Goal: Complete application form: Complete application form

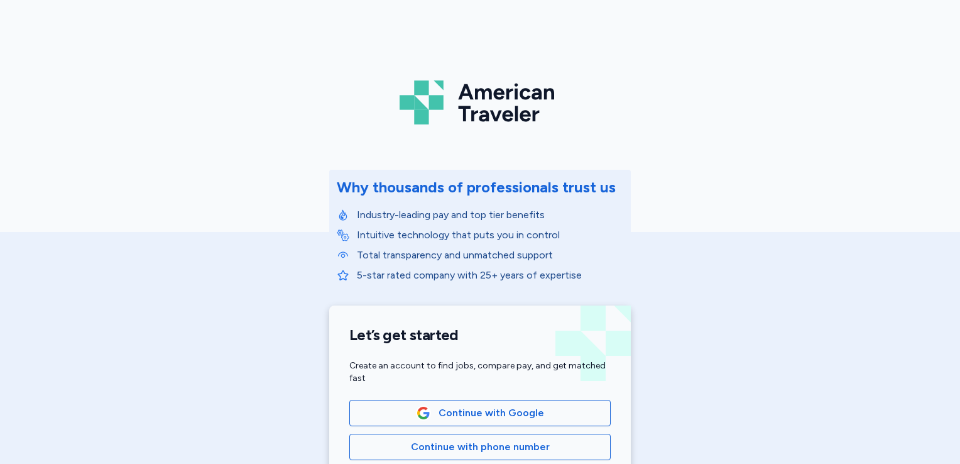
scroll to position [166, 0]
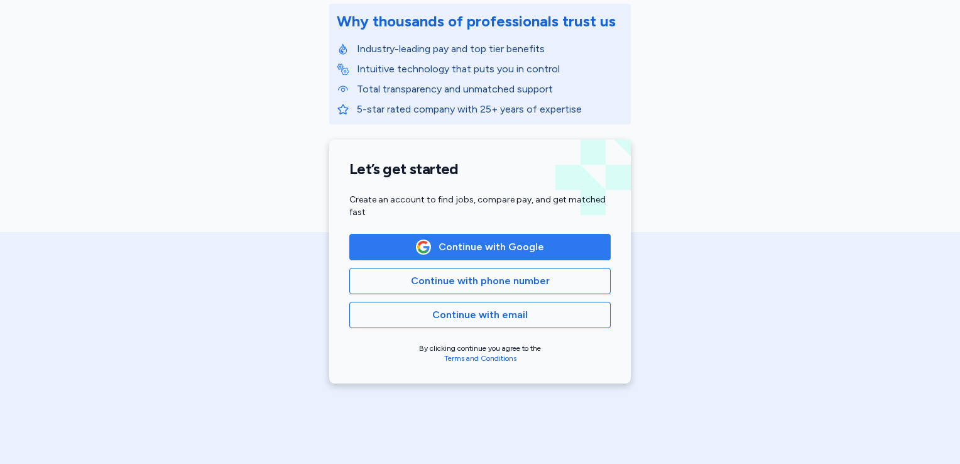
click at [459, 239] on span "Continue with Google" at bounding box center [492, 246] width 106 height 15
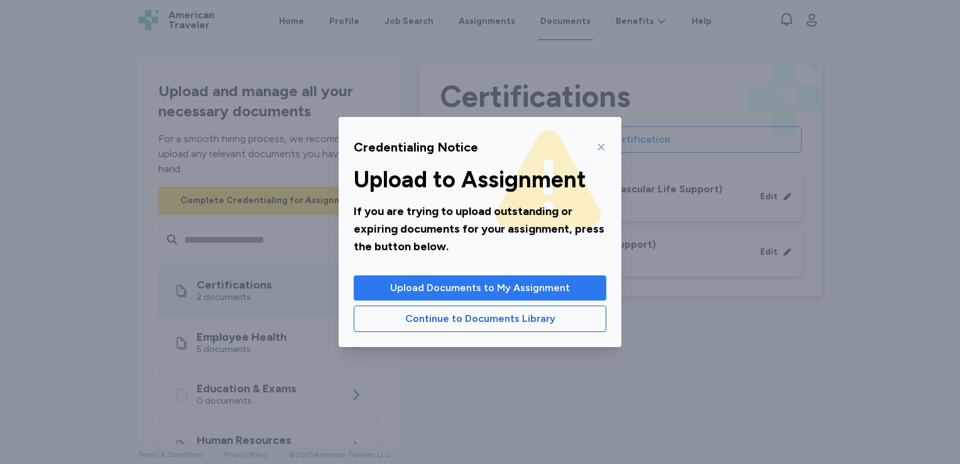
click at [469, 291] on span "Upload Documents to My Assignment" at bounding box center [480, 287] width 180 height 15
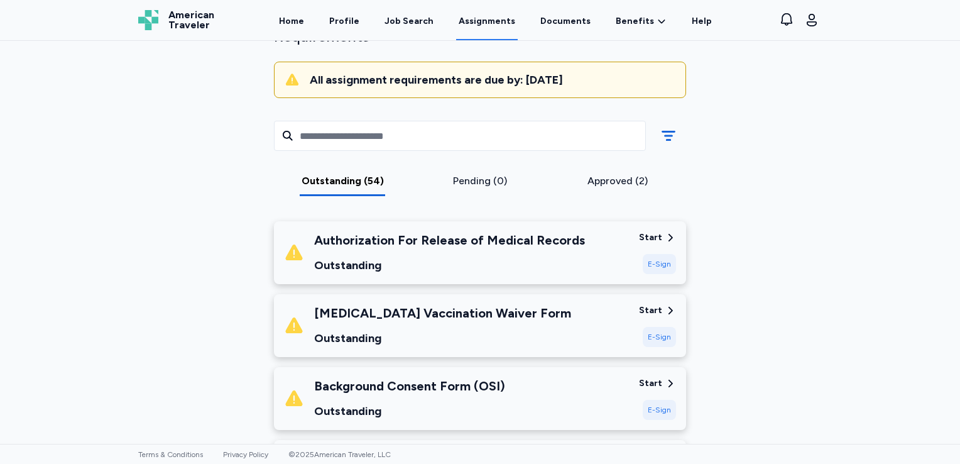
scroll to position [116, 0]
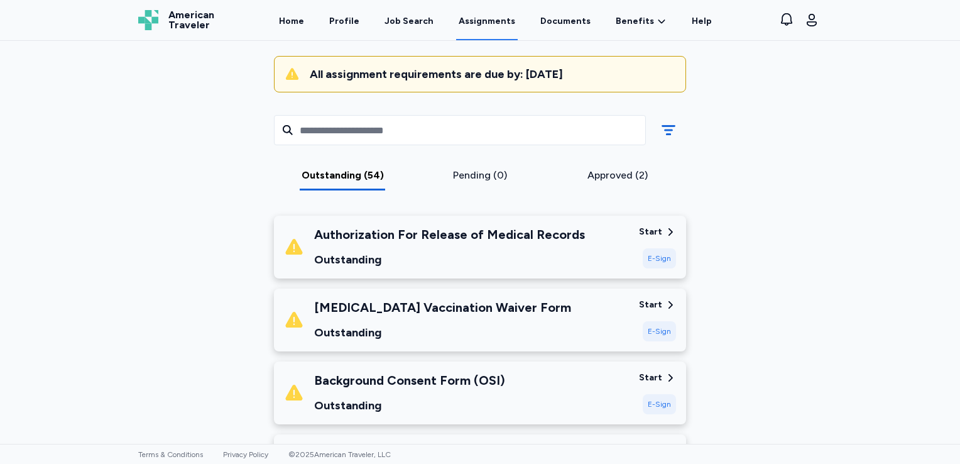
click at [665, 229] on icon at bounding box center [670, 231] width 11 height 11
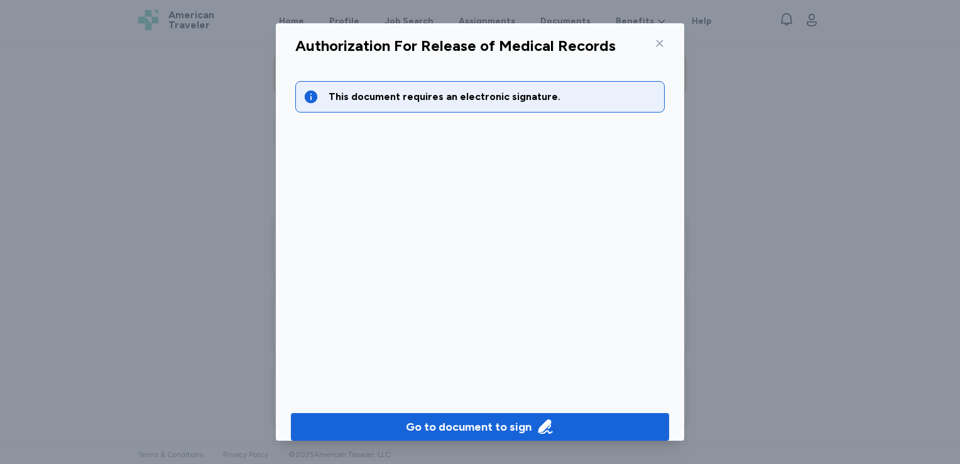
scroll to position [10, 0]
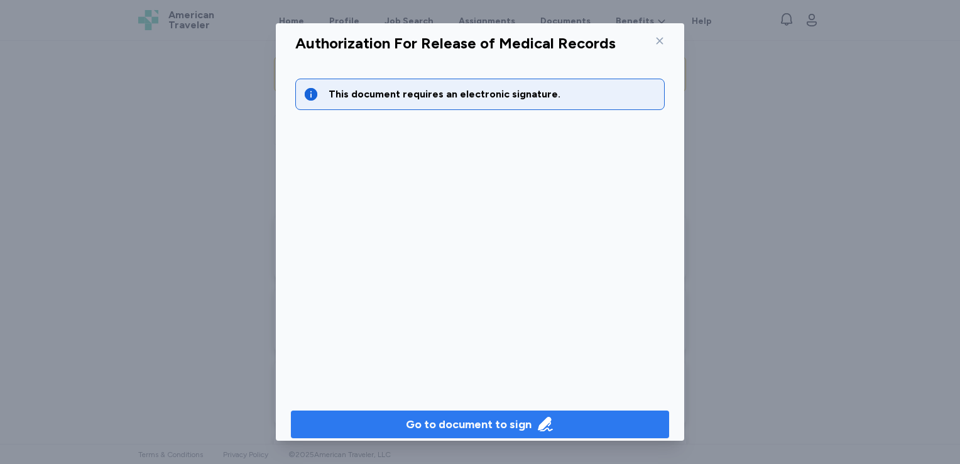
click at [491, 430] on div "Go to document to sign" at bounding box center [469, 424] width 126 height 18
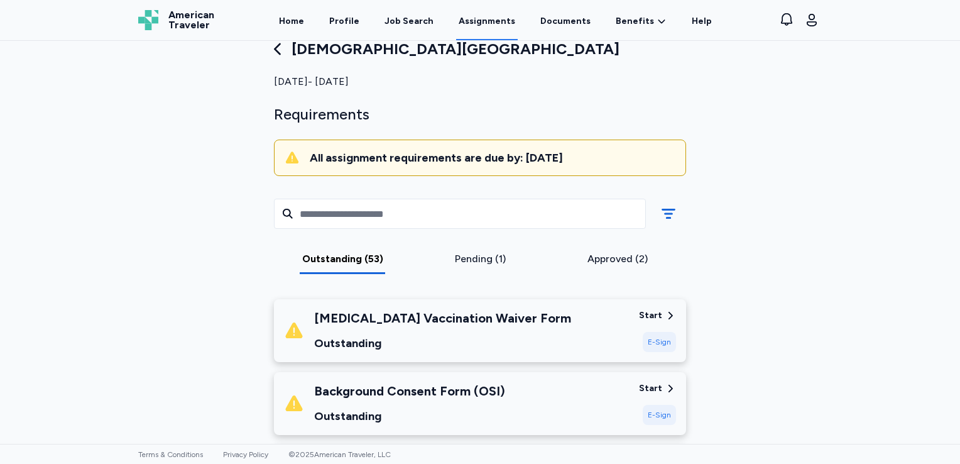
scroll to position [30, 0]
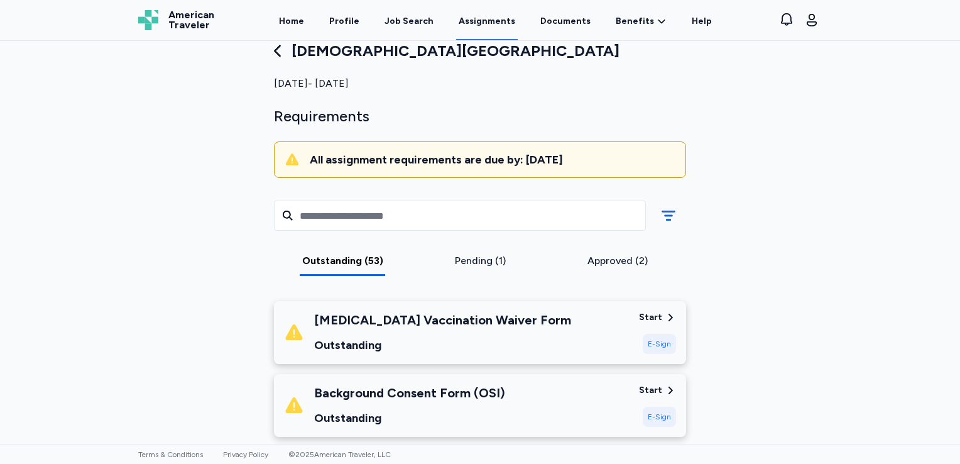
drag, startPoint x: 475, startPoint y: 256, endPoint x: 459, endPoint y: 260, distance: 16.2
drag, startPoint x: 459, startPoint y: 260, endPoint x: 466, endPoint y: 263, distance: 7.4
click at [466, 263] on div "Pending (1)" at bounding box center [481, 260] width 128 height 15
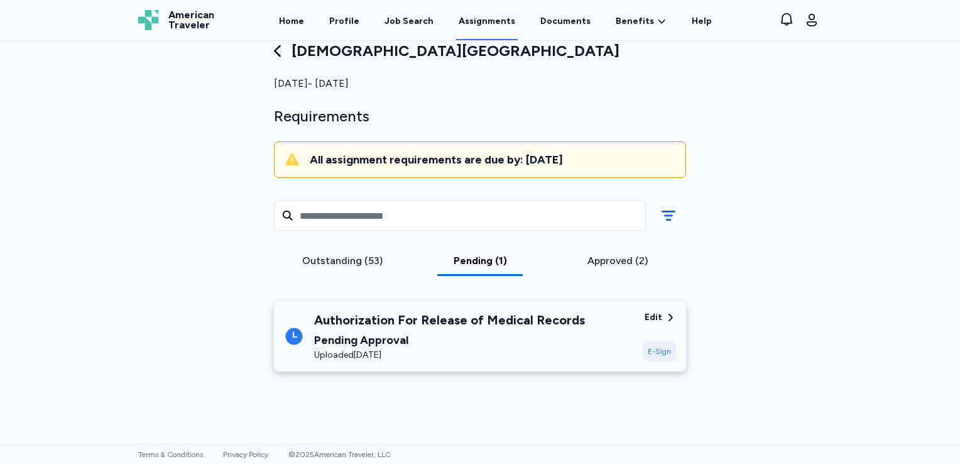
drag, startPoint x: 608, startPoint y: 255, endPoint x: 606, endPoint y: 266, distance: 11.6
click at [606, 266] on div "Approved (2)" at bounding box center [617, 260] width 128 height 15
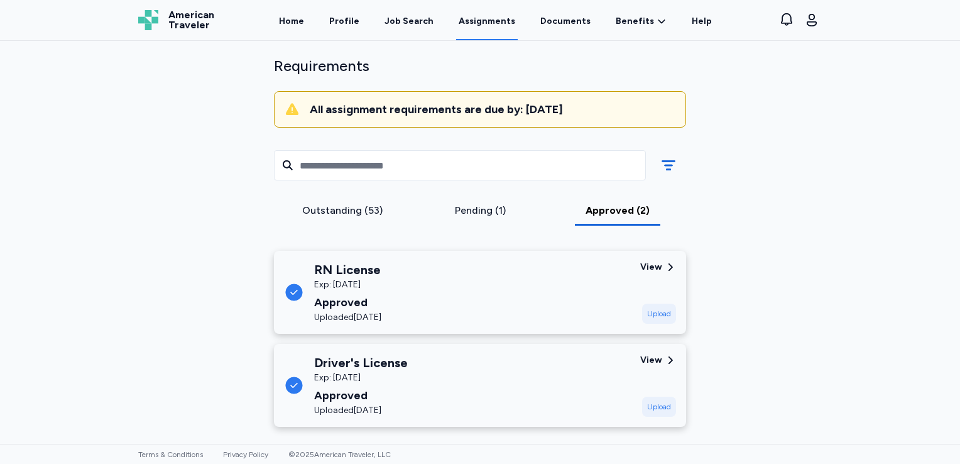
scroll to position [83, 0]
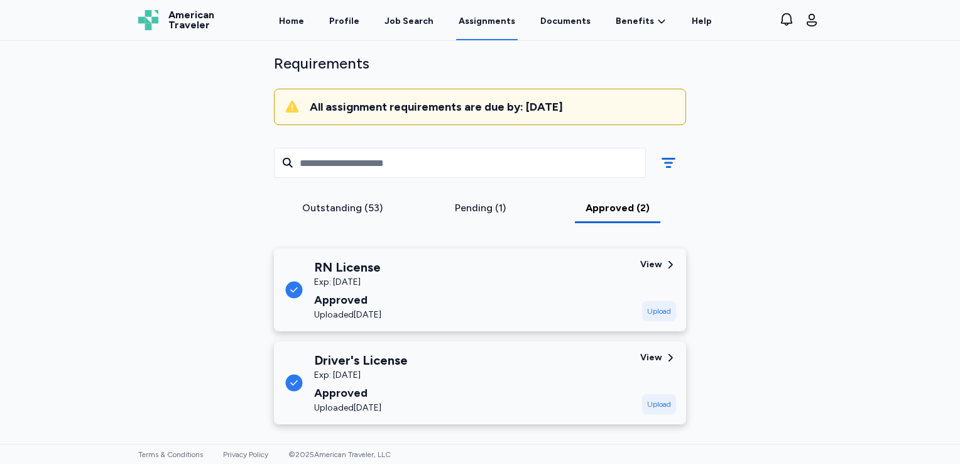
click at [350, 200] on div "Outstanding (53)" at bounding box center [343, 207] width 128 height 15
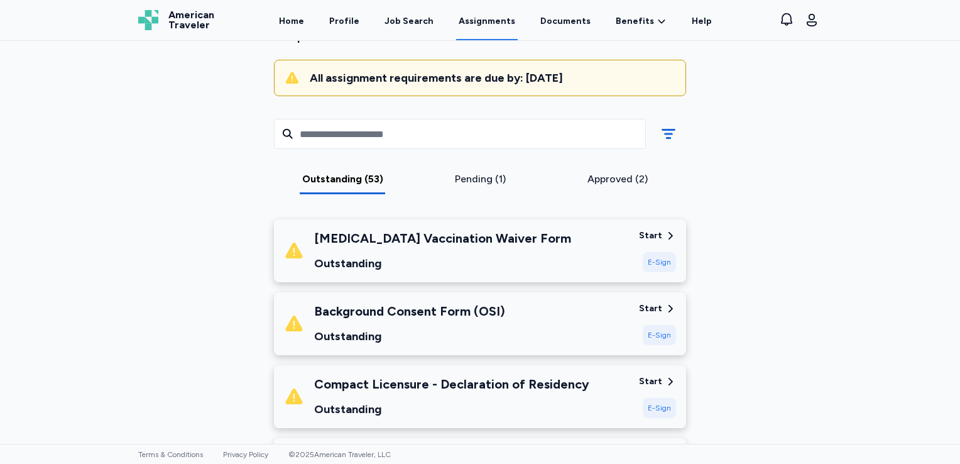
scroll to position [113, 0]
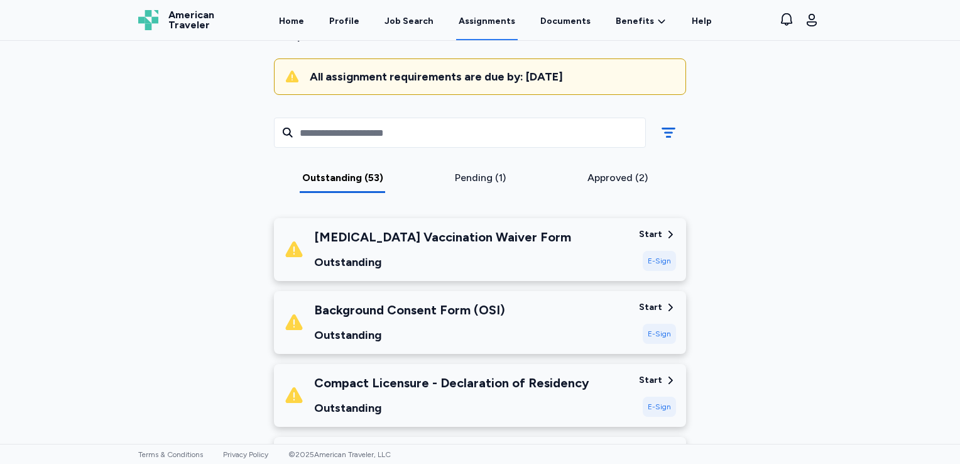
drag, startPoint x: 651, startPoint y: 258, endPoint x: 648, endPoint y: 265, distance: 7.6
click at [648, 265] on div "E-Sign" at bounding box center [659, 261] width 33 height 20
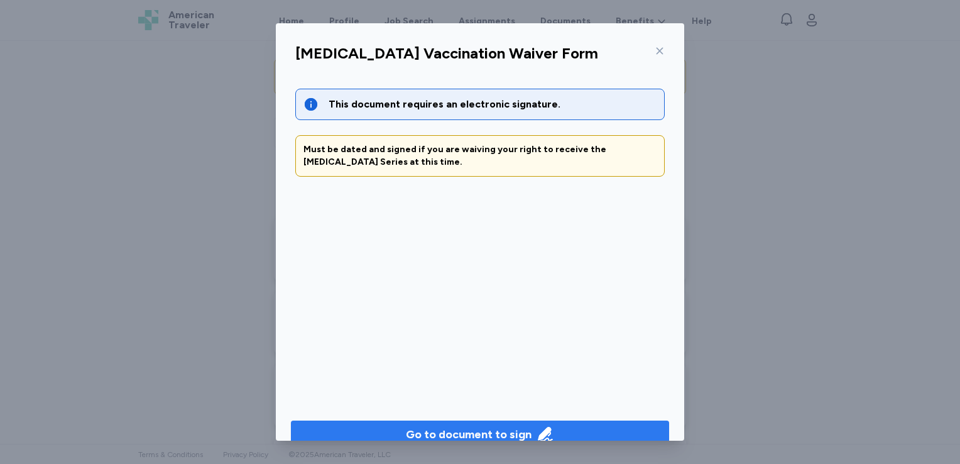
click at [483, 434] on div "Go to document to sign" at bounding box center [469, 434] width 126 height 18
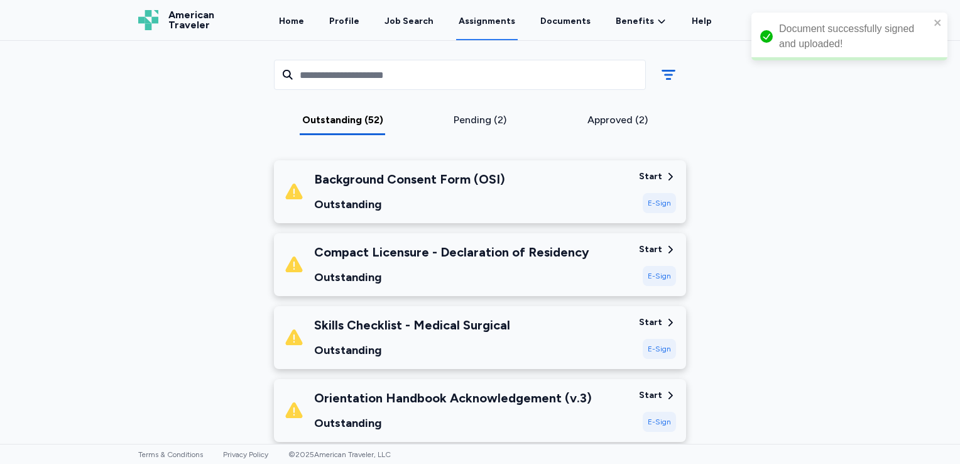
scroll to position [172, 0]
click at [649, 202] on div "E-Sign" at bounding box center [659, 202] width 33 height 20
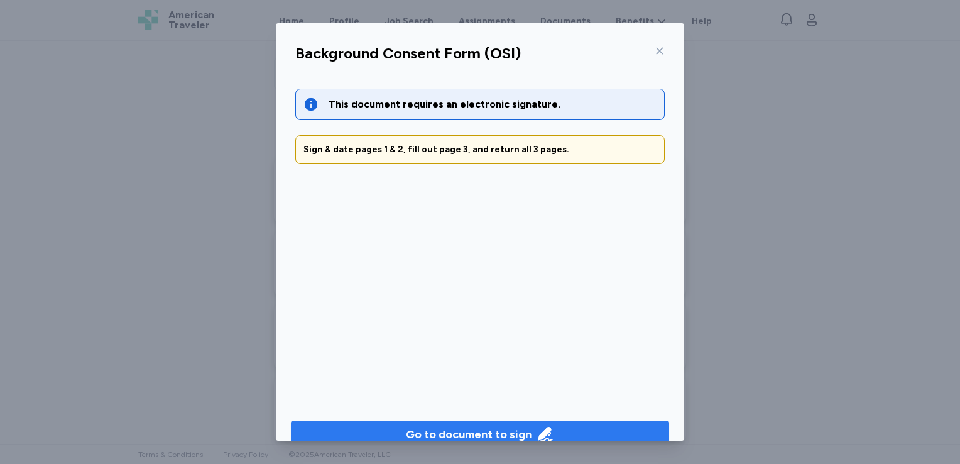
click at [475, 429] on div "Go to document to sign" at bounding box center [469, 434] width 126 height 18
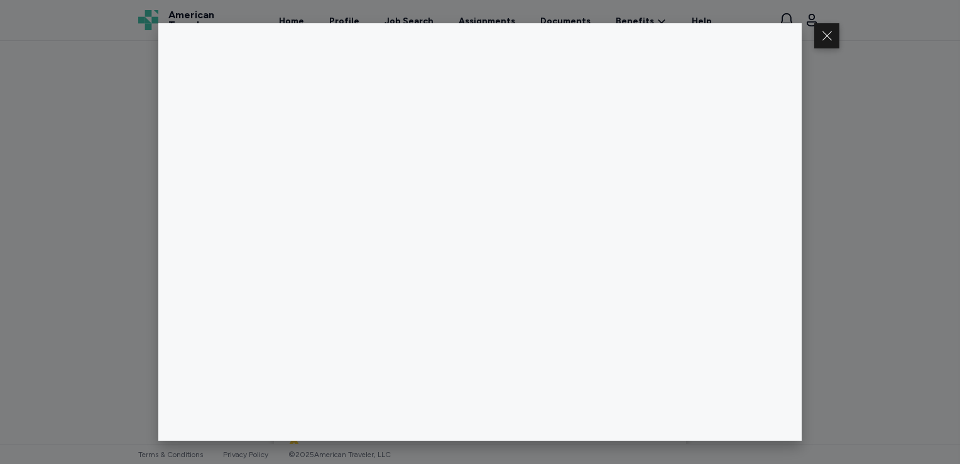
scroll to position [136, 0]
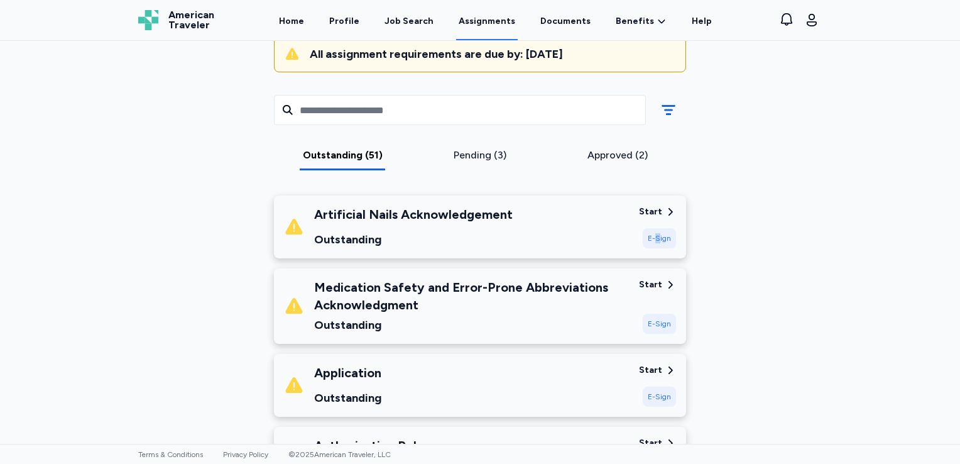
drag, startPoint x: 654, startPoint y: 237, endPoint x: 654, endPoint y: 244, distance: 6.9
click at [654, 244] on div "E-Sign" at bounding box center [659, 238] width 33 height 20
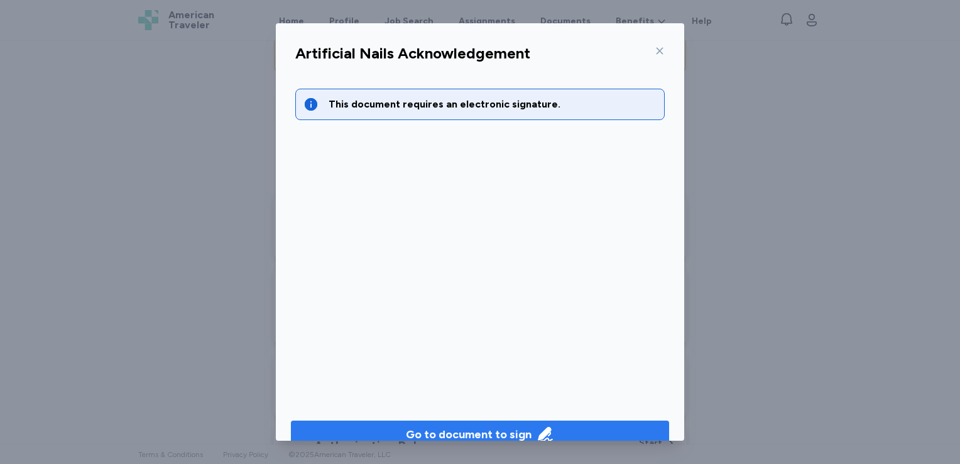
click at [452, 430] on div "Go to document to sign" at bounding box center [469, 434] width 126 height 18
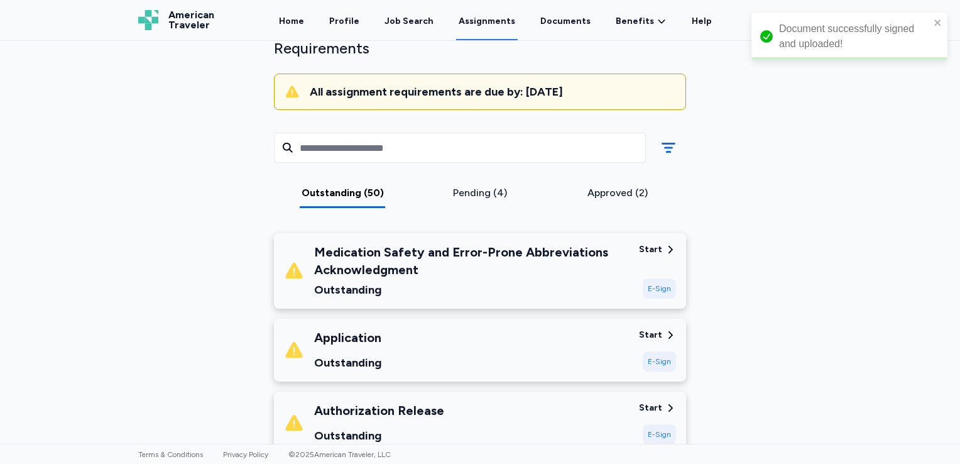
scroll to position [90, 0]
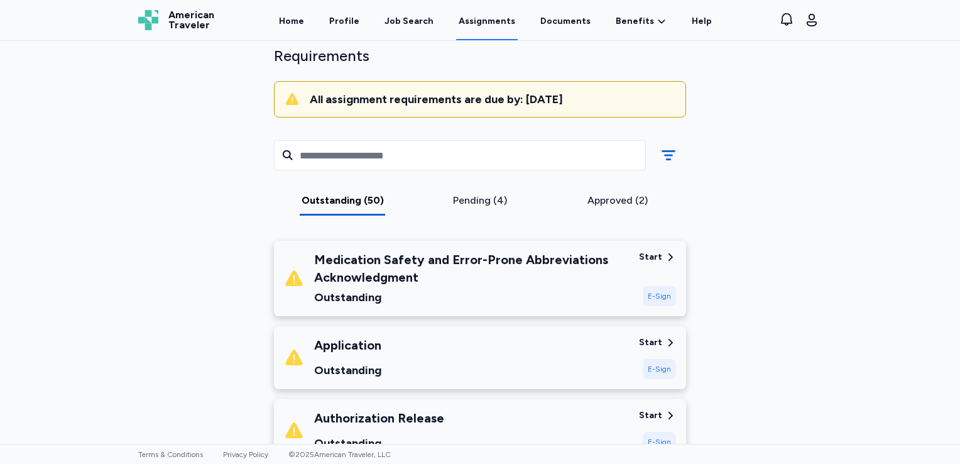
click at [653, 303] on div "E-Sign" at bounding box center [659, 296] width 33 height 20
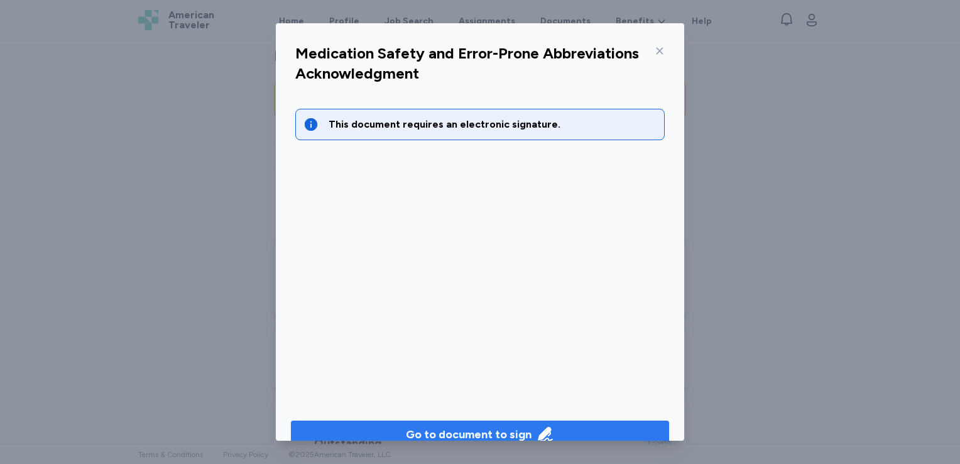
click at [447, 428] on div "Go to document to sign" at bounding box center [469, 434] width 126 height 18
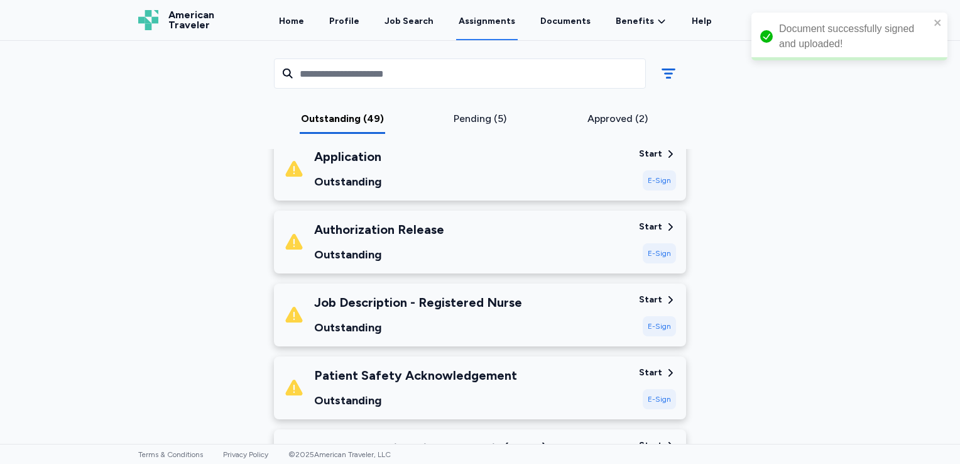
scroll to position [193, 0]
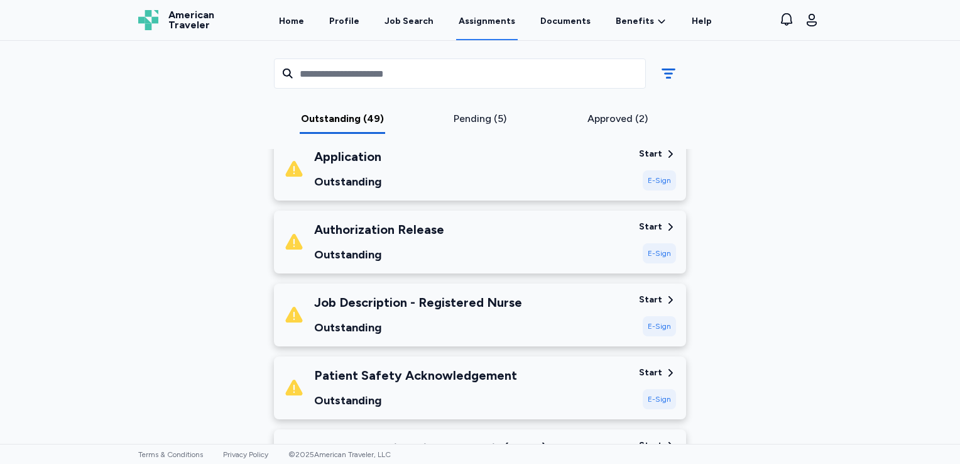
click at [657, 180] on div "E-Sign" at bounding box center [659, 180] width 33 height 20
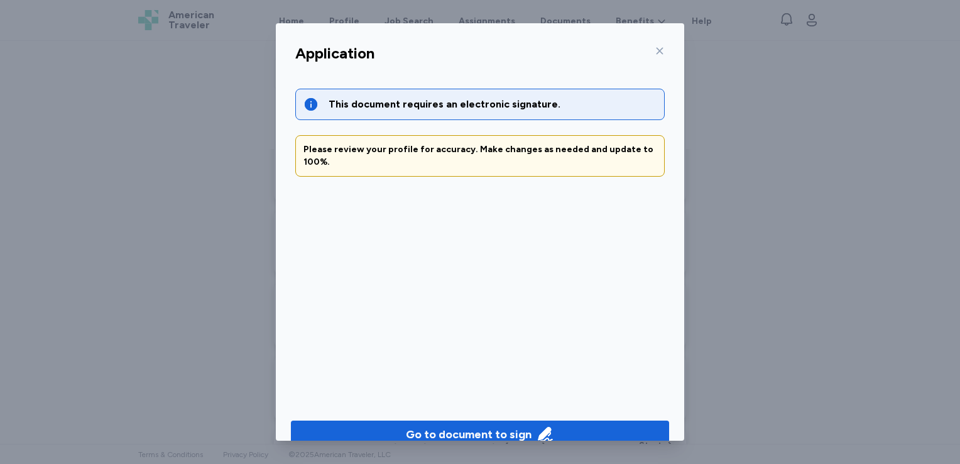
click at [428, 441] on div "Application This document requires an electronic signature. Please review your …" at bounding box center [480, 232] width 960 height 464
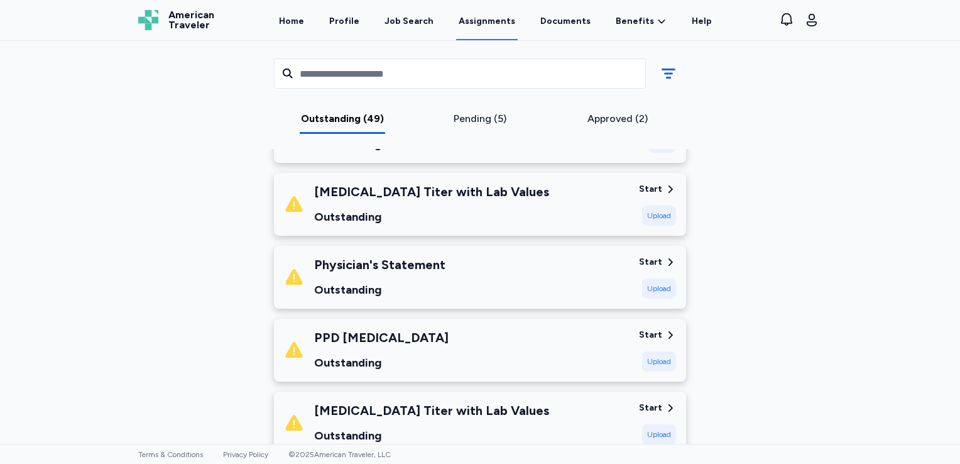
scroll to position [1411, 0]
click at [656, 259] on div "Start" at bounding box center [650, 260] width 23 height 13
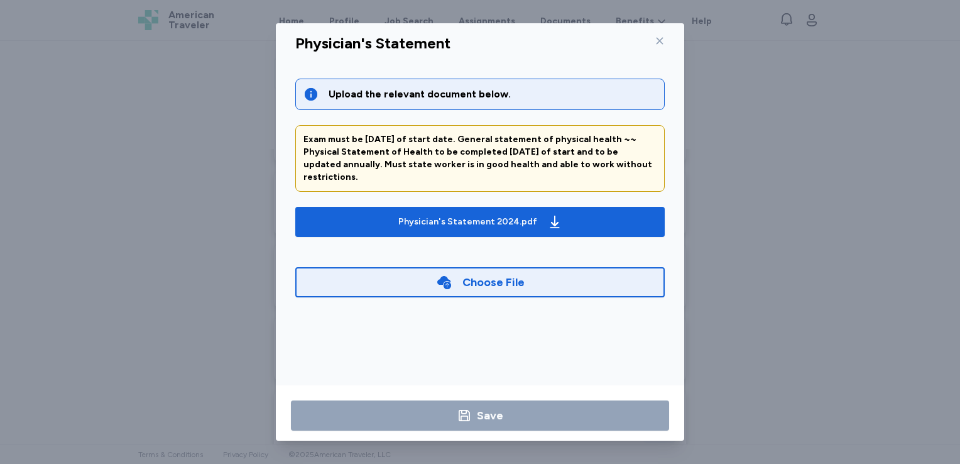
scroll to position [11, 0]
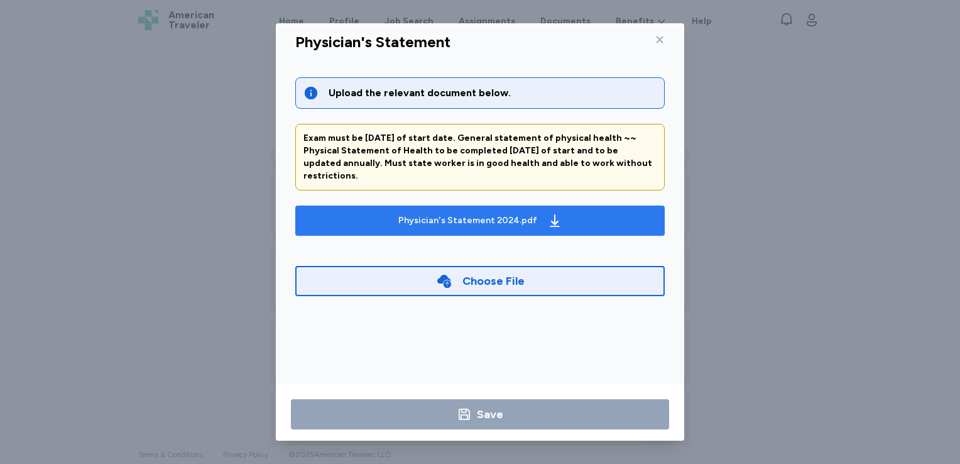
click at [425, 214] on div "Physician's Statement 2024.pdf" at bounding box center [467, 220] width 139 height 13
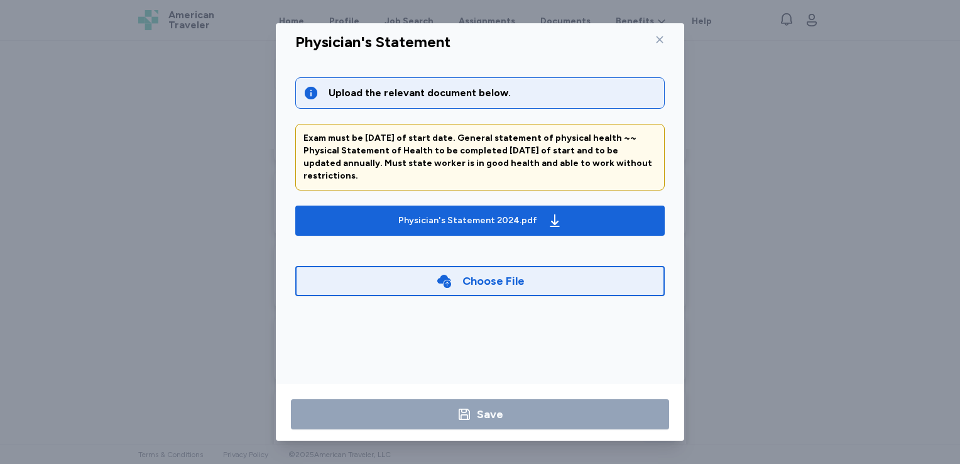
click at [655, 40] on icon at bounding box center [660, 40] width 10 height 10
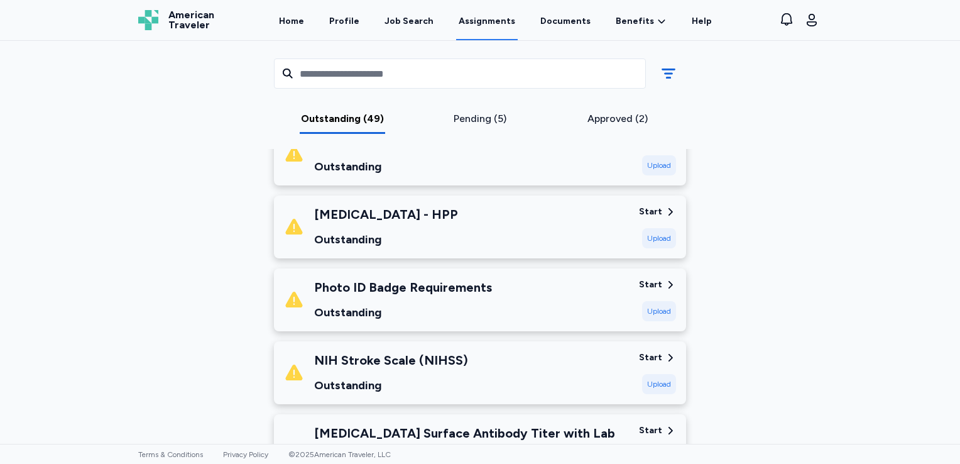
scroll to position [2262, 0]
click at [650, 281] on div "Start" at bounding box center [650, 284] width 23 height 13
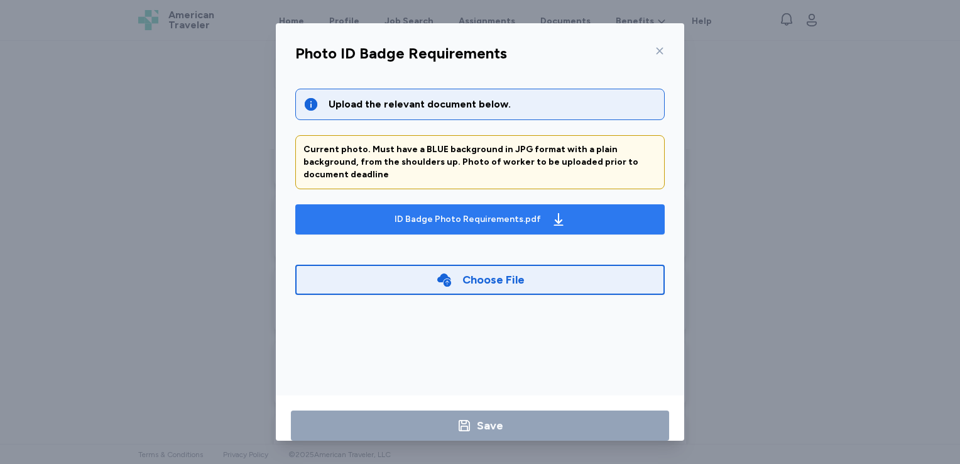
click at [553, 212] on icon "button" at bounding box center [558, 219] width 15 height 15
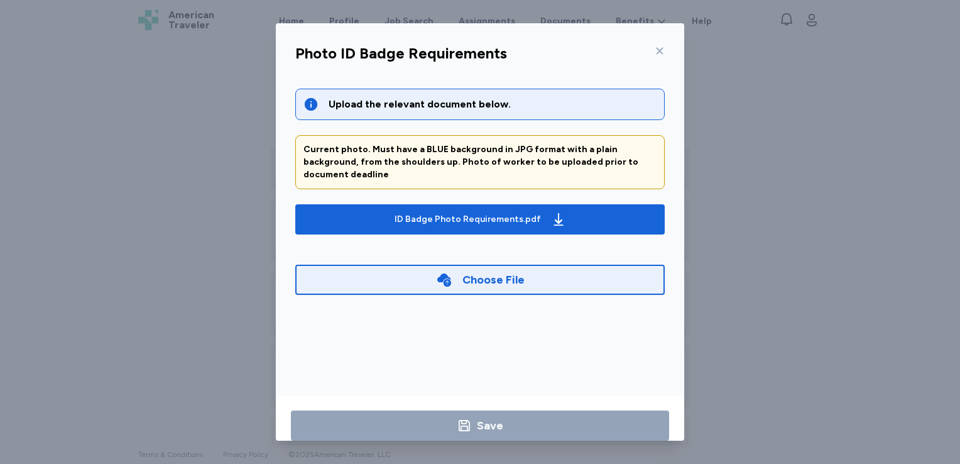
click at [655, 53] on icon at bounding box center [660, 51] width 10 height 10
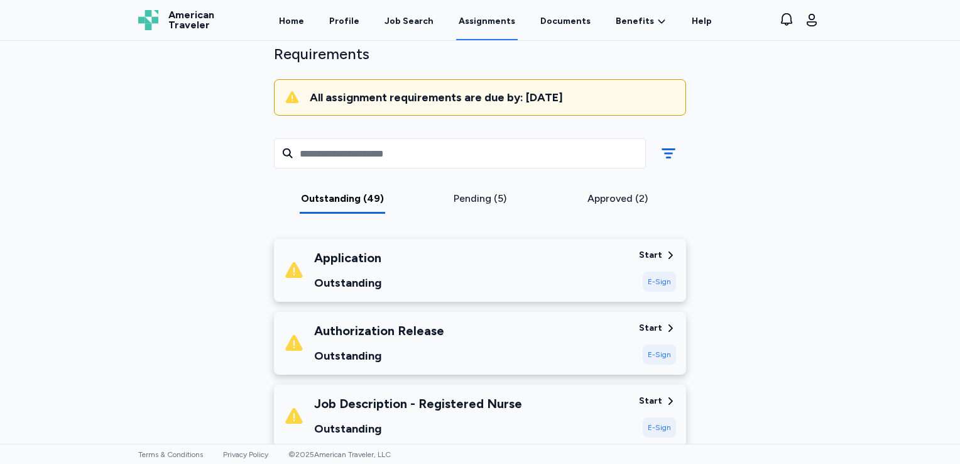
scroll to position [92, 0]
click at [658, 281] on div "E-Sign" at bounding box center [659, 282] width 33 height 20
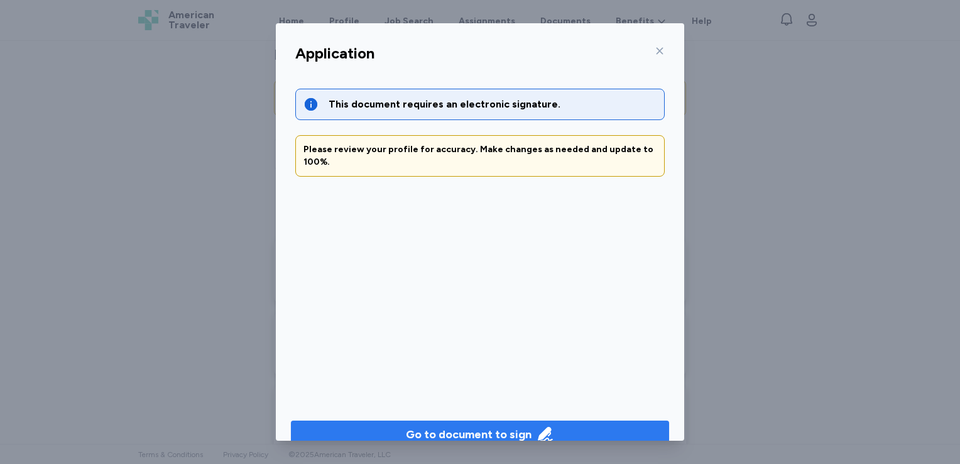
click at [462, 429] on div "Go to document to sign" at bounding box center [469, 434] width 126 height 18
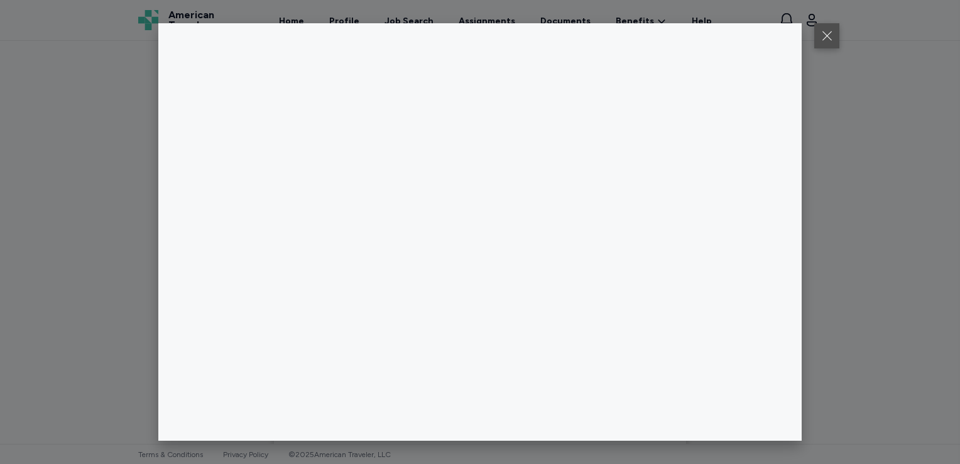
click at [823, 38] on button at bounding box center [826, 35] width 25 height 25
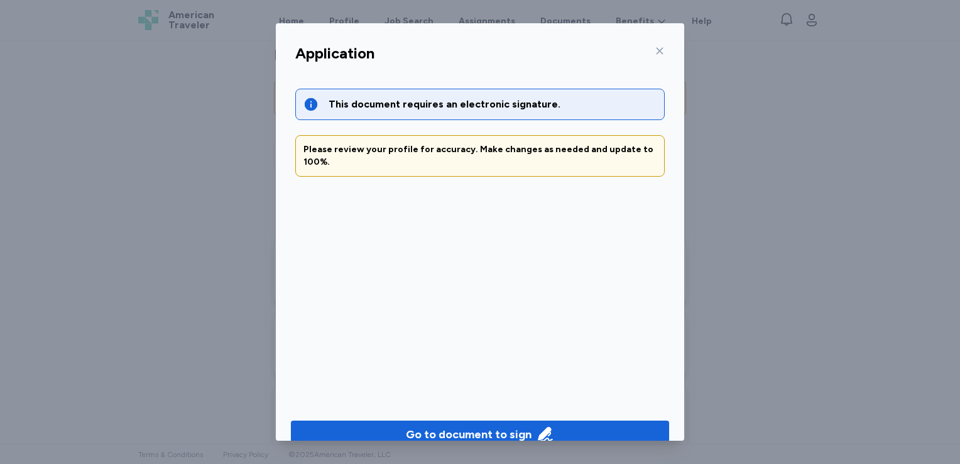
click at [655, 51] on icon at bounding box center [660, 51] width 10 height 10
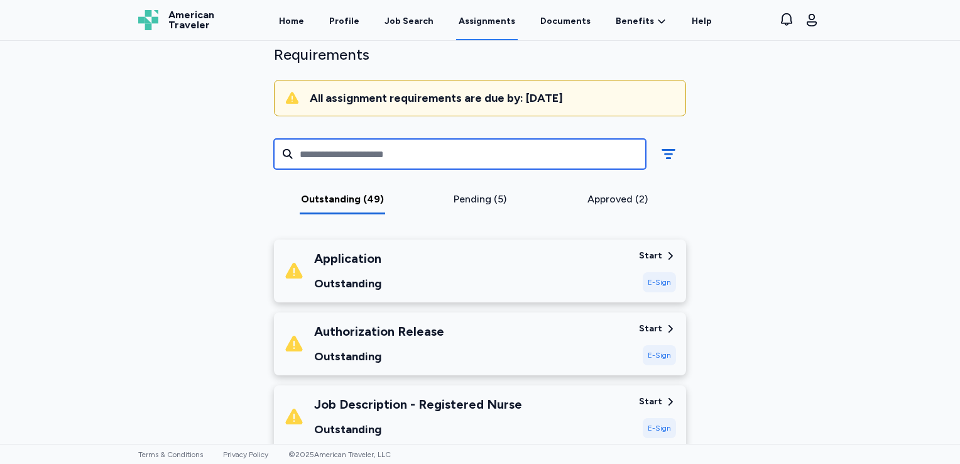
click at [574, 150] on input "text" at bounding box center [460, 154] width 372 height 30
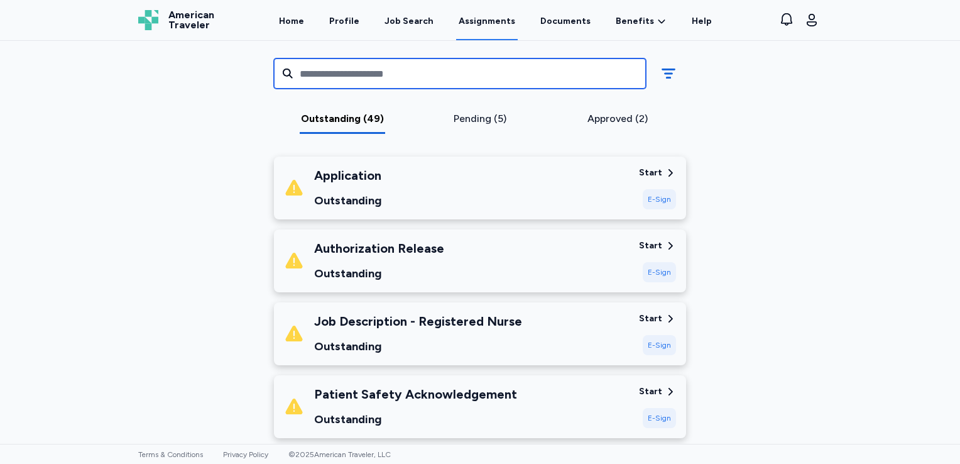
scroll to position [180, 0]
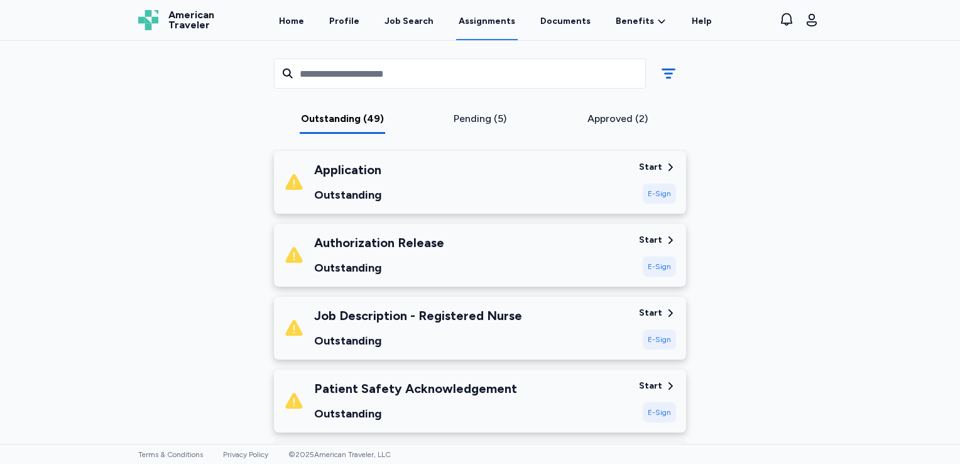
click at [657, 194] on div "E-Sign" at bounding box center [659, 193] width 33 height 20
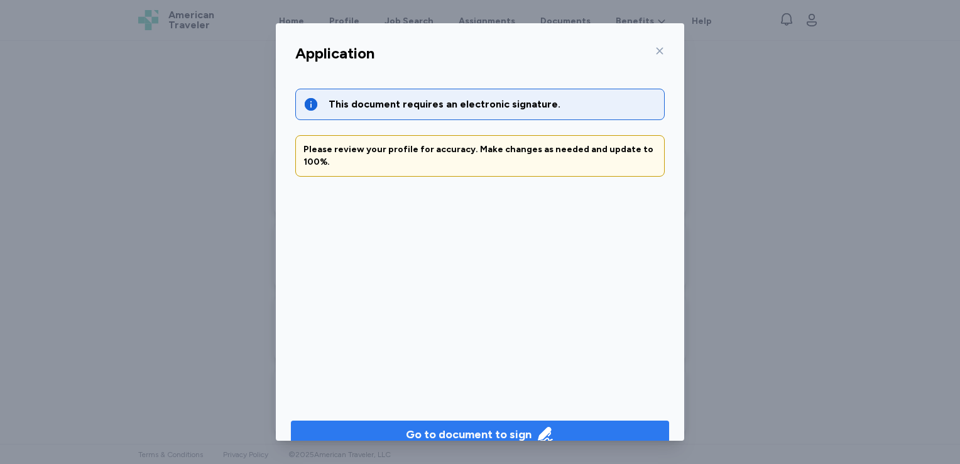
click at [406, 437] on div "Go to document to sign" at bounding box center [469, 434] width 126 height 18
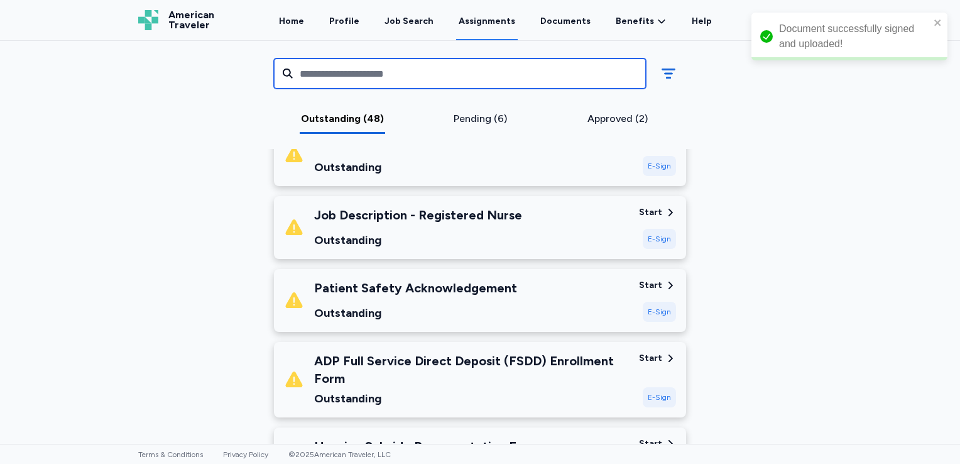
scroll to position [0, 0]
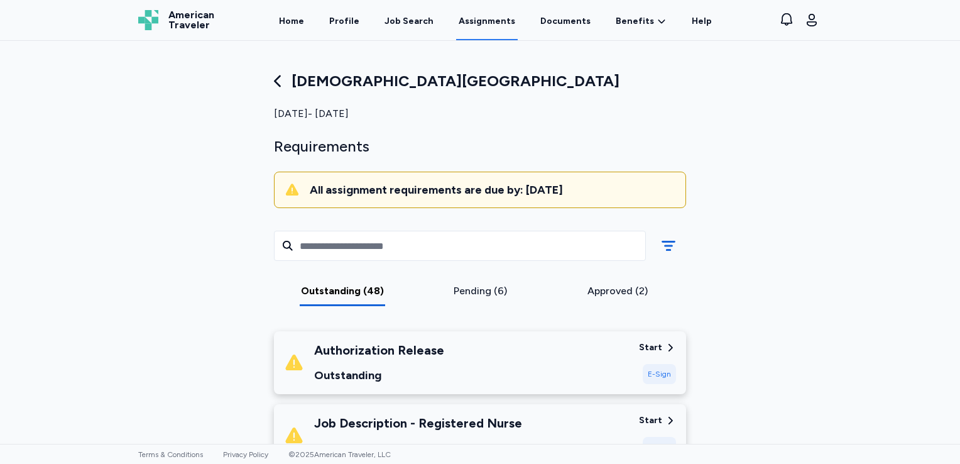
drag, startPoint x: 656, startPoint y: 376, endPoint x: 650, endPoint y: 371, distance: 8.9
drag, startPoint x: 650, startPoint y: 371, endPoint x: 598, endPoint y: 378, distance: 52.1
drag, startPoint x: 598, startPoint y: 378, endPoint x: 723, endPoint y: 427, distance: 134.3
drag, startPoint x: 723, startPoint y: 427, endPoint x: 646, endPoint y: 366, distance: 98.3
drag, startPoint x: 646, startPoint y: 366, endPoint x: 646, endPoint y: 378, distance: 12.6
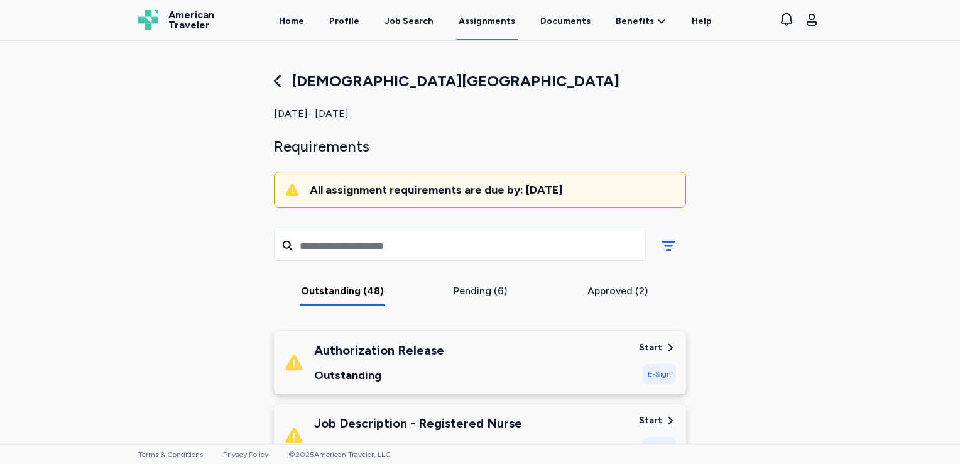
click at [645, 378] on div "E-Sign" at bounding box center [659, 374] width 33 height 20
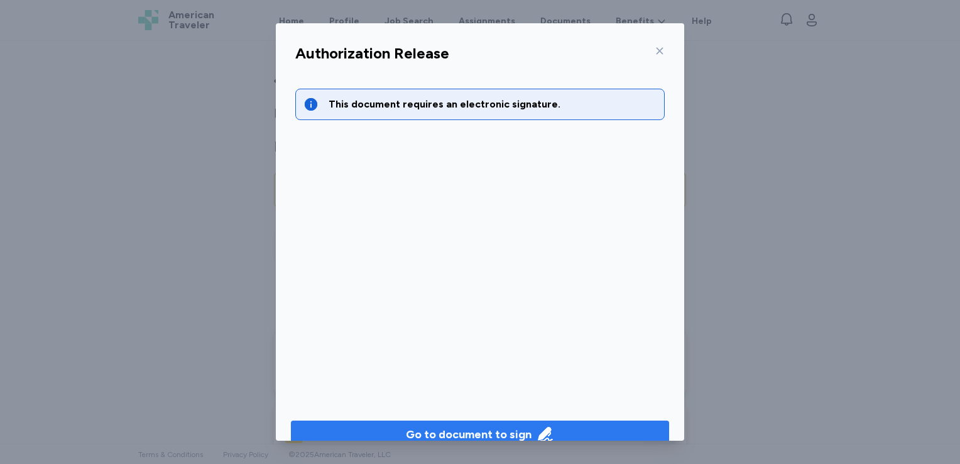
click at [523, 427] on div "Go to document to sign" at bounding box center [469, 434] width 126 height 18
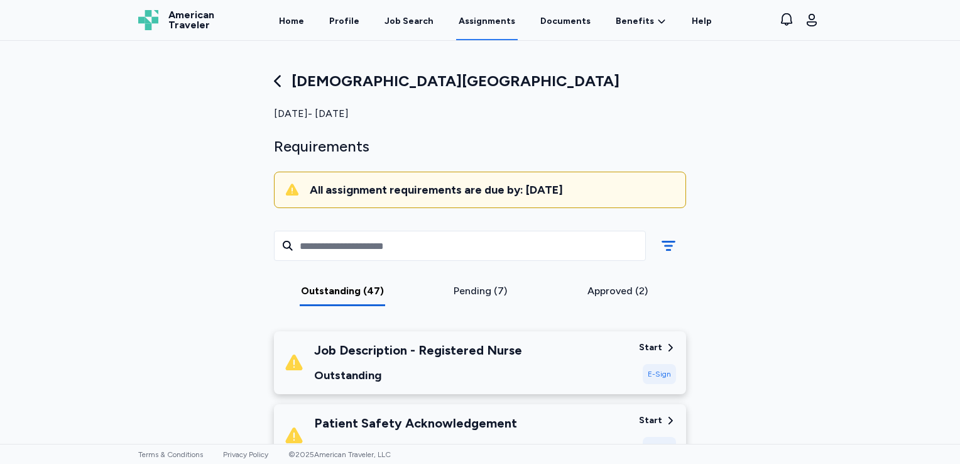
drag, startPoint x: 662, startPoint y: 376, endPoint x: 603, endPoint y: 368, distance: 59.1
drag, startPoint x: 603, startPoint y: 368, endPoint x: 657, endPoint y: 374, distance: 54.4
drag, startPoint x: 653, startPoint y: 377, endPoint x: 646, endPoint y: 382, distance: 8.5
click at [646, 382] on div "E-Sign" at bounding box center [659, 374] width 33 height 20
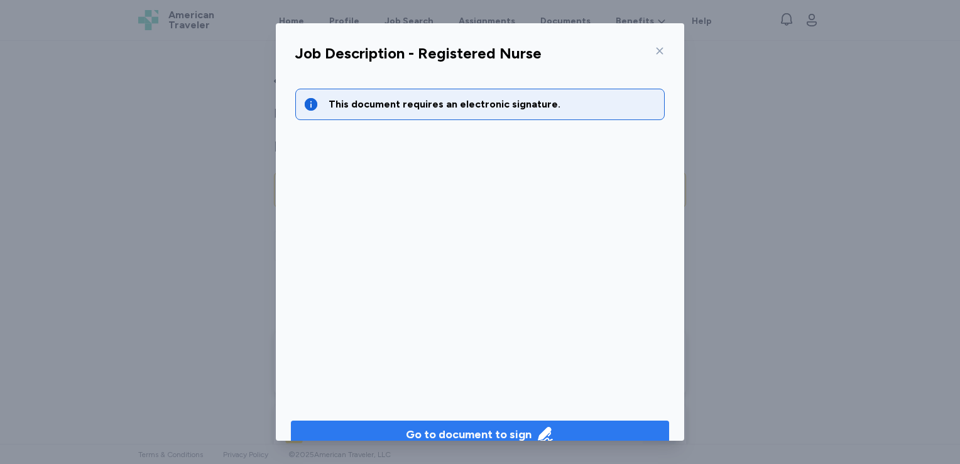
click at [604, 427] on span "Go to document to sign" at bounding box center [480, 434] width 358 height 18
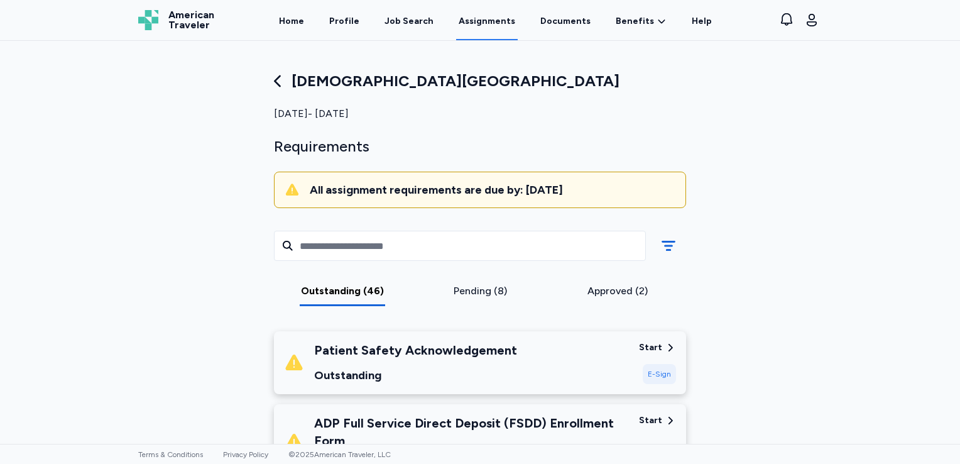
click at [648, 370] on div "E-Sign" at bounding box center [659, 374] width 33 height 20
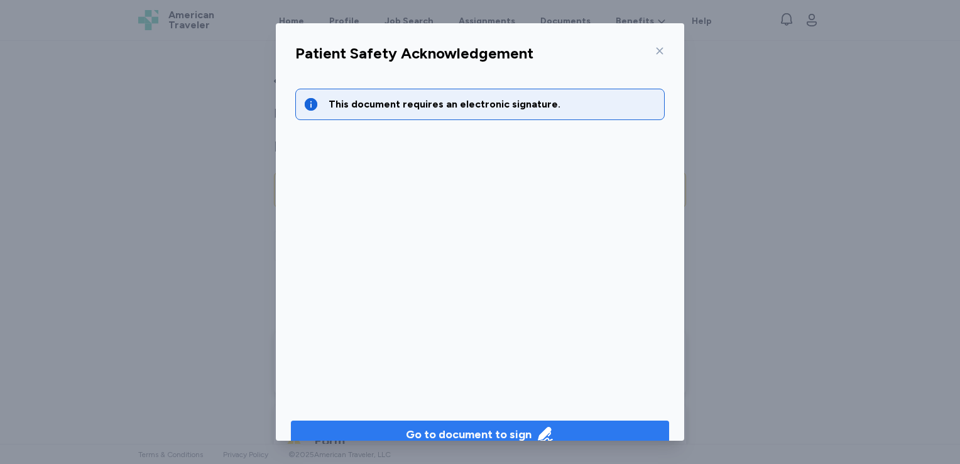
click at [633, 428] on span "Go to document to sign" at bounding box center [480, 434] width 358 height 18
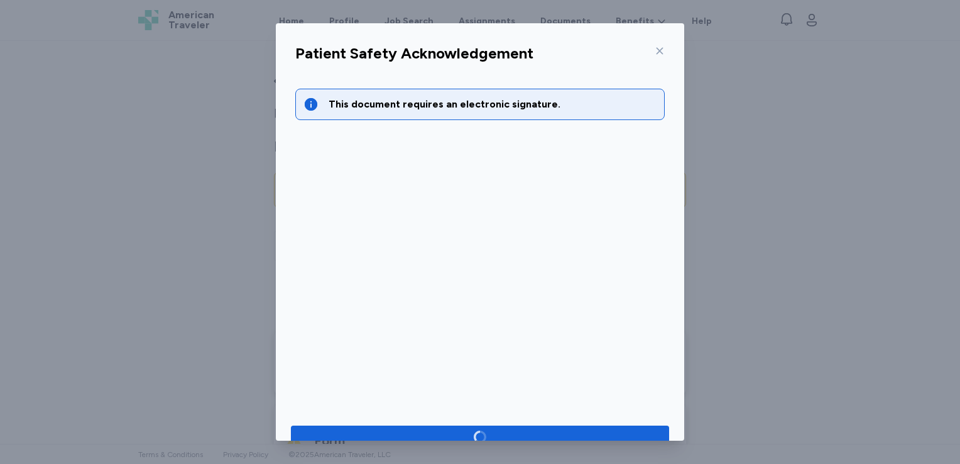
scroll to position [22, 0]
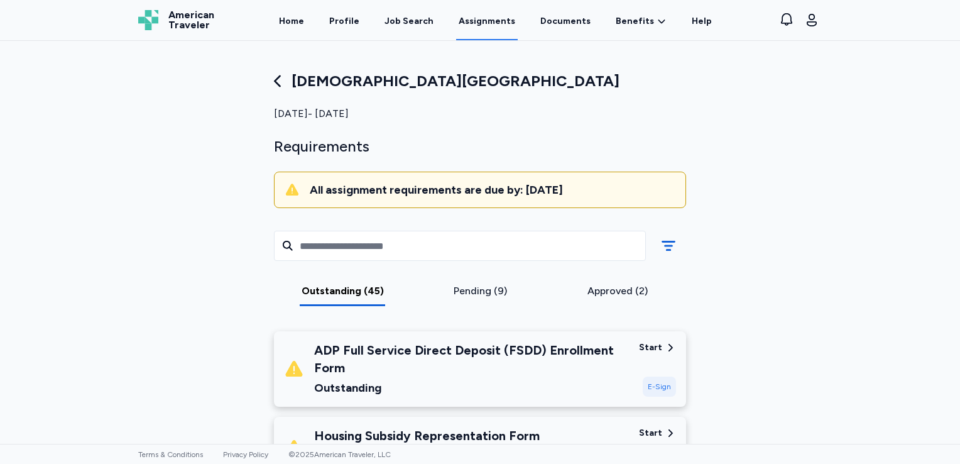
click at [645, 396] on div "E-Sign" at bounding box center [659, 386] width 33 height 20
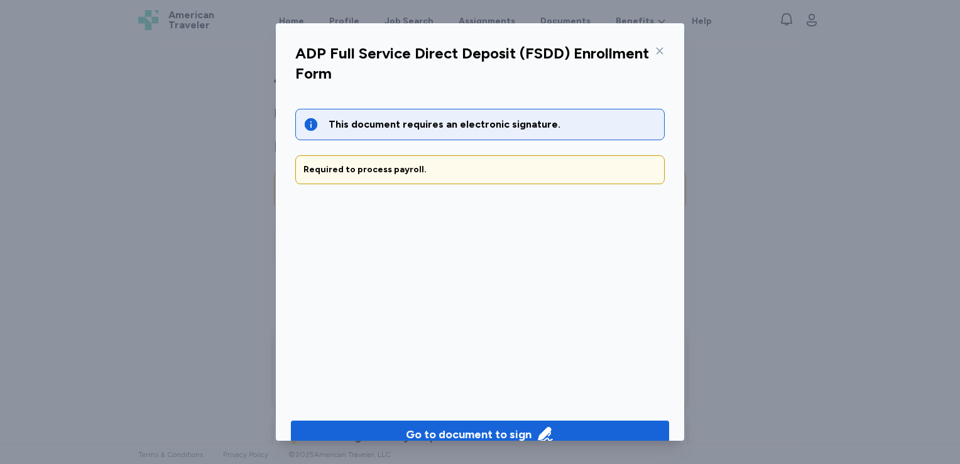
click at [655, 53] on icon at bounding box center [660, 51] width 10 height 10
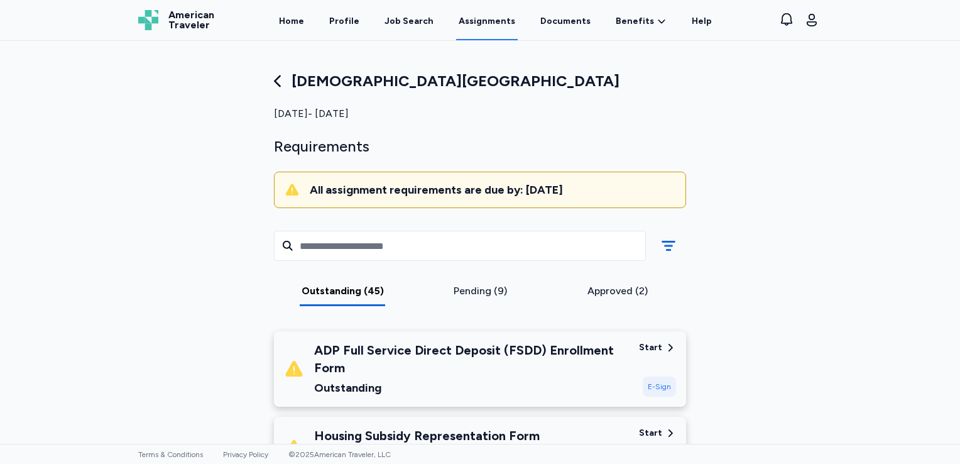
click at [440, 349] on div "ADP Full Service Direct Deposit (FSDD) Enrollment Form" at bounding box center [471, 358] width 315 height 35
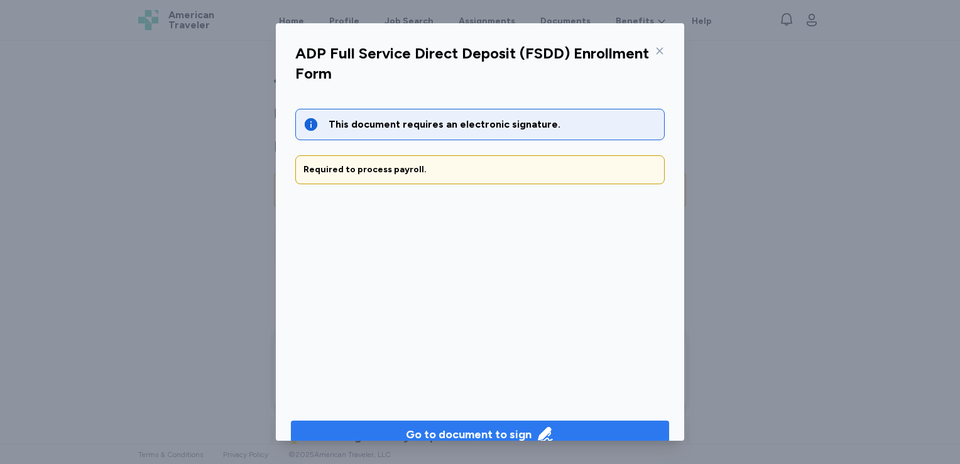
click at [480, 426] on div "Go to document to sign" at bounding box center [469, 434] width 126 height 18
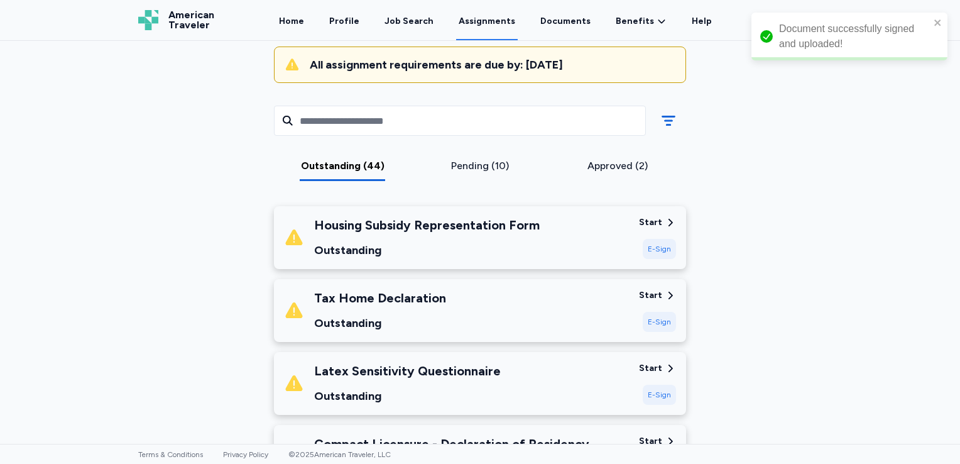
scroll to position [133, 0]
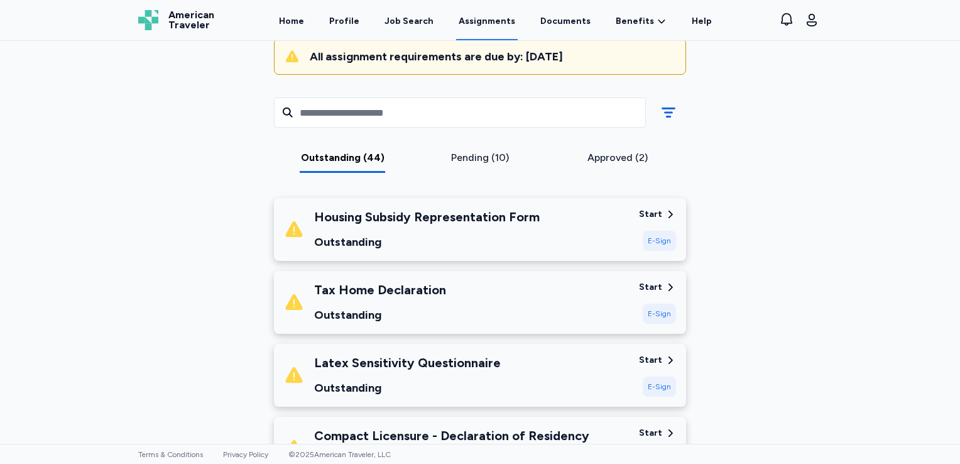
drag, startPoint x: 665, startPoint y: 240, endPoint x: 653, endPoint y: 241, distance: 12.0
click at [653, 241] on div "E-Sign" at bounding box center [659, 241] width 33 height 20
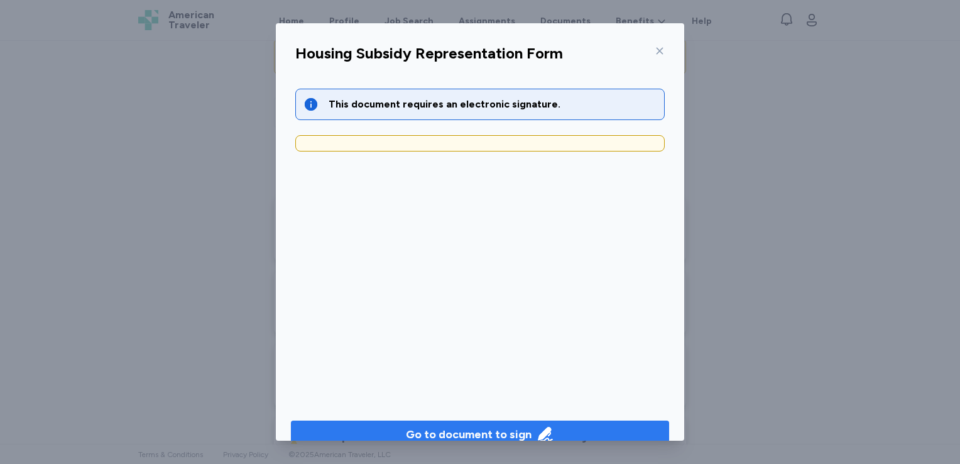
click at [520, 427] on div "Go to document to sign" at bounding box center [469, 434] width 126 height 18
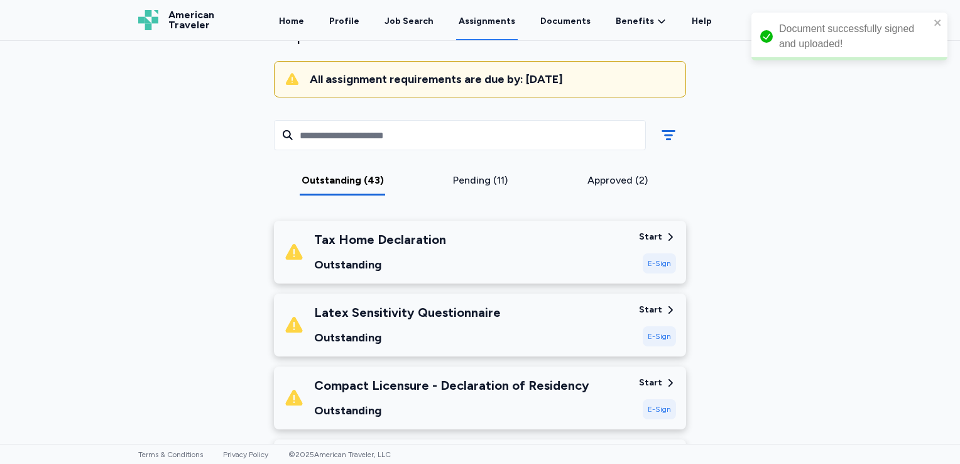
scroll to position [113, 0]
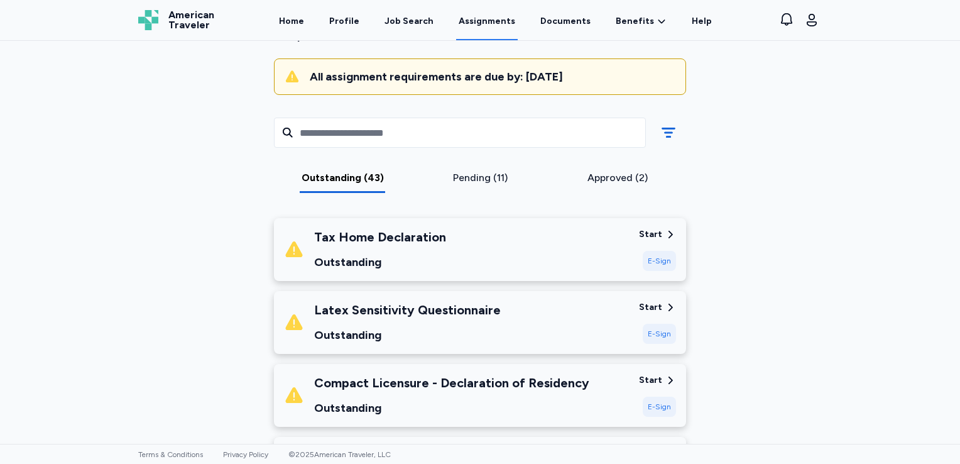
click at [647, 259] on div "E-Sign" at bounding box center [659, 261] width 33 height 20
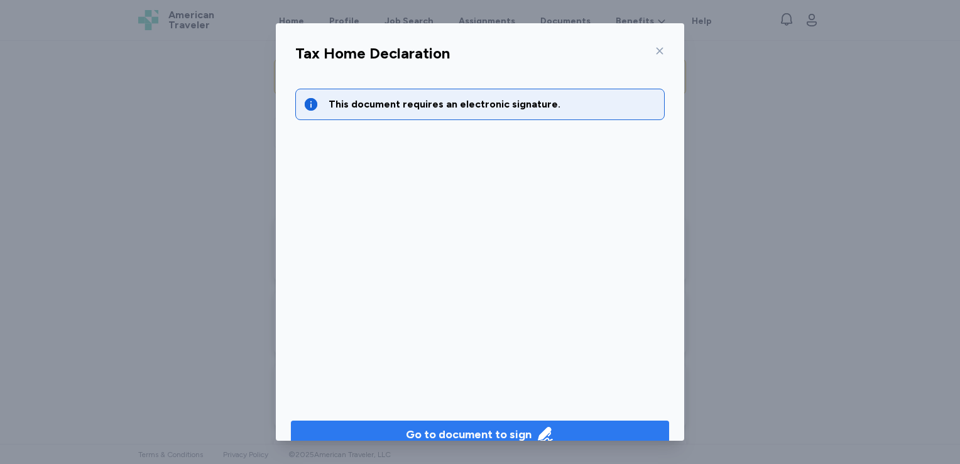
click at [450, 425] on div "Go to document to sign" at bounding box center [469, 434] width 126 height 18
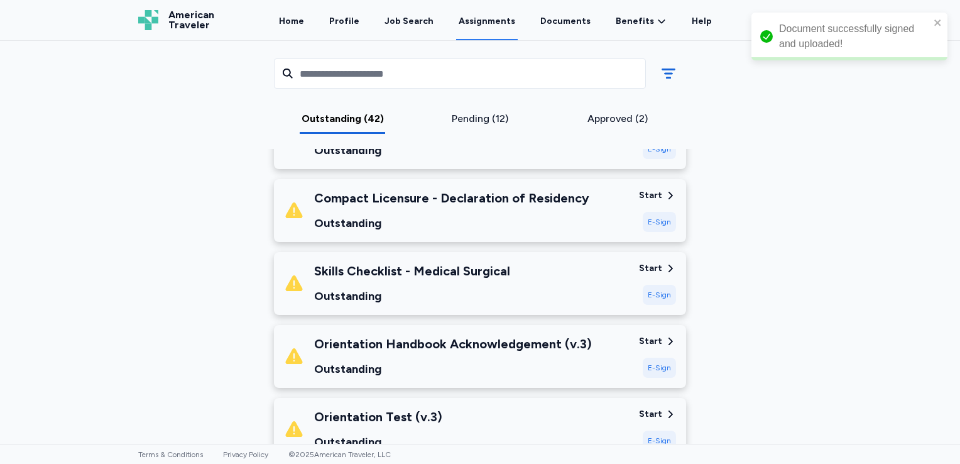
scroll to position [152, 0]
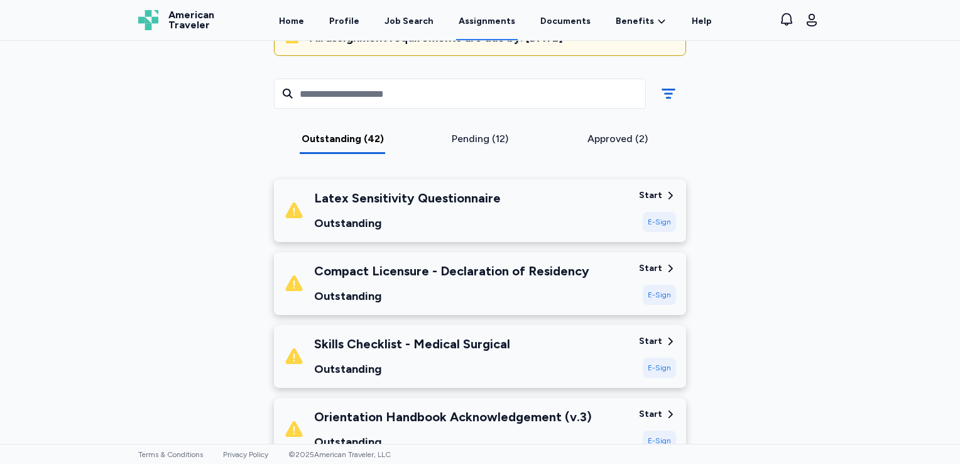
click at [656, 219] on div "E-Sign" at bounding box center [659, 222] width 33 height 20
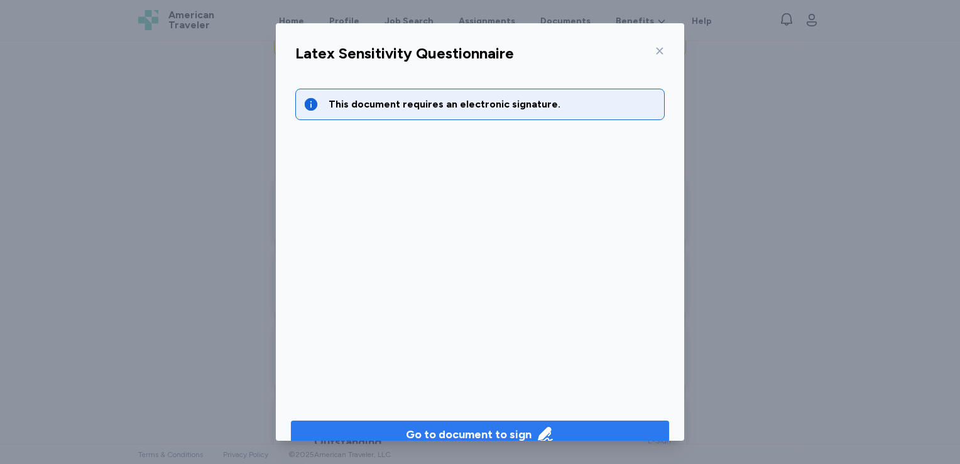
click at [537, 430] on icon "button" at bounding box center [546, 434] width 18 height 18
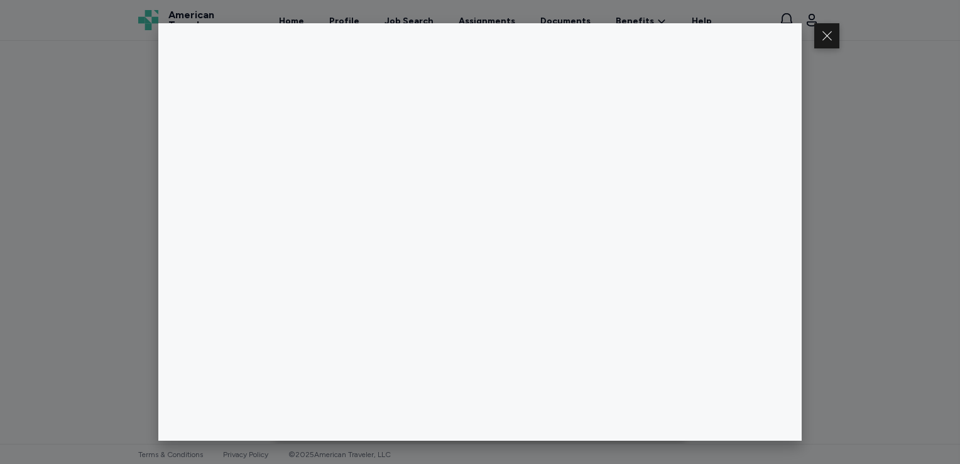
scroll to position [391, 0]
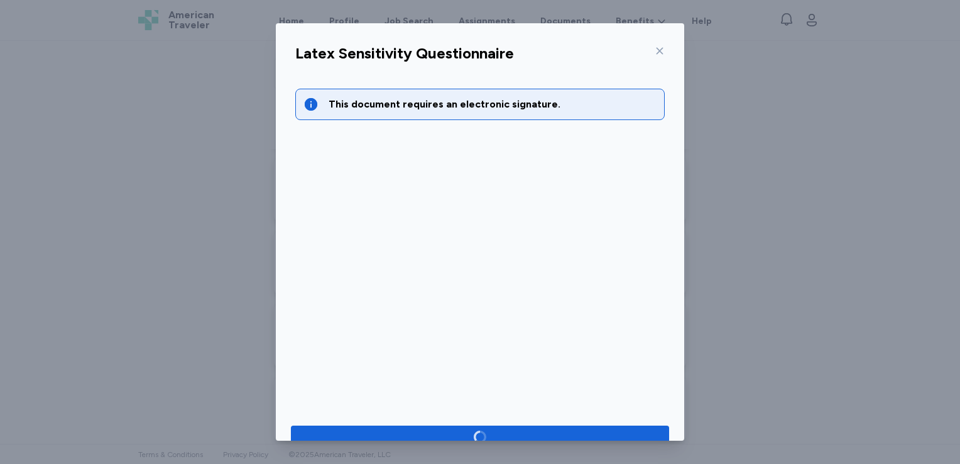
click at [474, 386] on div "This document requires an electronic signature." at bounding box center [479, 236] width 389 height 324
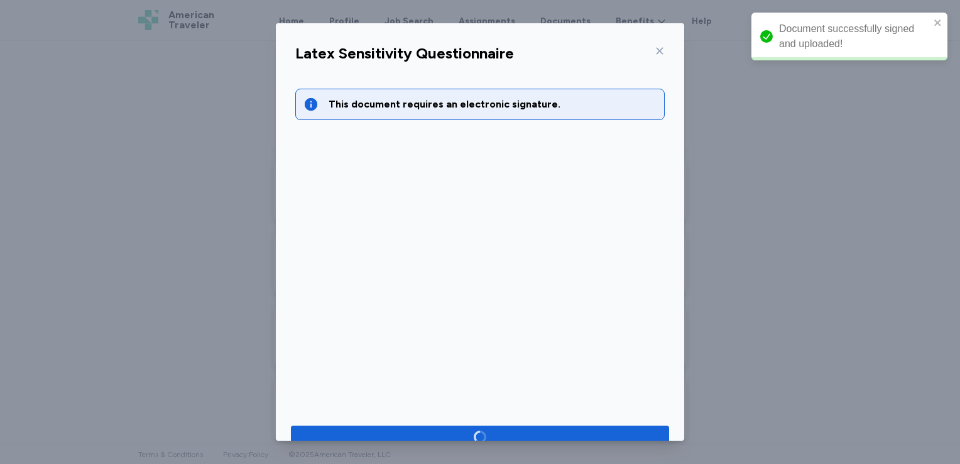
scroll to position [319, 0]
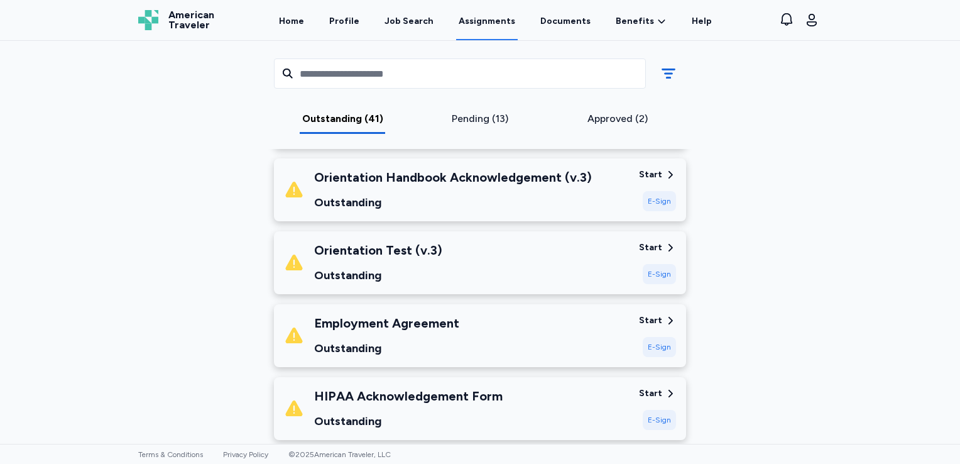
drag, startPoint x: 650, startPoint y: 200, endPoint x: 646, endPoint y: 175, distance: 24.8
click at [646, 175] on div "Start" at bounding box center [650, 174] width 23 height 13
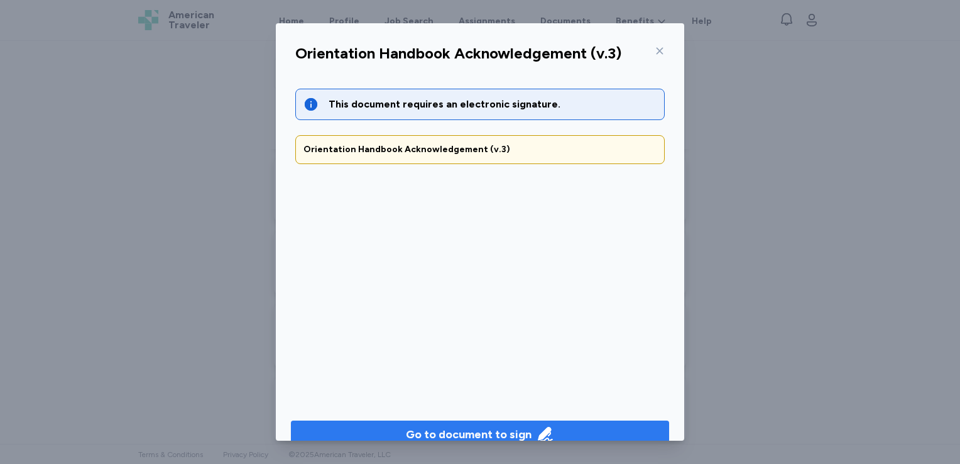
click at [537, 430] on icon "button" at bounding box center [546, 434] width 18 height 18
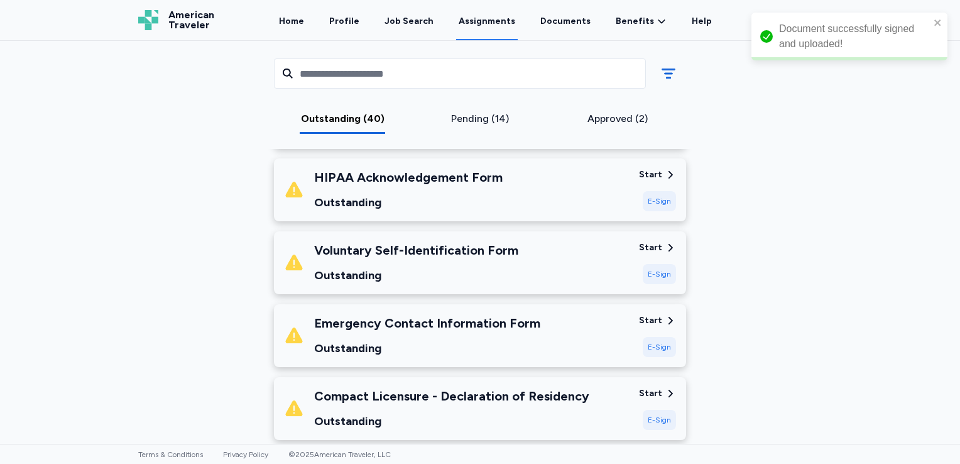
scroll to position [100, 0]
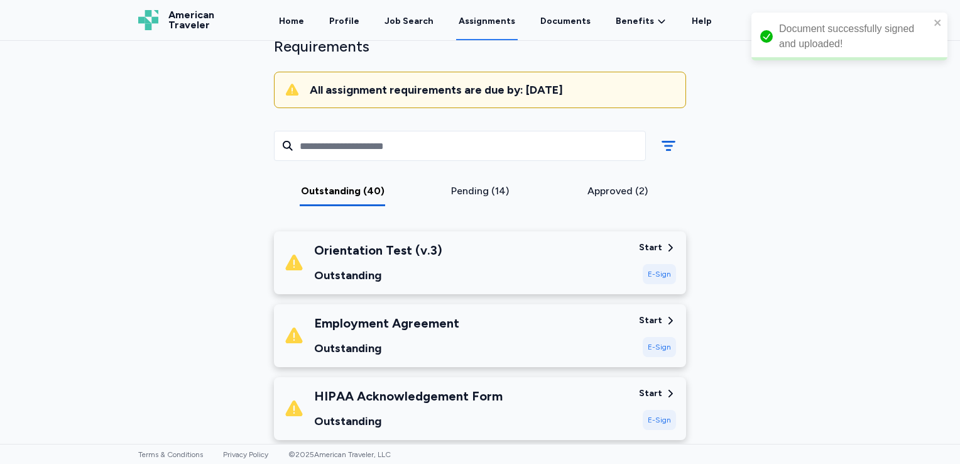
click at [655, 268] on div "E-Sign" at bounding box center [659, 274] width 33 height 20
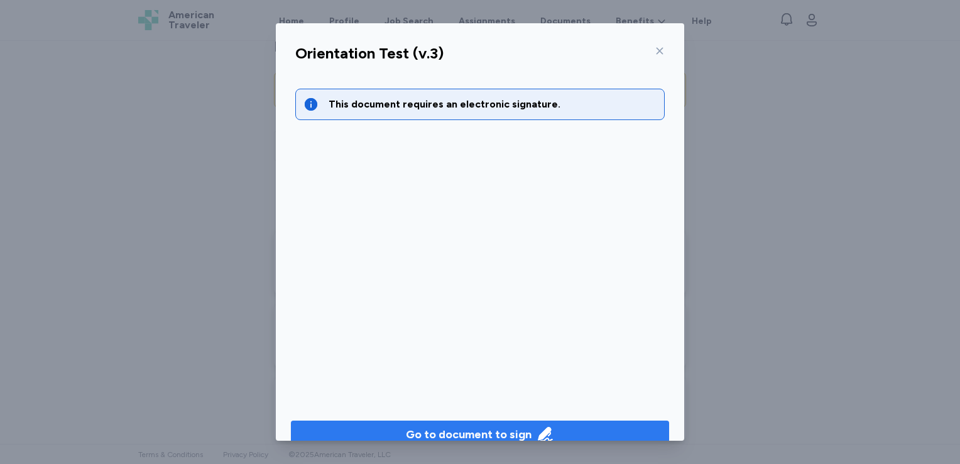
click at [538, 433] on icon "button" at bounding box center [545, 434] width 14 height 14
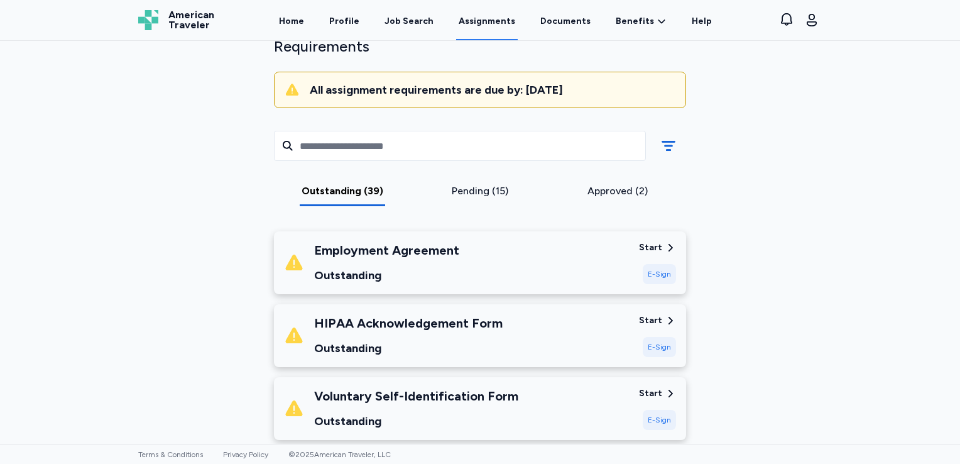
click at [651, 273] on div "E-Sign" at bounding box center [659, 274] width 33 height 20
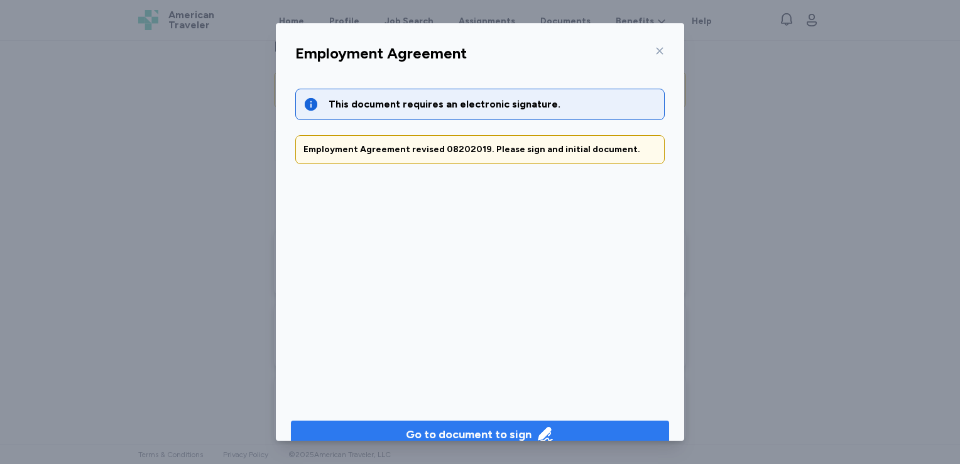
click at [516, 425] on div "Go to document to sign" at bounding box center [469, 434] width 126 height 18
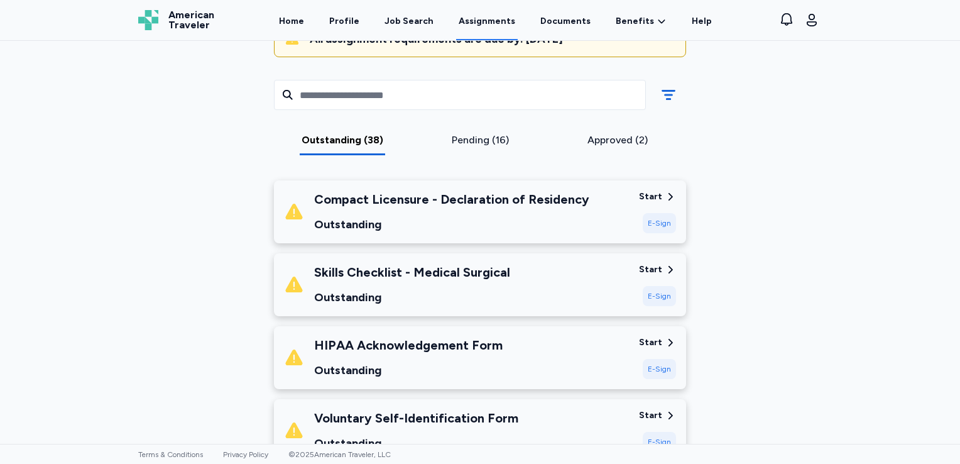
scroll to position [155, 0]
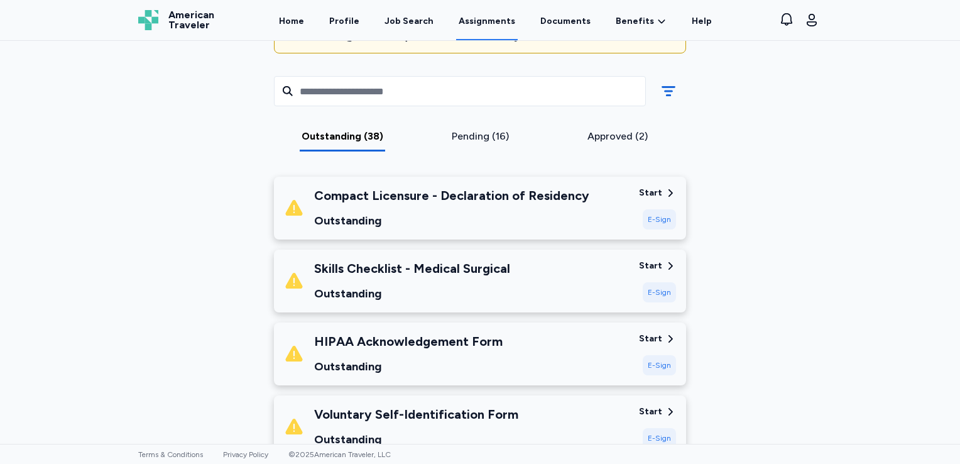
click at [648, 222] on div "E-Sign" at bounding box center [659, 219] width 33 height 20
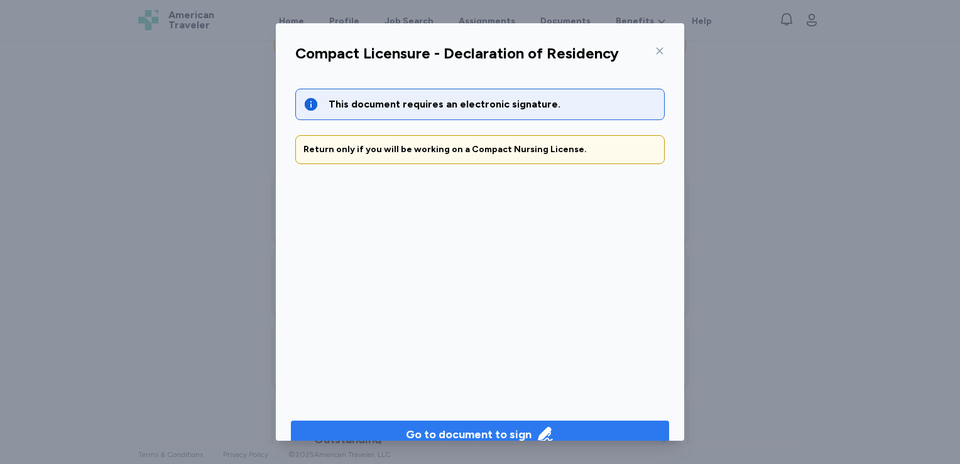
click at [525, 427] on div "Go to document to sign" at bounding box center [469, 434] width 126 height 18
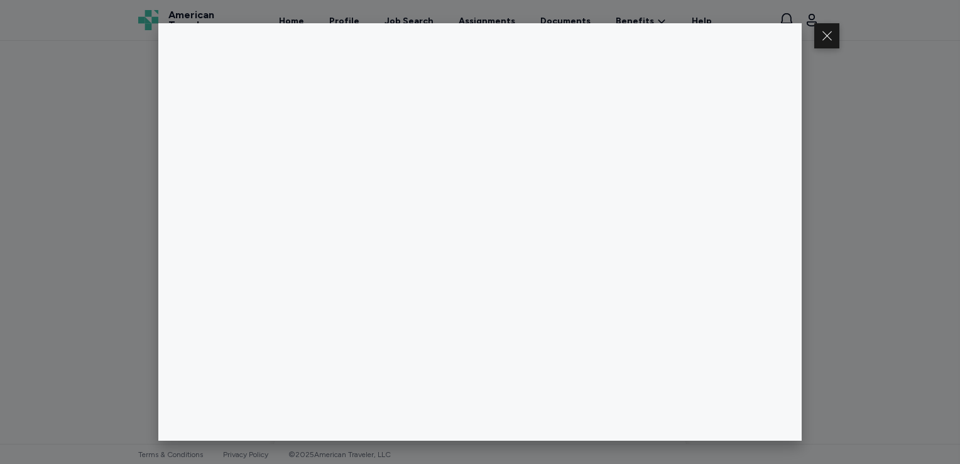
scroll to position [337, 0]
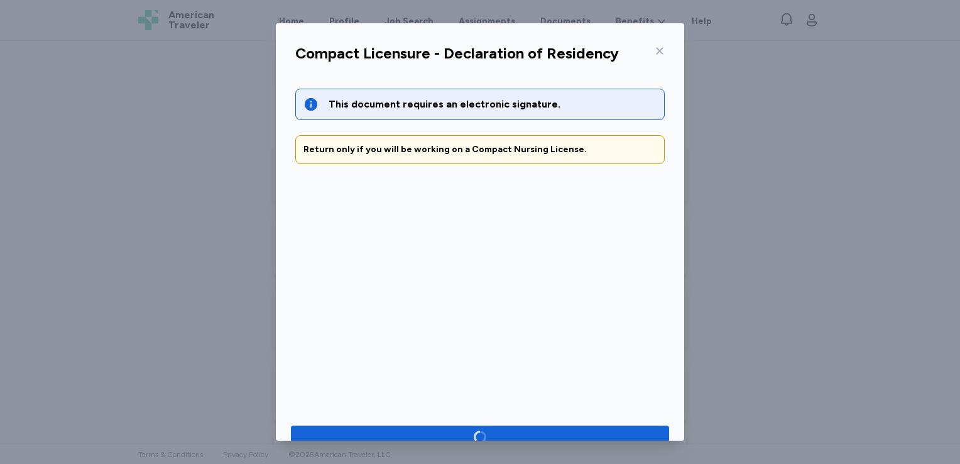
click at [655, 51] on icon at bounding box center [660, 51] width 10 height 10
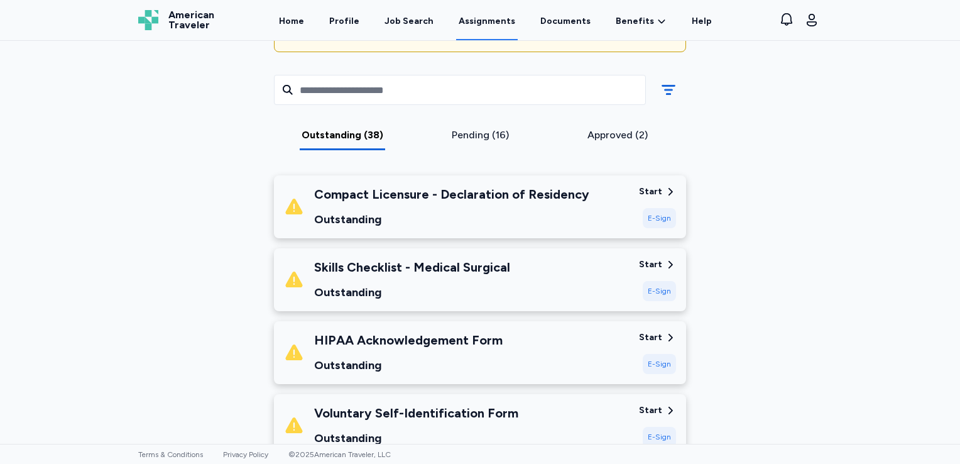
scroll to position [158, 0]
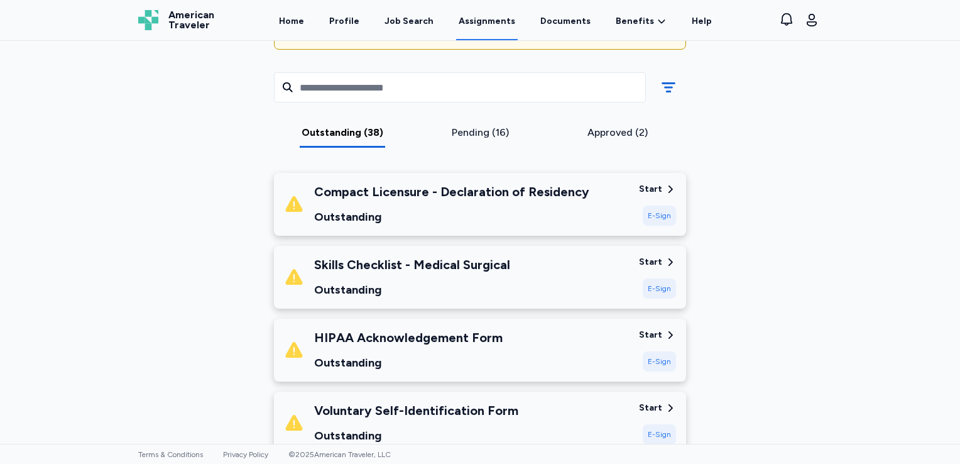
click at [649, 290] on div "E-Sign" at bounding box center [659, 288] width 33 height 20
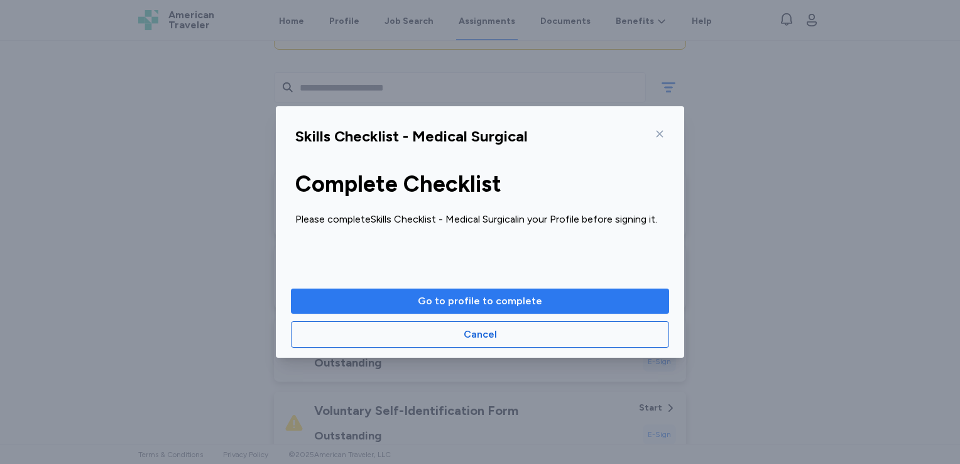
click at [565, 295] on span "Go to profile to complete" at bounding box center [480, 300] width 358 height 15
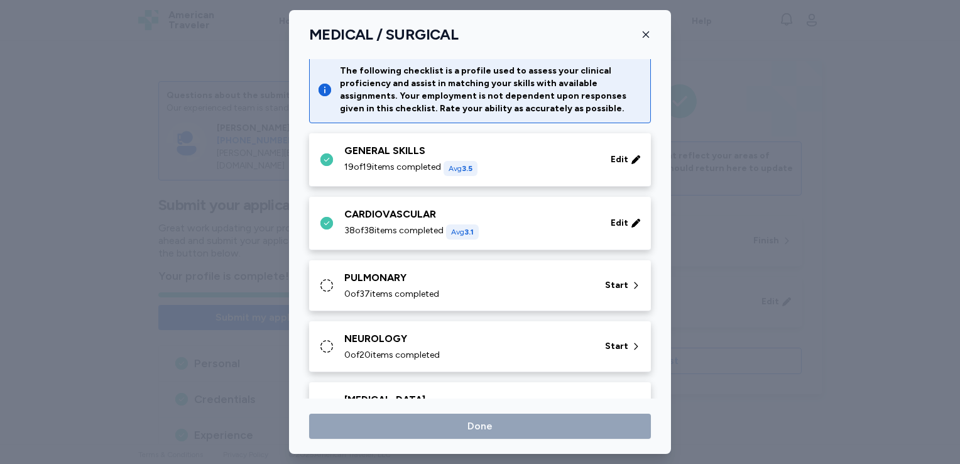
scroll to position [2, 0]
click at [631, 286] on icon at bounding box center [636, 286] width 10 height 13
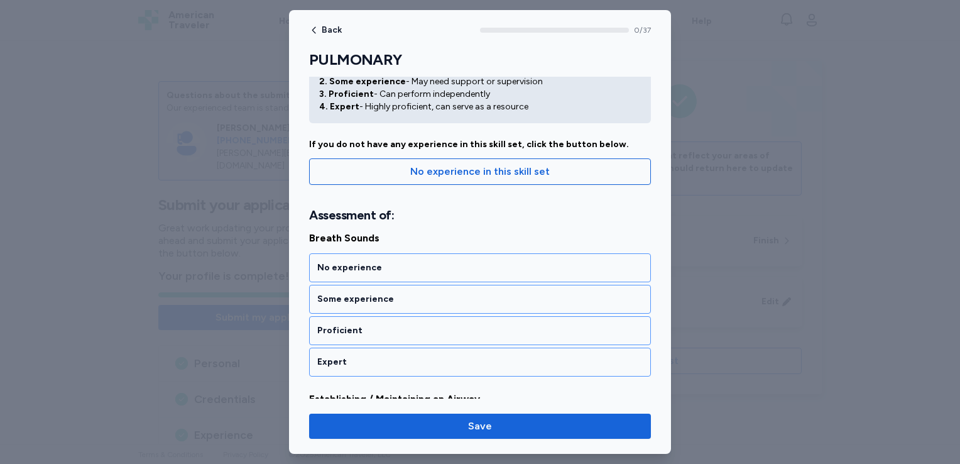
scroll to position [62, 0]
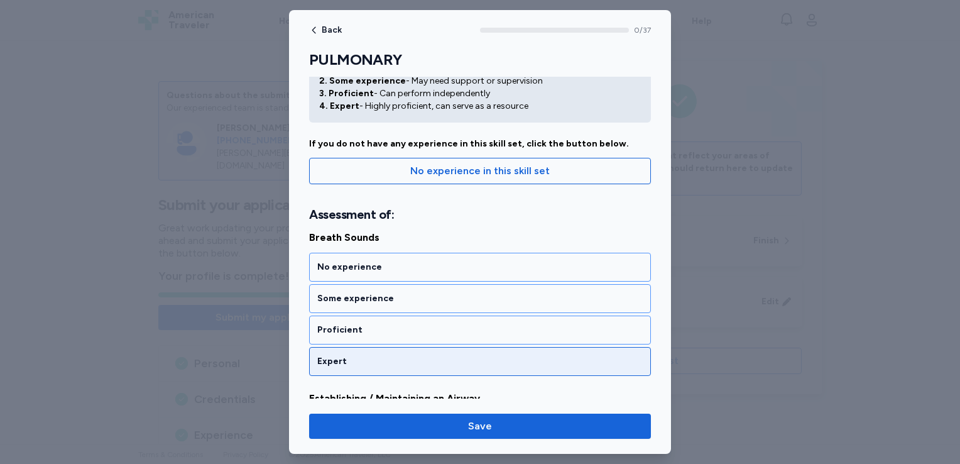
click at [453, 348] on div "Expert" at bounding box center [480, 361] width 342 height 29
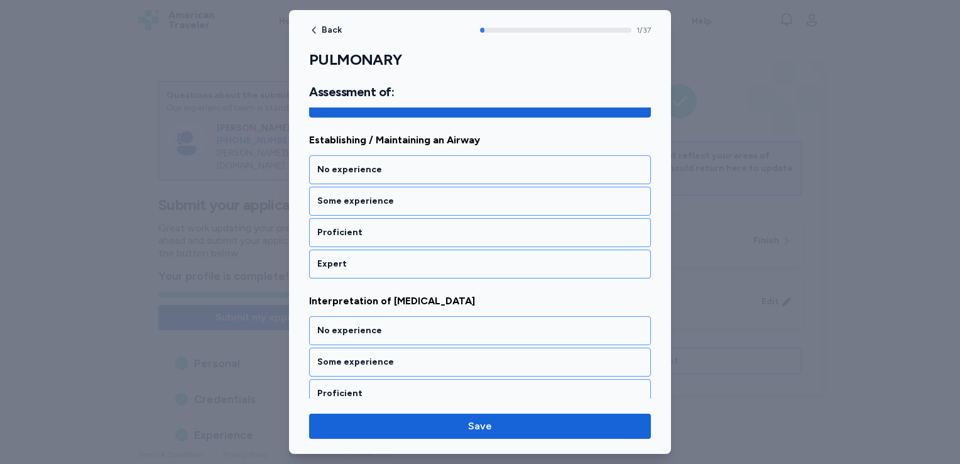
scroll to position [321, 0]
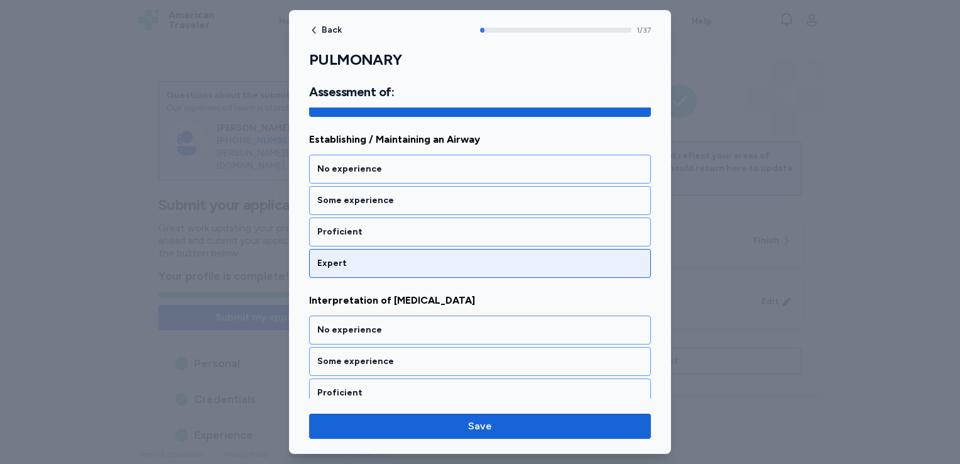
click at [368, 257] on div "Expert" at bounding box center [479, 263] width 325 height 13
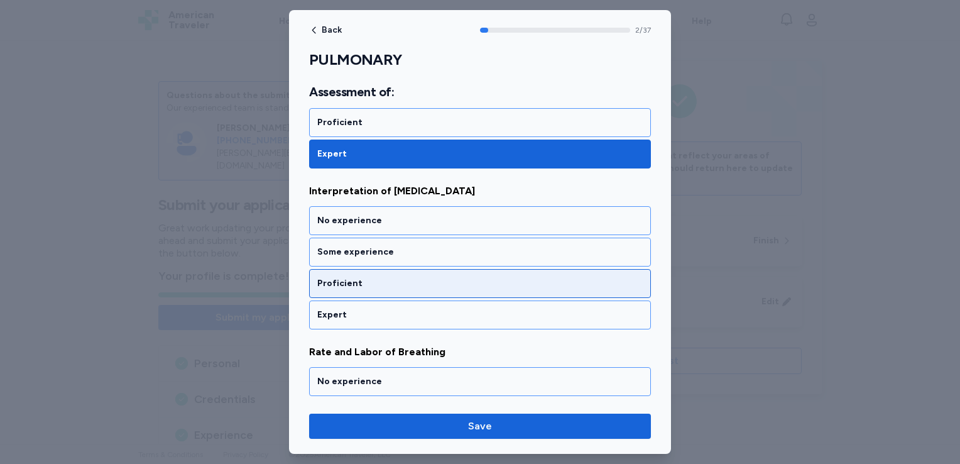
click at [364, 281] on div "Proficient" at bounding box center [479, 283] width 325 height 13
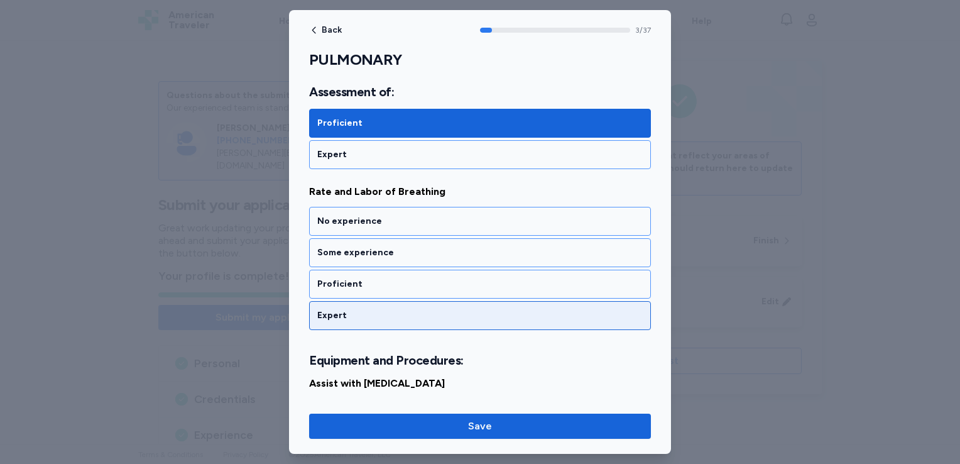
click at [357, 309] on div "Expert" at bounding box center [479, 315] width 325 height 13
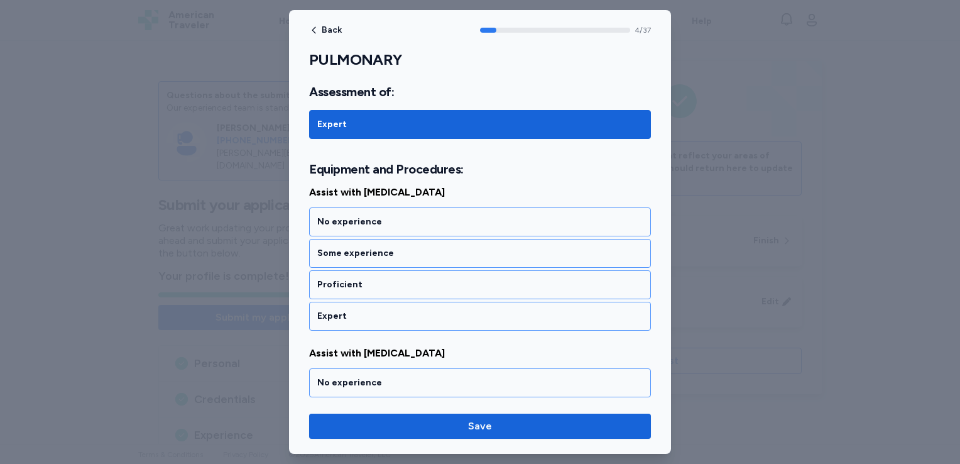
click at [357, 310] on div "Expert" at bounding box center [479, 316] width 325 height 13
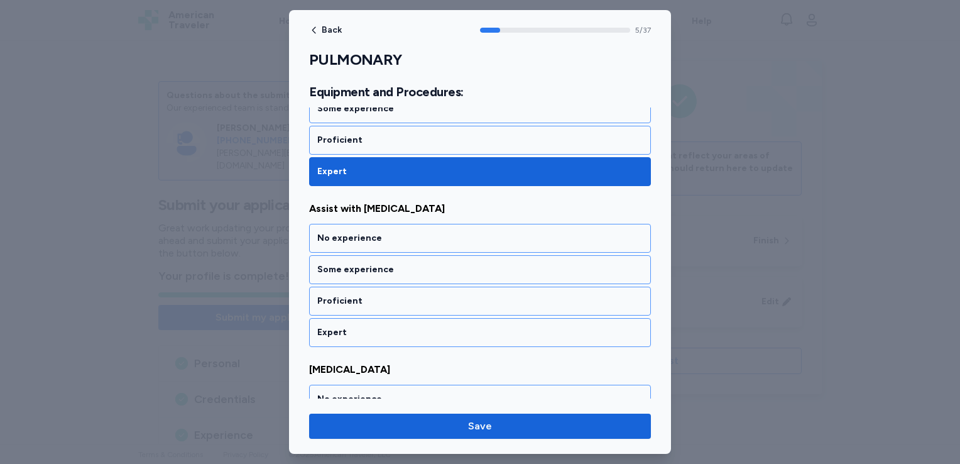
scroll to position [941, 0]
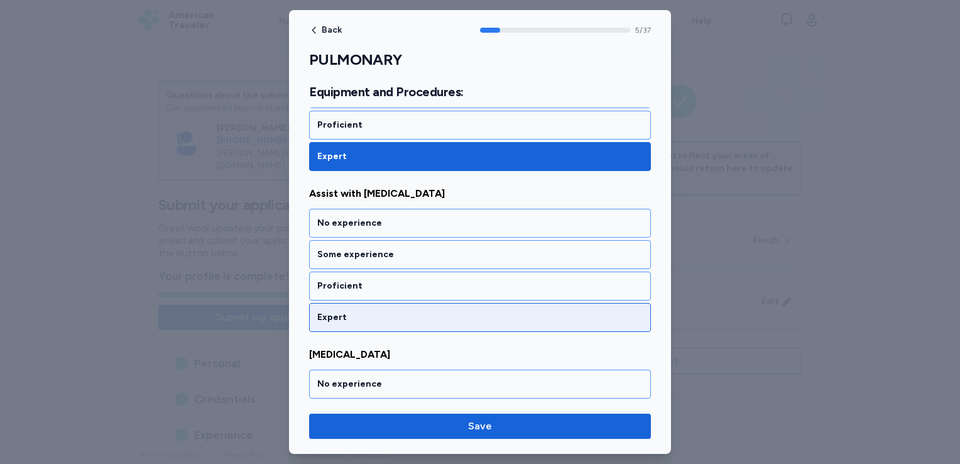
click at [359, 311] on div "Expert" at bounding box center [479, 317] width 325 height 13
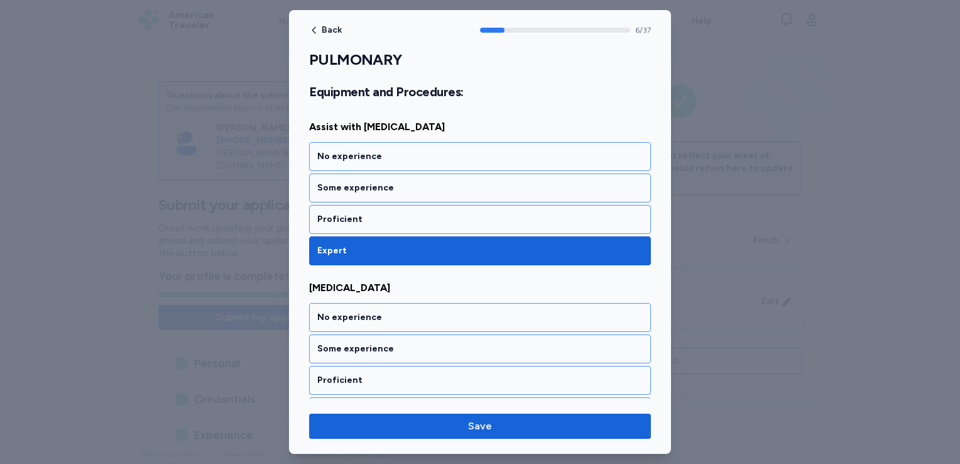
scroll to position [1101, 0]
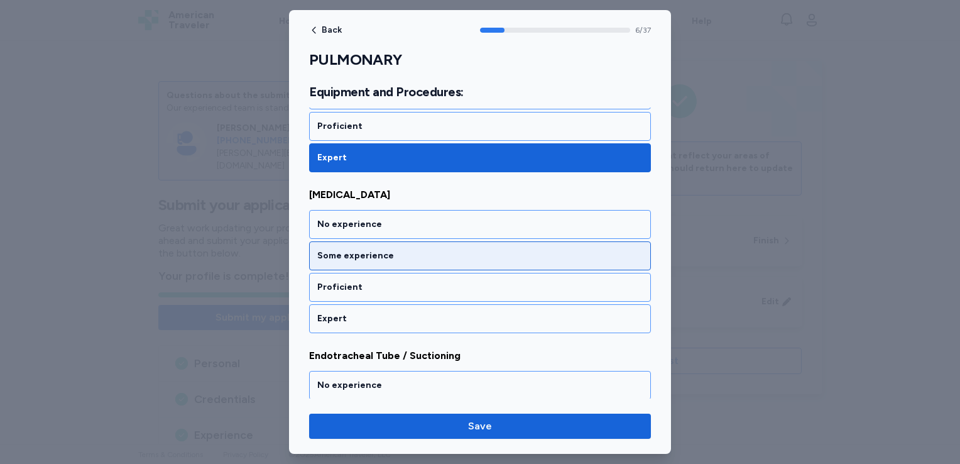
click at [369, 255] on div "Some experience" at bounding box center [480, 255] width 342 height 29
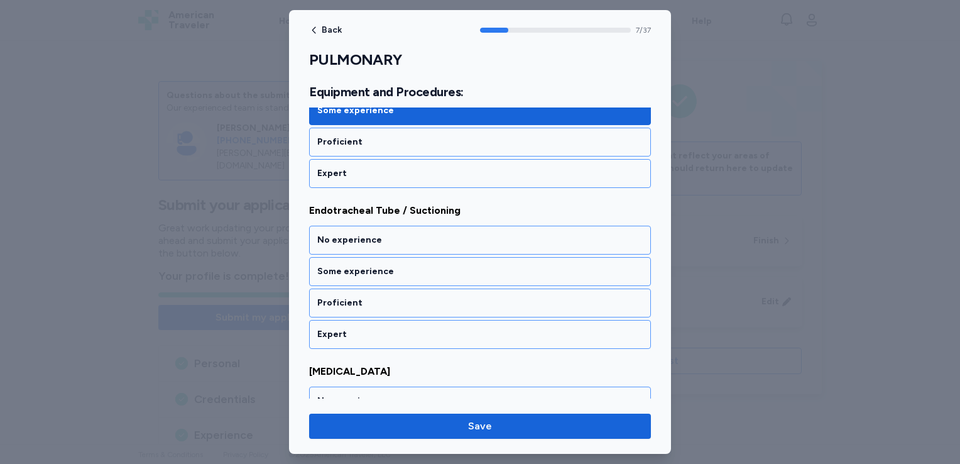
scroll to position [1261, 0]
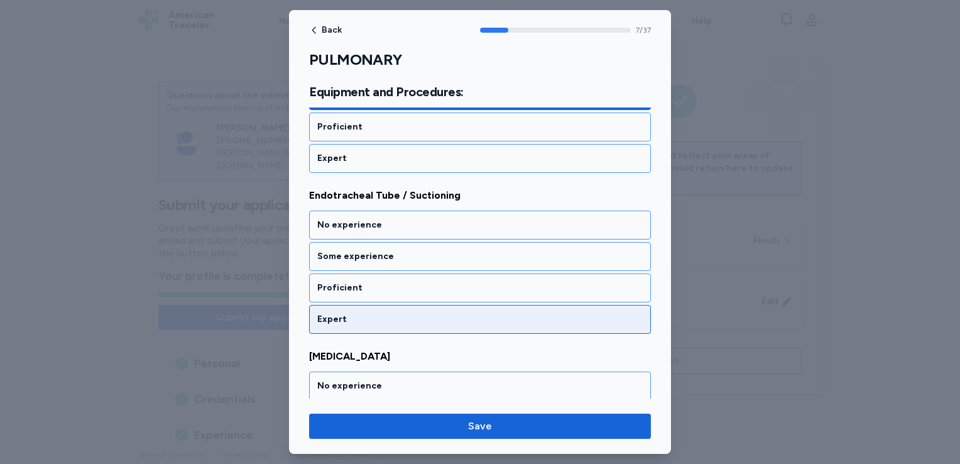
click at [350, 313] on div "Expert" at bounding box center [479, 319] width 325 height 13
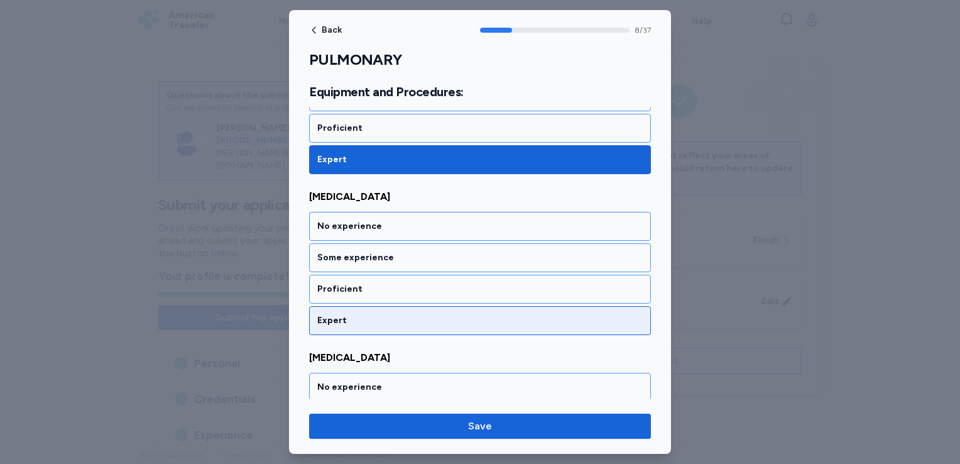
click at [350, 314] on div "Expert" at bounding box center [479, 320] width 325 height 13
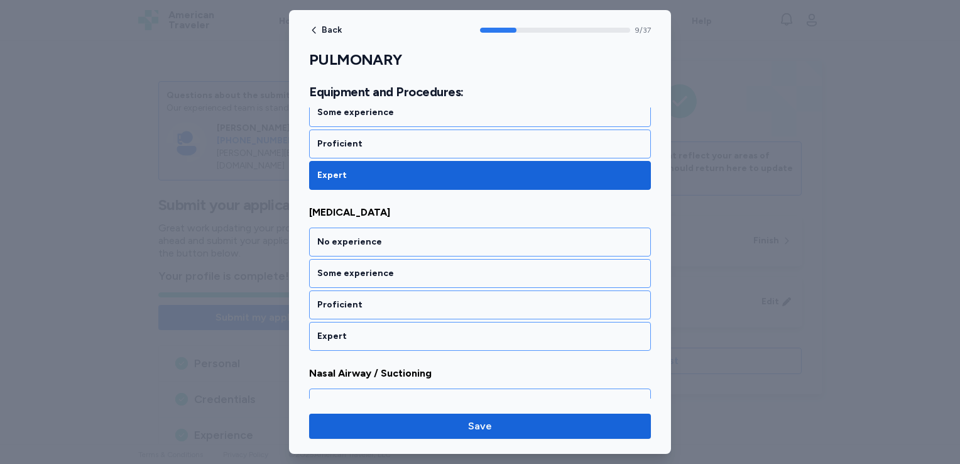
scroll to position [1581, 0]
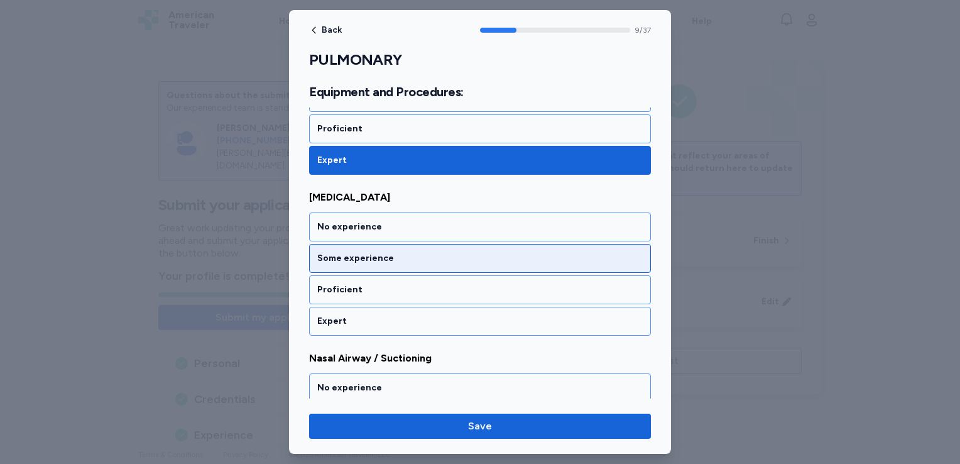
click at [367, 253] on div "Some experience" at bounding box center [479, 258] width 325 height 13
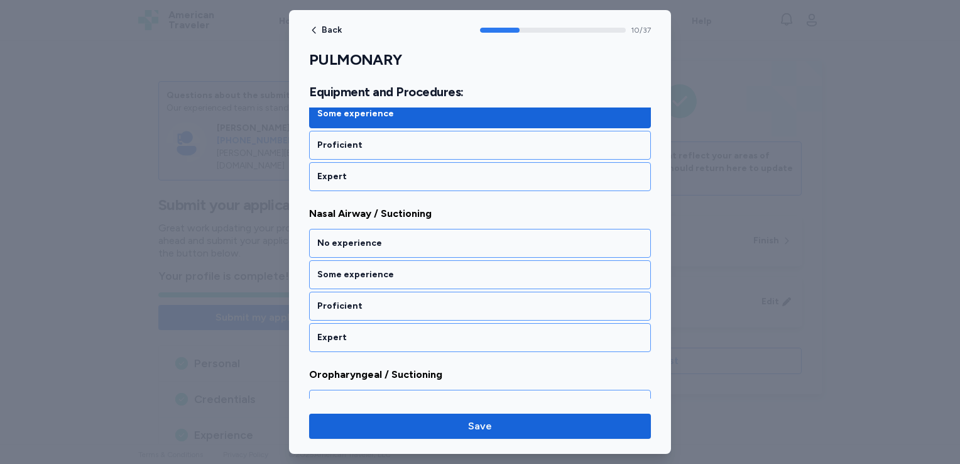
scroll to position [1740, 0]
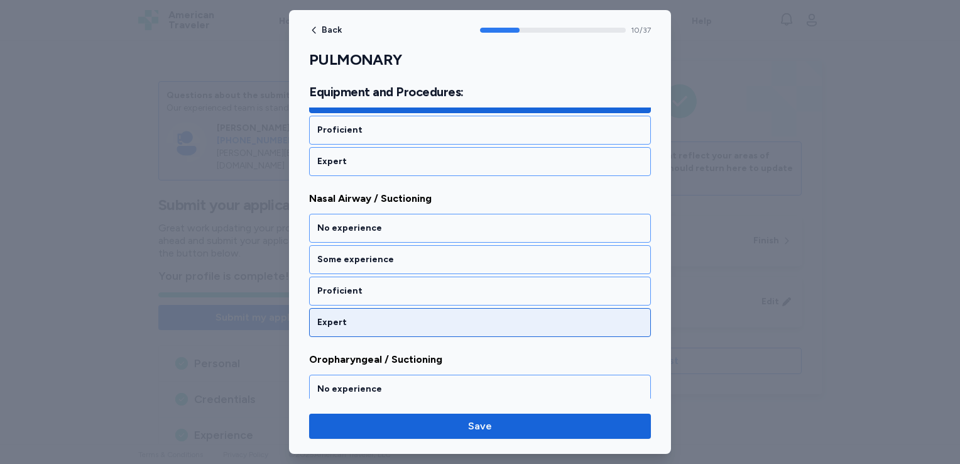
click at [351, 316] on div "Expert" at bounding box center [479, 322] width 325 height 13
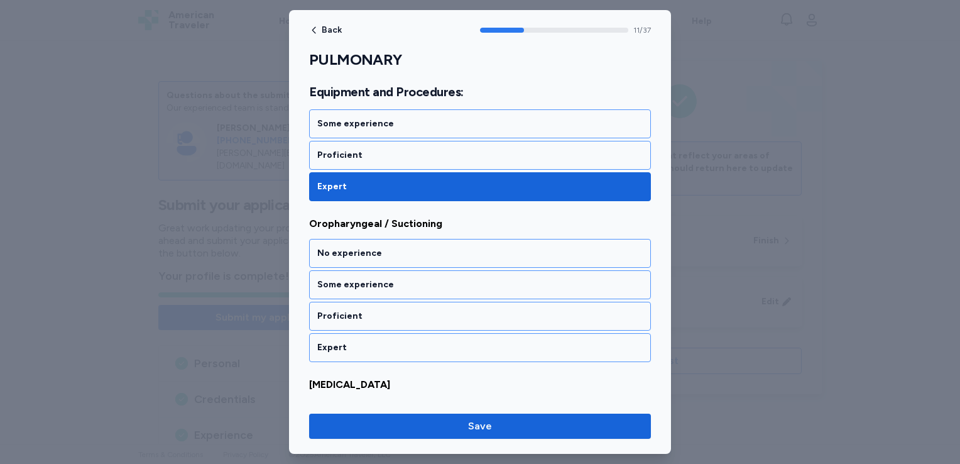
scroll to position [1900, 0]
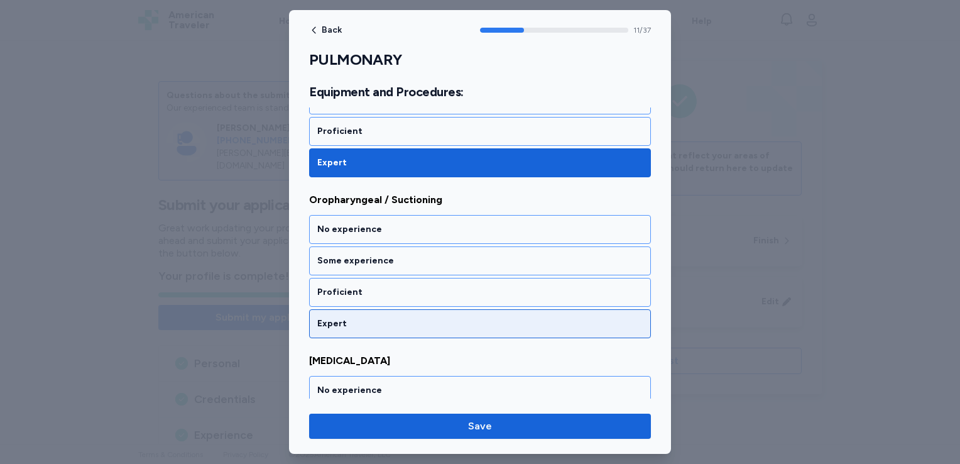
click at [350, 317] on div "Expert" at bounding box center [479, 323] width 325 height 13
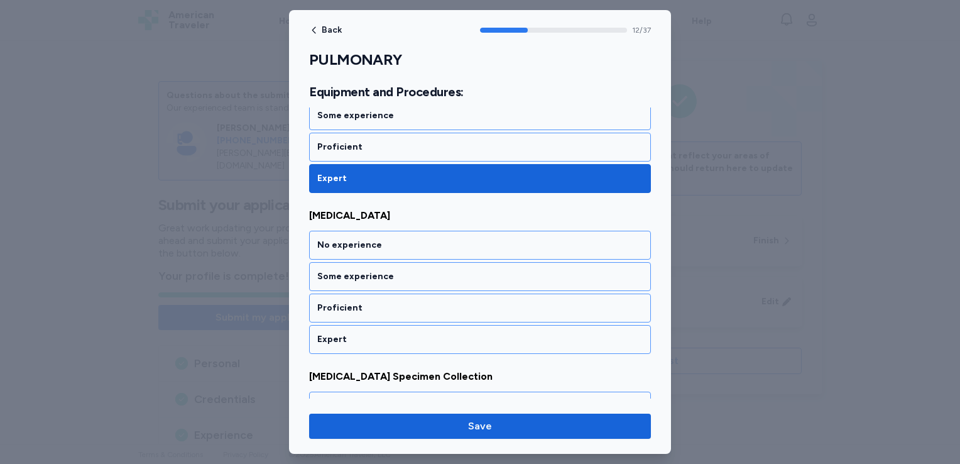
scroll to position [2060, 0]
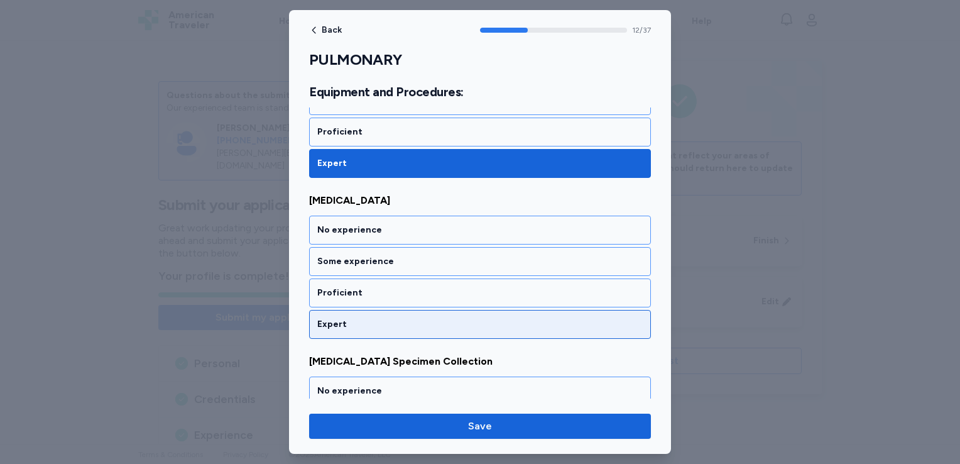
click at [352, 310] on div "Expert" at bounding box center [480, 324] width 342 height 29
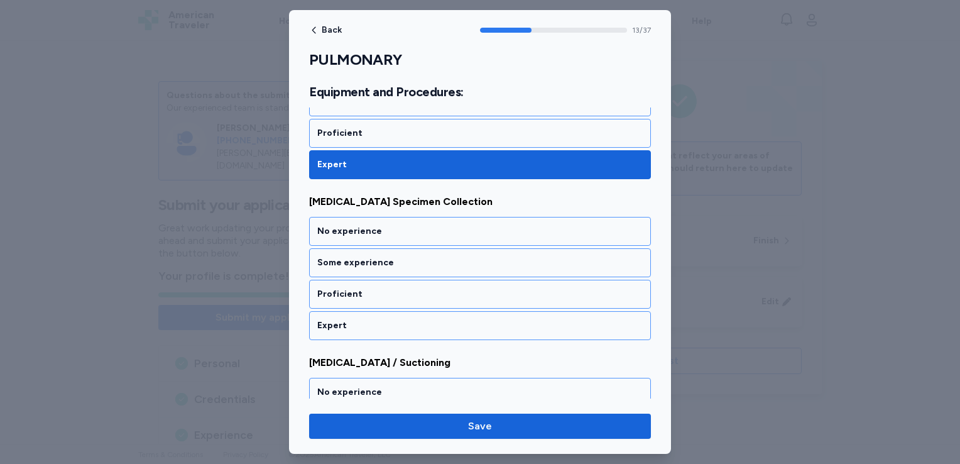
click at [352, 311] on div "Expert" at bounding box center [480, 325] width 342 height 29
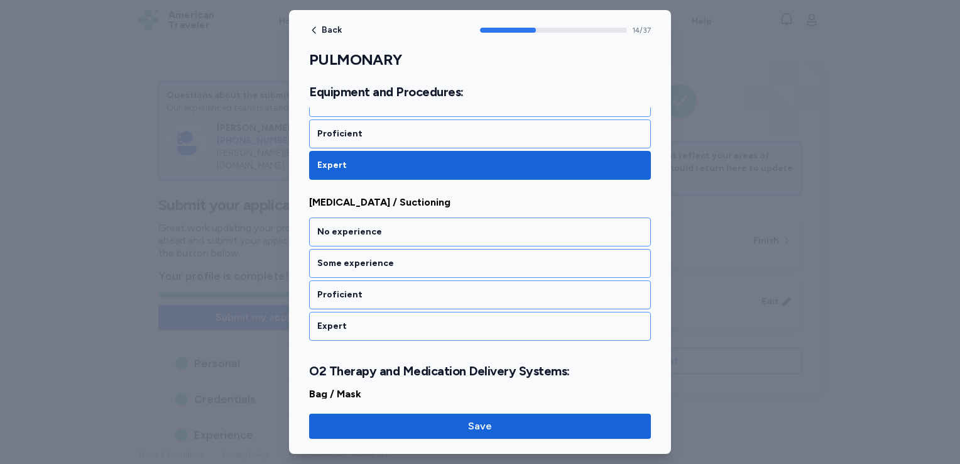
click at [352, 312] on div "Expert" at bounding box center [480, 326] width 342 height 29
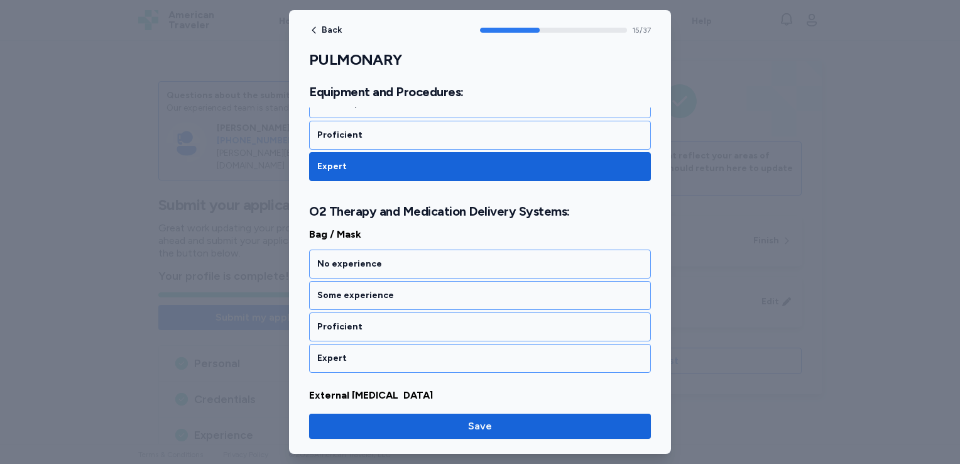
scroll to position [2570, 0]
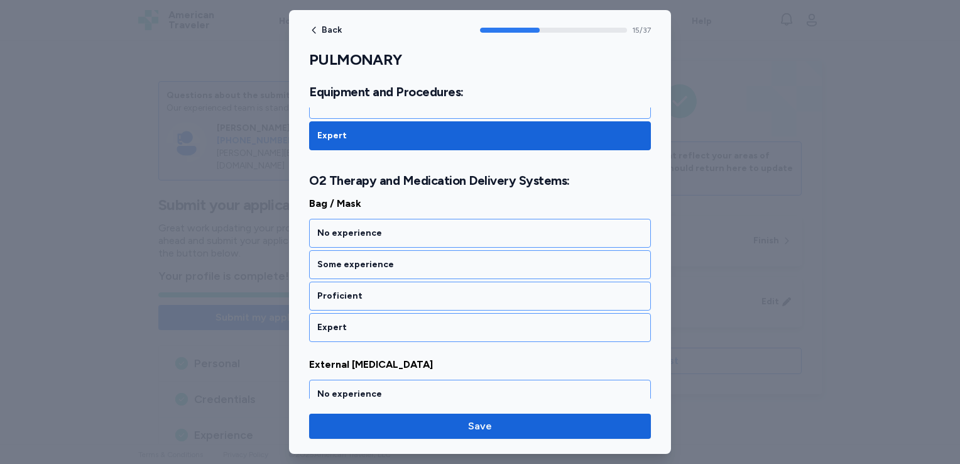
click at [352, 313] on div "Expert" at bounding box center [480, 327] width 342 height 29
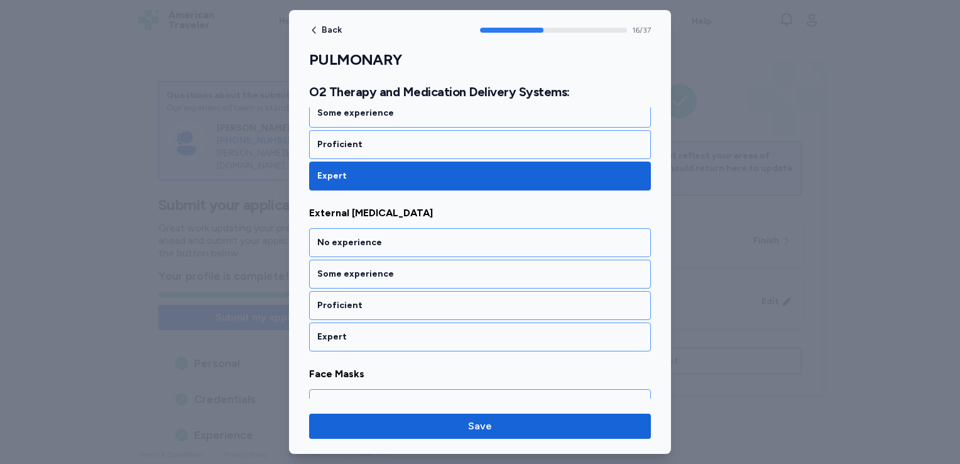
scroll to position [2730, 0]
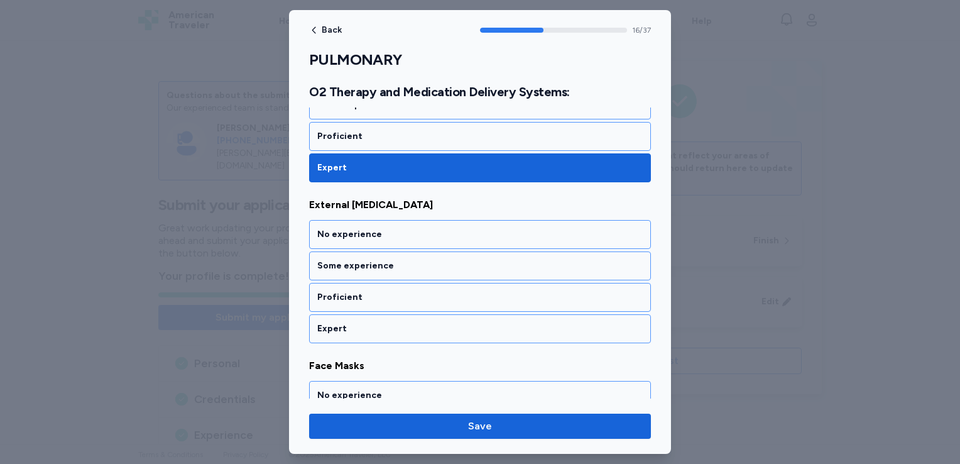
click at [352, 314] on div "Expert" at bounding box center [480, 328] width 342 height 29
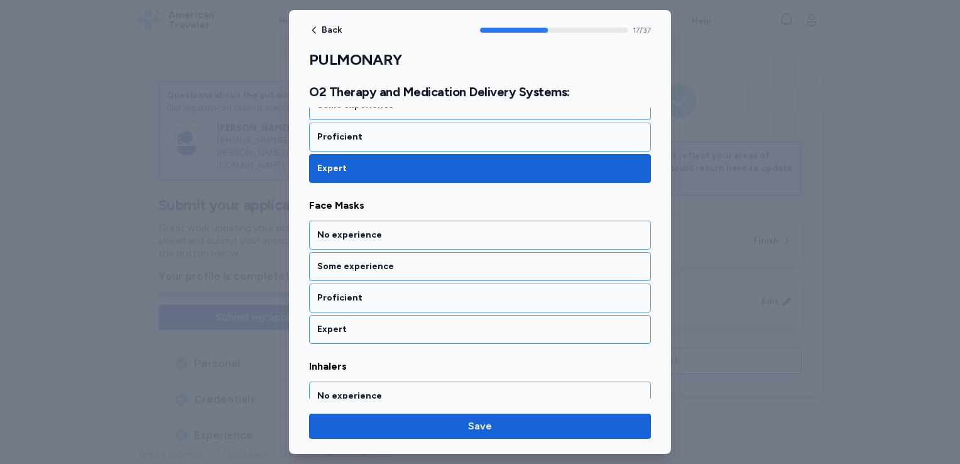
click at [352, 315] on div "Expert" at bounding box center [480, 329] width 342 height 29
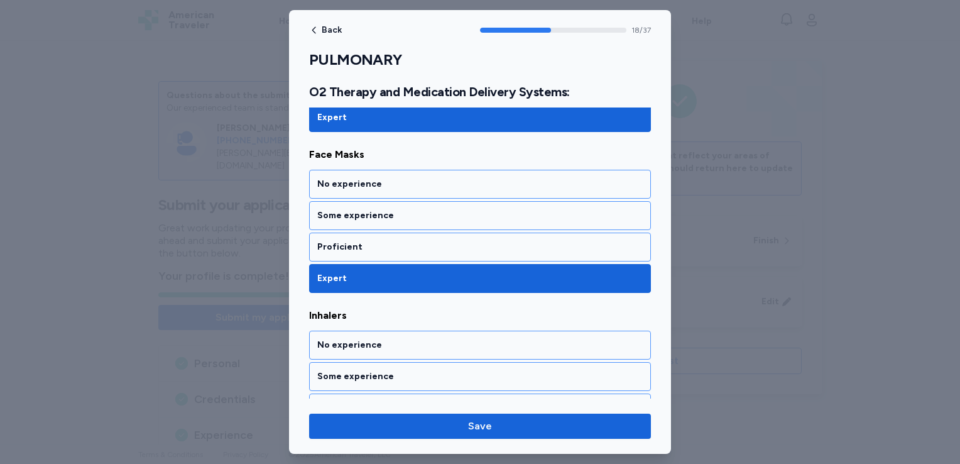
click at [352, 297] on div "Bag / Mask No experience Some experience Proficient Expert External [MEDICAL_DA…" at bounding box center [480, 380] width 342 height 1111
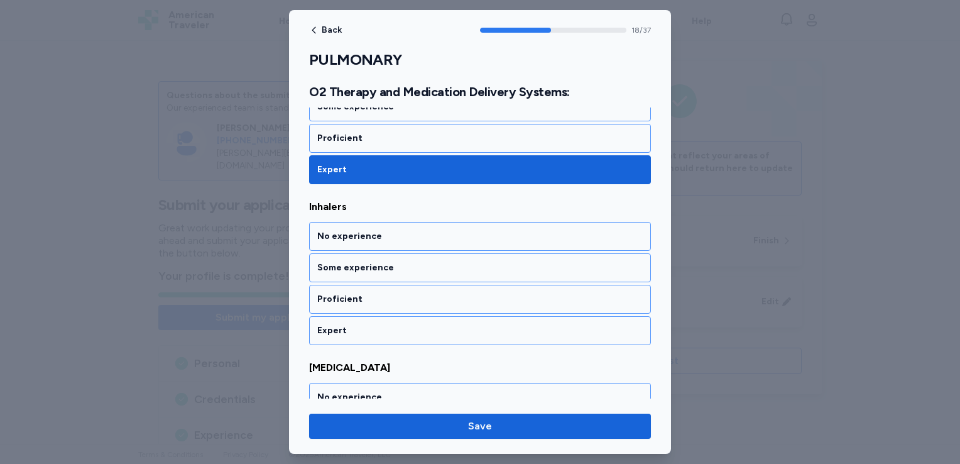
click at [352, 316] on div "Expert" at bounding box center [480, 330] width 342 height 29
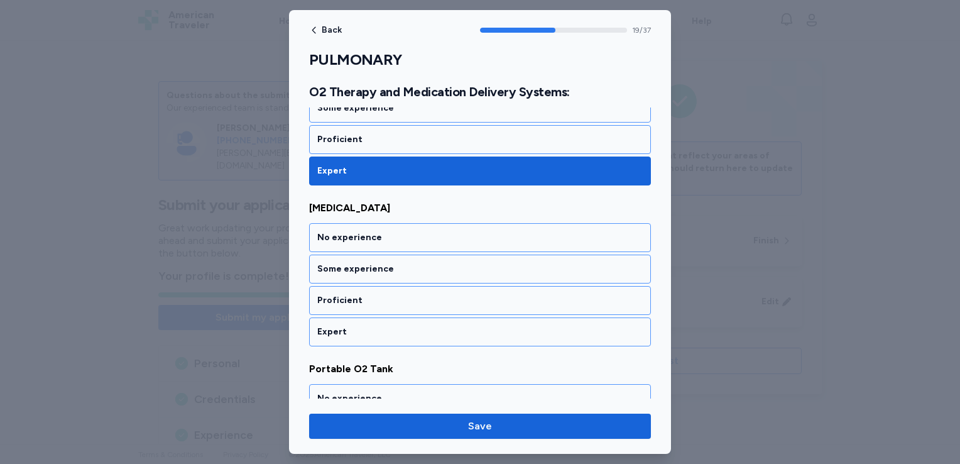
click at [352, 317] on div "Expert" at bounding box center [480, 331] width 342 height 29
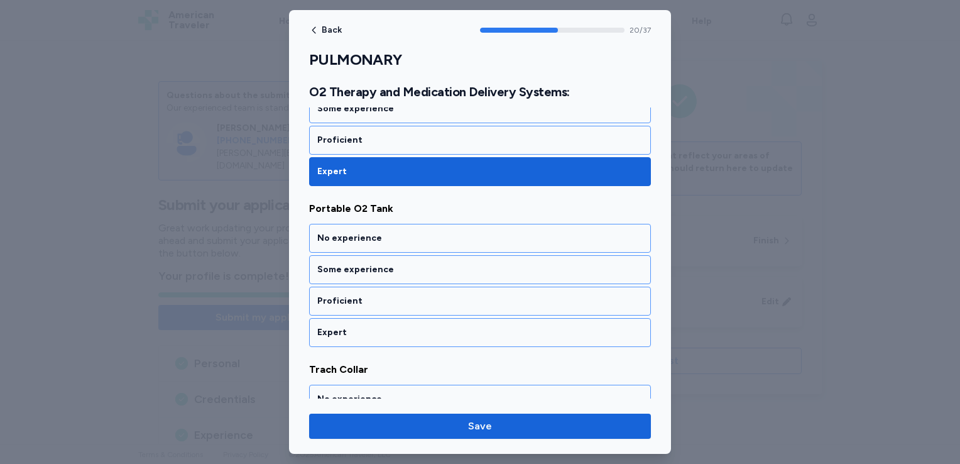
click at [352, 318] on div "Expert" at bounding box center [480, 332] width 342 height 29
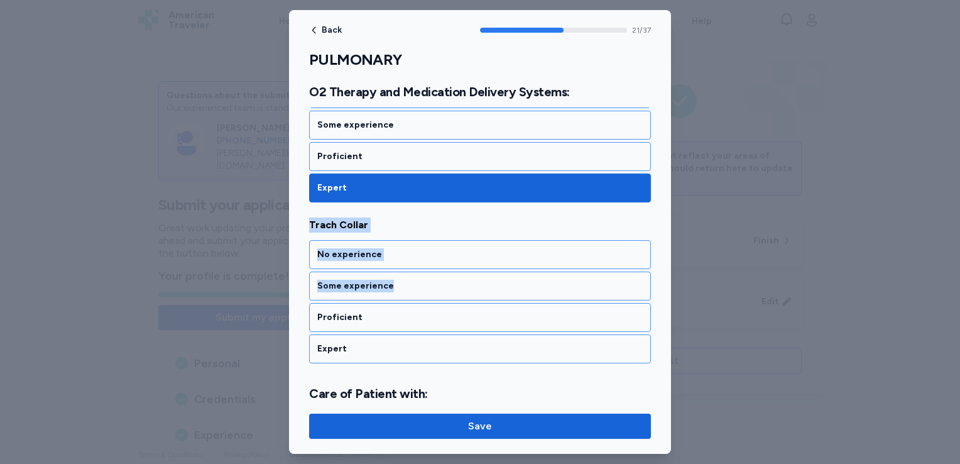
scroll to position [3529, 0]
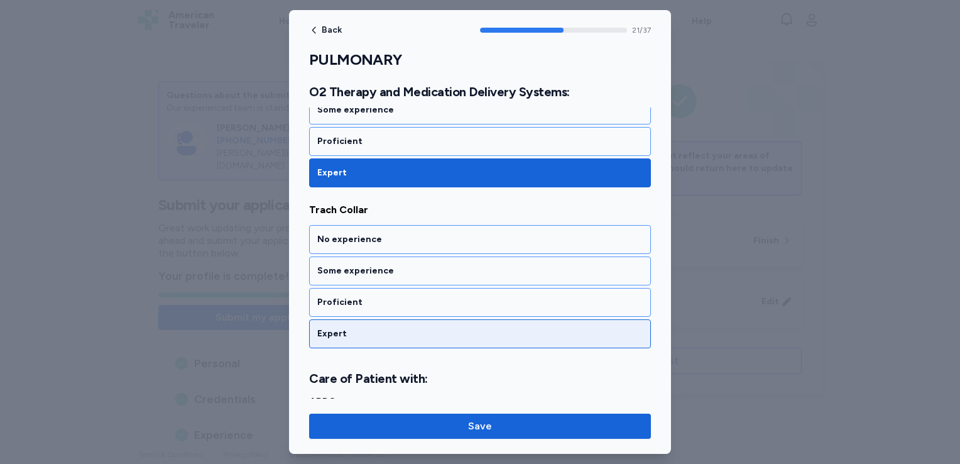
click at [350, 327] on div "Expert" at bounding box center [479, 333] width 325 height 13
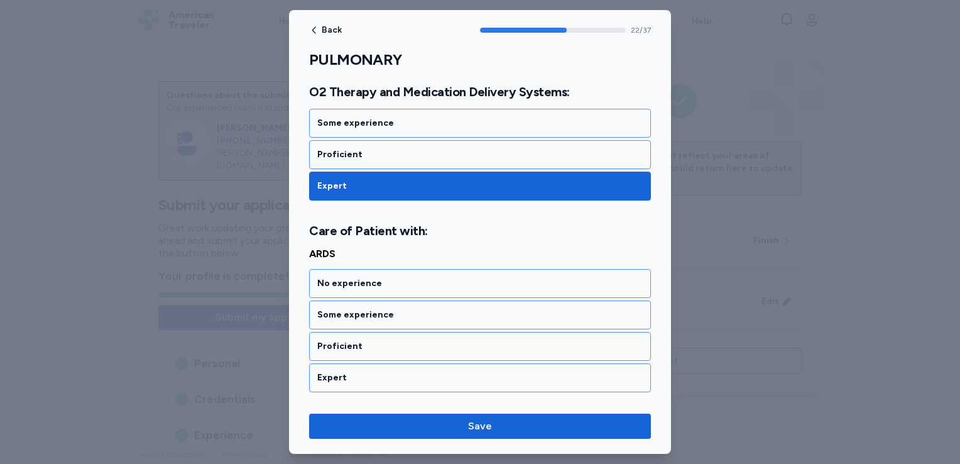
scroll to position [3719, 0]
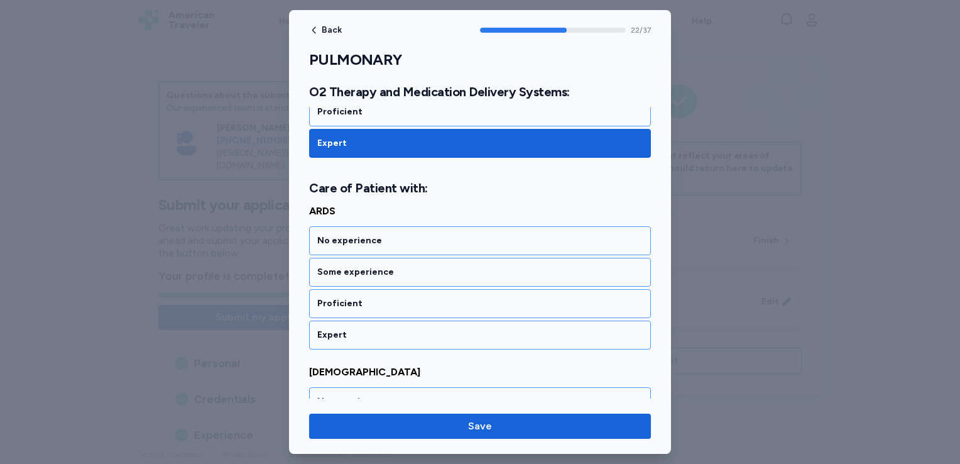
click at [350, 329] on div "Expert" at bounding box center [479, 335] width 325 height 13
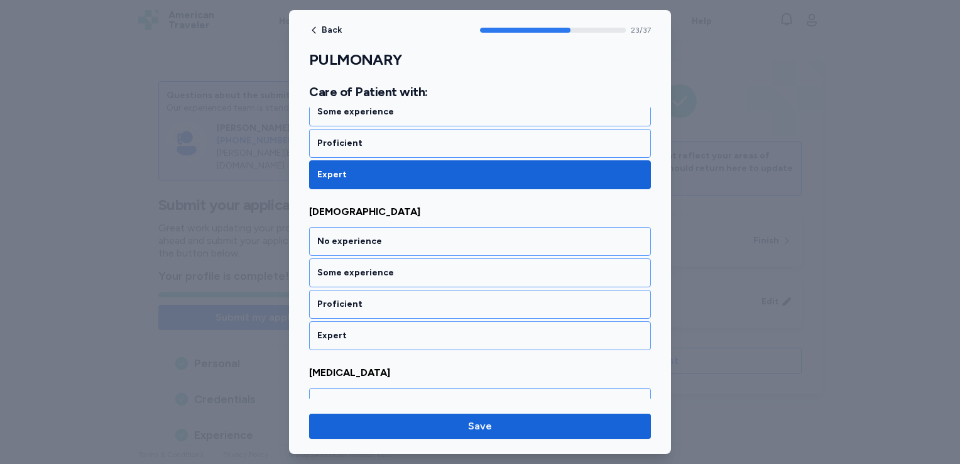
click at [350, 329] on div "Expert" at bounding box center [479, 335] width 325 height 13
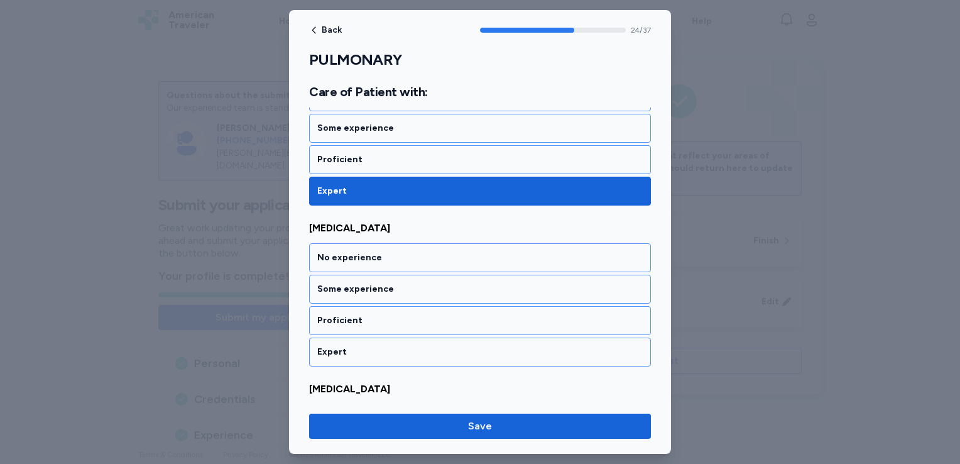
scroll to position [4039, 0]
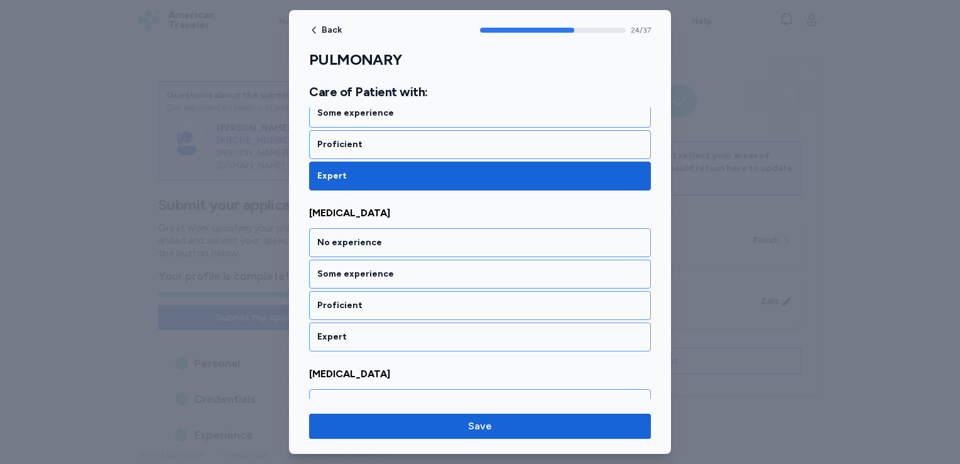
click at [350, 330] on div "Expert" at bounding box center [479, 336] width 325 height 13
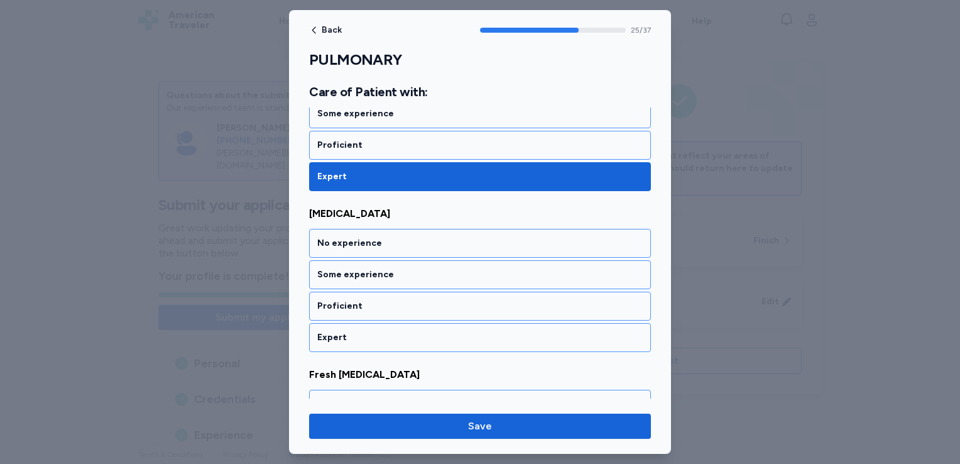
click at [350, 331] on div "Expert" at bounding box center [479, 337] width 325 height 13
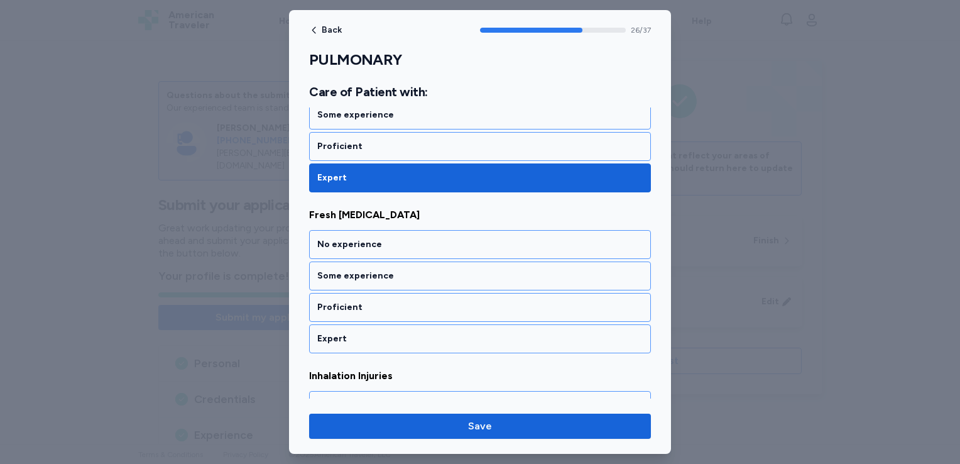
click at [350, 332] on div "Expert" at bounding box center [479, 338] width 325 height 13
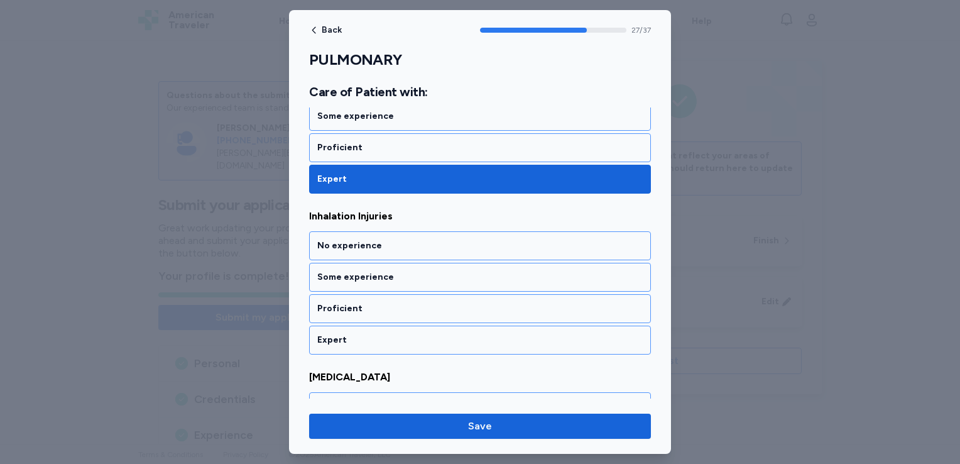
click at [350, 334] on div "Expert" at bounding box center [479, 340] width 325 height 13
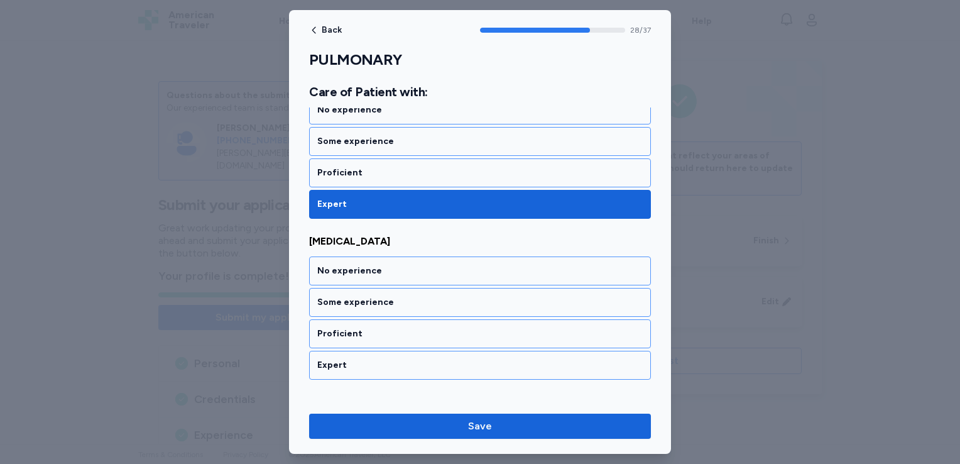
scroll to position [4678, 0]
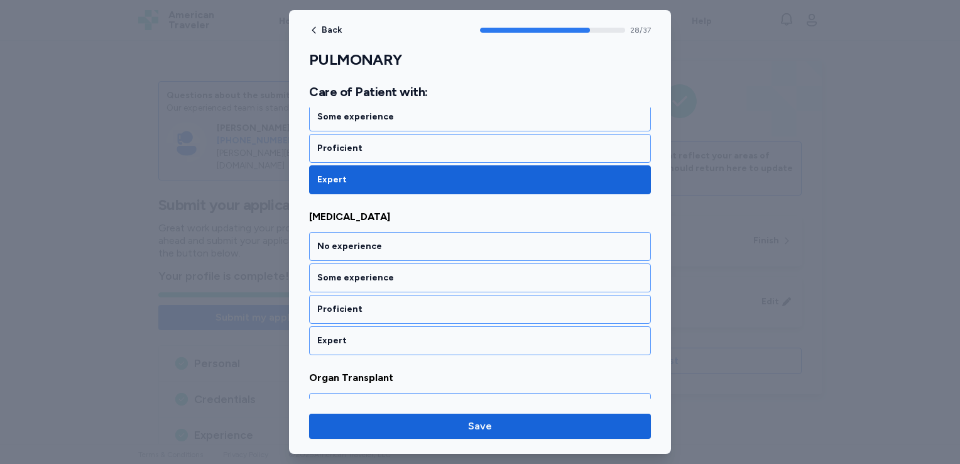
click at [363, 264] on div "No experience Some experience Proficient Expert" at bounding box center [480, 293] width 342 height 123
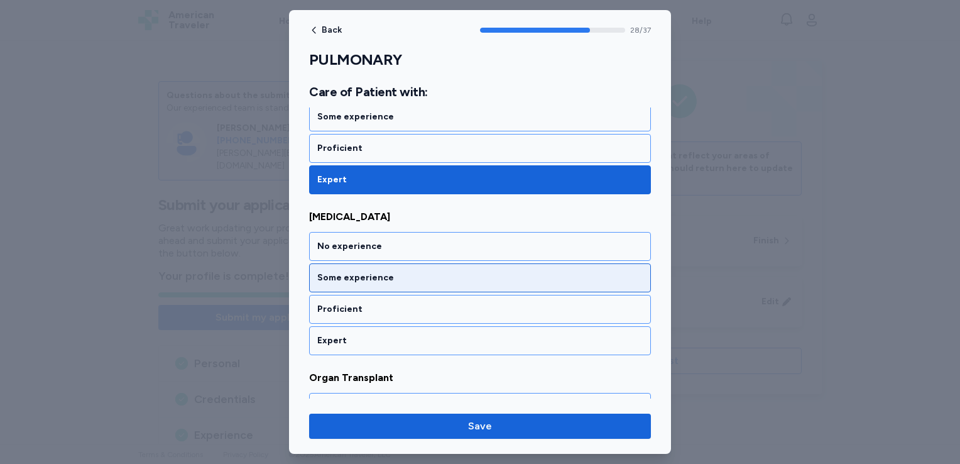
click at [364, 263] on div "Some experience" at bounding box center [480, 277] width 342 height 29
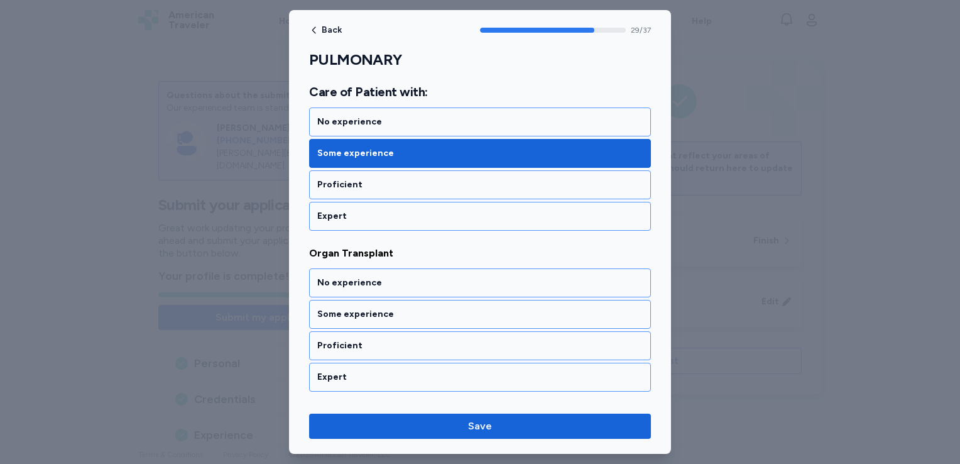
scroll to position [4838, 0]
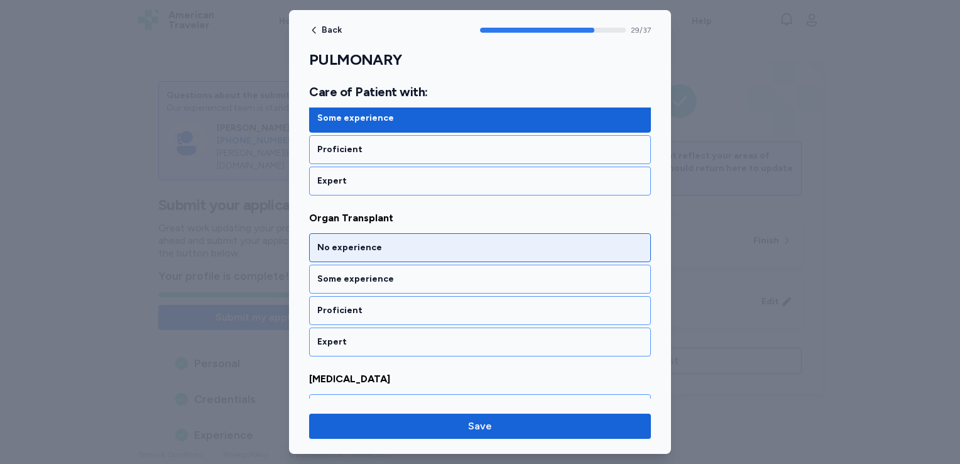
click at [378, 233] on div "No experience" at bounding box center [480, 247] width 342 height 29
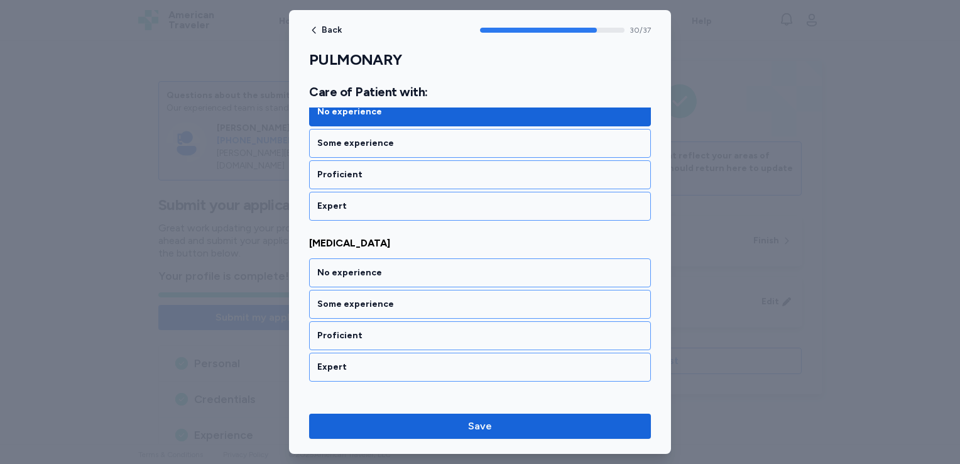
scroll to position [4998, 0]
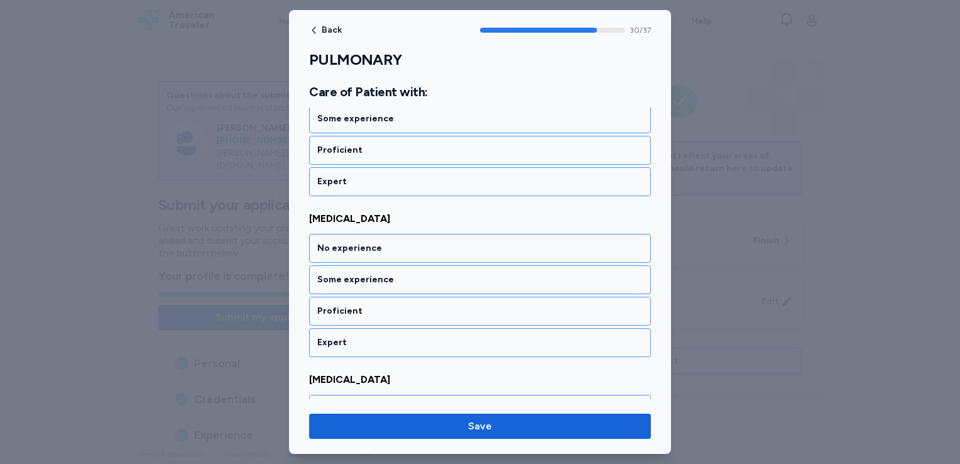
click at [378, 234] on div "No experience" at bounding box center [480, 248] width 342 height 29
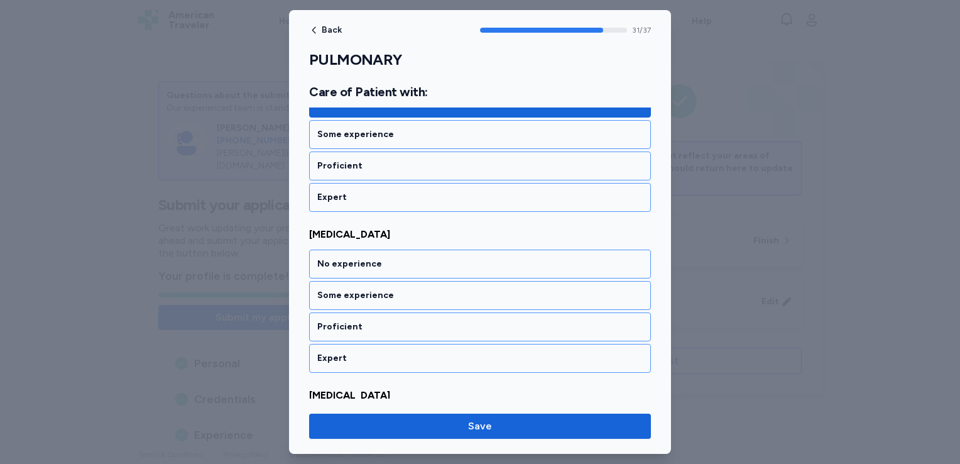
scroll to position [5158, 0]
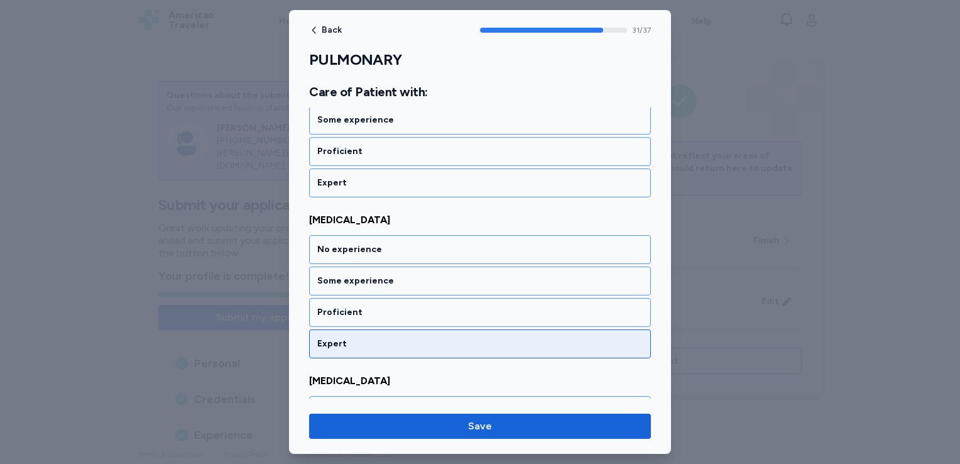
click at [351, 337] on div "Expert" at bounding box center [479, 343] width 325 height 13
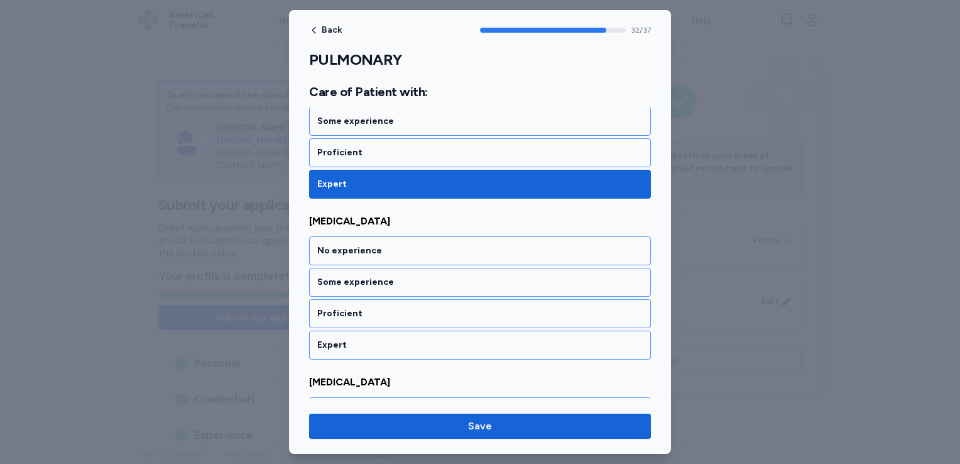
click at [351, 339] on div "Expert" at bounding box center [479, 345] width 325 height 13
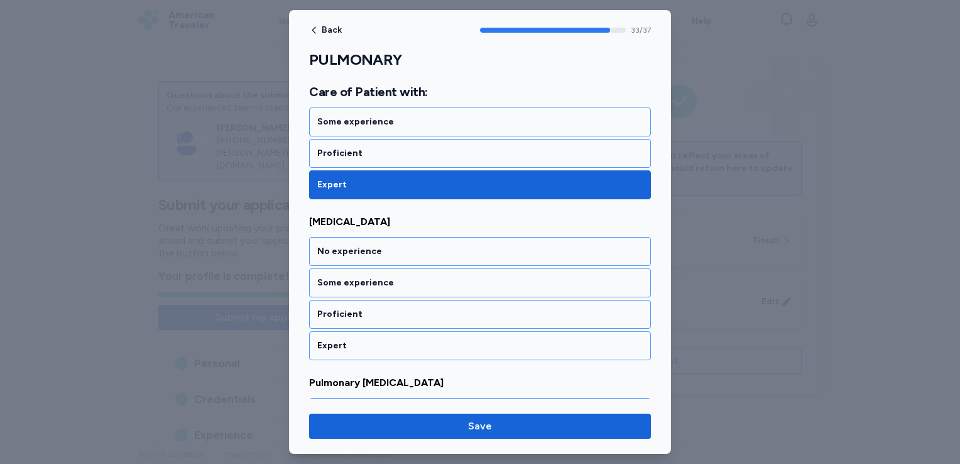
click at [351, 339] on div "Expert" at bounding box center [479, 345] width 325 height 13
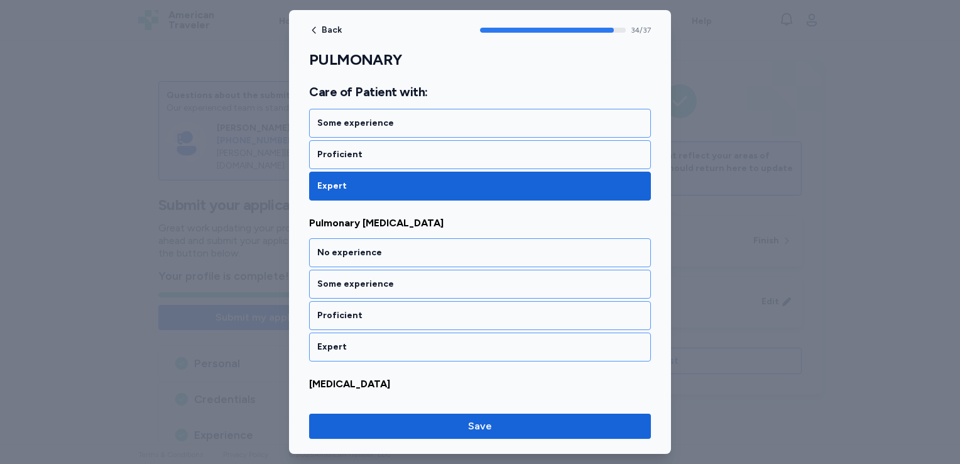
click at [351, 340] on div "Expert" at bounding box center [479, 346] width 325 height 13
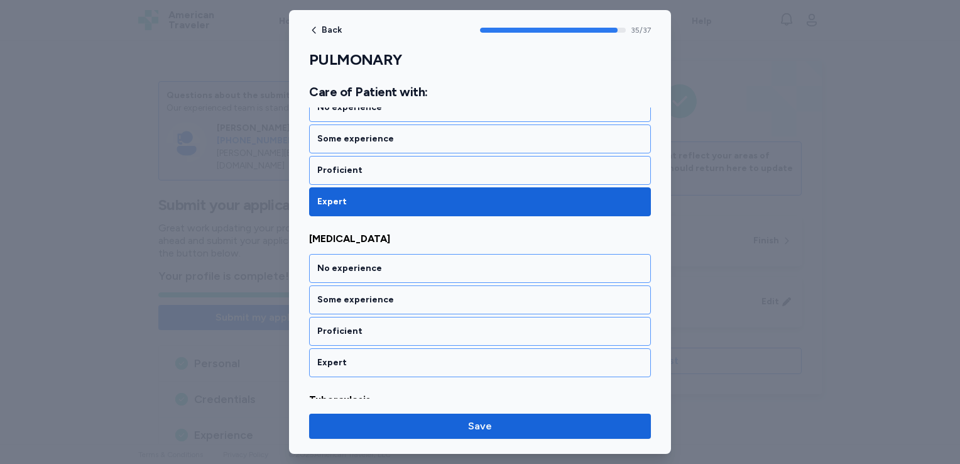
scroll to position [5797, 0]
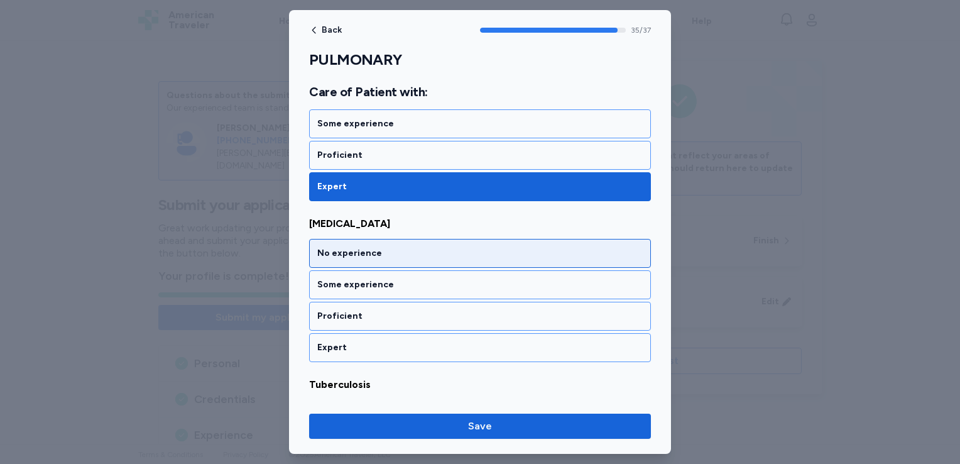
click at [364, 247] on div "No experience" at bounding box center [479, 253] width 325 height 13
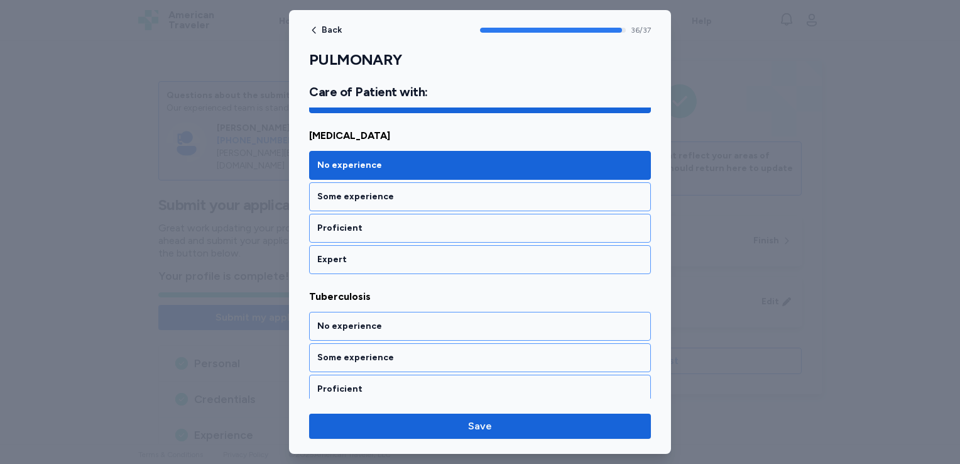
scroll to position [5886, 0]
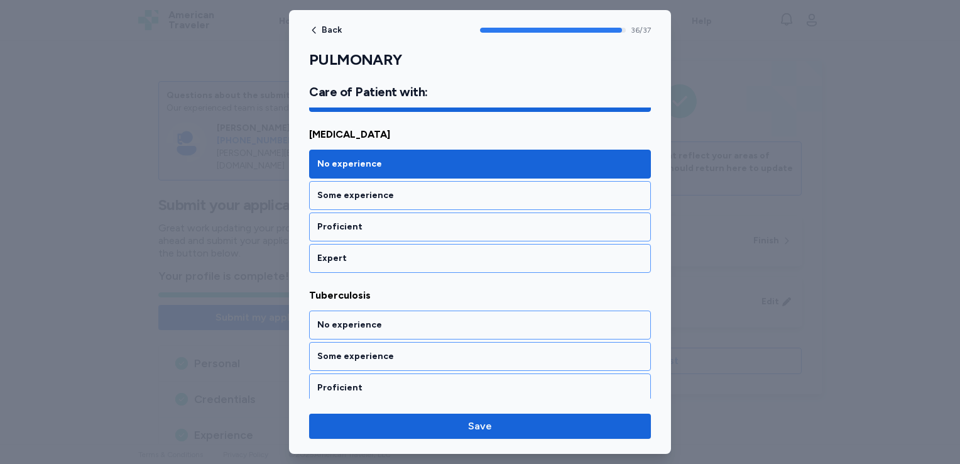
click at [320, 413] on div "Expert" at bounding box center [479, 419] width 325 height 13
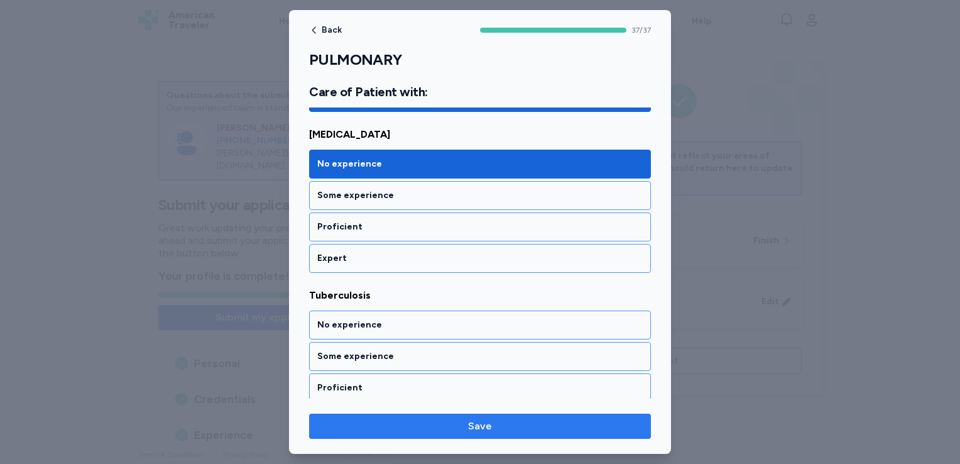
click at [333, 422] on span "Save" at bounding box center [480, 425] width 322 height 15
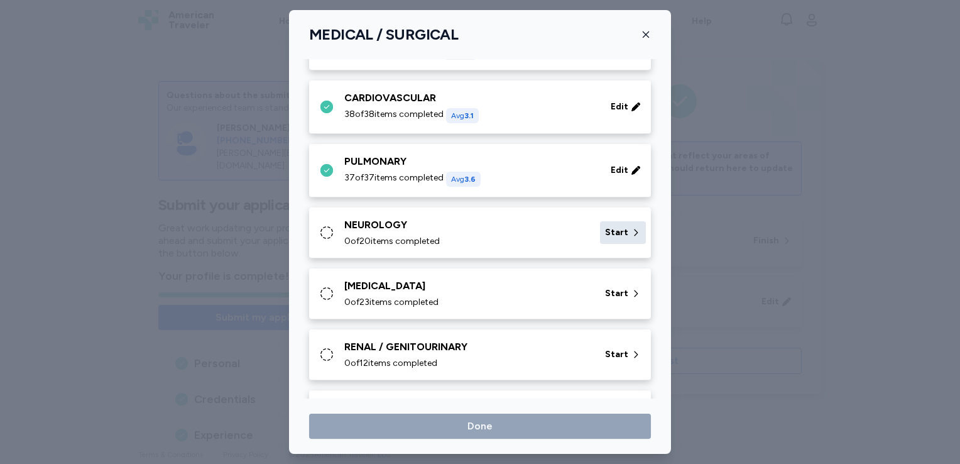
scroll to position [119, 0]
drag, startPoint x: 618, startPoint y: 226, endPoint x: 600, endPoint y: 237, distance: 21.3
drag, startPoint x: 600, startPoint y: 237, endPoint x: 593, endPoint y: 237, distance: 6.9
click at [600, 237] on div "Start" at bounding box center [623, 232] width 46 height 23
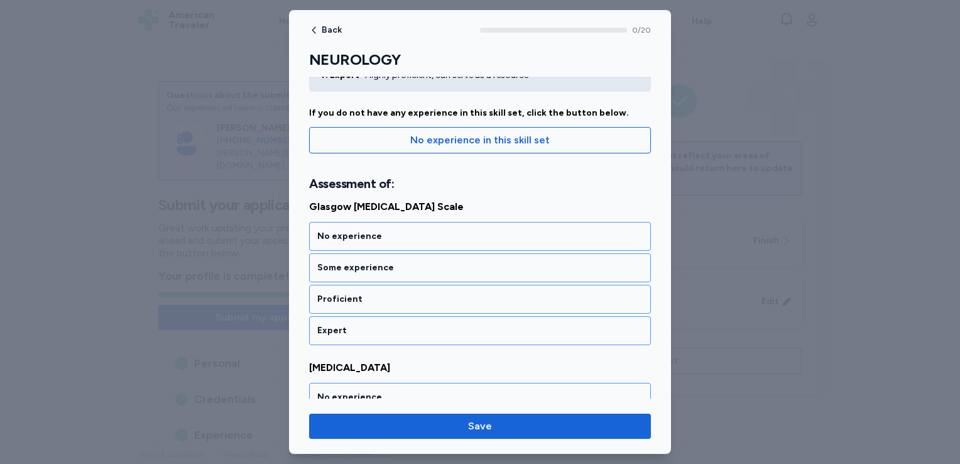
scroll to position [105, 0]
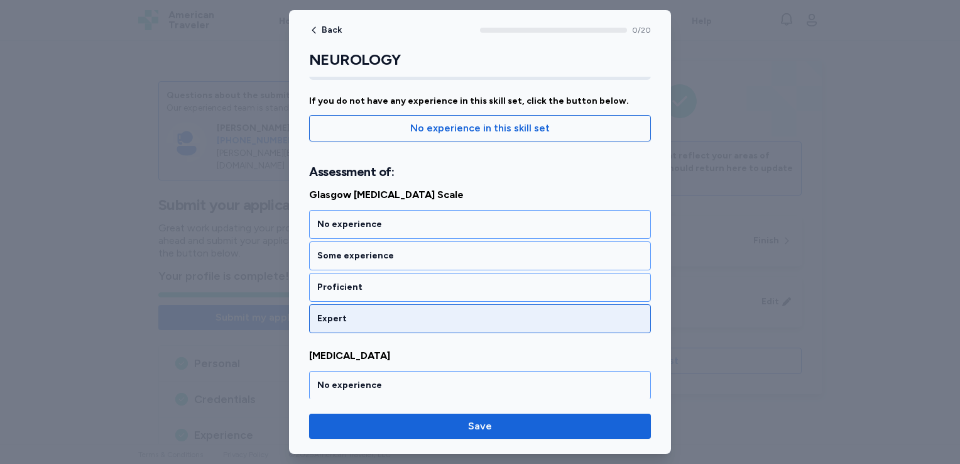
click at [416, 325] on div "Expert" at bounding box center [480, 318] width 342 height 29
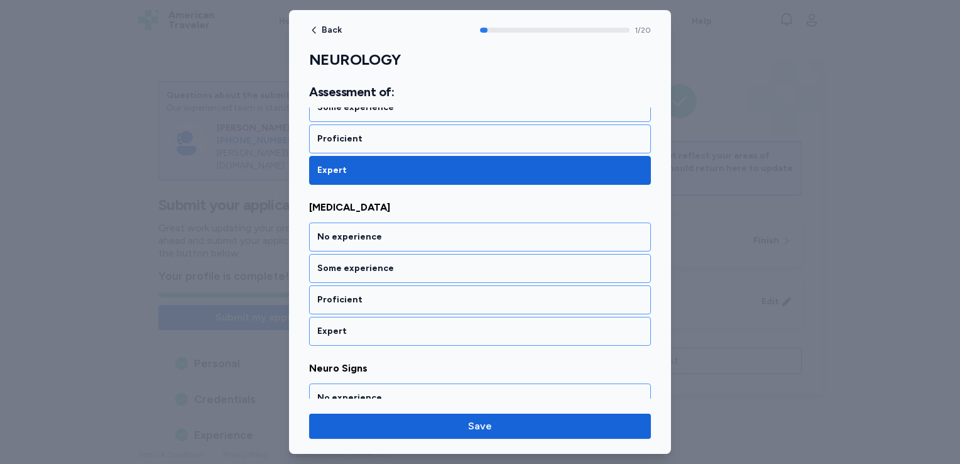
scroll to position [271, 0]
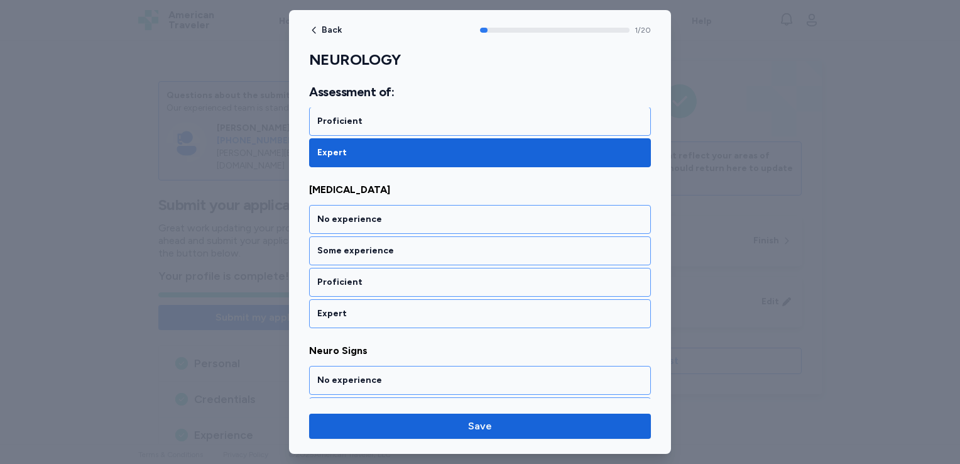
click at [416, 325] on div "Glasgow [MEDICAL_DATA] Scale No experience Some experience Proficient Expert [M…" at bounding box center [480, 254] width 342 height 467
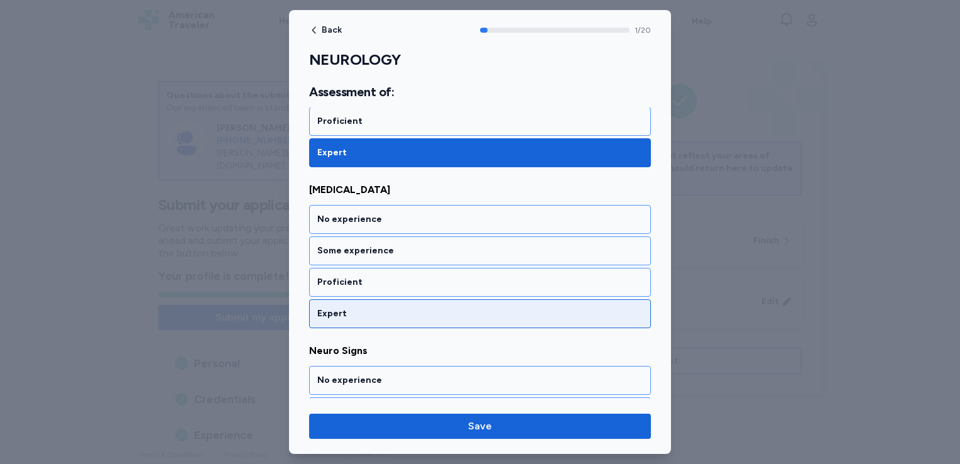
click at [417, 315] on div "Expert" at bounding box center [479, 313] width 325 height 13
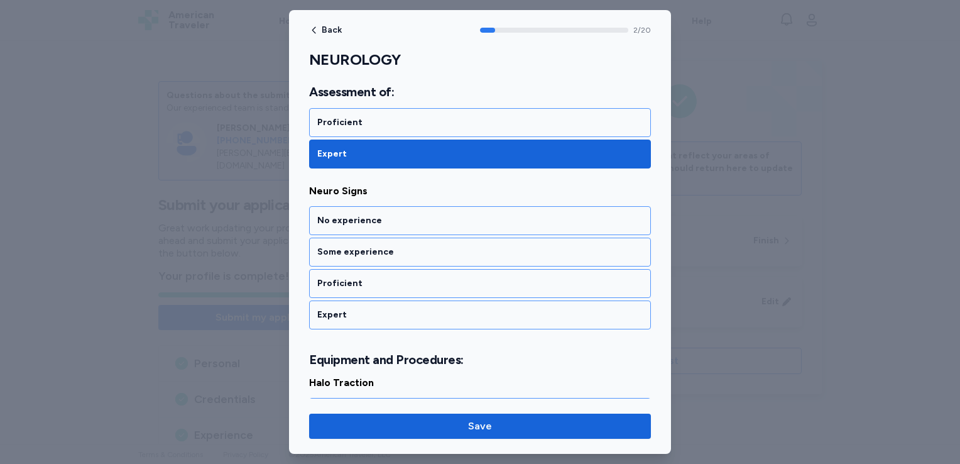
click at [417, 315] on div "Expert" at bounding box center [479, 314] width 325 height 13
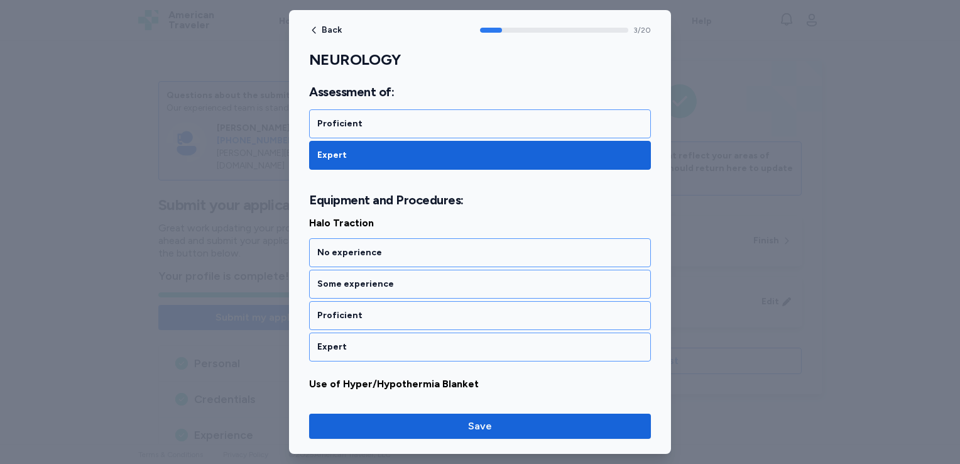
scroll to position [621, 0]
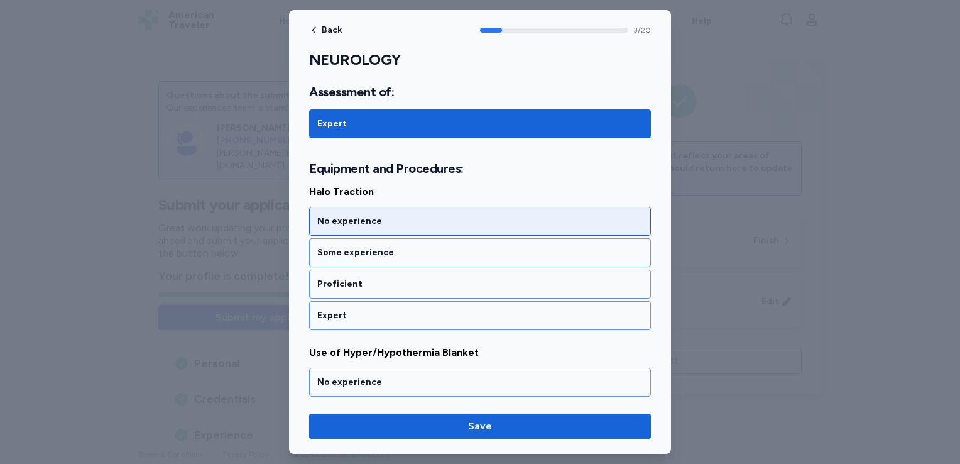
click at [430, 222] on div "No experience" at bounding box center [479, 221] width 325 height 13
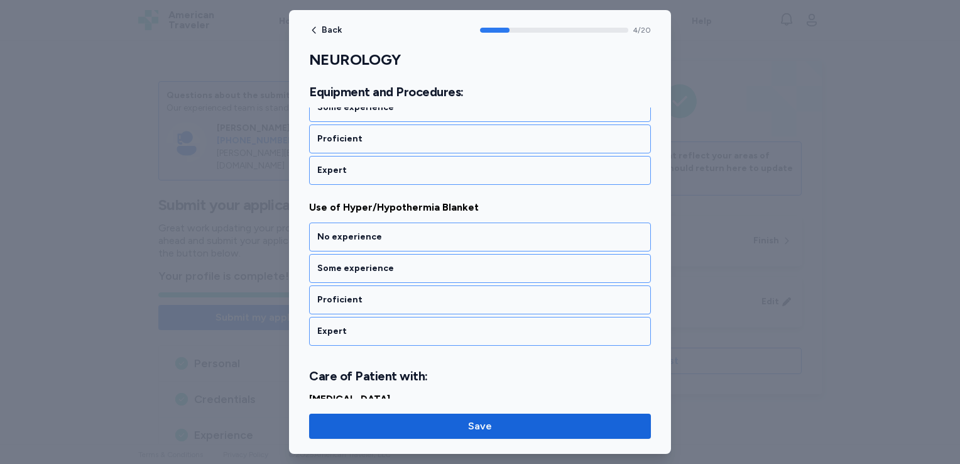
scroll to position [782, 0]
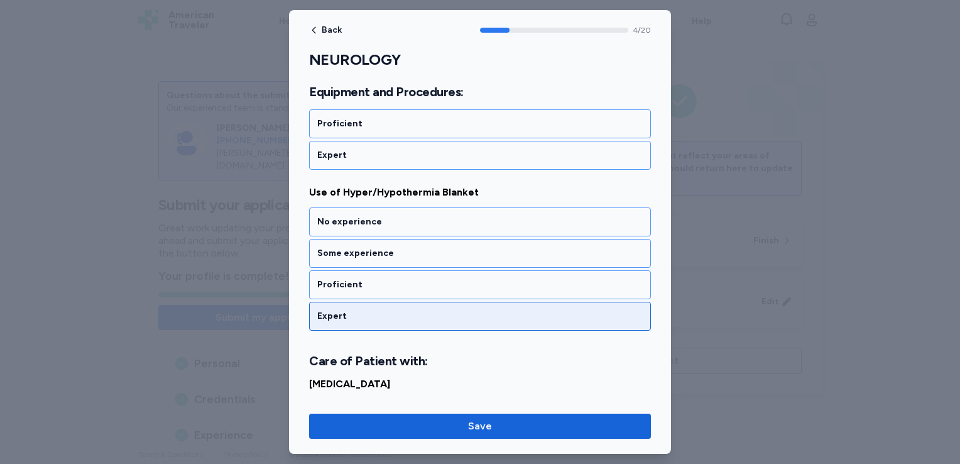
click at [400, 313] on div "Expert" at bounding box center [479, 316] width 325 height 13
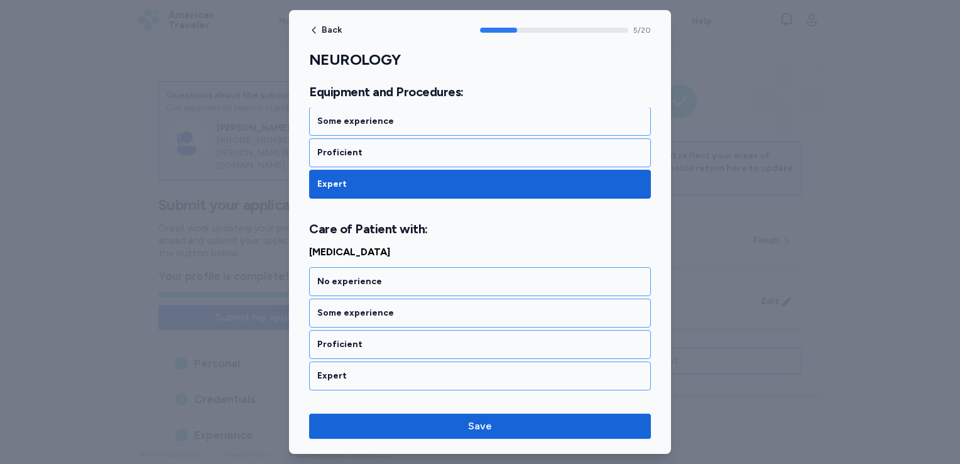
scroll to position [972, 0]
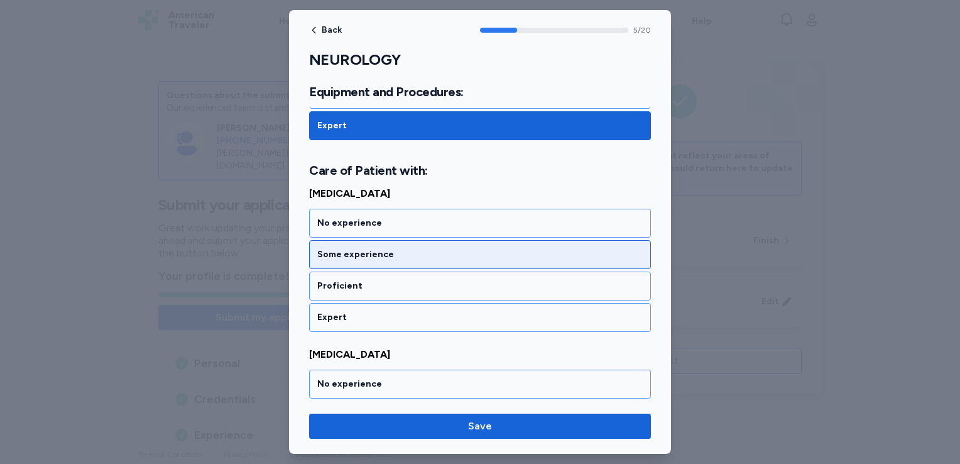
click at [410, 249] on div "Some experience" at bounding box center [479, 254] width 325 height 13
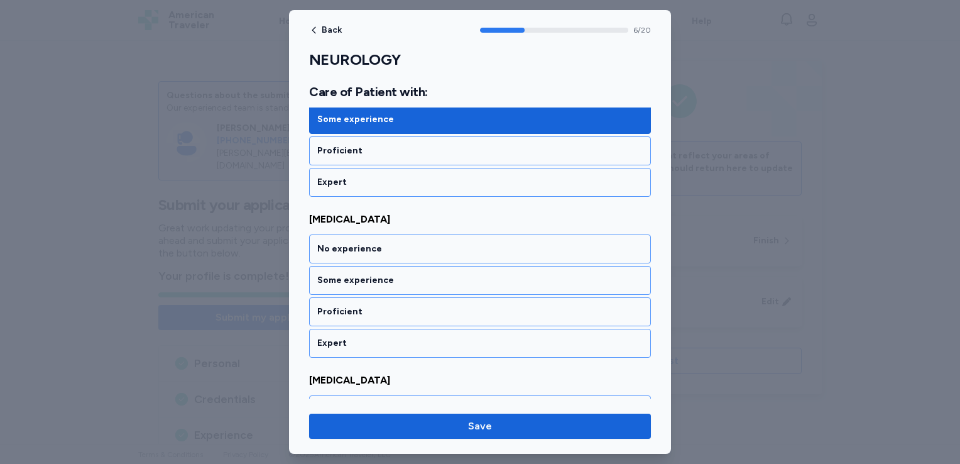
scroll to position [1131, 0]
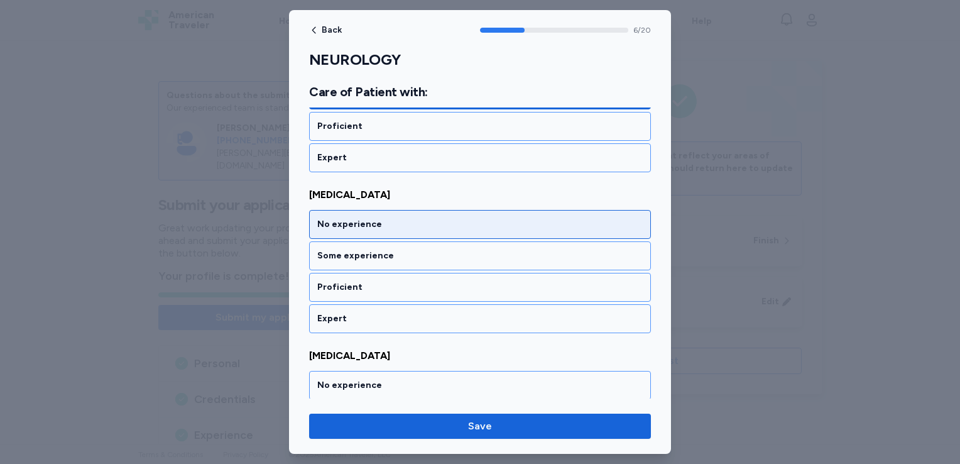
click at [415, 224] on div "No experience" at bounding box center [480, 224] width 342 height 29
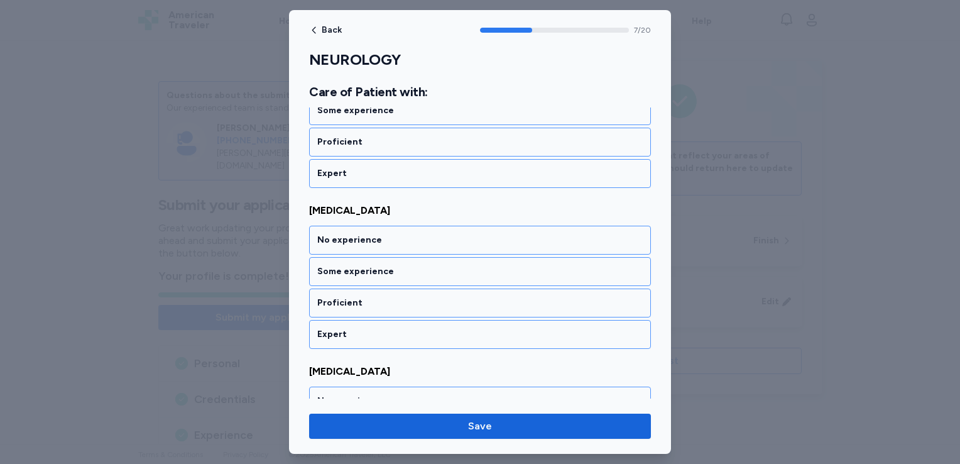
scroll to position [1292, 0]
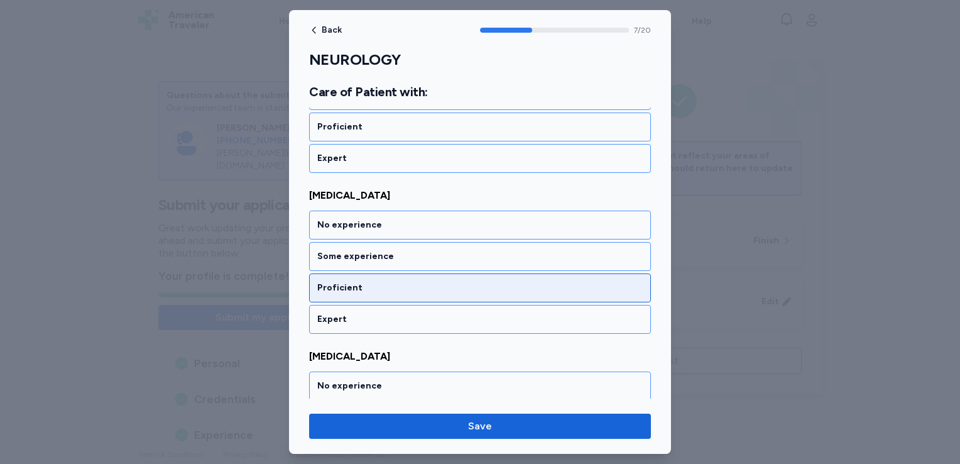
click at [395, 281] on div "Proficient" at bounding box center [479, 287] width 325 height 13
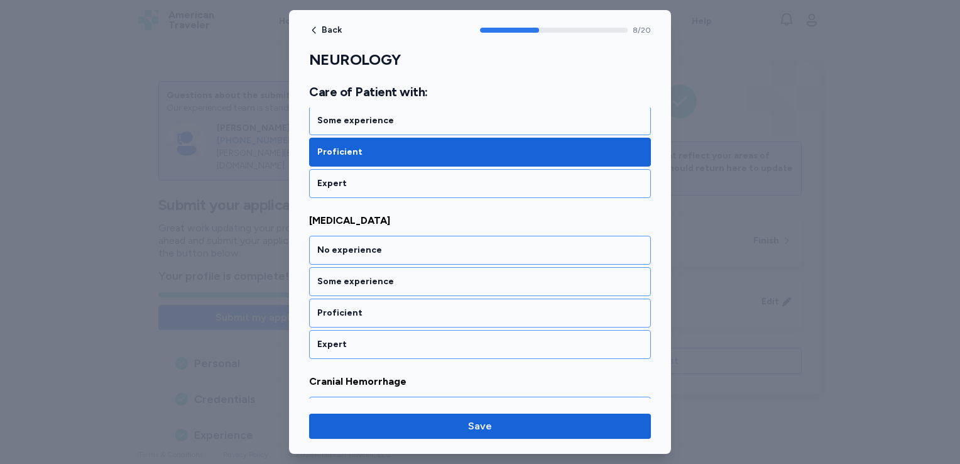
scroll to position [1451, 0]
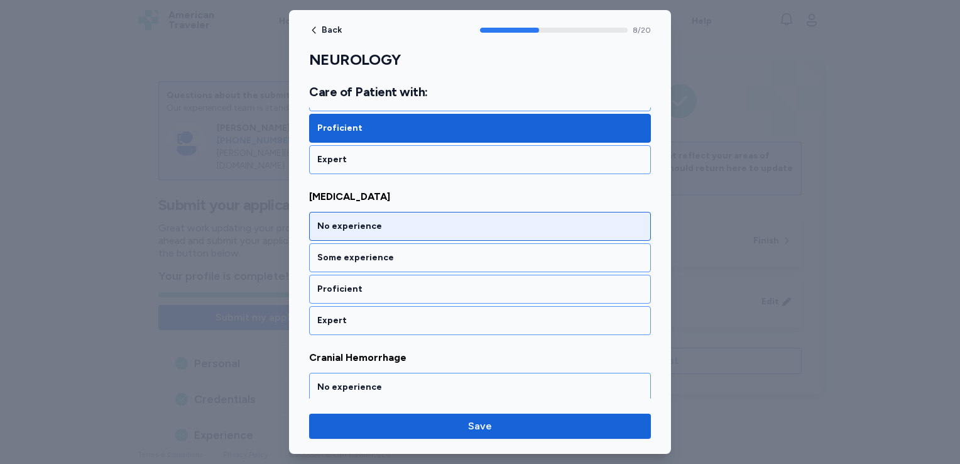
click at [391, 212] on div "No experience" at bounding box center [480, 226] width 342 height 29
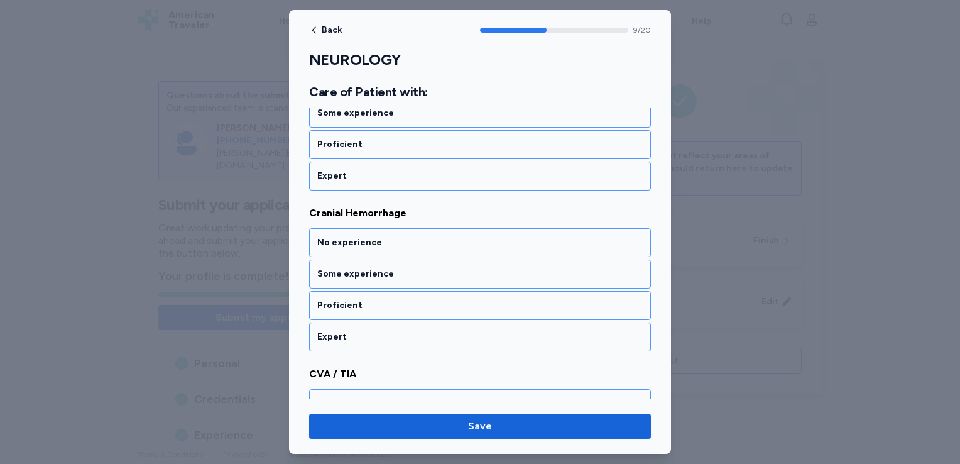
scroll to position [1611, 0]
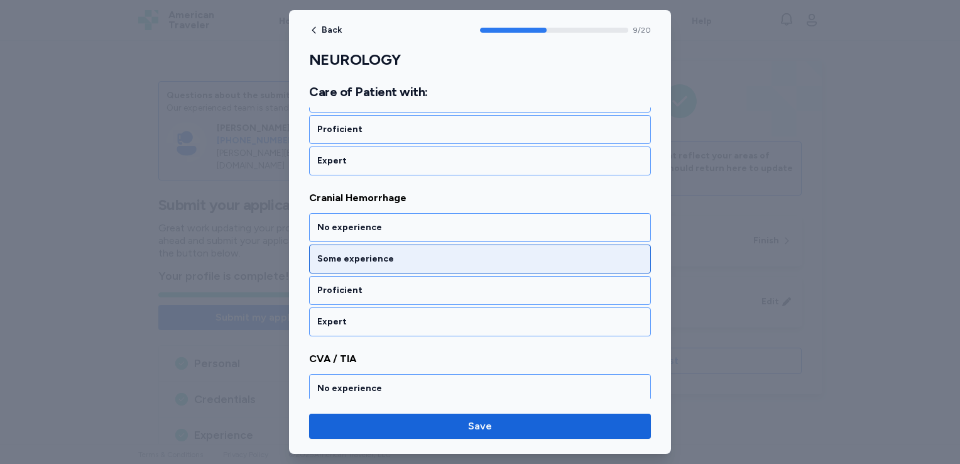
click at [371, 253] on div "Some experience" at bounding box center [479, 259] width 325 height 13
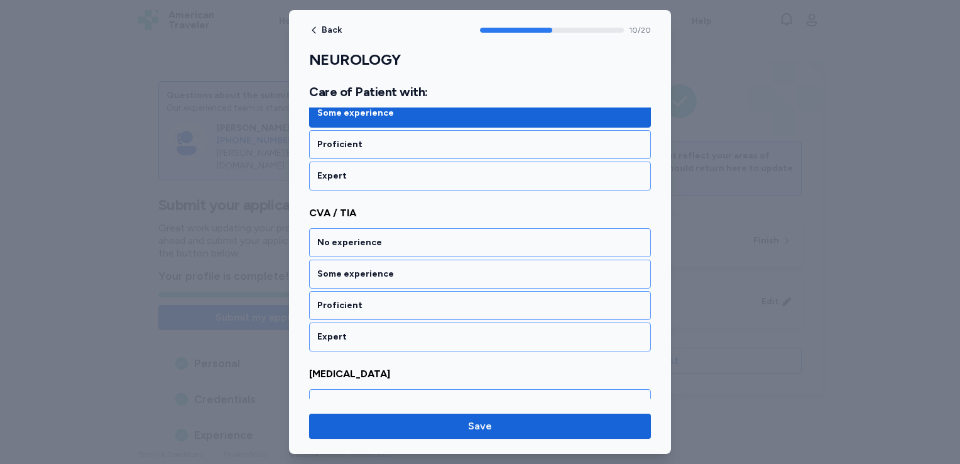
scroll to position [1771, 0]
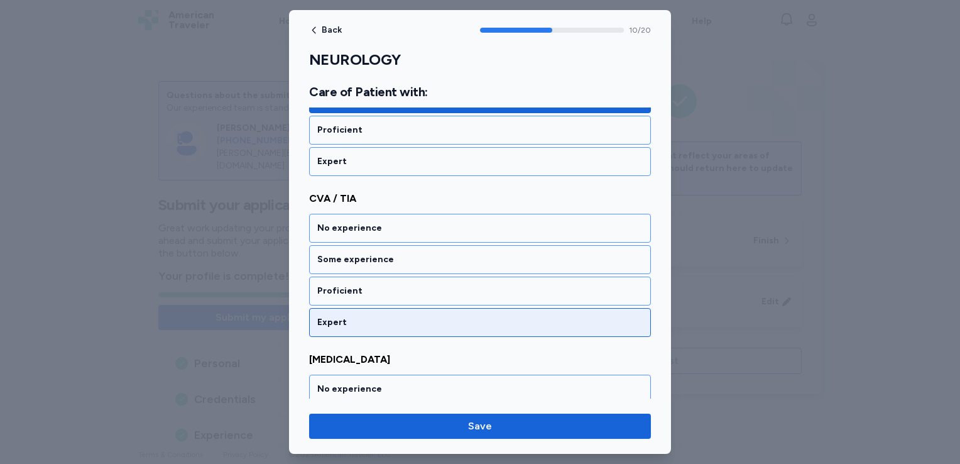
click at [350, 316] on div "Expert" at bounding box center [479, 322] width 325 height 13
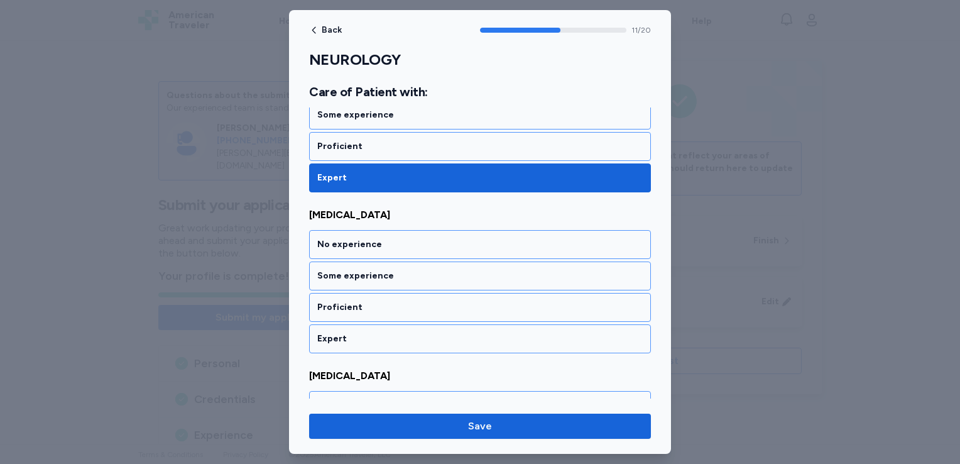
scroll to position [1931, 0]
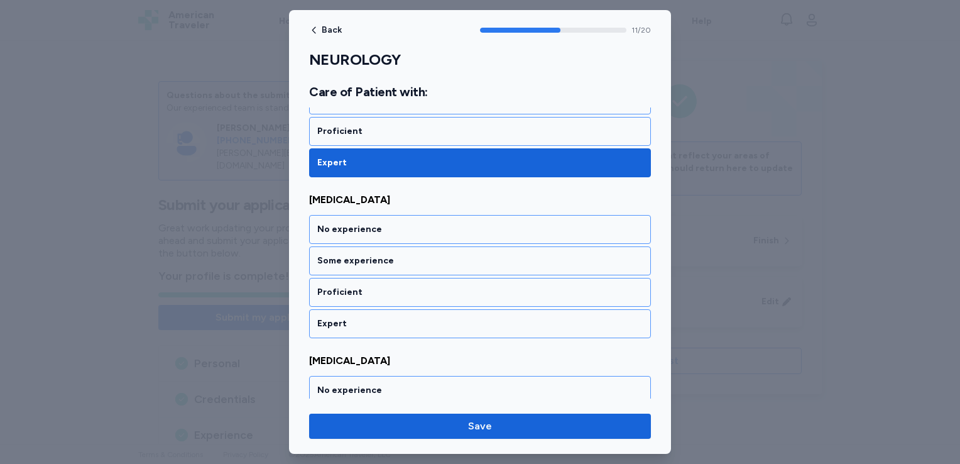
click at [350, 317] on div "Expert" at bounding box center [479, 323] width 325 height 13
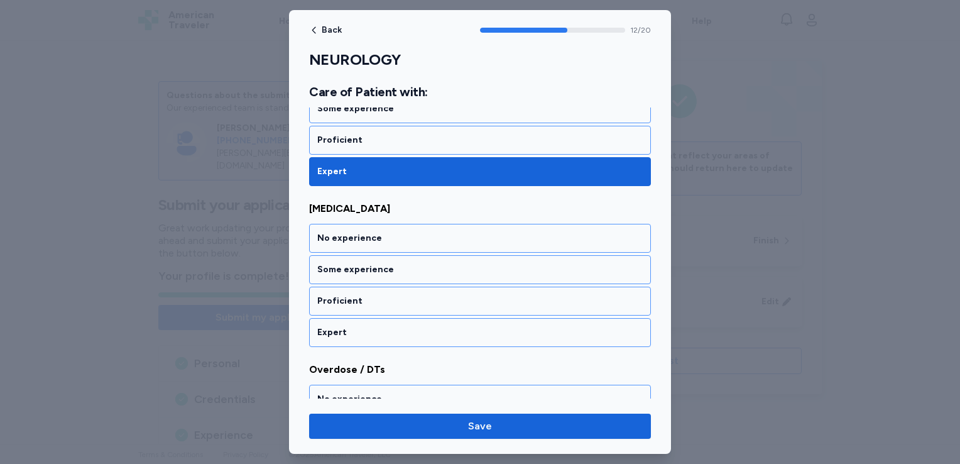
scroll to position [2091, 0]
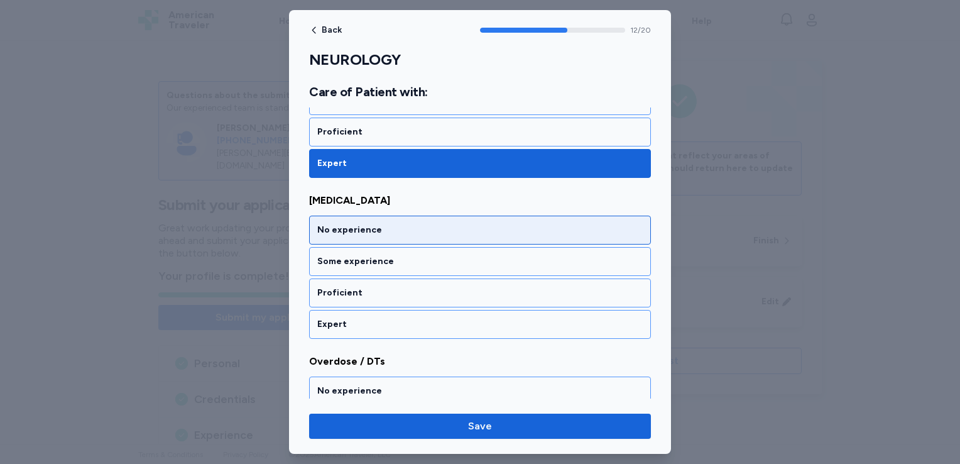
click at [354, 224] on div "No experience" at bounding box center [479, 230] width 325 height 13
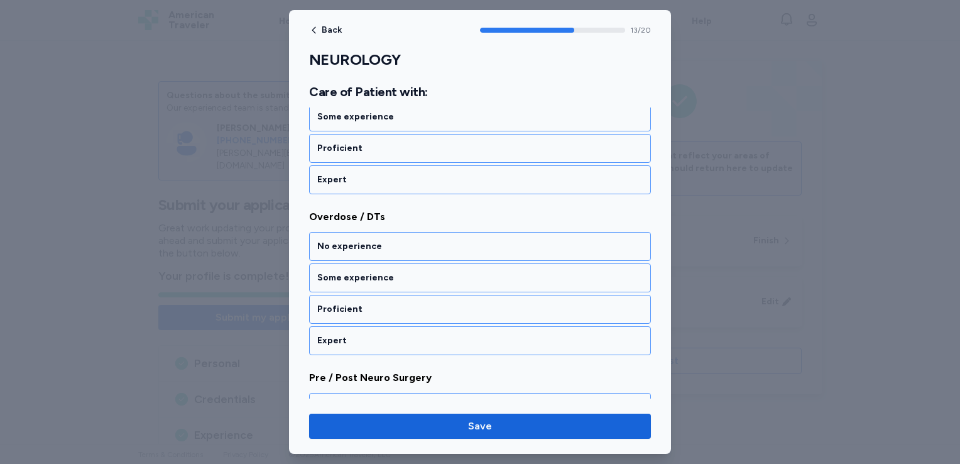
scroll to position [2250, 0]
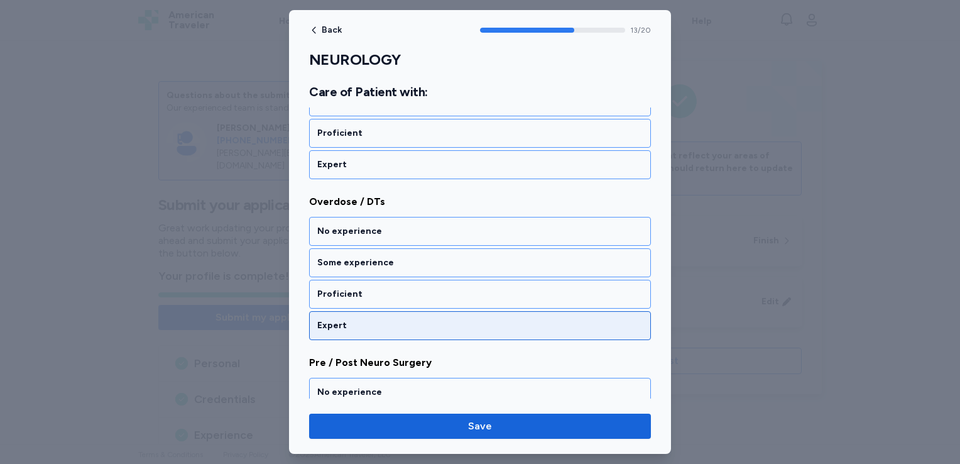
click at [330, 319] on div "Expert" at bounding box center [479, 325] width 325 height 13
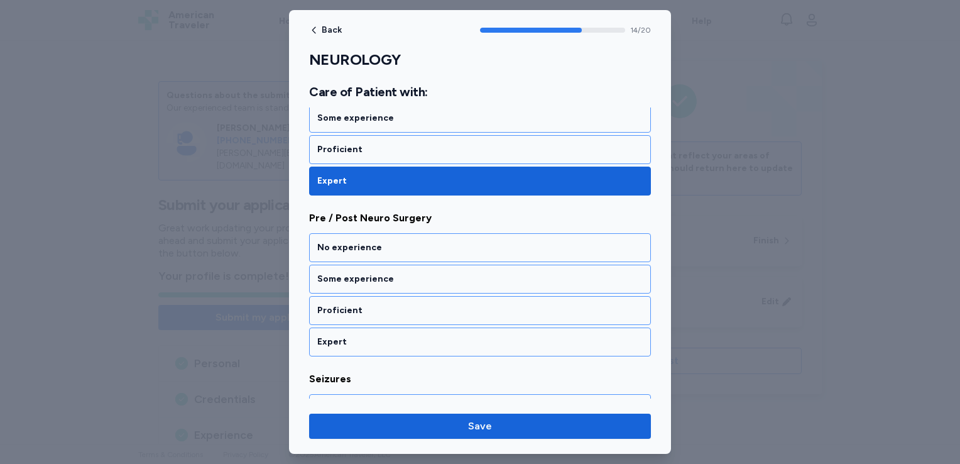
scroll to position [2410, 0]
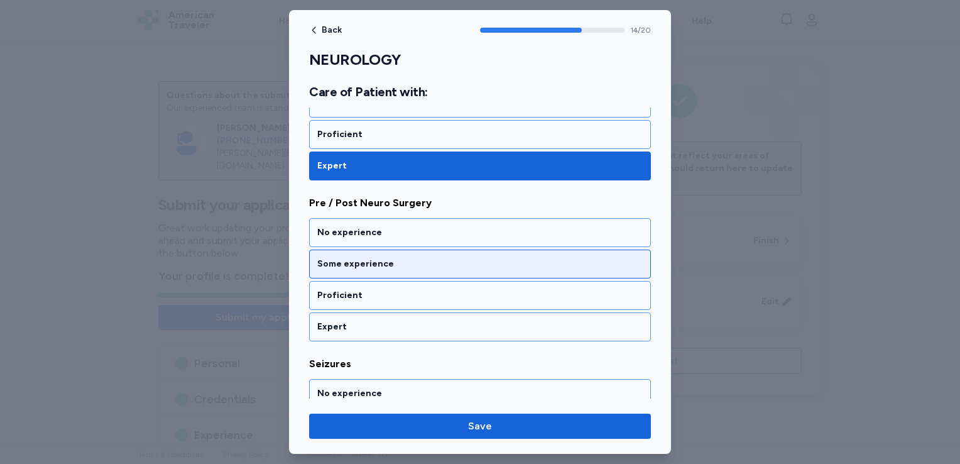
click at [351, 258] on div "Some experience" at bounding box center [479, 264] width 325 height 13
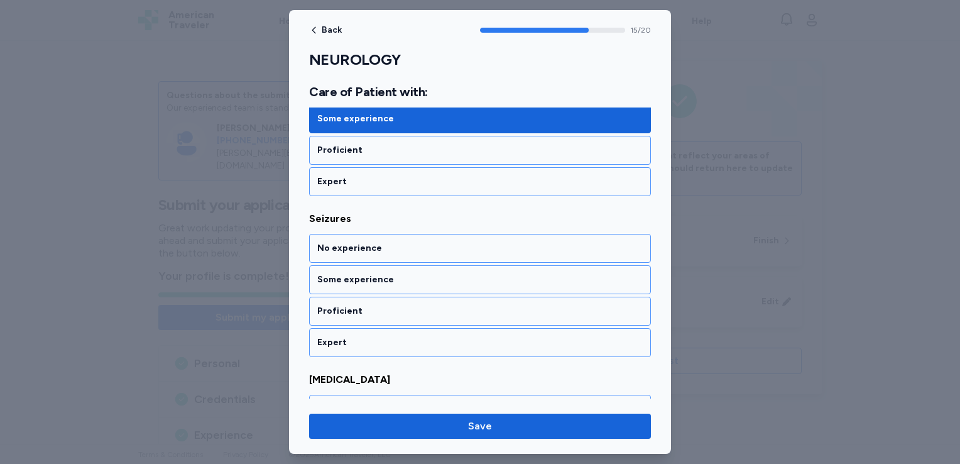
scroll to position [2570, 0]
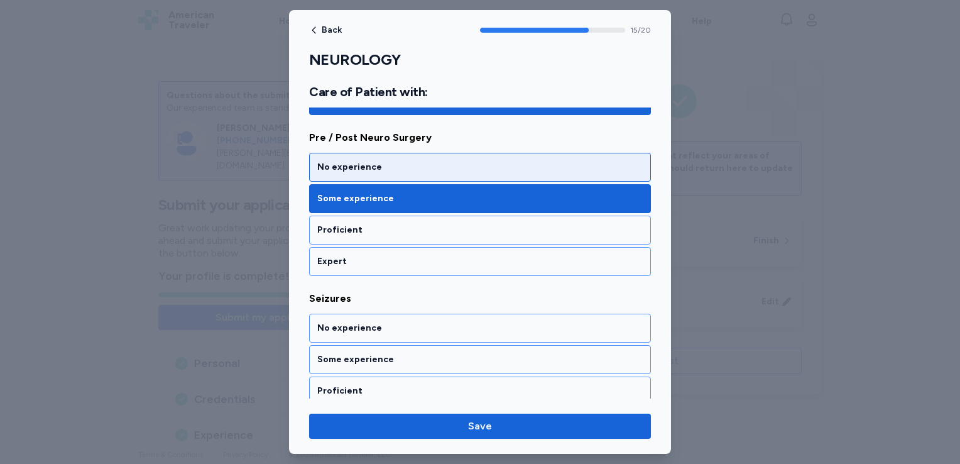
click at [357, 161] on div "No experience" at bounding box center [479, 167] width 325 height 13
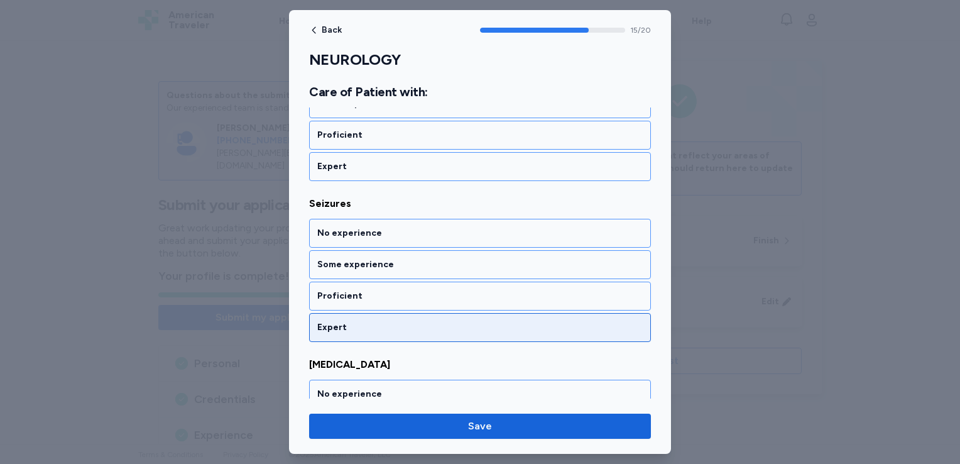
click at [332, 321] on div "Expert" at bounding box center [479, 327] width 325 height 13
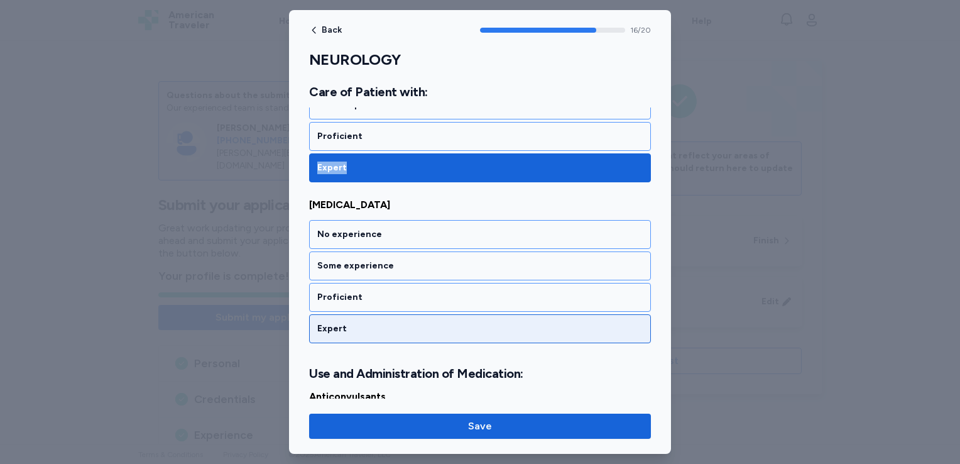
click at [332, 322] on div "Expert" at bounding box center [479, 328] width 325 height 13
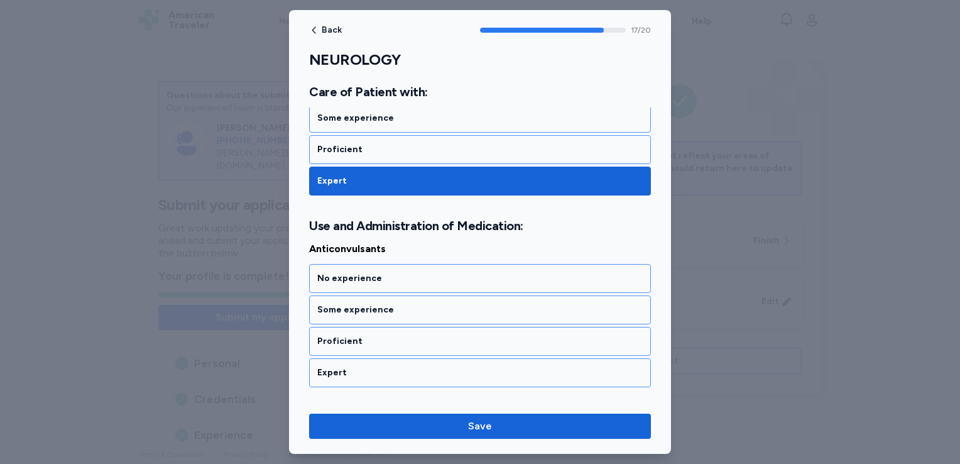
scroll to position [2920, 0]
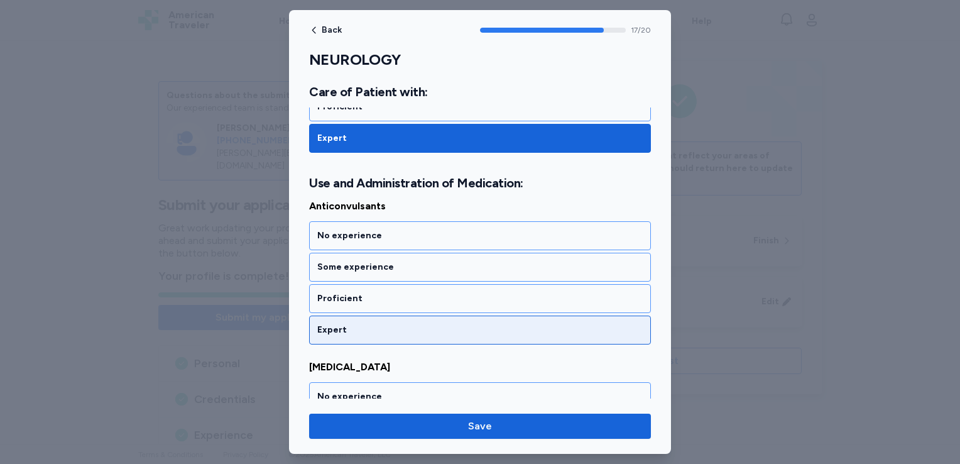
drag, startPoint x: 337, startPoint y: 320, endPoint x: 319, endPoint y: 307, distance: 22.9
click at [319, 324] on div "Expert" at bounding box center [479, 330] width 325 height 13
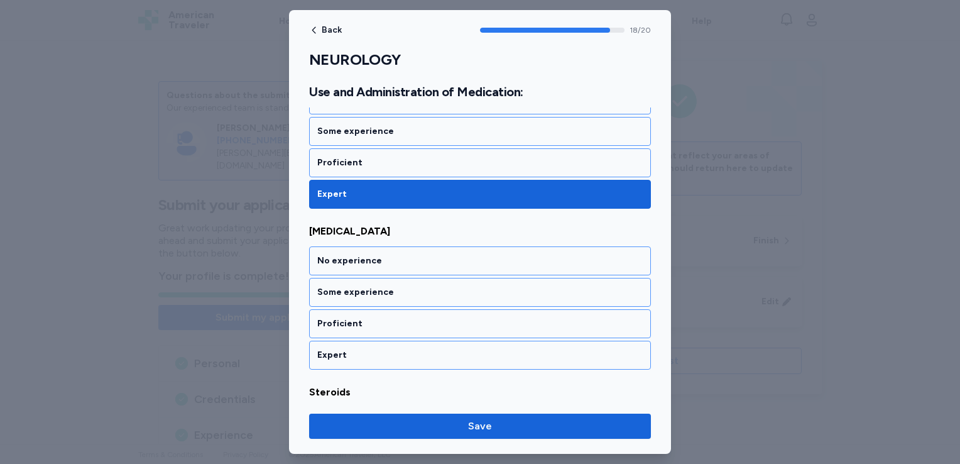
scroll to position [3080, 0]
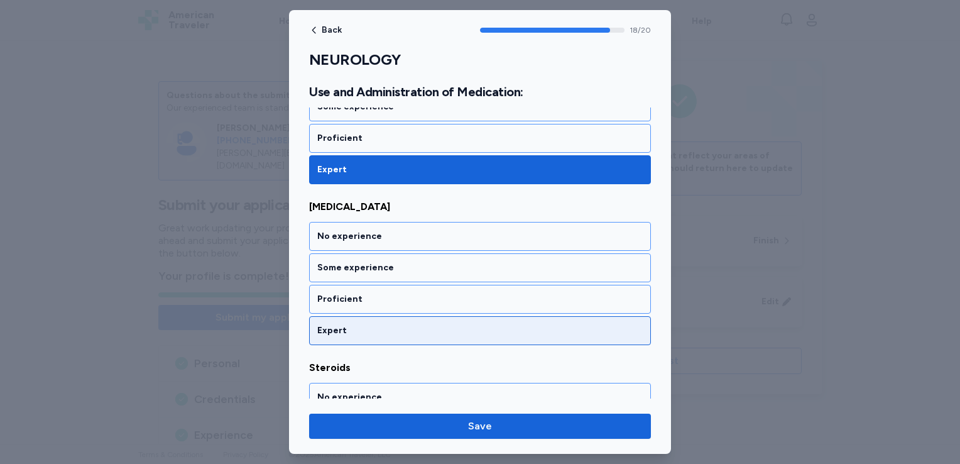
click at [319, 324] on div "Expert" at bounding box center [479, 330] width 325 height 13
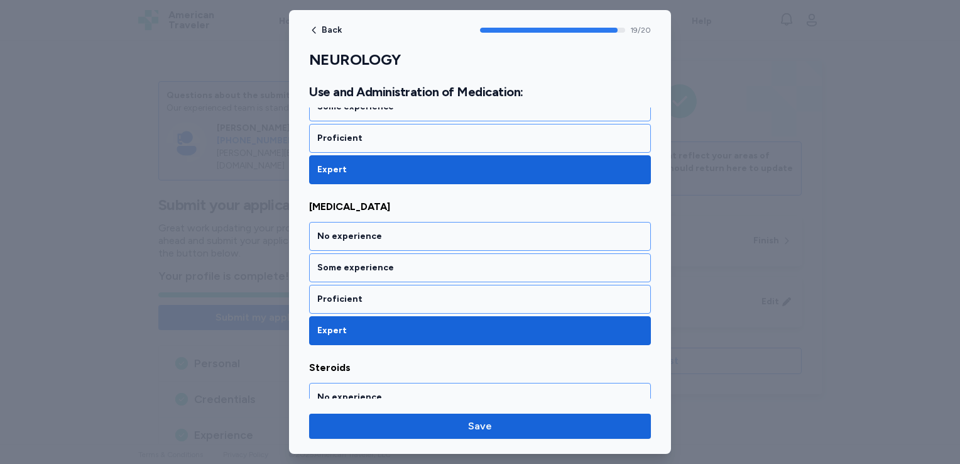
scroll to position [3169, 0]
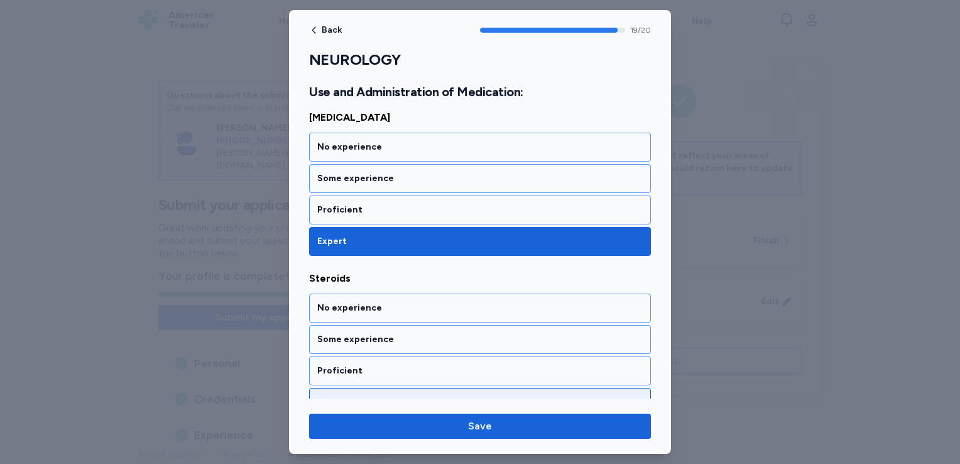
click at [336, 396] on div "Expert" at bounding box center [479, 402] width 325 height 13
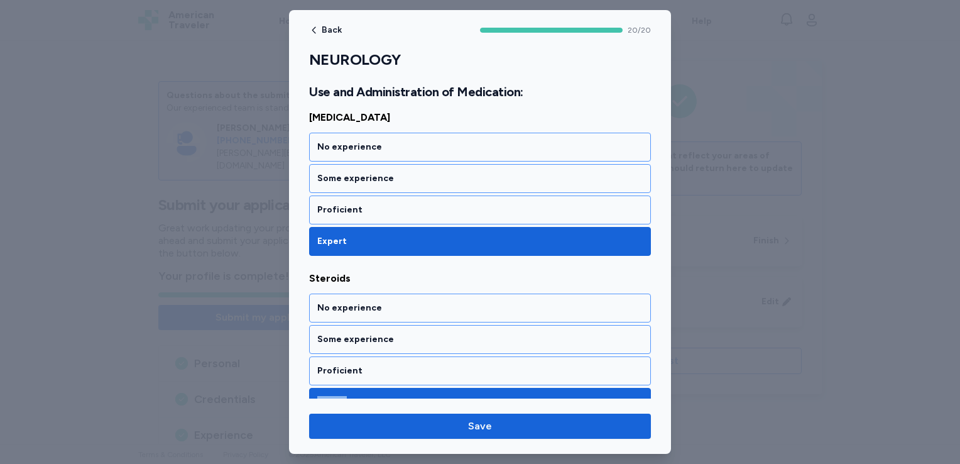
click at [336, 396] on div "Expert" at bounding box center [479, 402] width 325 height 13
drag, startPoint x: 336, startPoint y: 382, endPoint x: 344, endPoint y: 406, distance: 25.0
click at [344, 406] on div "Back 20 / 20 NEUROLOGY Rate your ability as accurately as possible for each ski…" at bounding box center [480, 232] width 382 height 444
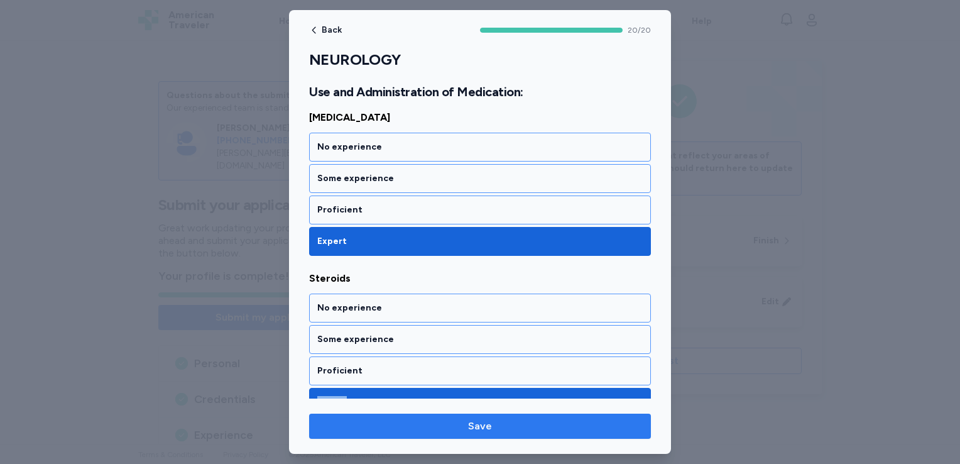
click at [340, 426] on span "Save" at bounding box center [480, 425] width 322 height 15
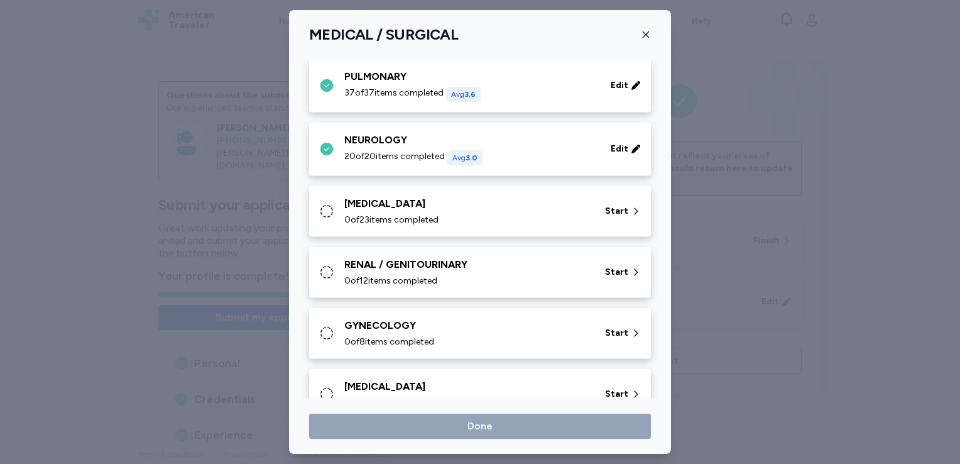
scroll to position [203, 0]
drag, startPoint x: 610, startPoint y: 207, endPoint x: 591, endPoint y: 229, distance: 28.9
drag, startPoint x: 591, startPoint y: 229, endPoint x: 606, endPoint y: 205, distance: 28.6
click at [606, 205] on div "[MEDICAL_DATA] 0 of 23 items completed Start" at bounding box center [480, 212] width 342 height 51
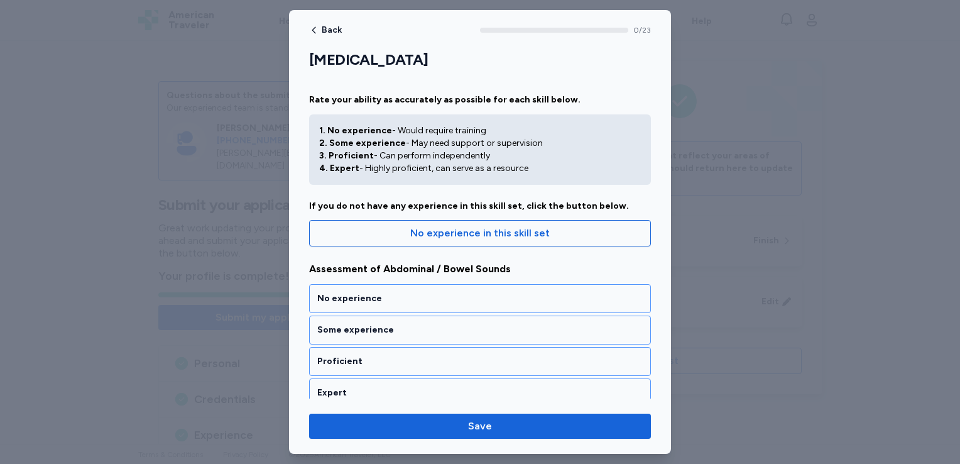
click at [606, 205] on div "If you do not have any experience in this skill set, click the button below." at bounding box center [480, 206] width 342 height 13
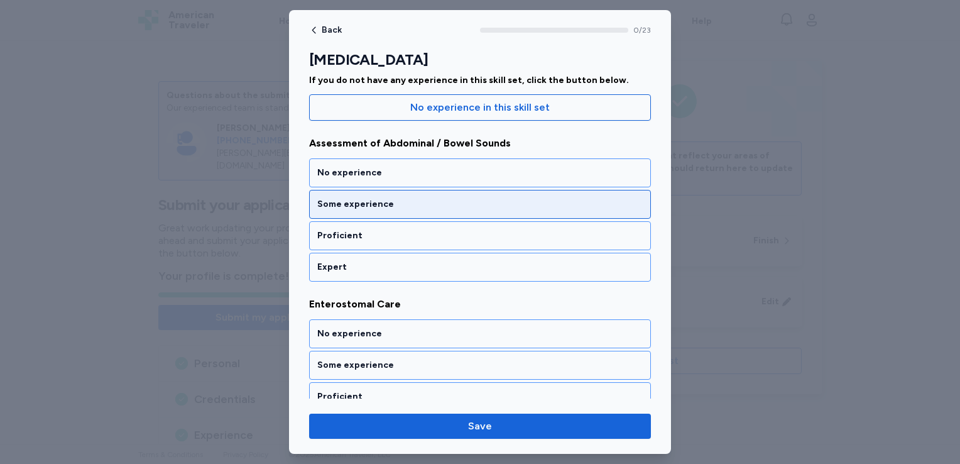
scroll to position [127, 0]
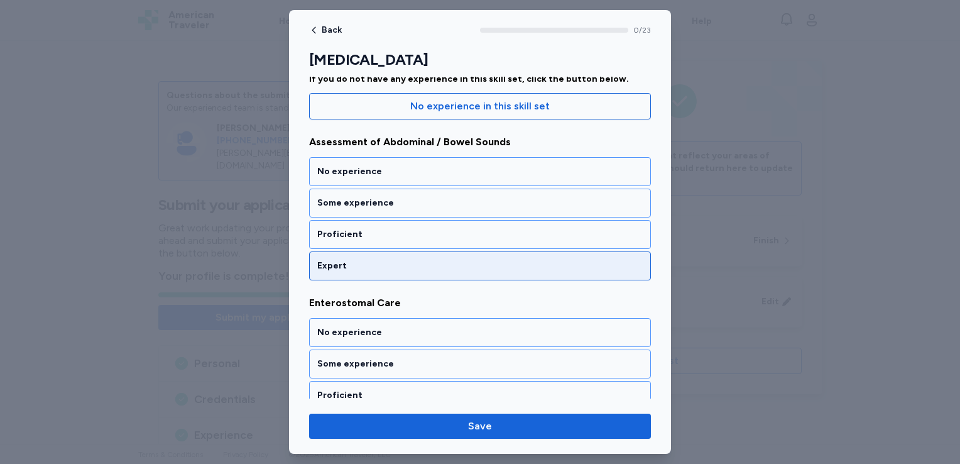
click at [392, 255] on div "Expert" at bounding box center [480, 265] width 342 height 29
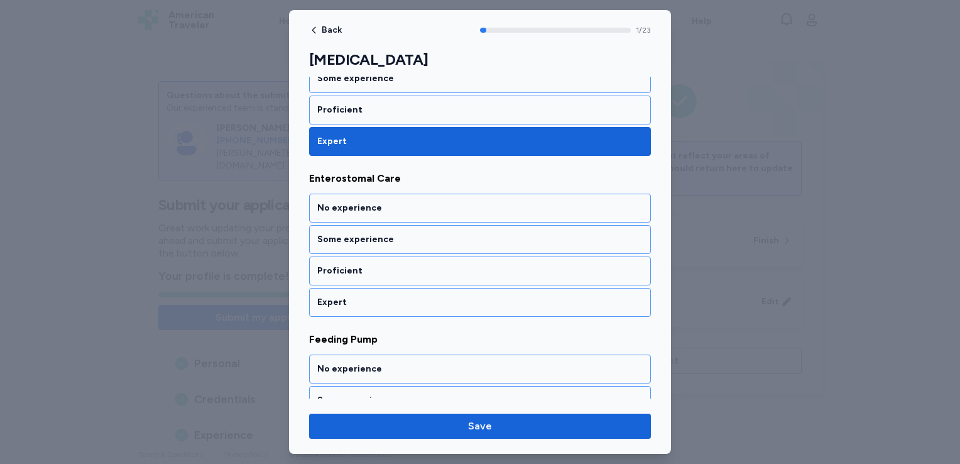
scroll to position [256, 0]
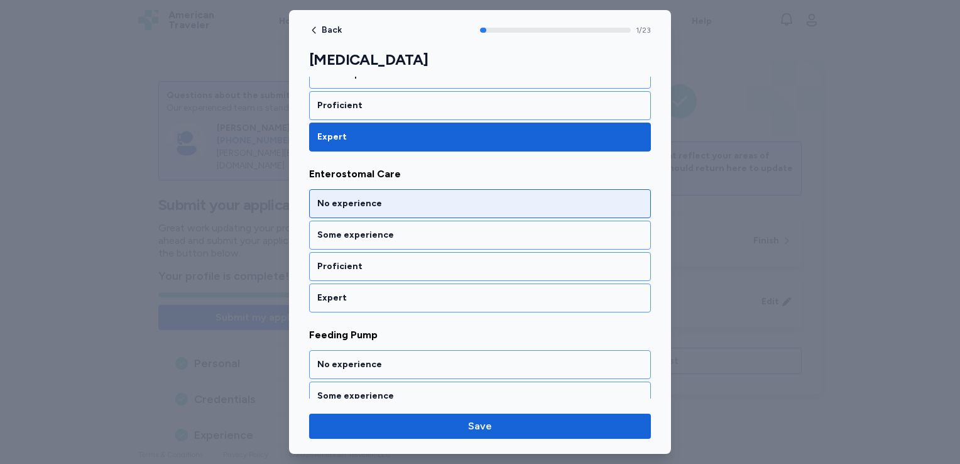
click at [372, 202] on div "No experience" at bounding box center [479, 203] width 325 height 13
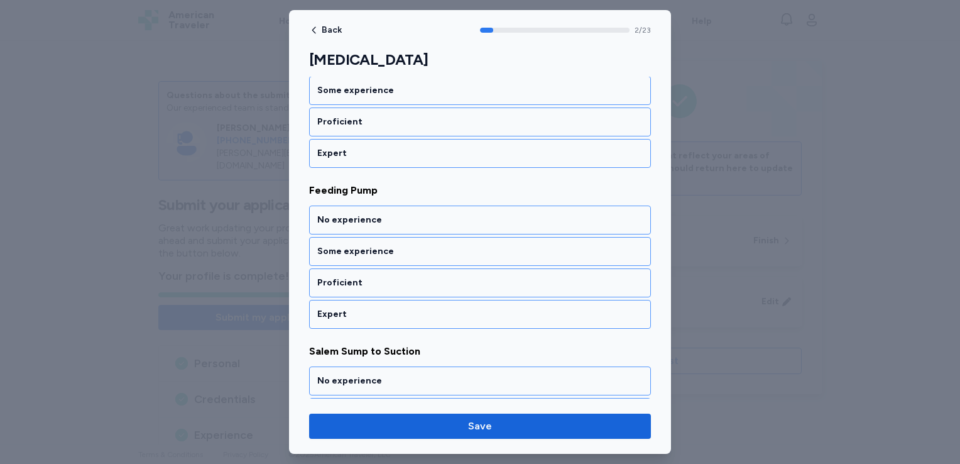
scroll to position [415, 0]
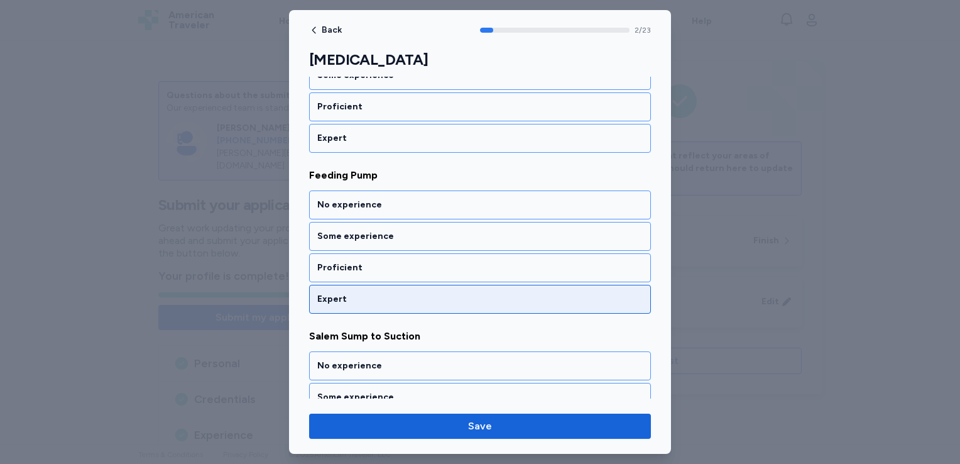
click at [350, 298] on div "Expert" at bounding box center [479, 299] width 325 height 13
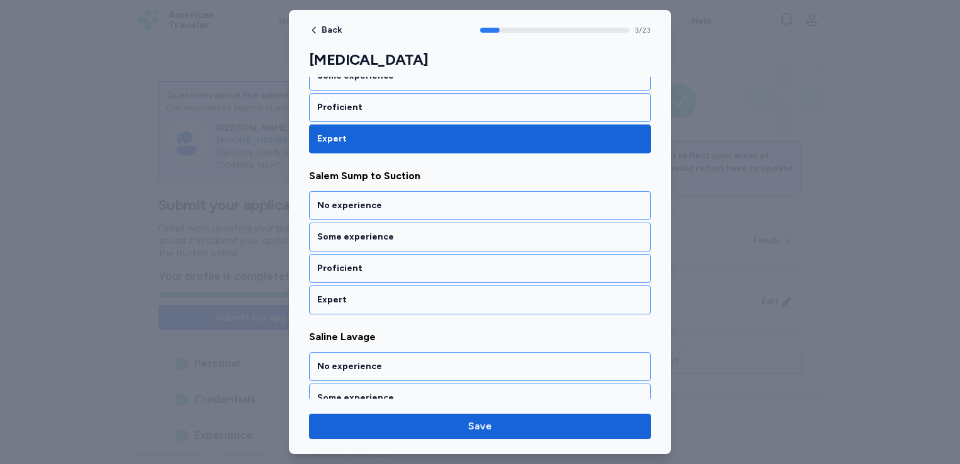
click at [350, 298] on div "Expert" at bounding box center [479, 299] width 325 height 13
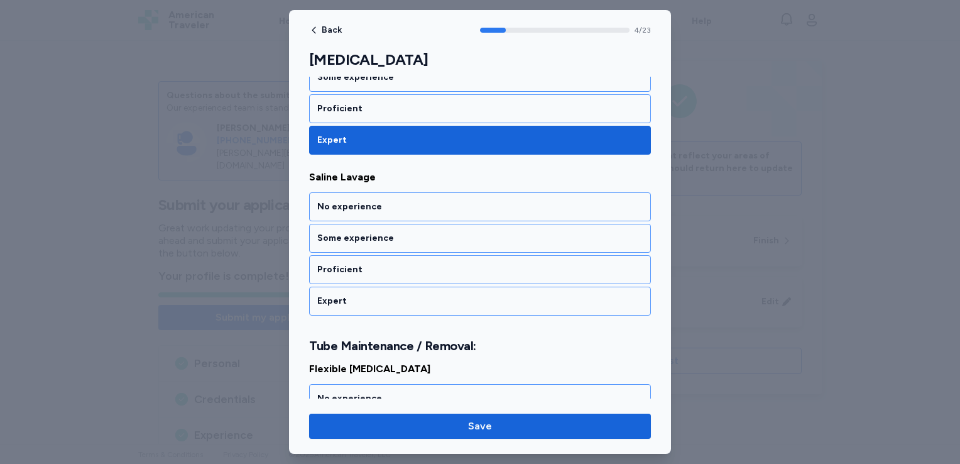
click at [350, 298] on div "Expert" at bounding box center [479, 301] width 325 height 13
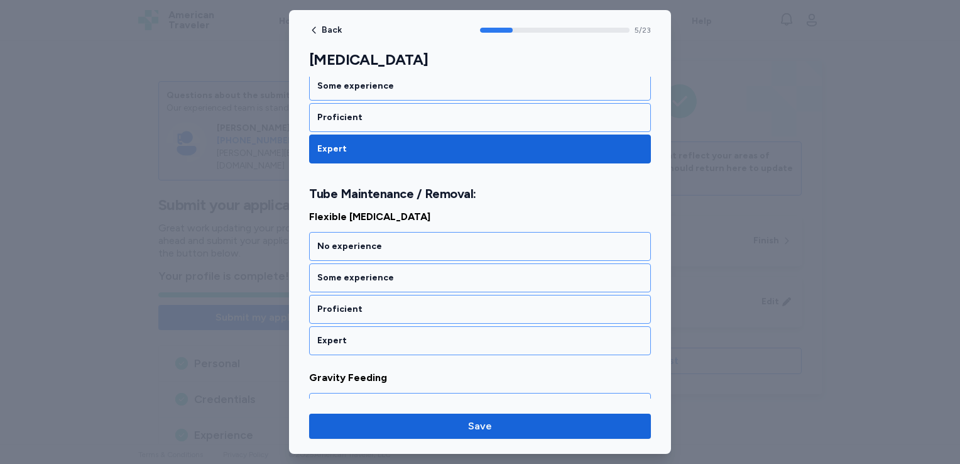
scroll to position [910, 0]
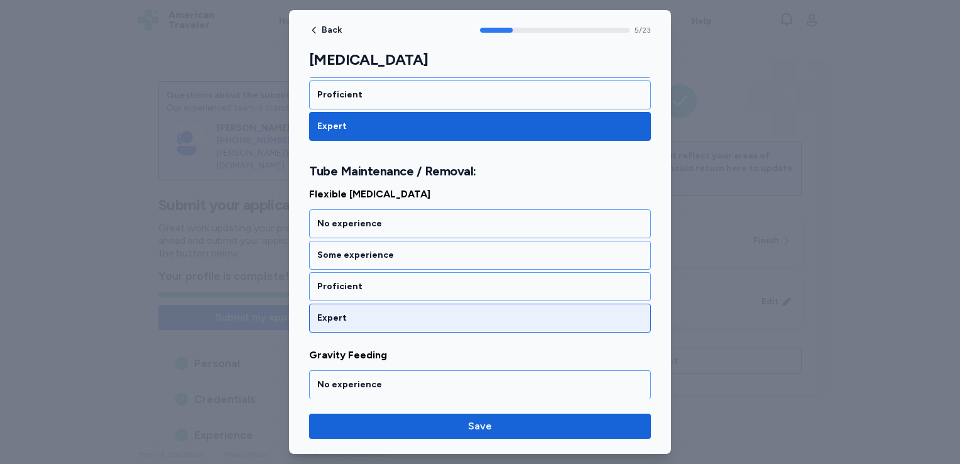
click at [349, 312] on div "Expert" at bounding box center [479, 318] width 325 height 13
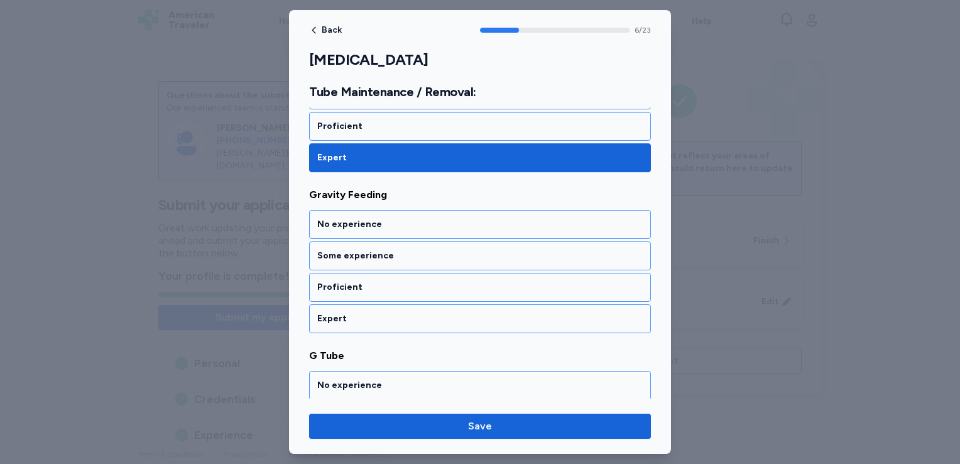
click at [349, 312] on div "Expert" at bounding box center [479, 318] width 325 height 13
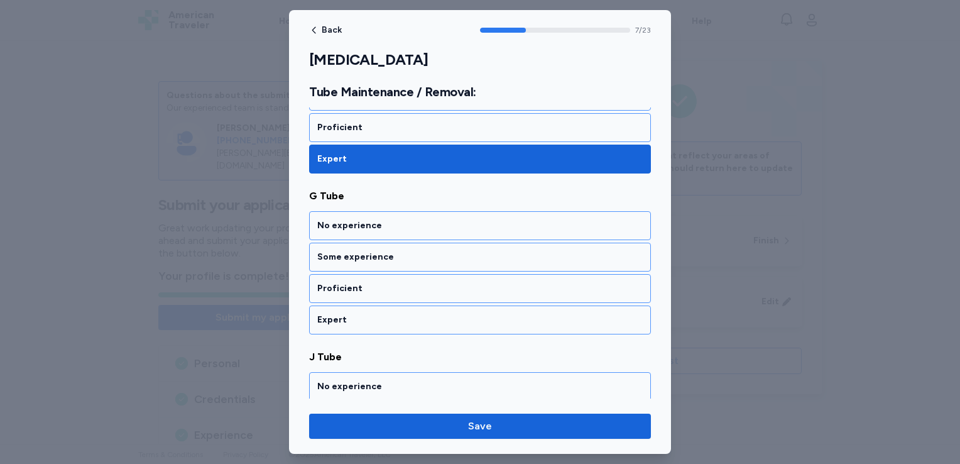
click at [349, 313] on div "Expert" at bounding box center [479, 319] width 325 height 13
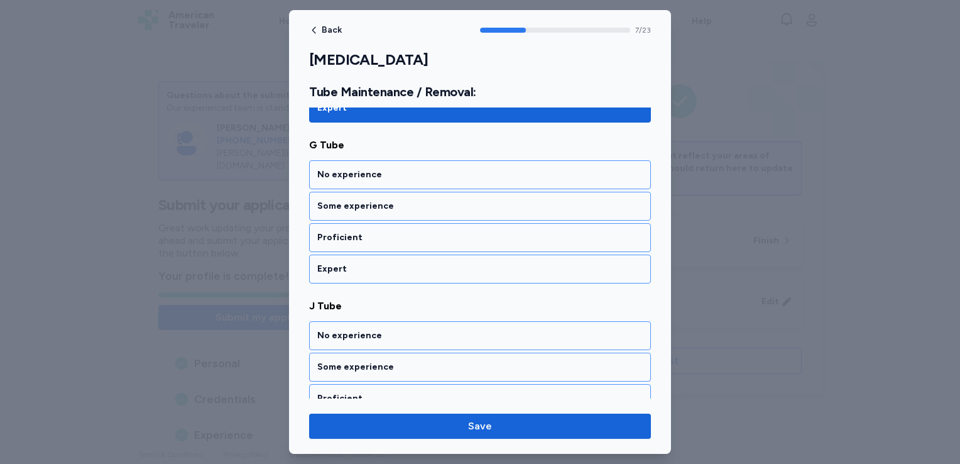
click at [349, 310] on div "J Tube No experience Some experience Proficient Expert" at bounding box center [480, 371] width 342 height 146
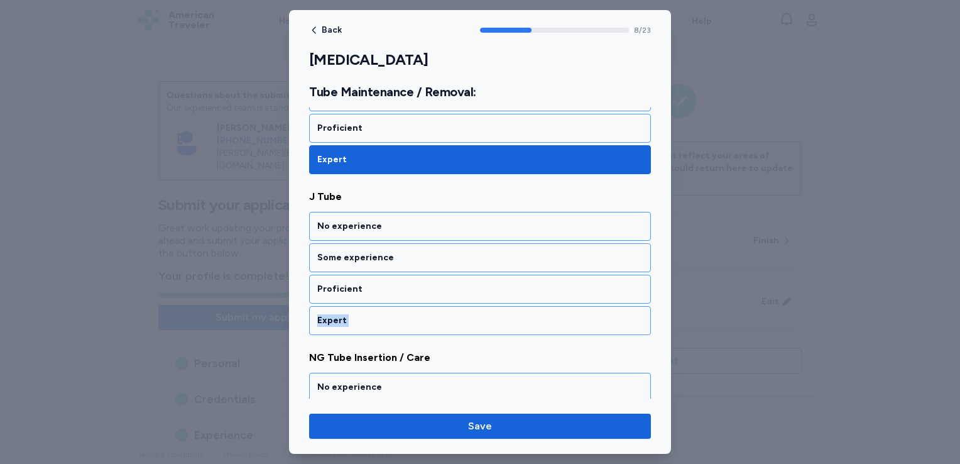
click at [349, 314] on div "Expert" at bounding box center [479, 320] width 325 height 13
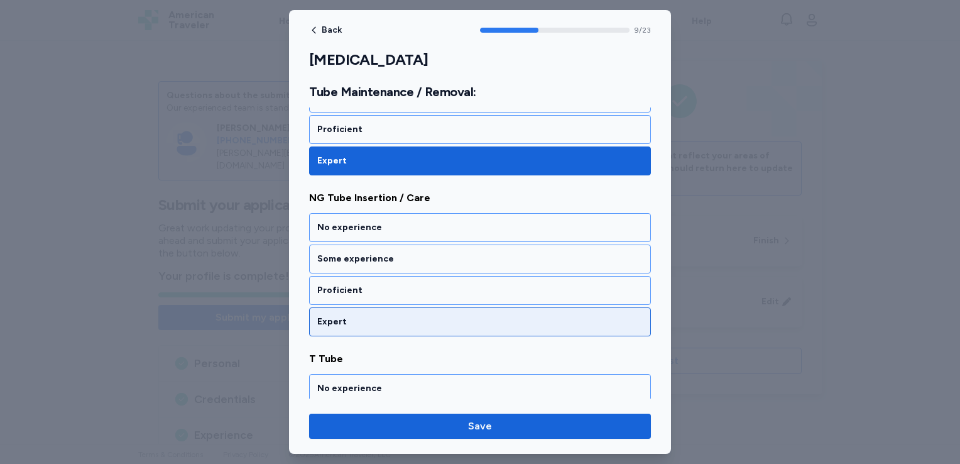
drag, startPoint x: 349, startPoint y: 310, endPoint x: 346, endPoint y: 315, distance: 6.5
click at [346, 315] on div "Expert" at bounding box center [479, 321] width 325 height 13
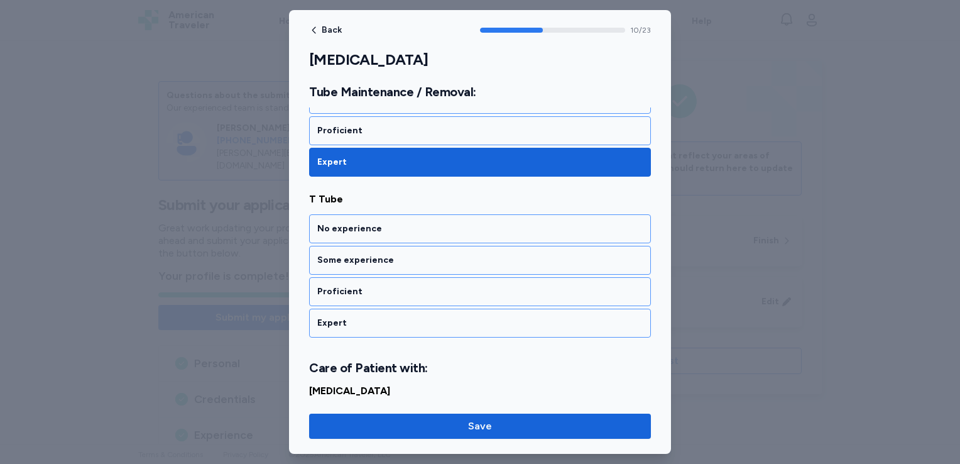
click at [346, 317] on div "Expert" at bounding box center [479, 323] width 325 height 13
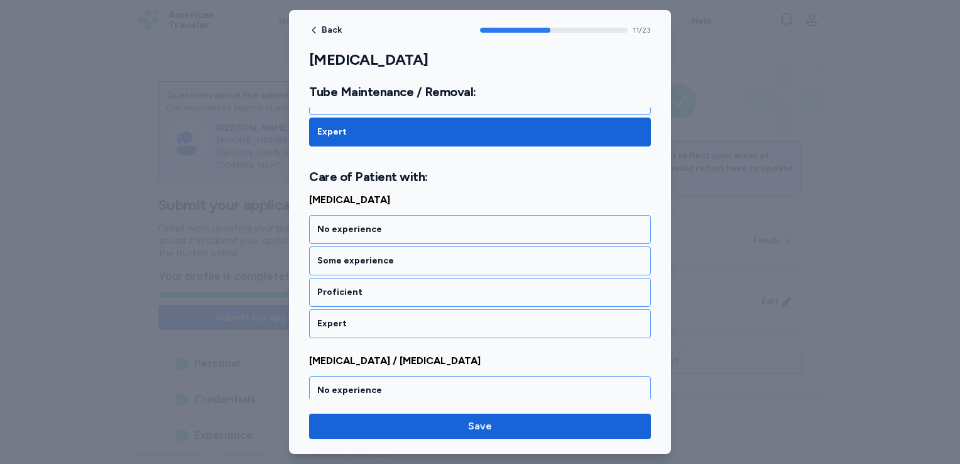
click at [346, 317] on div "Expert" at bounding box center [479, 323] width 325 height 13
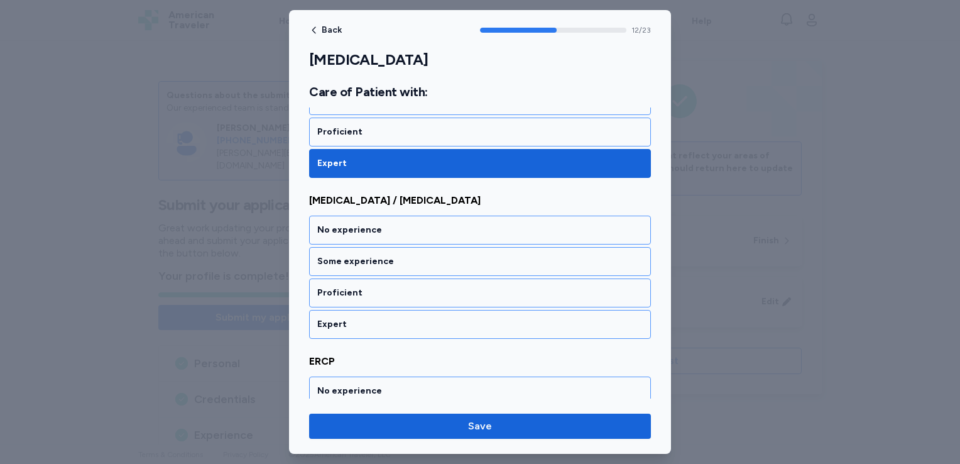
click at [346, 318] on div "Expert" at bounding box center [479, 324] width 325 height 13
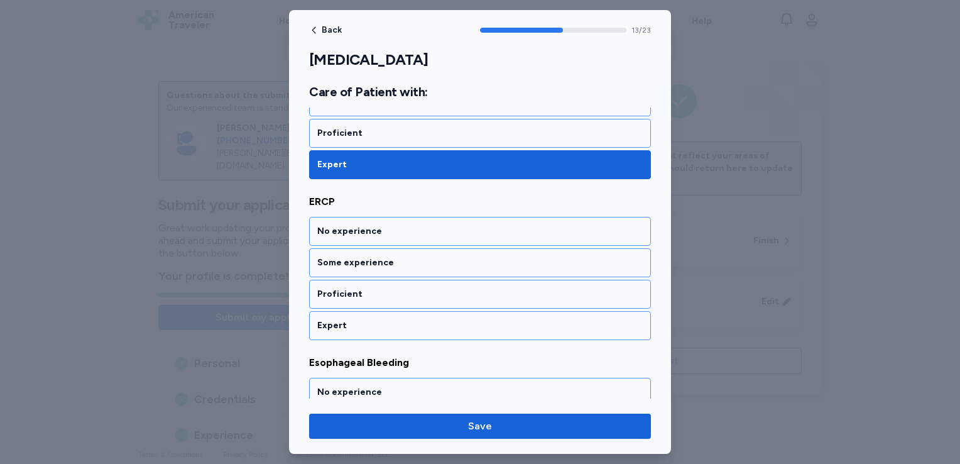
click at [346, 319] on div "Expert" at bounding box center [479, 325] width 325 height 13
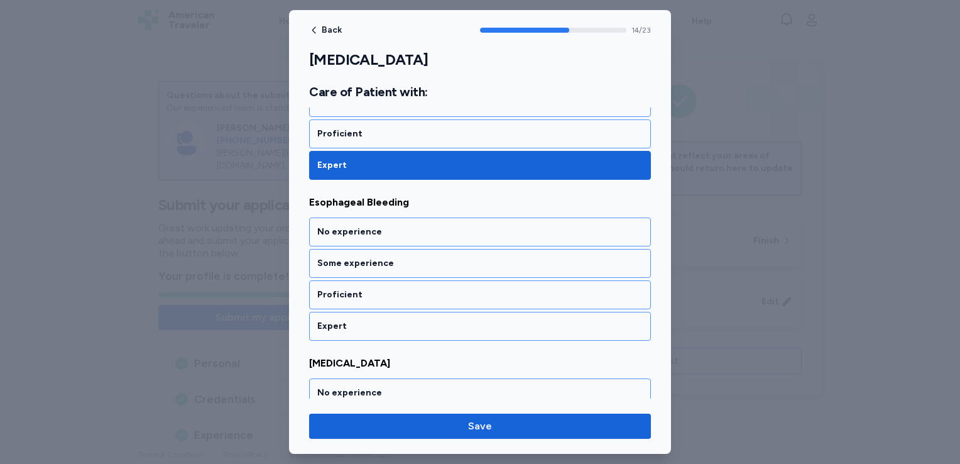
click at [346, 320] on div "Expert" at bounding box center [479, 326] width 325 height 13
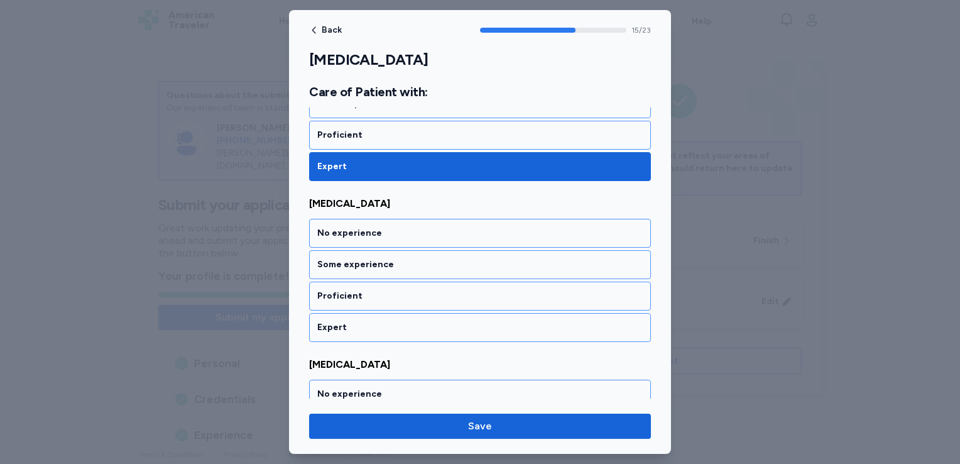
click at [346, 321] on div "Expert" at bounding box center [479, 327] width 325 height 13
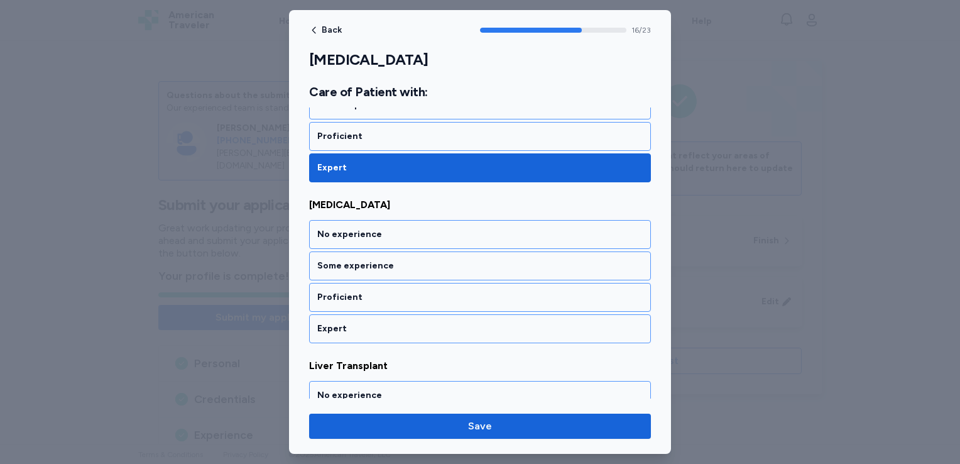
click at [346, 322] on div "Expert" at bounding box center [479, 328] width 325 height 13
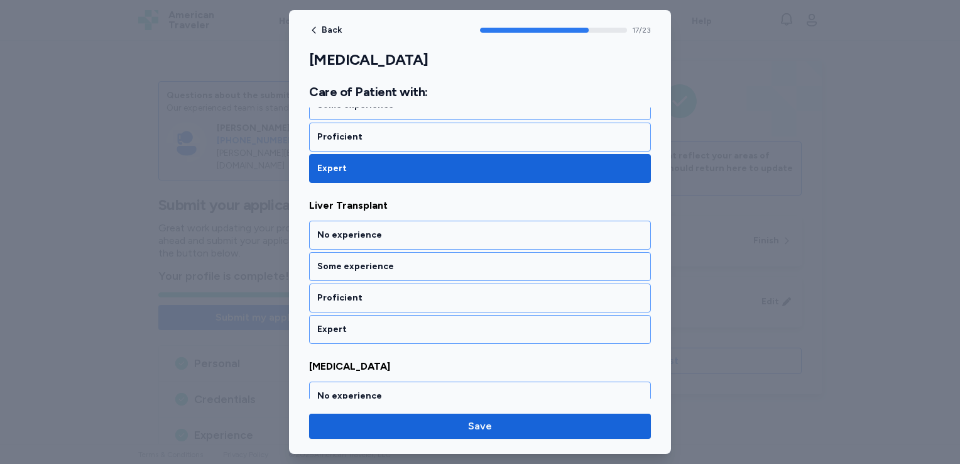
click at [346, 323] on div "Expert" at bounding box center [479, 329] width 325 height 13
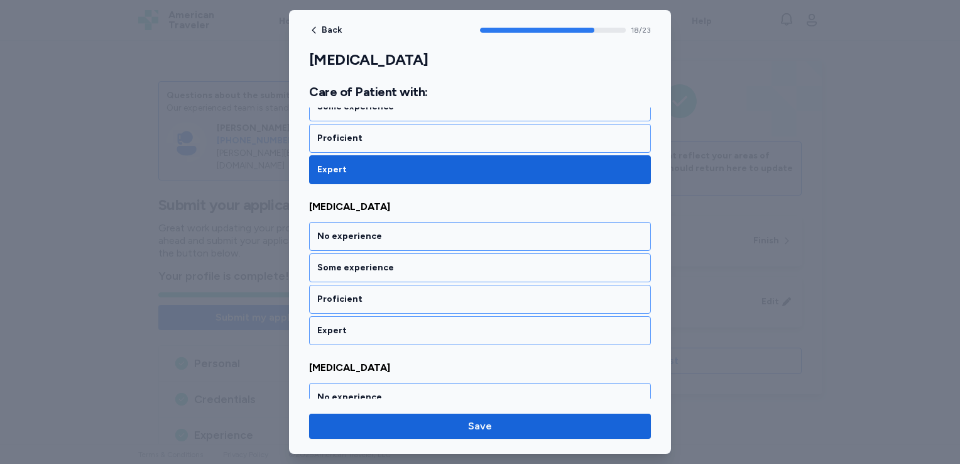
click at [346, 324] on div "Expert" at bounding box center [479, 330] width 325 height 13
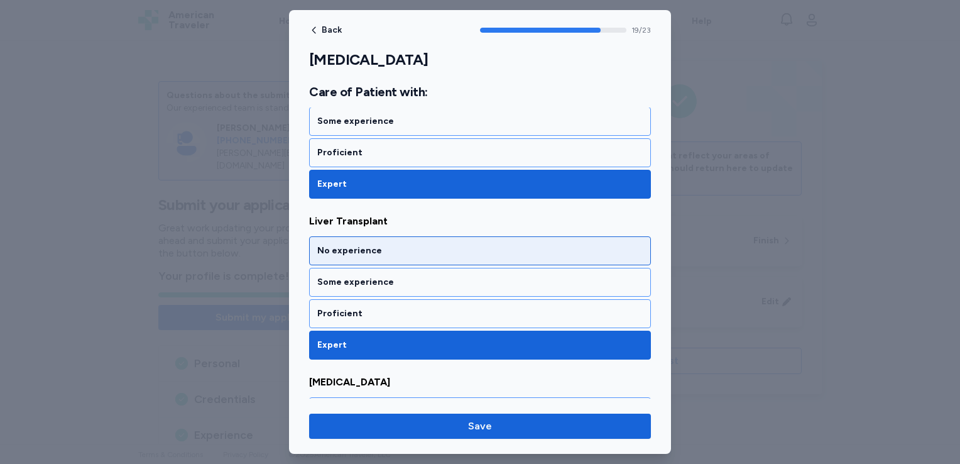
click at [345, 244] on div "No experience" at bounding box center [479, 250] width 325 height 13
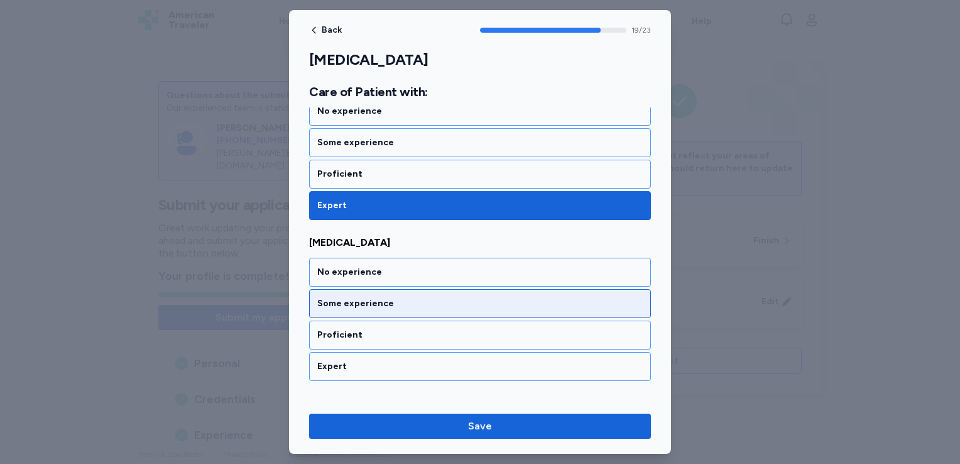
scroll to position [3179, 0]
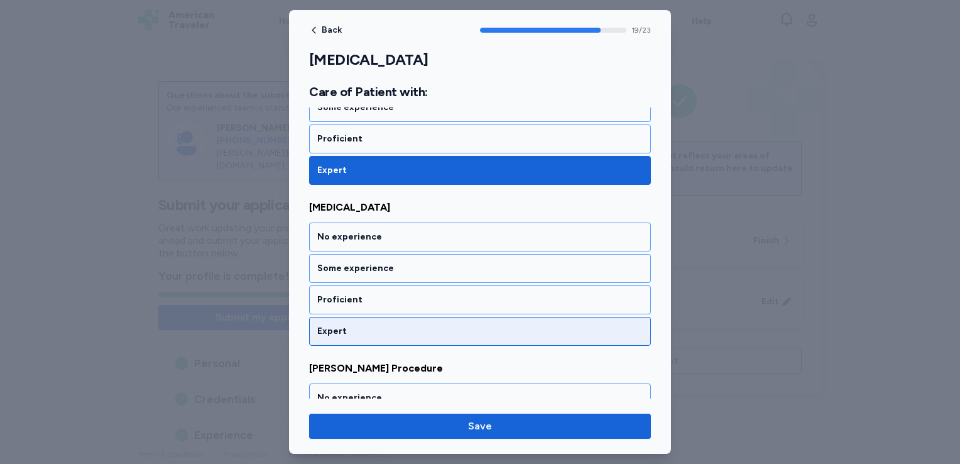
drag, startPoint x: 345, startPoint y: 314, endPoint x: 315, endPoint y: 313, distance: 30.2
click at [315, 317] on div "Expert" at bounding box center [480, 331] width 342 height 29
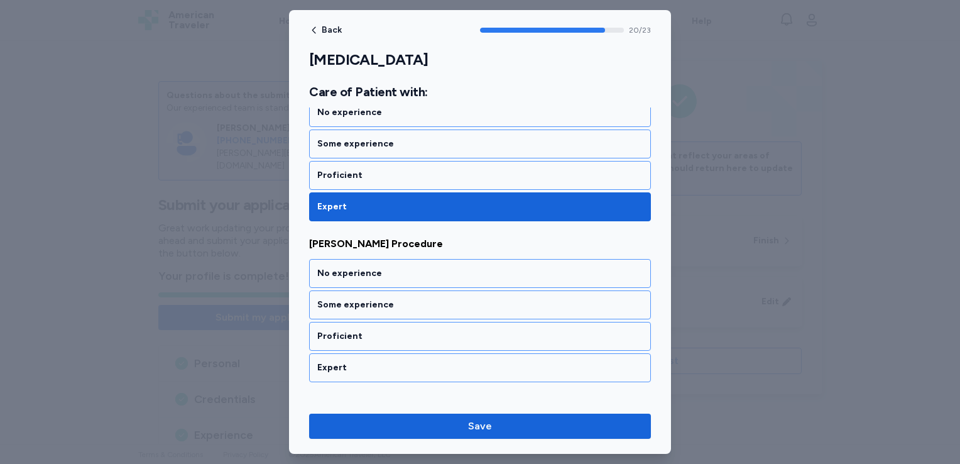
scroll to position [3338, 0]
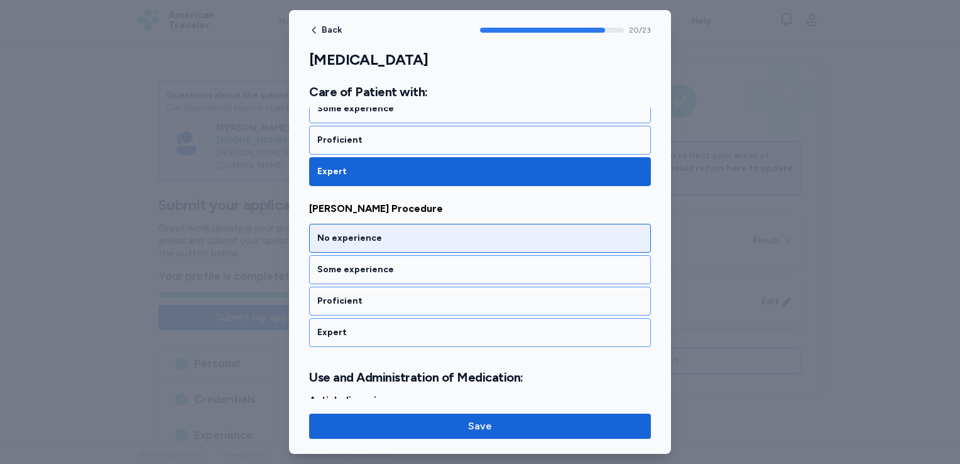
click at [354, 224] on div "No experience" at bounding box center [480, 238] width 342 height 29
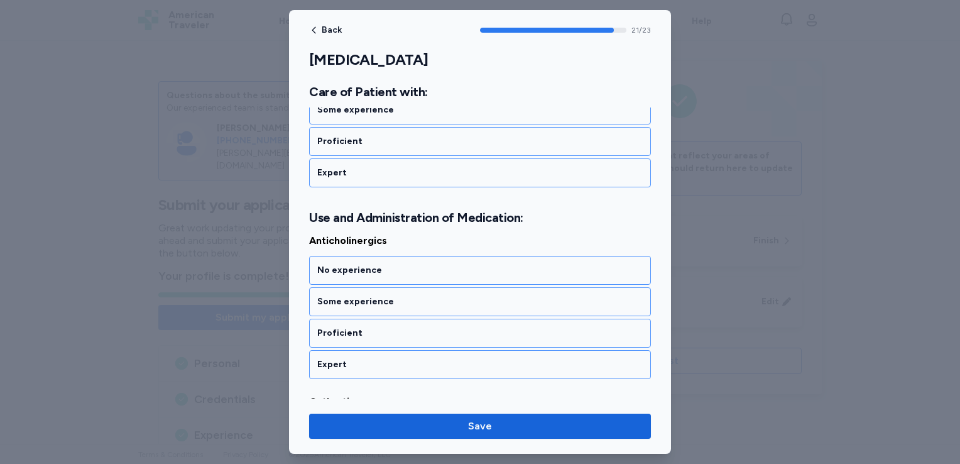
scroll to position [3529, 0]
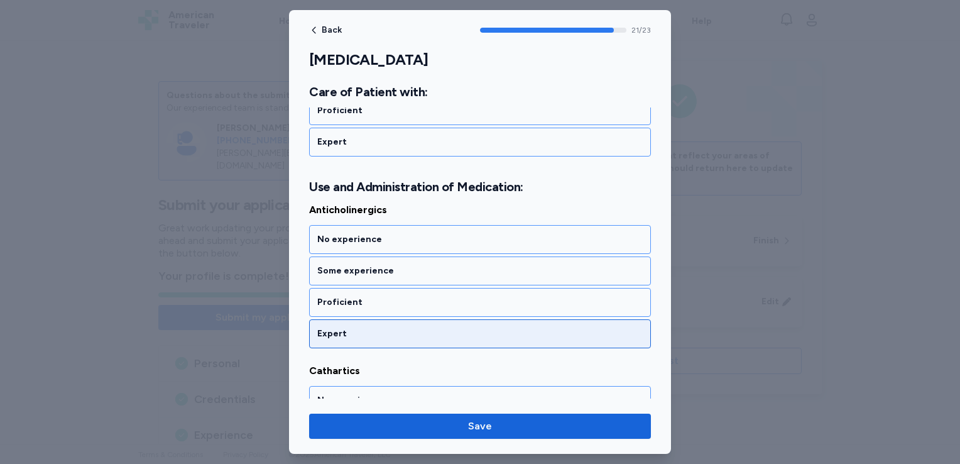
click at [344, 319] on div "Expert" at bounding box center [480, 333] width 342 height 29
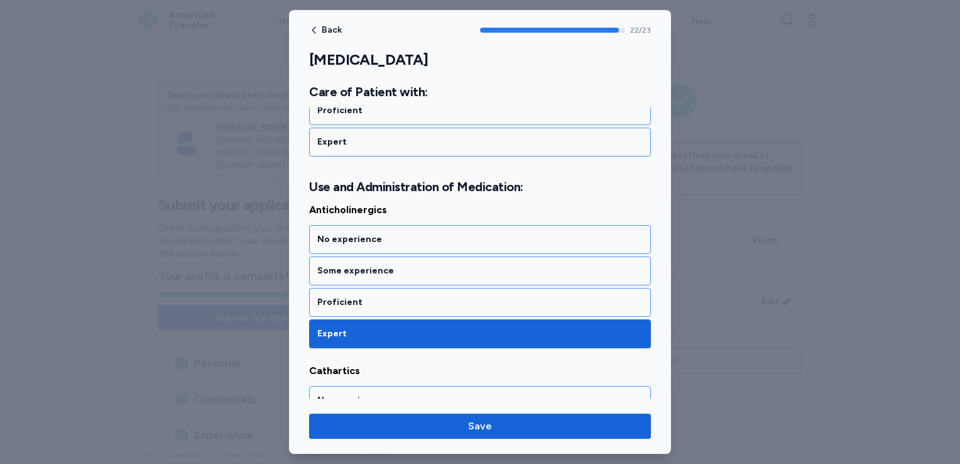
scroll to position [3618, 0]
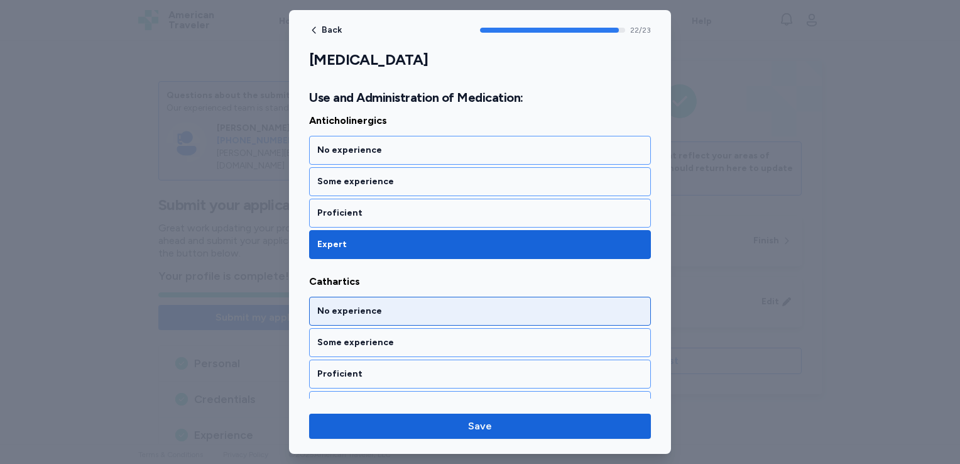
click at [344, 305] on div "No experience" at bounding box center [479, 311] width 325 height 13
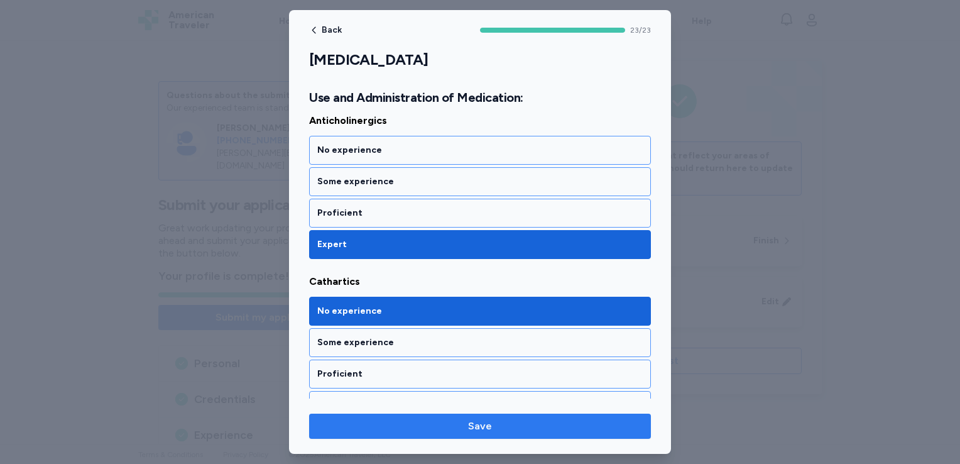
click at [405, 418] on span "Save" at bounding box center [480, 425] width 322 height 15
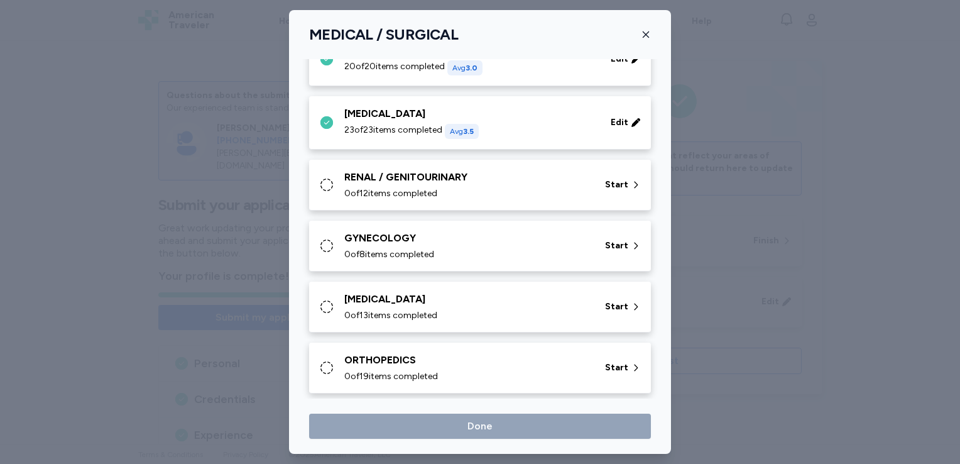
scroll to position [295, 0]
click at [613, 184] on span "Start" at bounding box center [616, 183] width 23 height 13
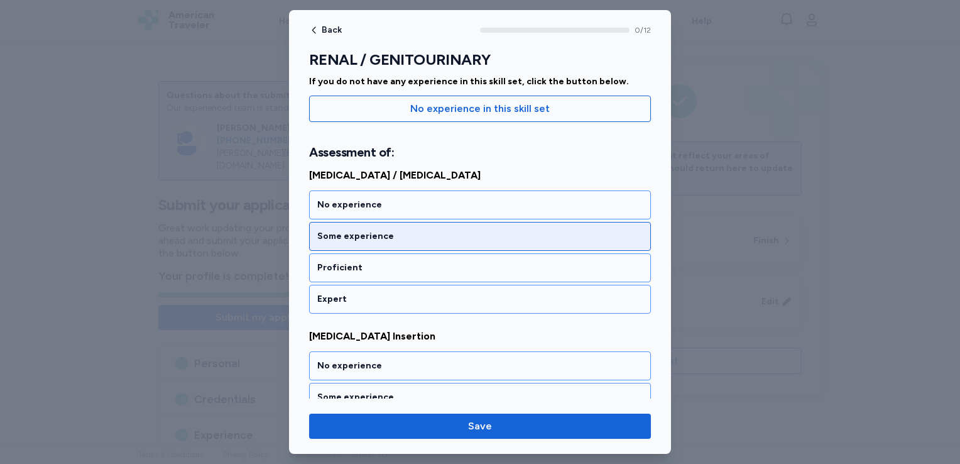
scroll to position [125, 0]
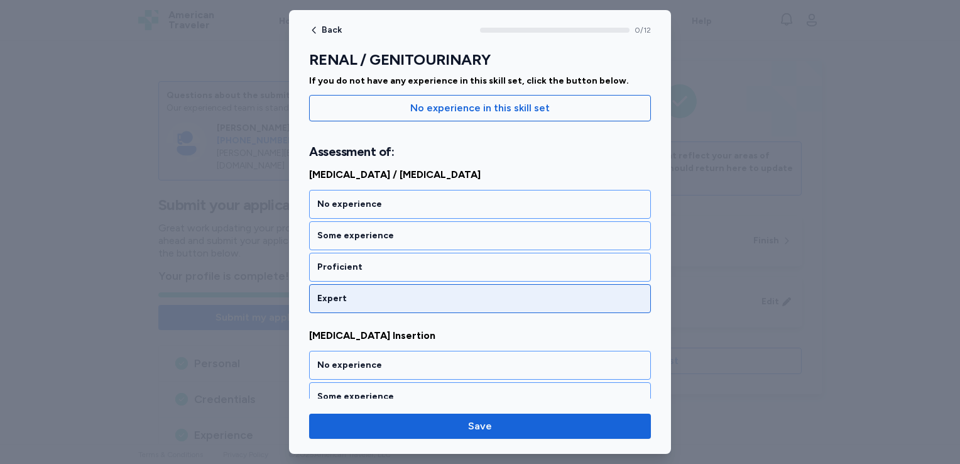
click at [393, 300] on div "Expert" at bounding box center [479, 298] width 325 height 13
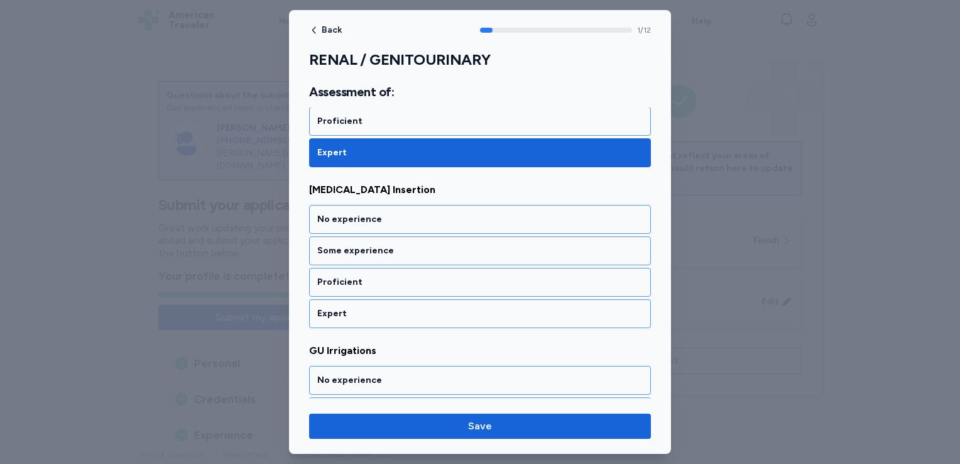
click at [393, 300] on div "Expert" at bounding box center [480, 313] width 342 height 29
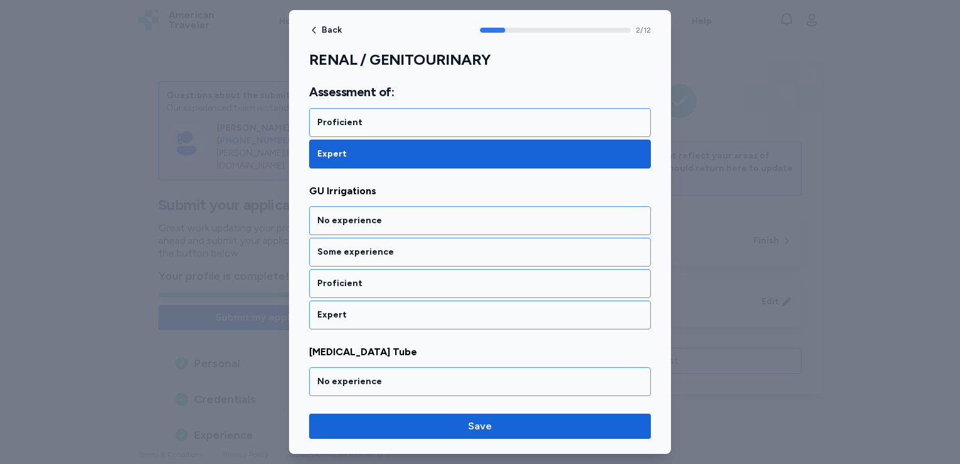
click at [393, 300] on div "Expert" at bounding box center [480, 314] width 342 height 29
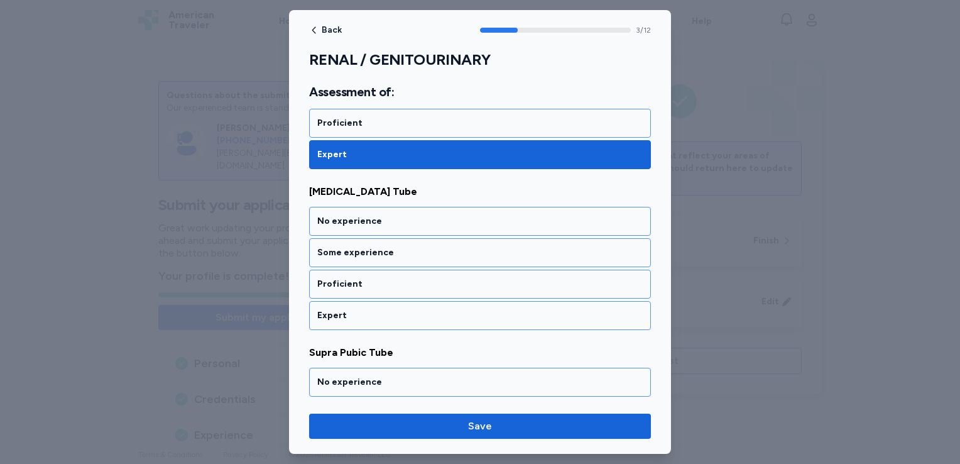
click at [393, 301] on div "Expert" at bounding box center [480, 315] width 342 height 29
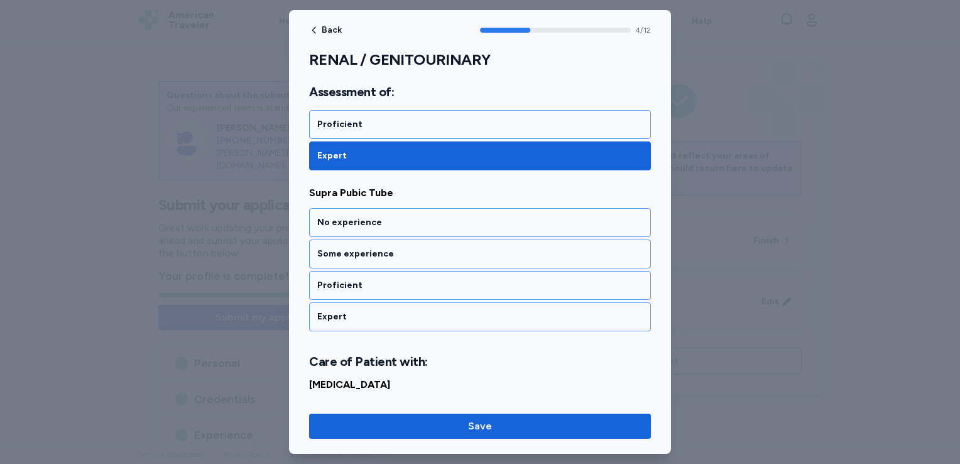
click at [393, 302] on div "Expert" at bounding box center [480, 316] width 342 height 29
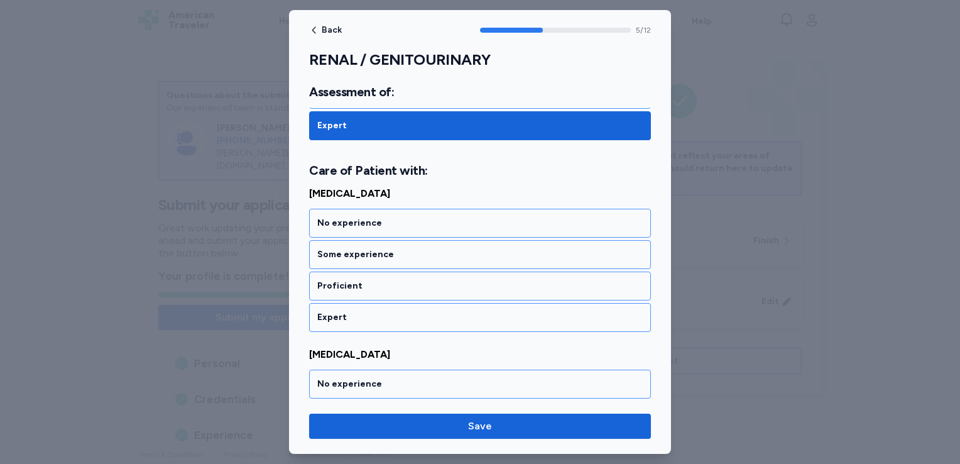
click at [393, 303] on div "Expert" at bounding box center [480, 317] width 342 height 29
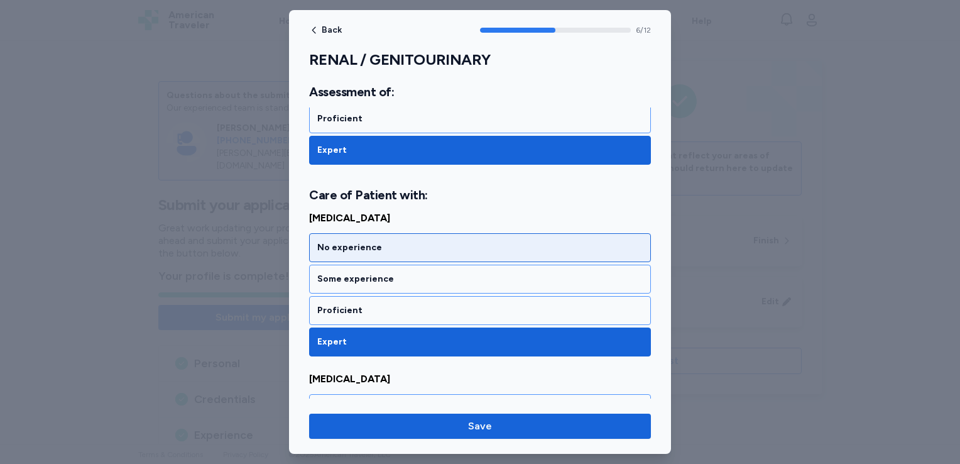
click at [373, 241] on div "No experience" at bounding box center [479, 247] width 325 height 13
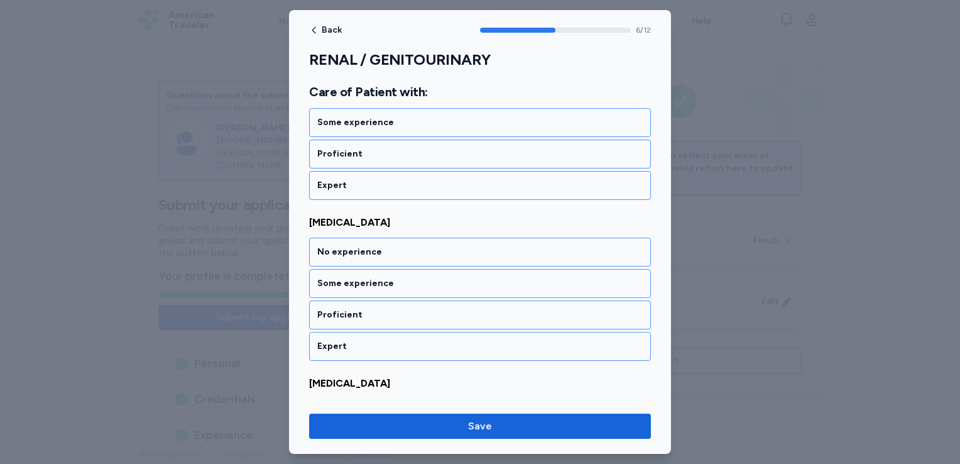
scroll to position [1101, 0]
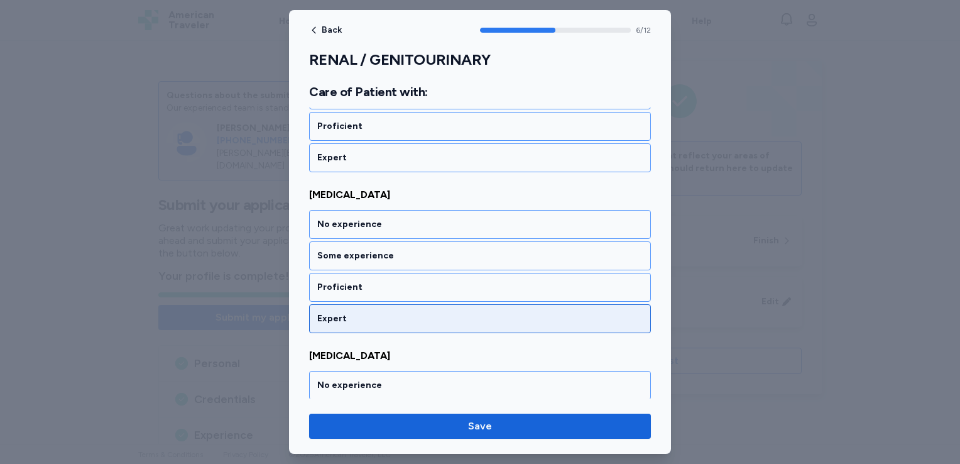
click at [352, 312] on div "Expert" at bounding box center [479, 318] width 325 height 13
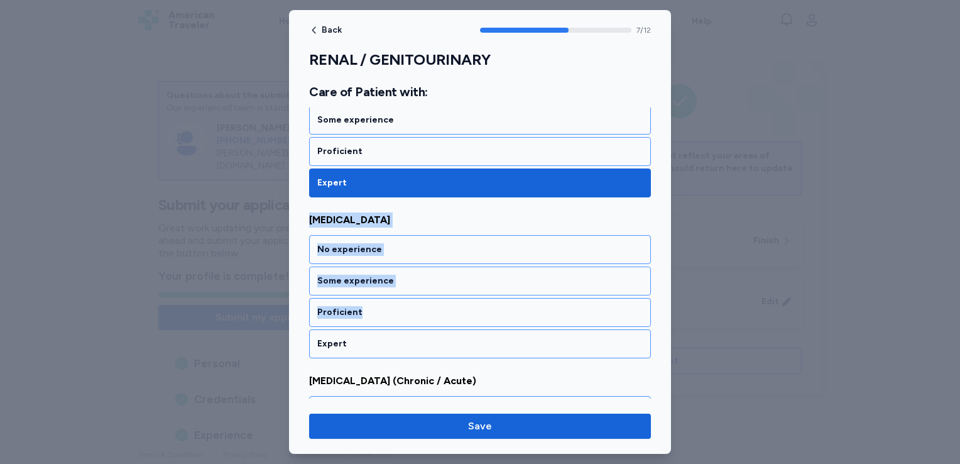
click at [352, 309] on div "[MEDICAL_DATA] No experience Some experience Proficient Expert [MEDICAL_DATA] N…" at bounding box center [480, 446] width 342 height 1111
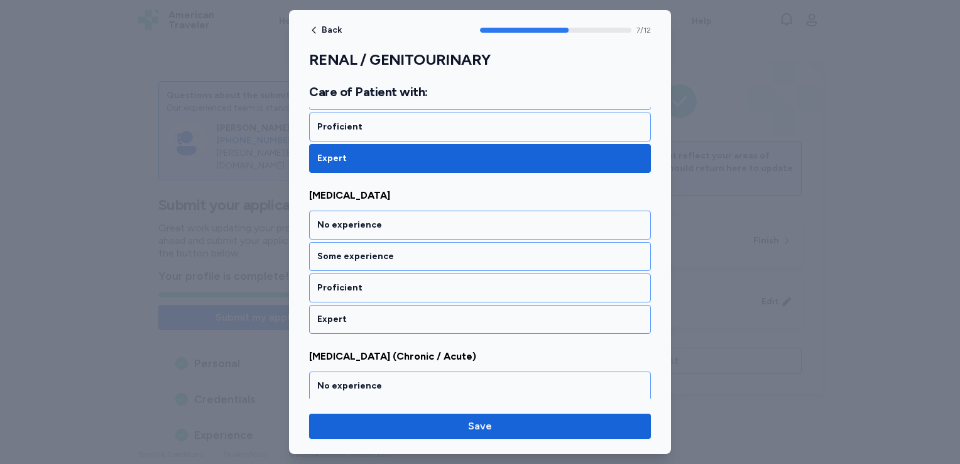
click at [352, 313] on div "Expert" at bounding box center [479, 319] width 325 height 13
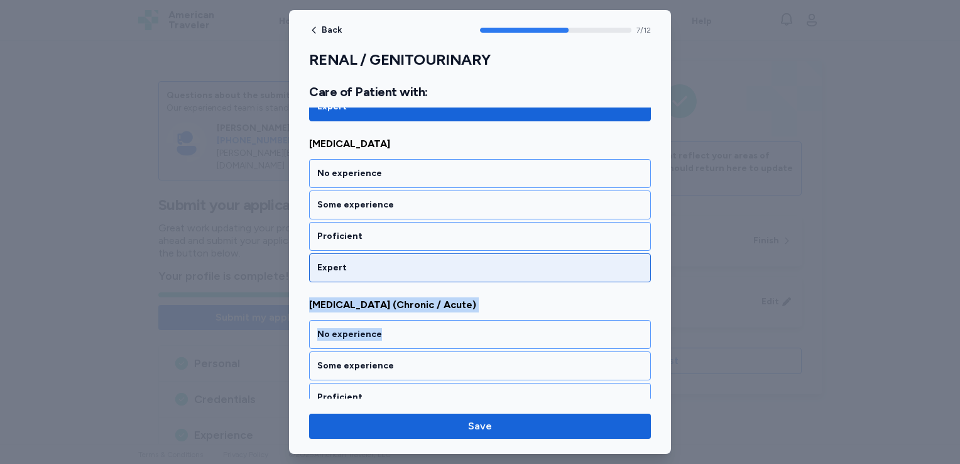
click at [352, 309] on div "[MEDICAL_DATA] No experience Some experience Proficient Expert [MEDICAL_DATA] N…" at bounding box center [480, 370] width 342 height 1111
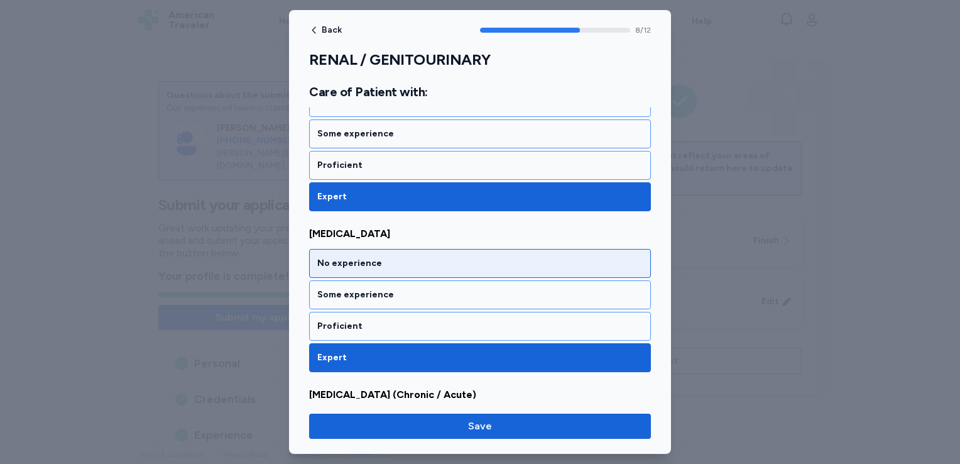
click at [327, 257] on div "No experience" at bounding box center [479, 263] width 325 height 13
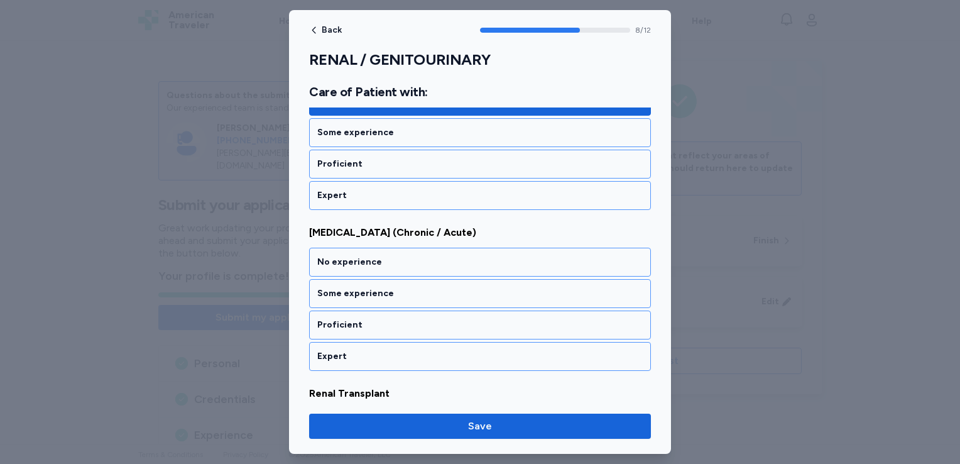
scroll to position [1420, 0]
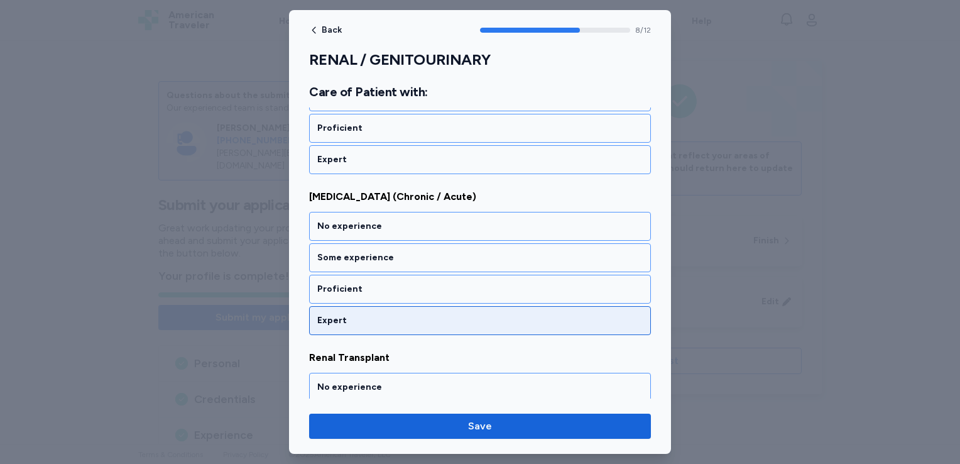
click at [326, 314] on div "Expert" at bounding box center [479, 320] width 325 height 13
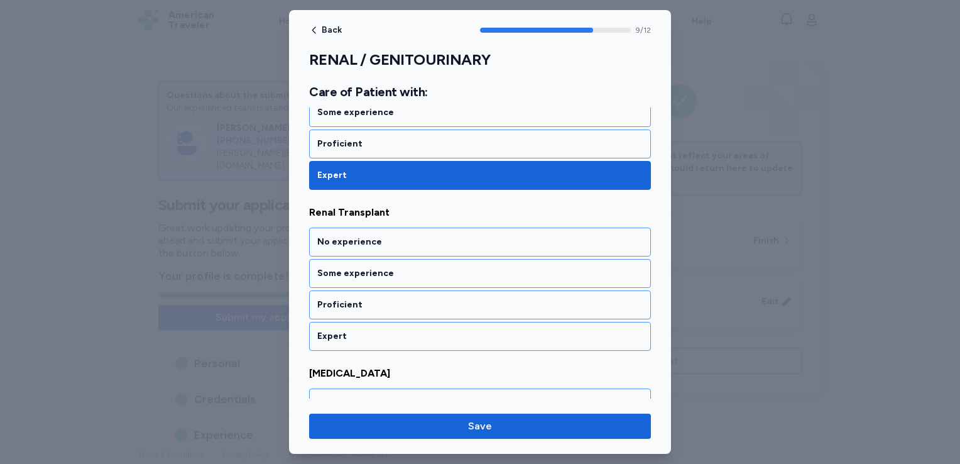
scroll to position [1581, 0]
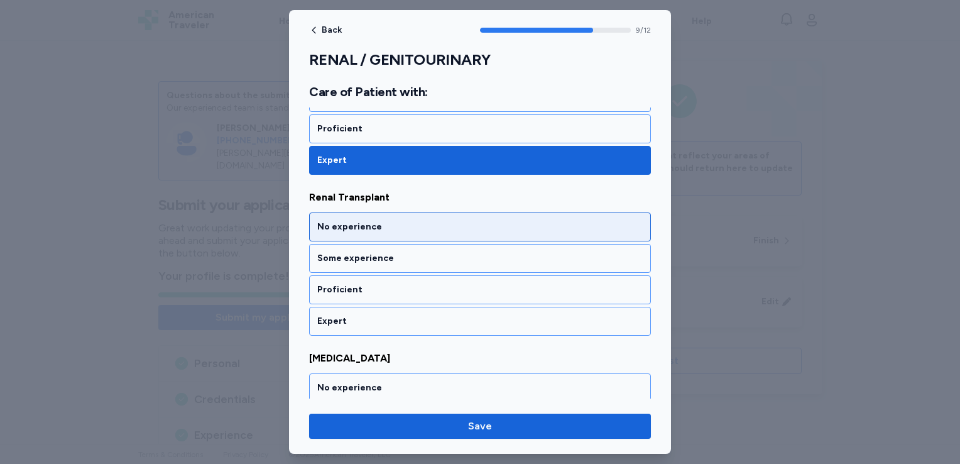
click at [344, 222] on div "No experience" at bounding box center [479, 227] width 325 height 13
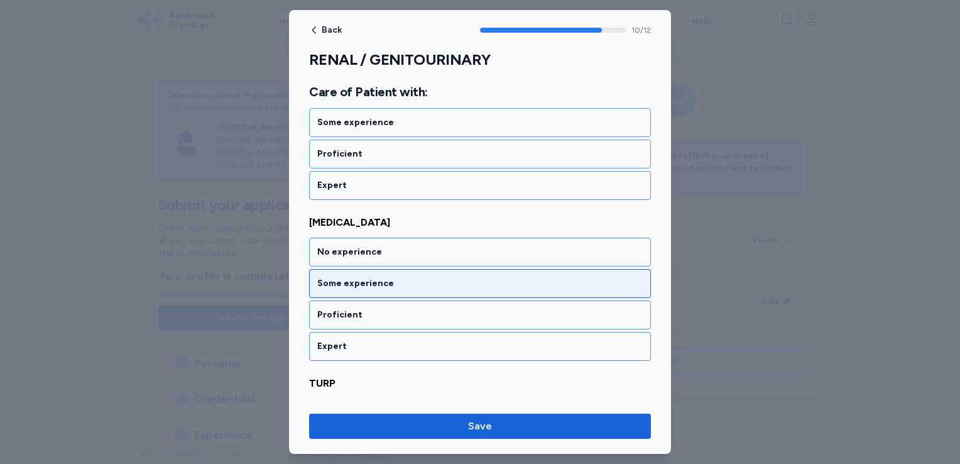
scroll to position [1740, 0]
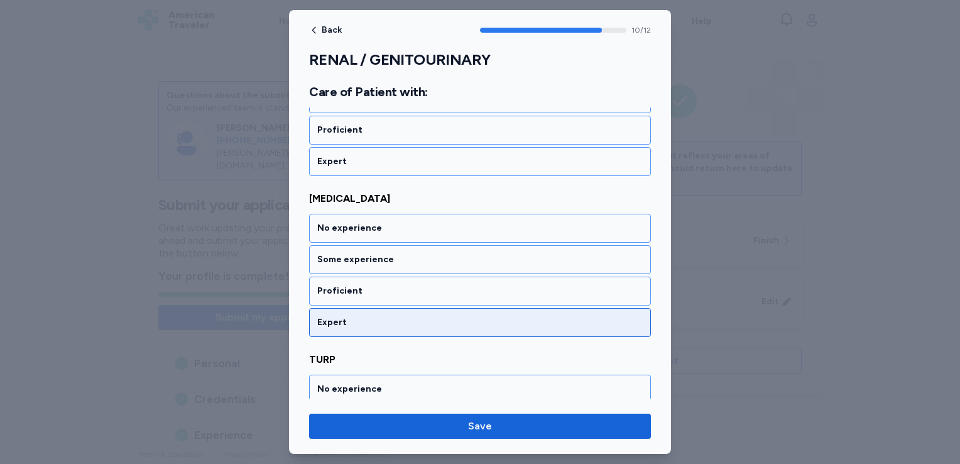
click at [331, 316] on div "Expert" at bounding box center [479, 322] width 325 height 13
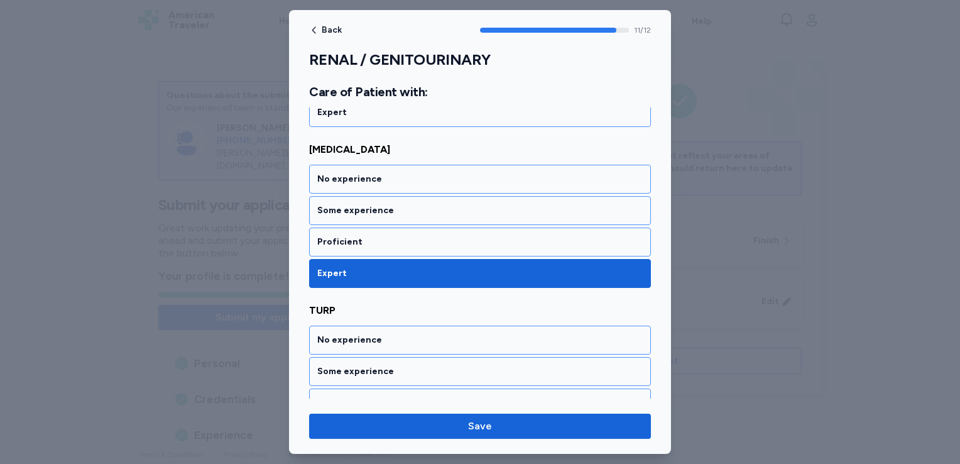
scroll to position [1829, 0]
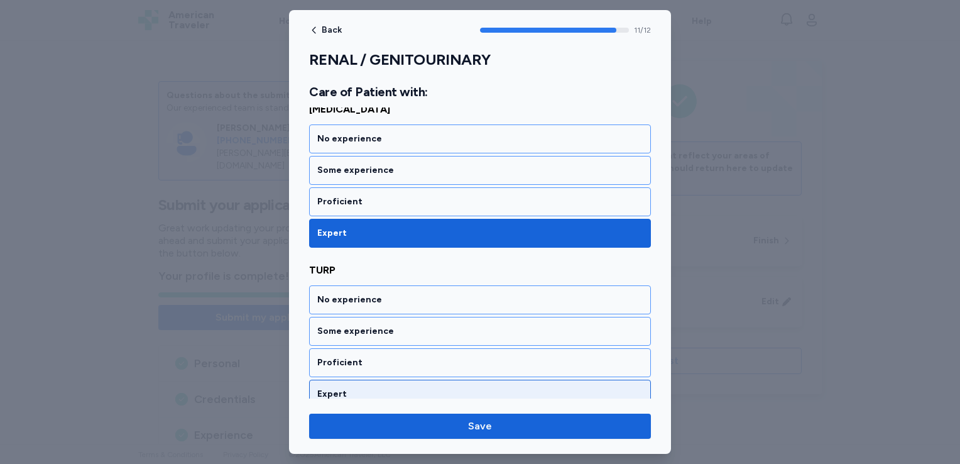
click at [325, 391] on div "Expert" at bounding box center [480, 393] width 342 height 29
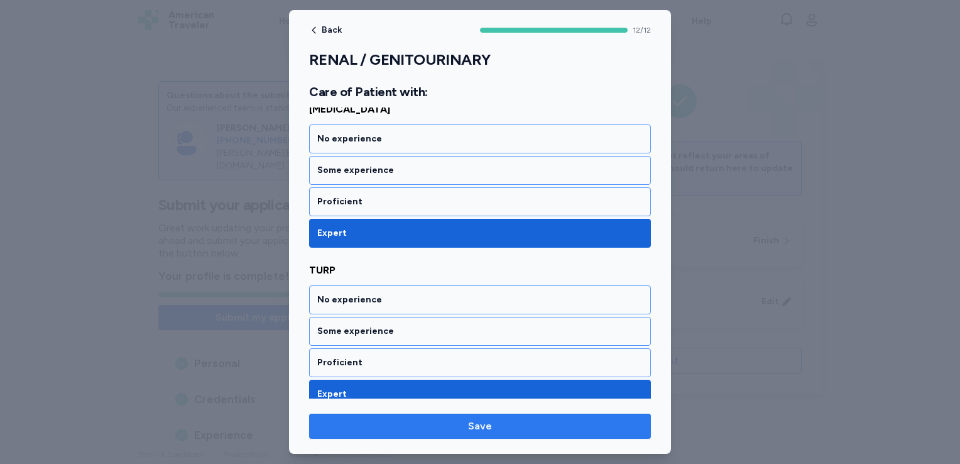
click at [338, 420] on span "Save" at bounding box center [480, 425] width 322 height 15
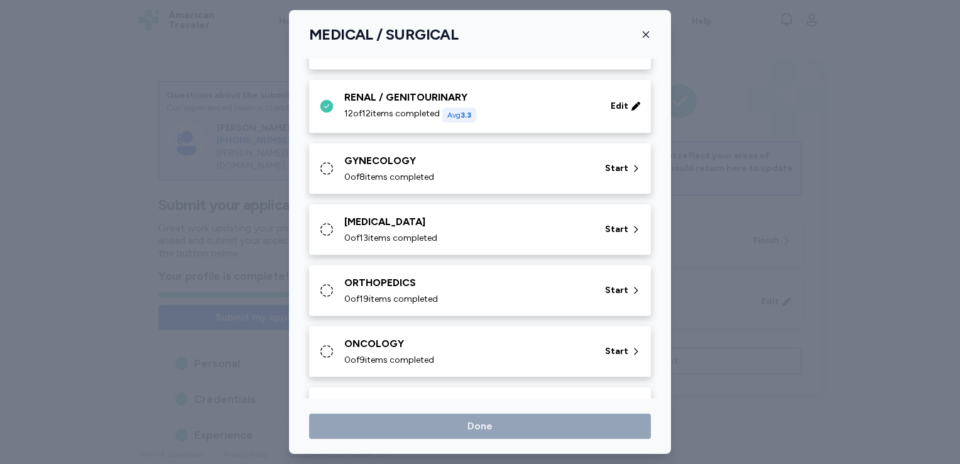
scroll to position [376, 0]
click at [616, 169] on span "Start" at bounding box center [616, 166] width 23 height 13
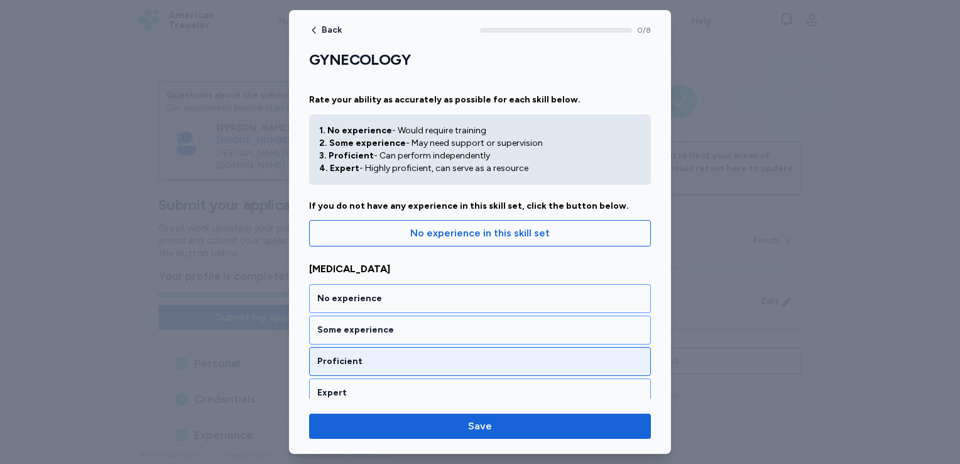
click at [359, 364] on div "Proficient" at bounding box center [479, 361] width 325 height 13
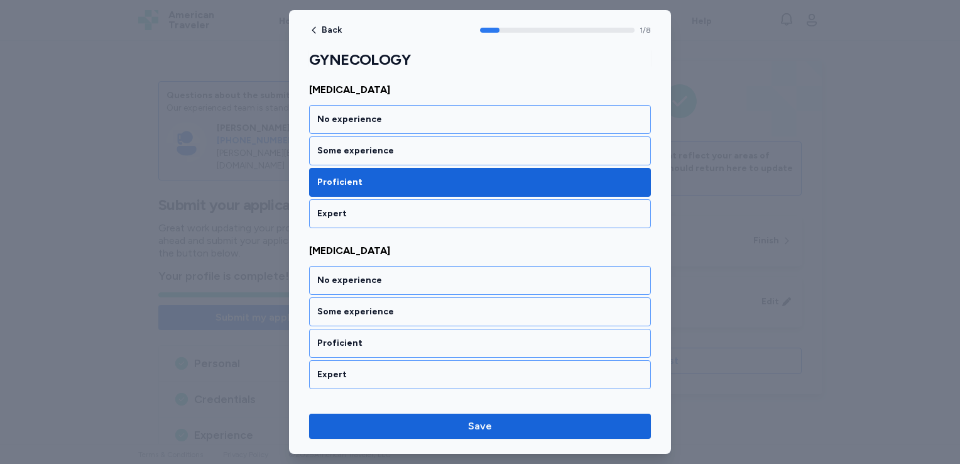
scroll to position [256, 0]
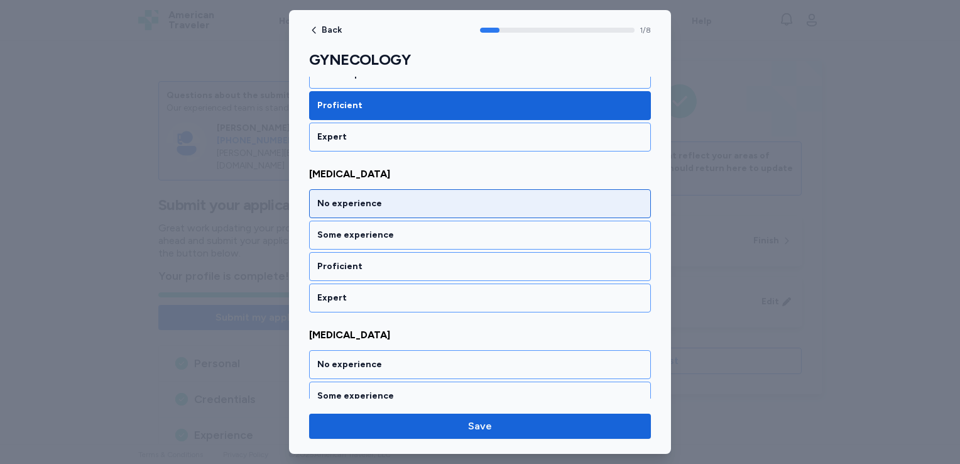
click at [396, 212] on div "No experience" at bounding box center [480, 203] width 342 height 29
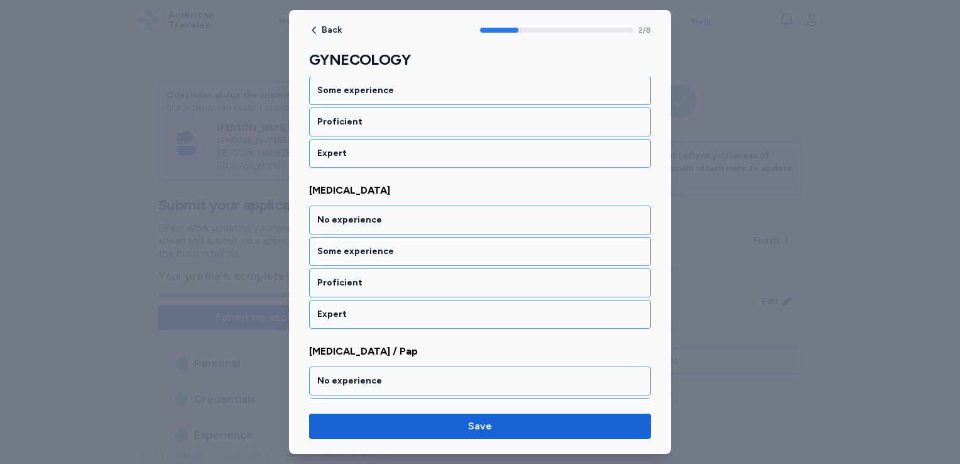
scroll to position [415, 0]
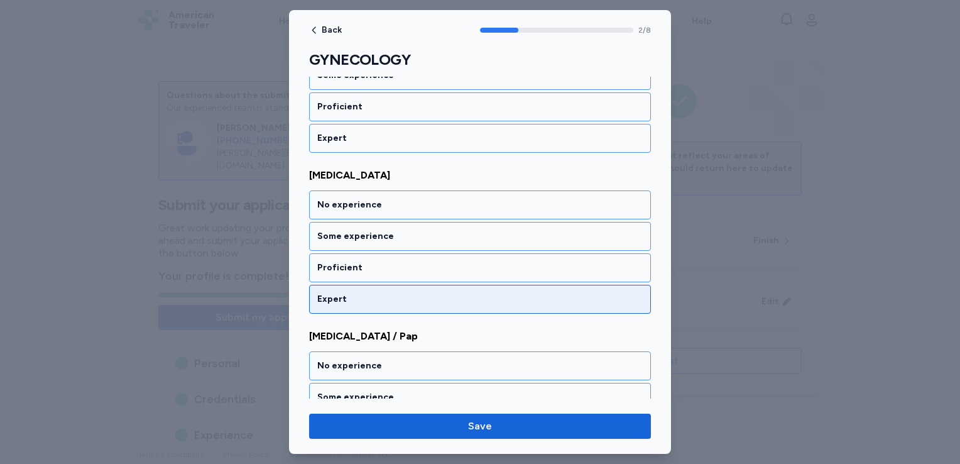
click at [344, 300] on div "Expert" at bounding box center [479, 299] width 325 height 13
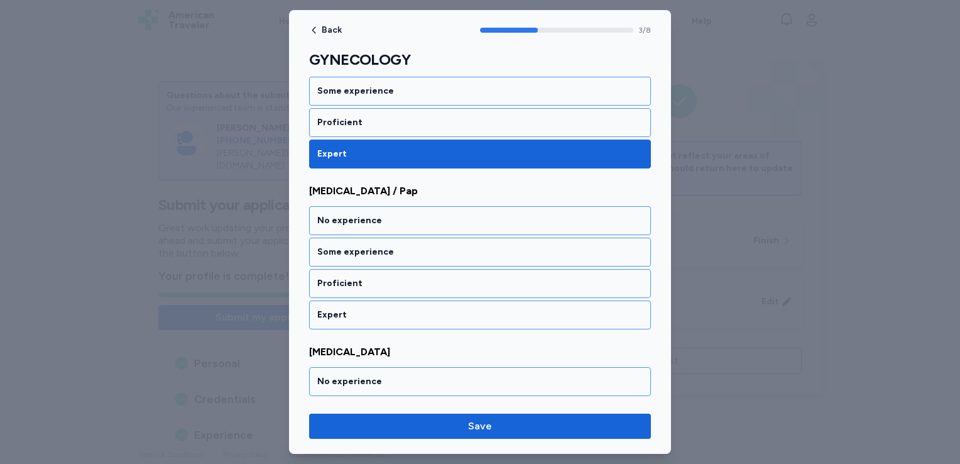
scroll to position [575, 0]
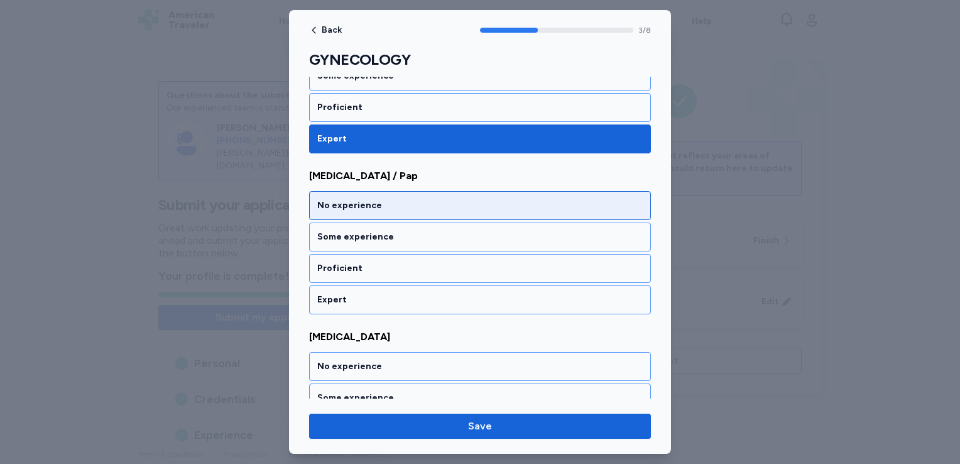
click at [374, 202] on div "No experience" at bounding box center [479, 205] width 325 height 13
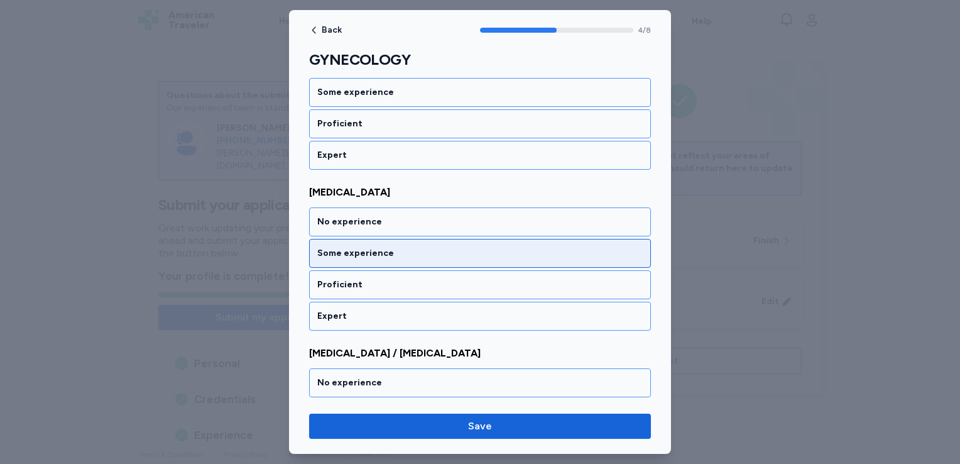
scroll to position [735, 0]
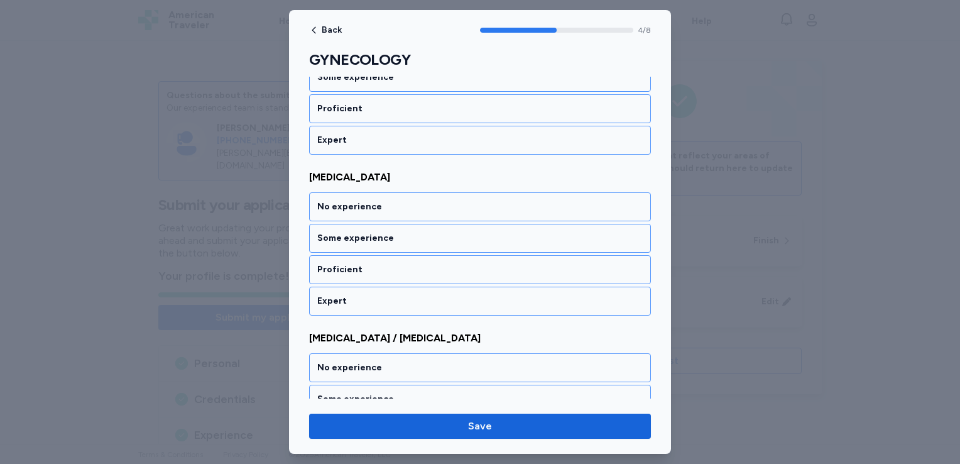
click at [325, 310] on div "GYNECOLOGY Rate your ability as accurately as possible for each skill below. 1.…" at bounding box center [480, 56] width 342 height 1483
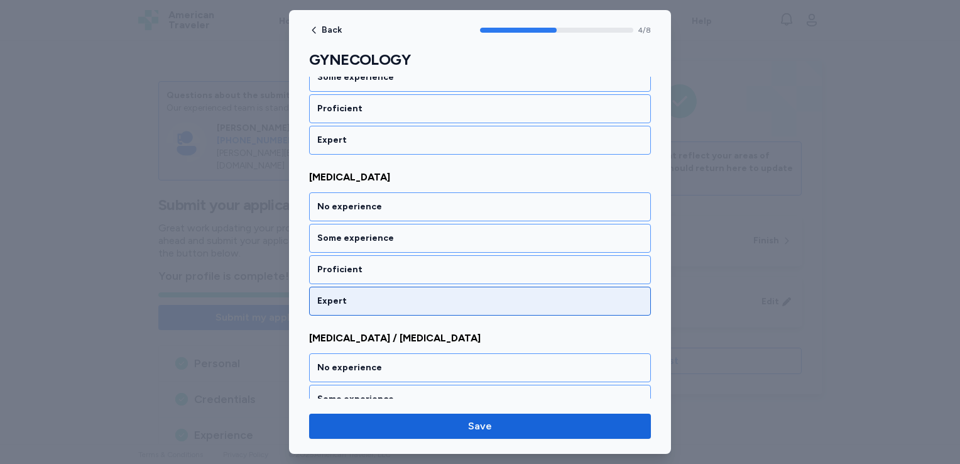
click at [325, 308] on div "Expert" at bounding box center [480, 300] width 342 height 29
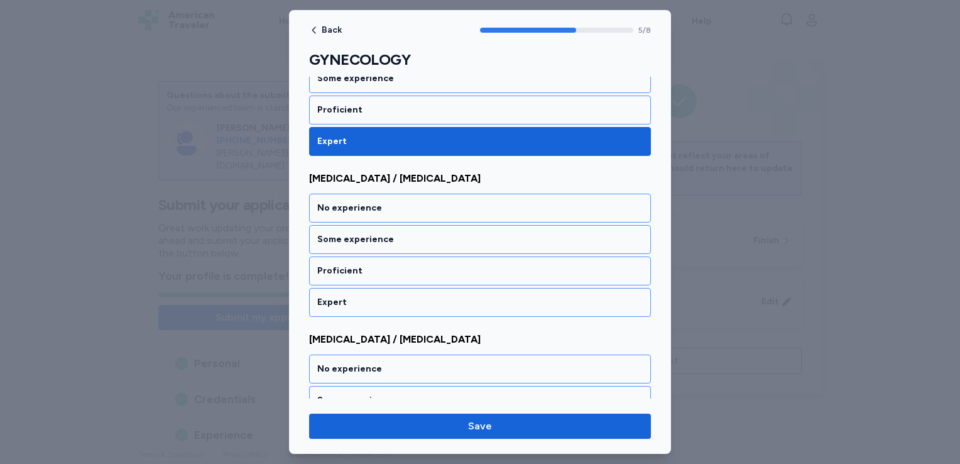
click at [325, 308] on div "Expert" at bounding box center [480, 302] width 342 height 29
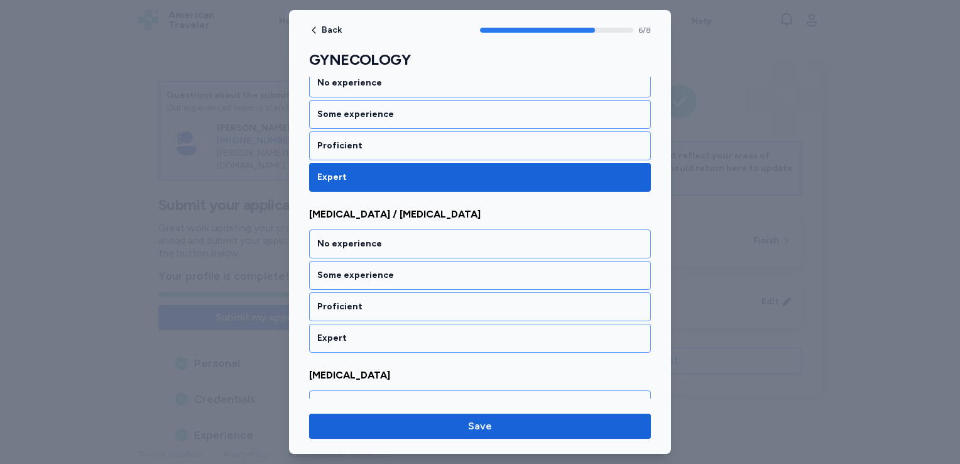
scroll to position [1055, 0]
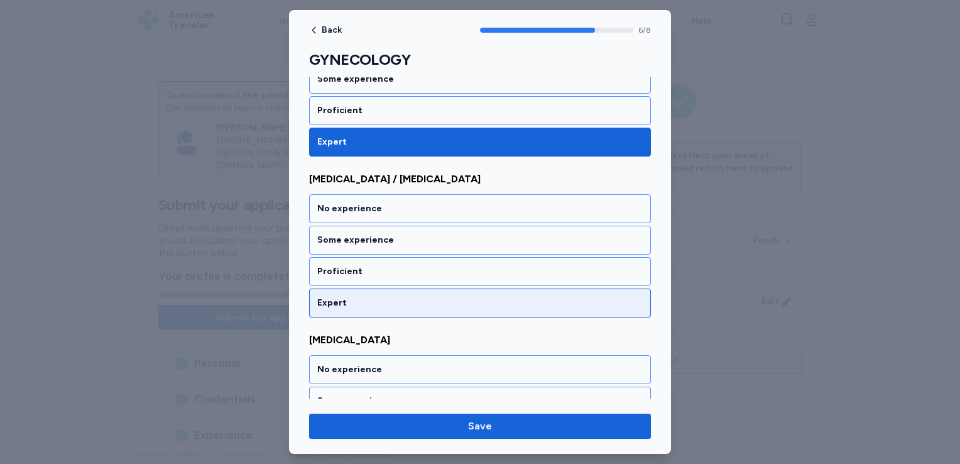
click at [345, 297] on div "Expert" at bounding box center [479, 303] width 325 height 13
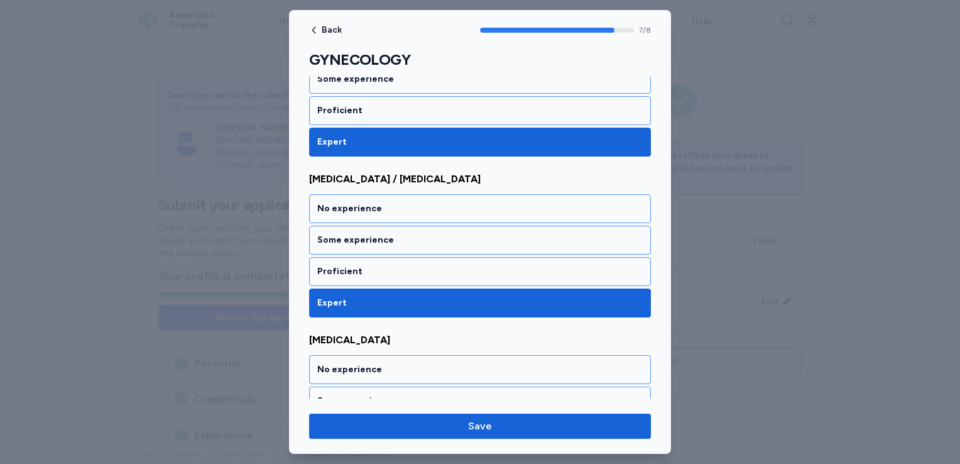
scroll to position [1128, 0]
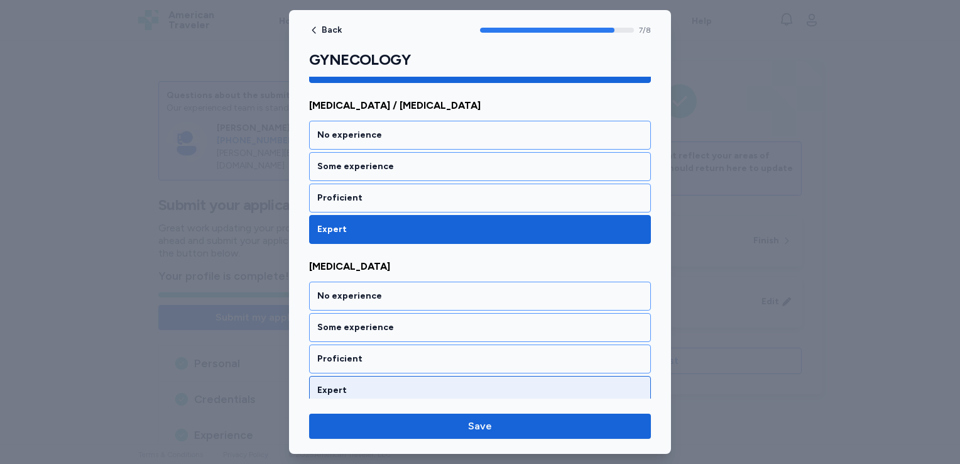
click at [322, 384] on div "Expert" at bounding box center [479, 390] width 325 height 13
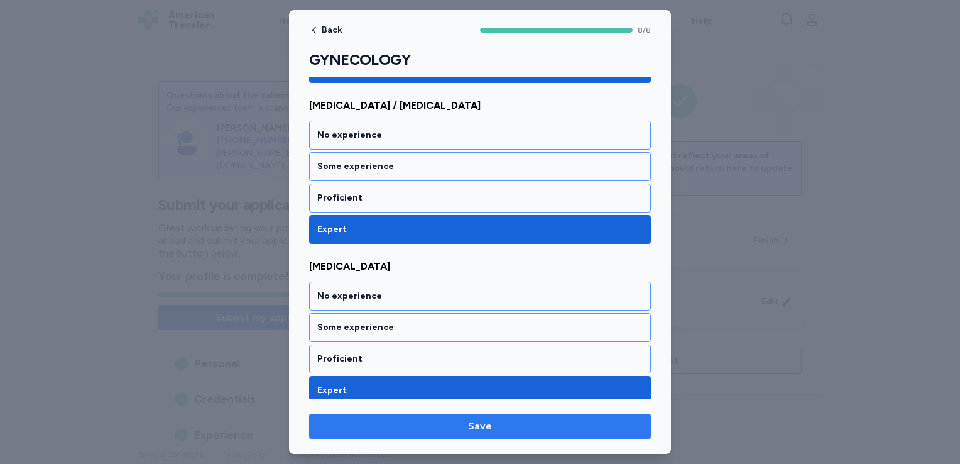
drag, startPoint x: 344, startPoint y: 419, endPoint x: 340, endPoint y: 428, distance: 10.1
click at [340, 428] on span "Save" at bounding box center [480, 425] width 322 height 15
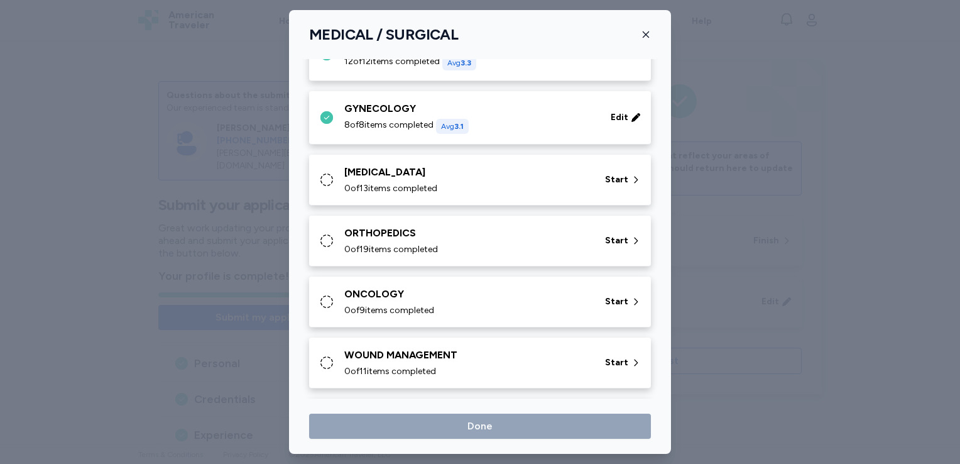
scroll to position [426, 0]
drag, startPoint x: 608, startPoint y: 174, endPoint x: 603, endPoint y: 184, distance: 11.2
click at [603, 184] on div "Start" at bounding box center [623, 179] width 46 height 23
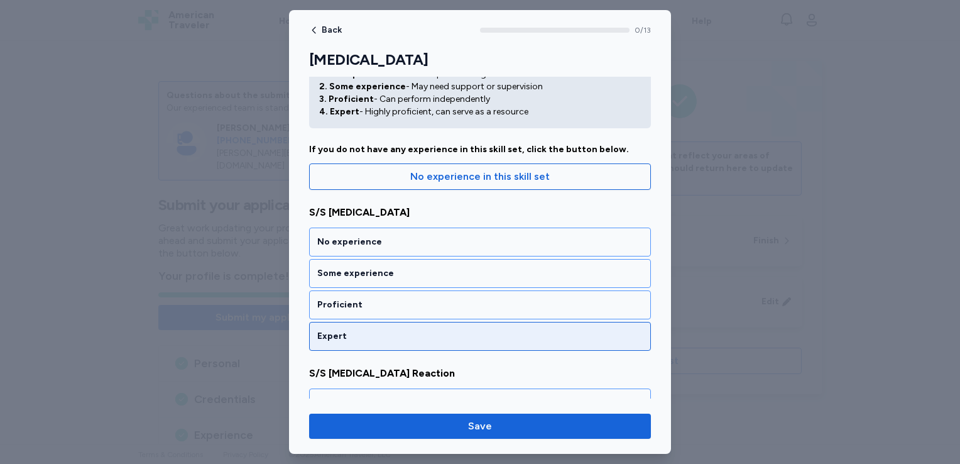
scroll to position [55, 0]
drag, startPoint x: 396, startPoint y: 347, endPoint x: 337, endPoint y: 330, distance: 61.3
click at [337, 331] on div "Expert" at bounding box center [479, 337] width 325 height 13
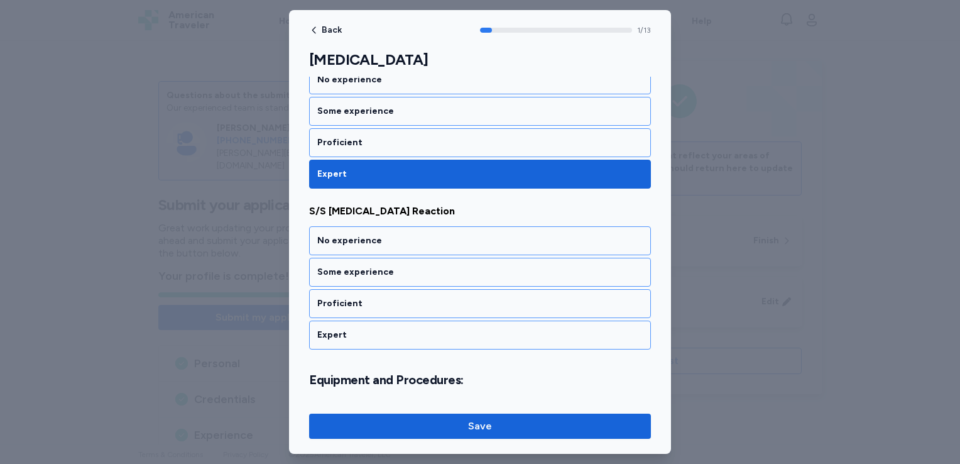
scroll to position [256, 0]
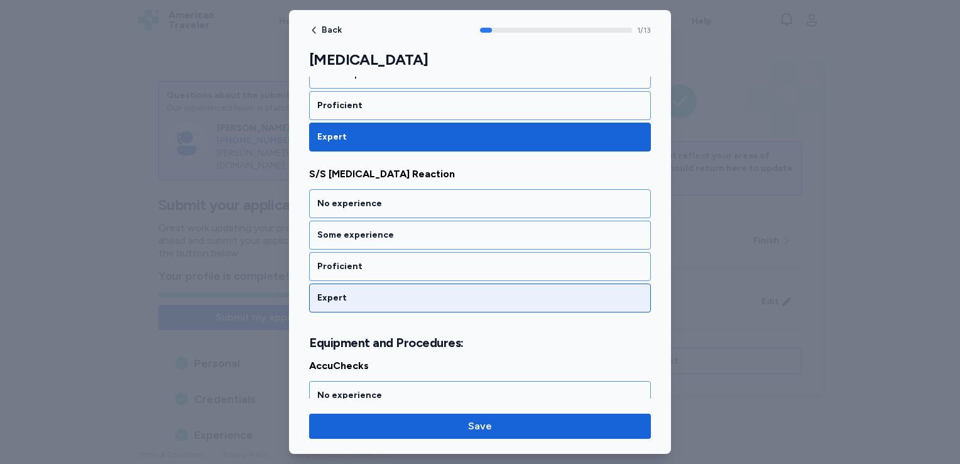
click at [356, 306] on div "Expert" at bounding box center [480, 297] width 342 height 29
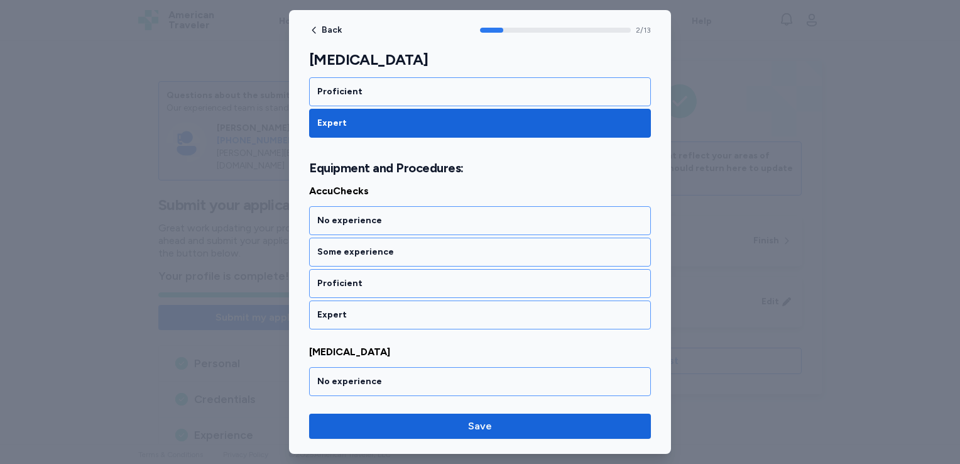
click at [356, 308] on div "Expert" at bounding box center [479, 314] width 325 height 13
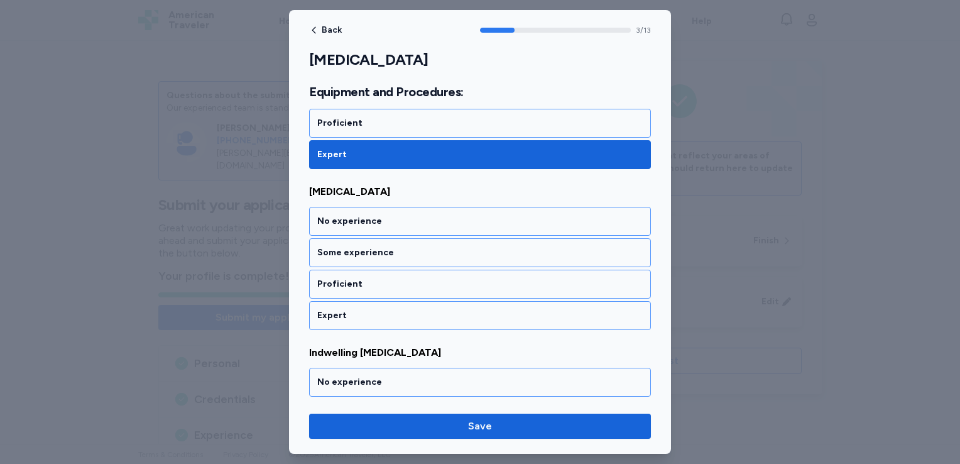
click at [356, 309] on div "Expert" at bounding box center [479, 315] width 325 height 13
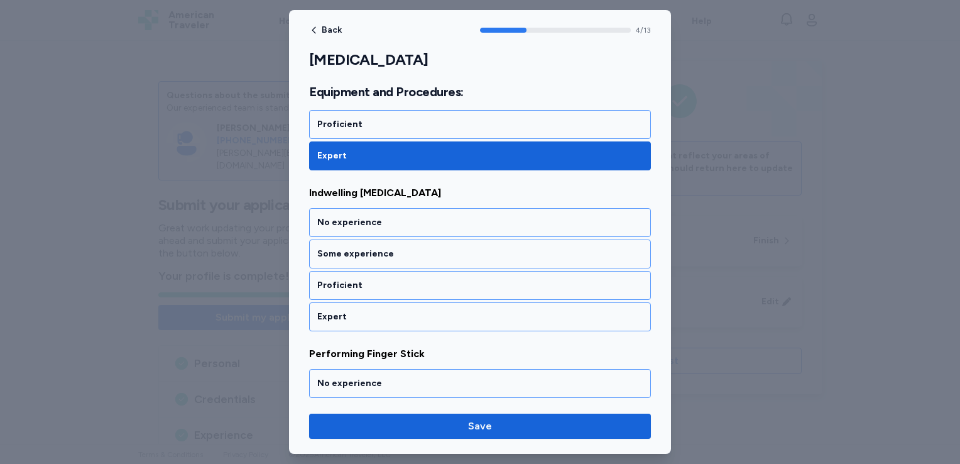
click at [356, 310] on div "Expert" at bounding box center [479, 316] width 325 height 13
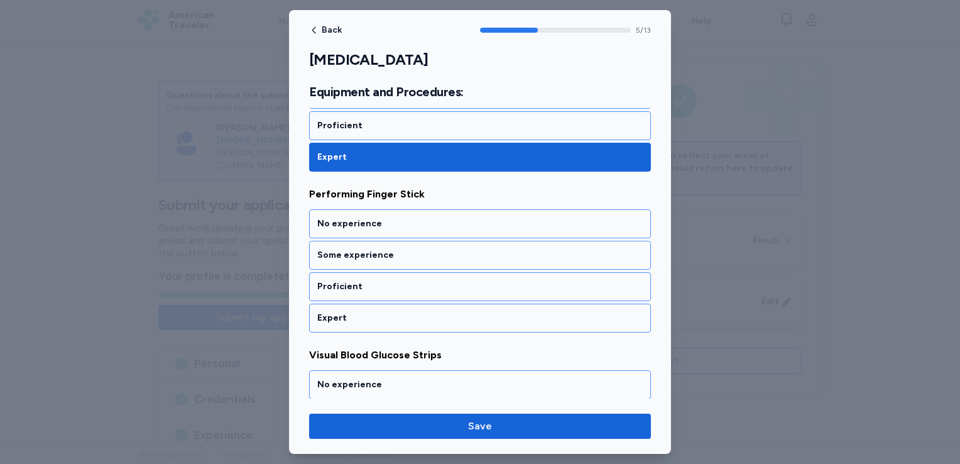
click at [356, 312] on div "Expert" at bounding box center [479, 318] width 325 height 13
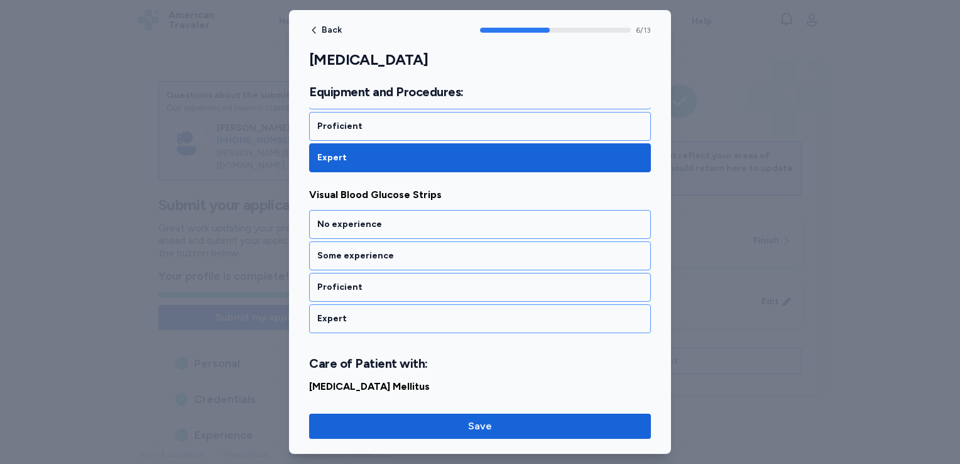
click at [356, 312] on div "Expert" at bounding box center [479, 318] width 325 height 13
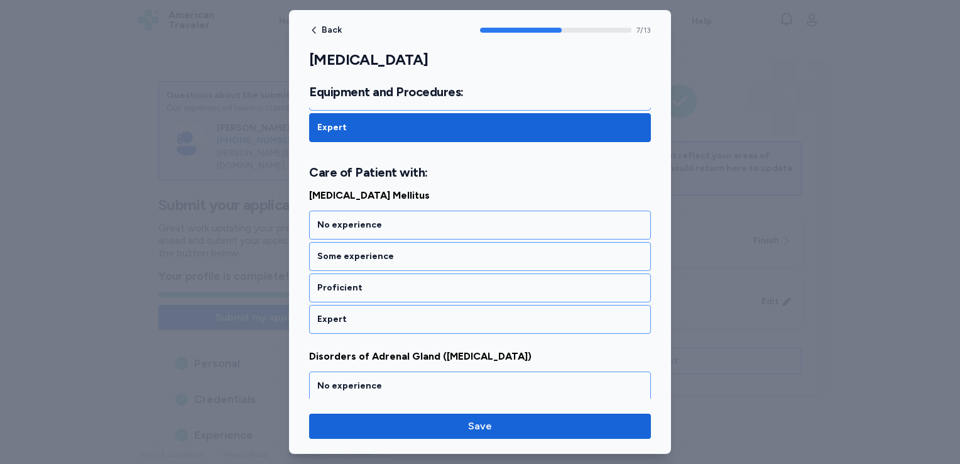
click at [356, 313] on div "Expert" at bounding box center [479, 319] width 325 height 13
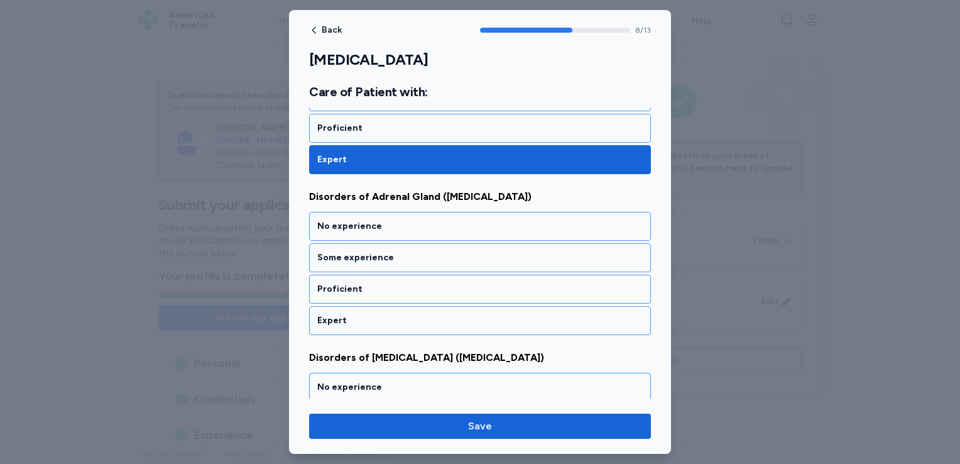
click at [356, 314] on div "Expert" at bounding box center [479, 320] width 325 height 13
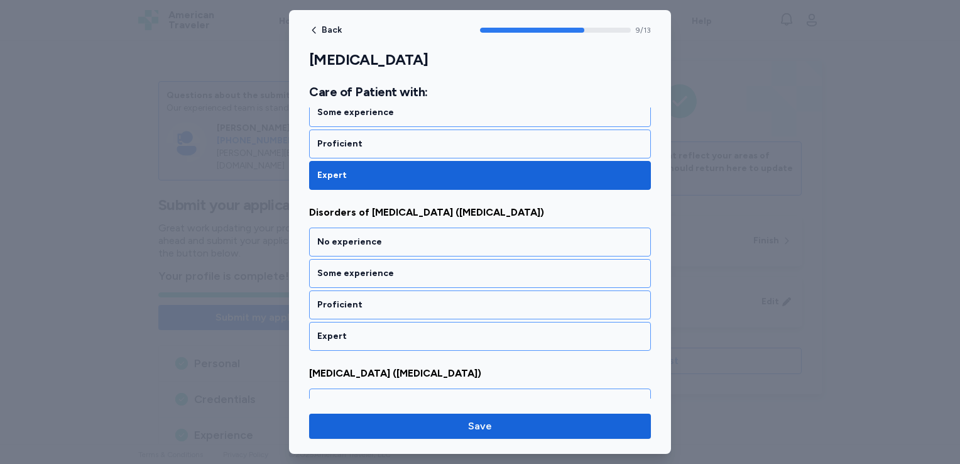
scroll to position [1581, 0]
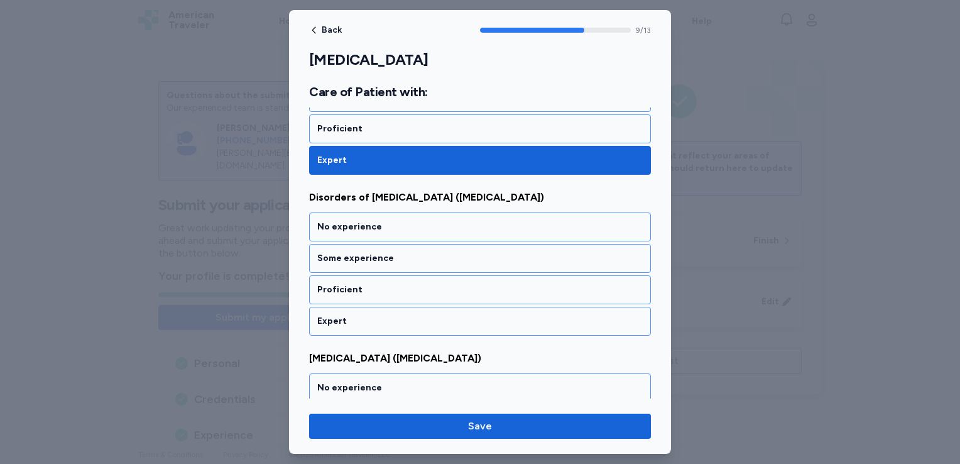
click at [356, 315] on div "Expert" at bounding box center [479, 321] width 325 height 13
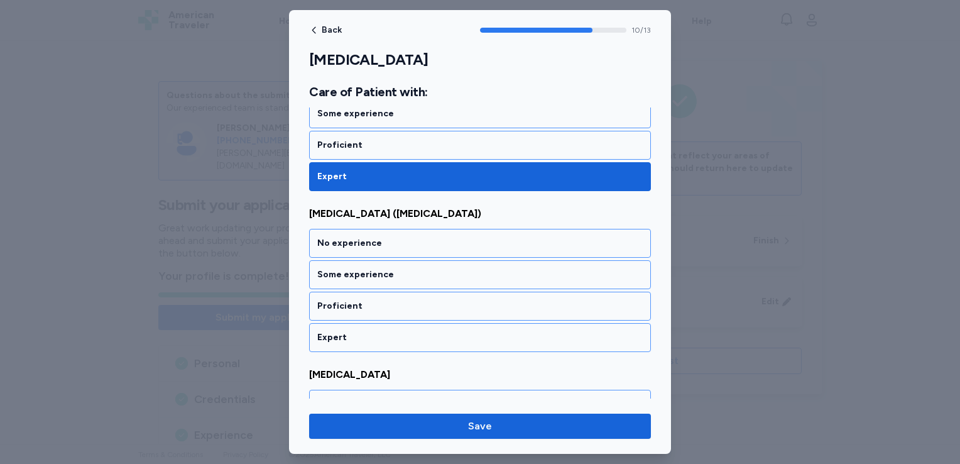
scroll to position [1740, 0]
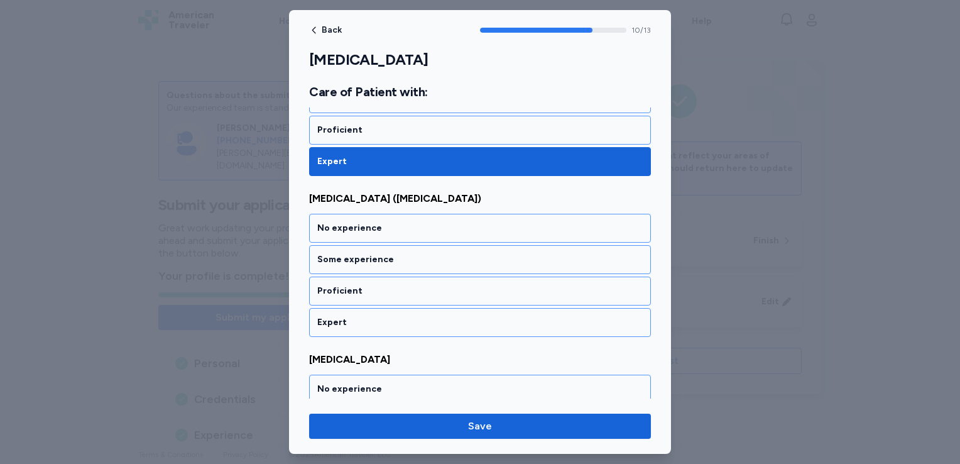
click at [356, 316] on div "Expert" at bounding box center [479, 322] width 325 height 13
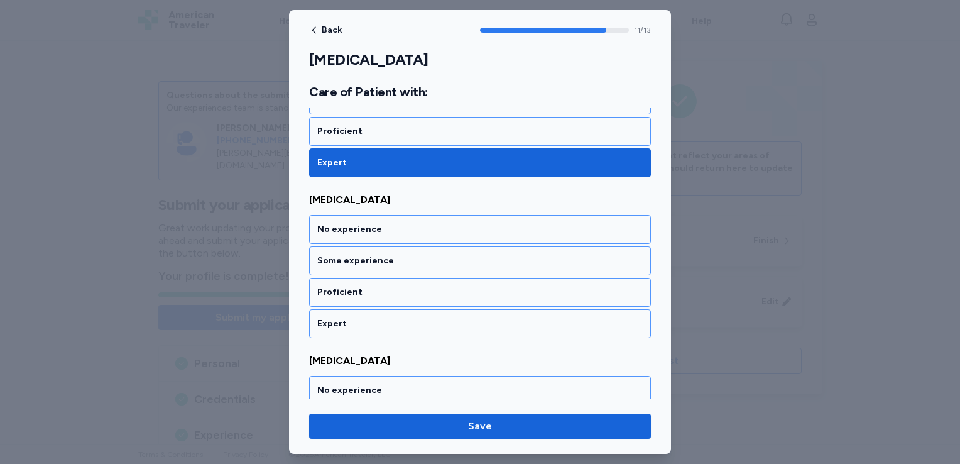
click at [356, 317] on div "Expert" at bounding box center [479, 323] width 325 height 13
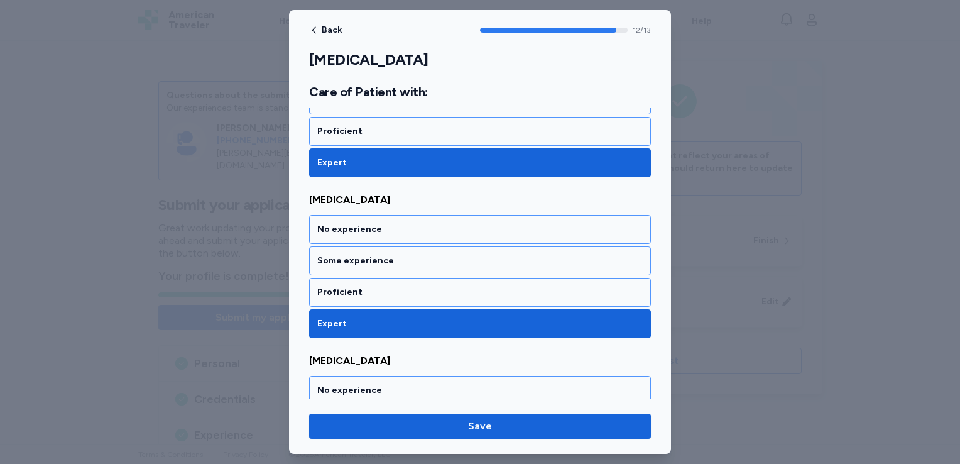
scroll to position [1989, 0]
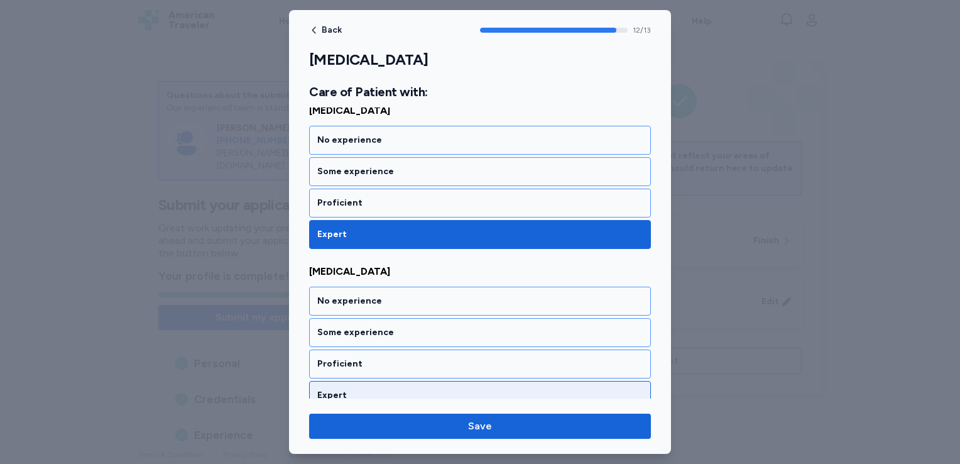
click at [336, 389] on div "Expert" at bounding box center [479, 395] width 325 height 13
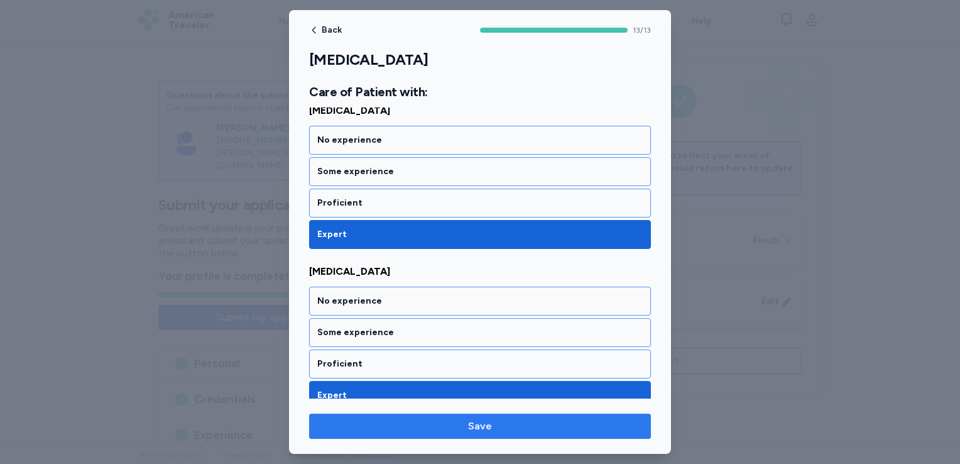
click at [352, 416] on button "Save" at bounding box center [480, 425] width 342 height 25
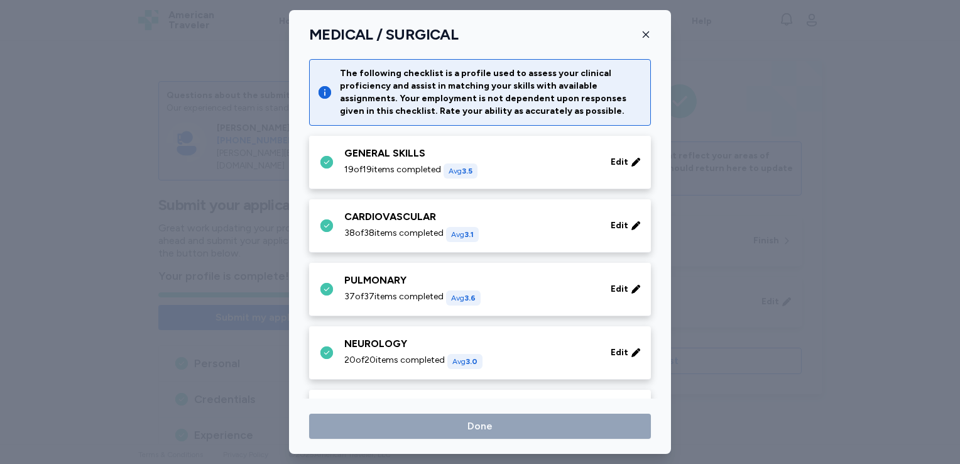
scroll to position [426, 0]
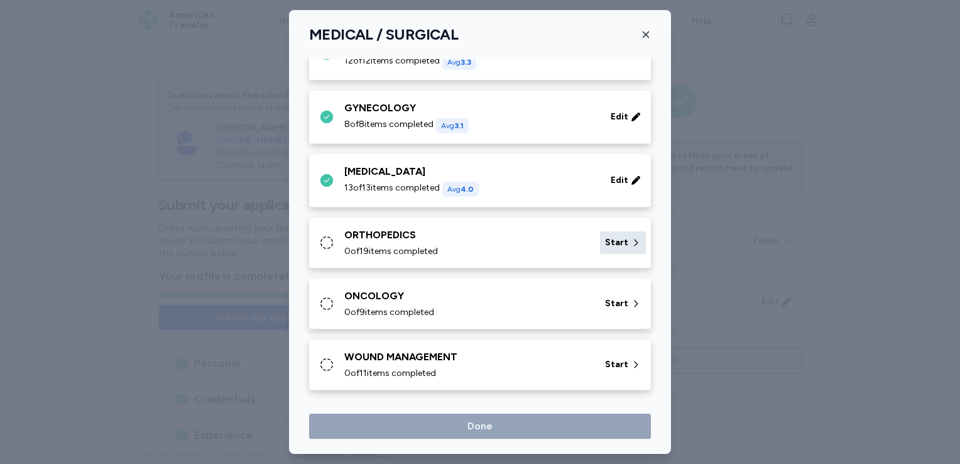
click at [611, 251] on div "Start" at bounding box center [623, 242] width 46 height 23
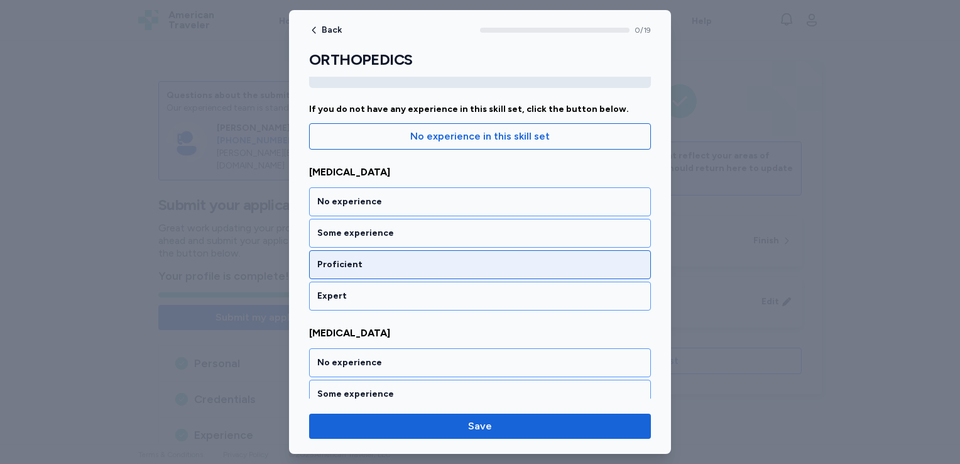
scroll to position [100, 0]
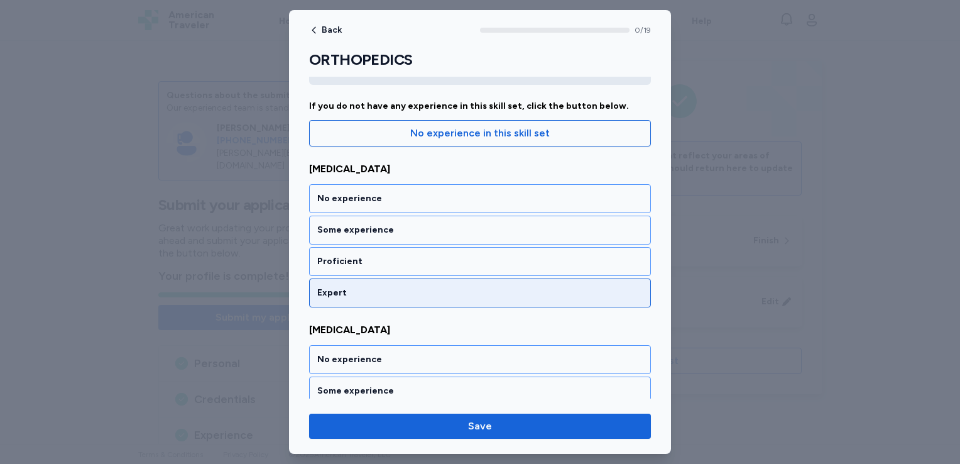
click at [467, 295] on div "Expert" at bounding box center [479, 292] width 325 height 13
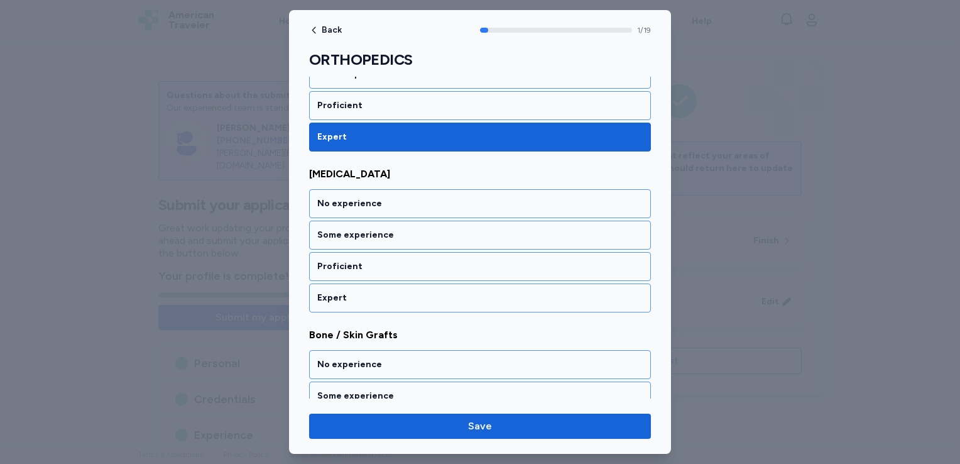
click at [467, 295] on div "Expert" at bounding box center [479, 297] width 325 height 13
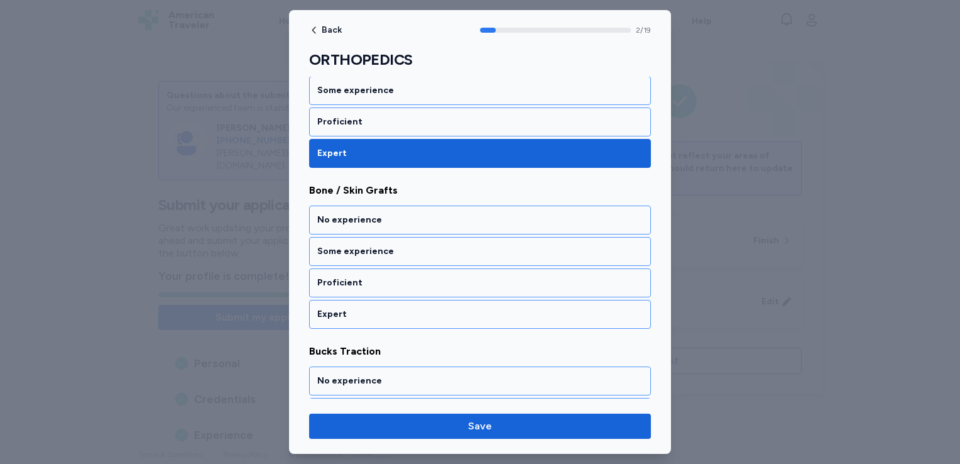
scroll to position [415, 0]
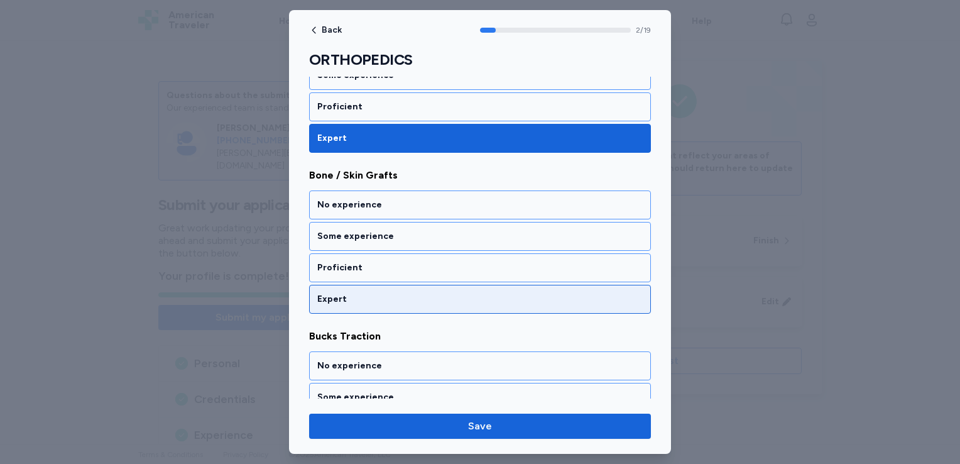
click at [467, 295] on div "Expert" at bounding box center [479, 299] width 325 height 13
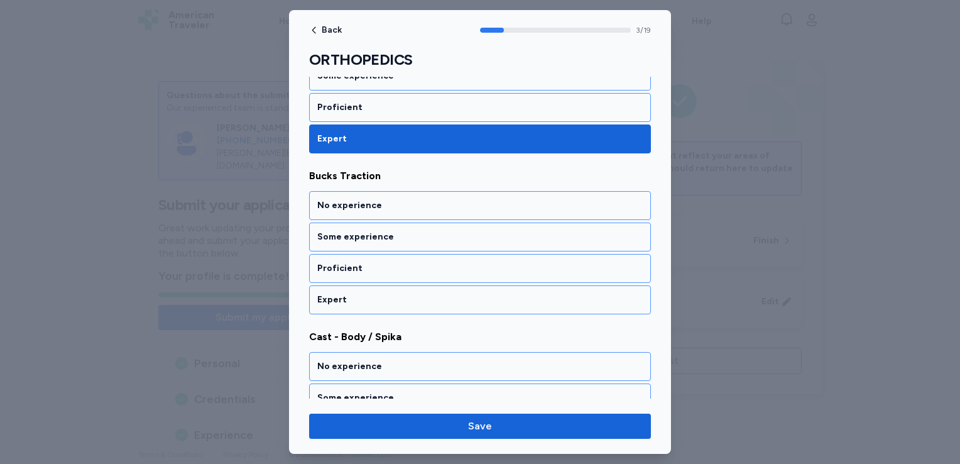
click at [467, 295] on div "Expert" at bounding box center [479, 299] width 325 height 13
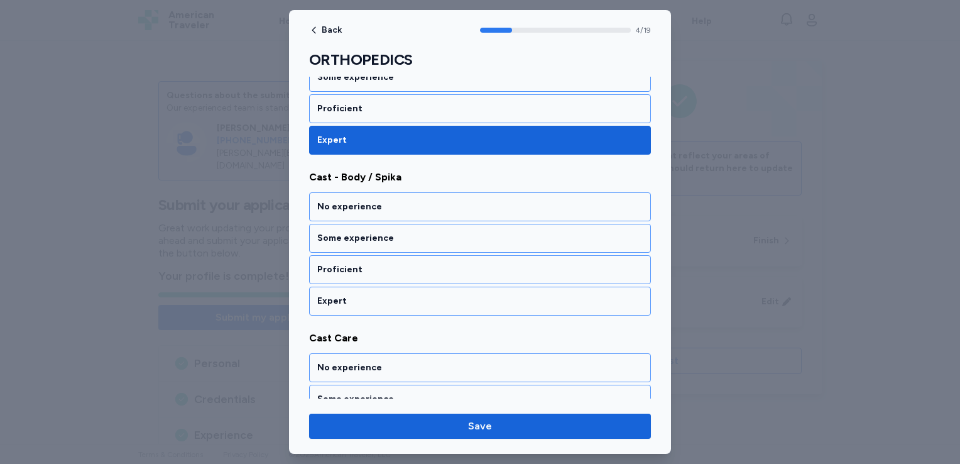
click at [467, 295] on div "Expert" at bounding box center [479, 301] width 325 height 13
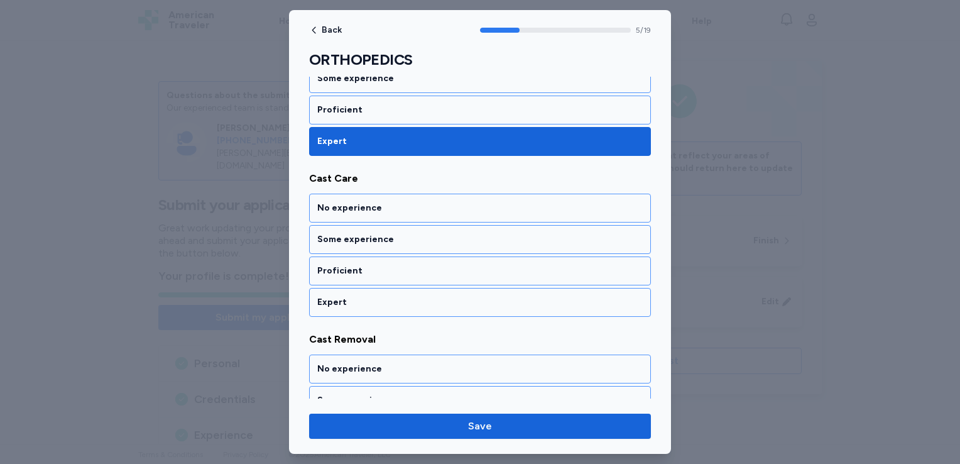
click at [467, 296] on div "Expert" at bounding box center [479, 302] width 325 height 13
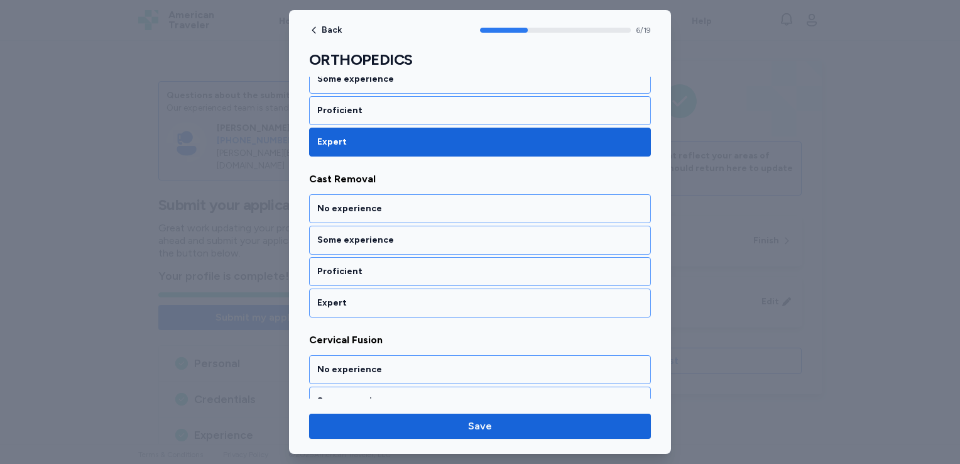
click at [467, 297] on div "Expert" at bounding box center [479, 303] width 325 height 13
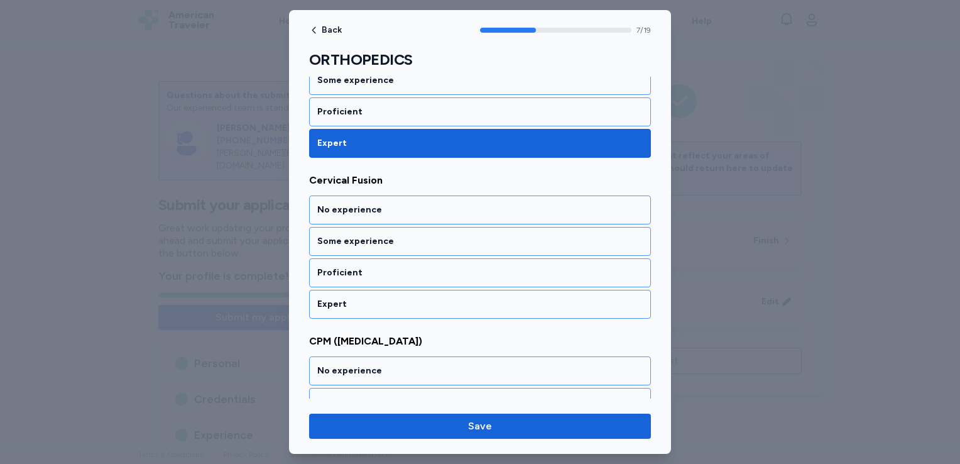
click at [467, 298] on div "Expert" at bounding box center [479, 304] width 325 height 13
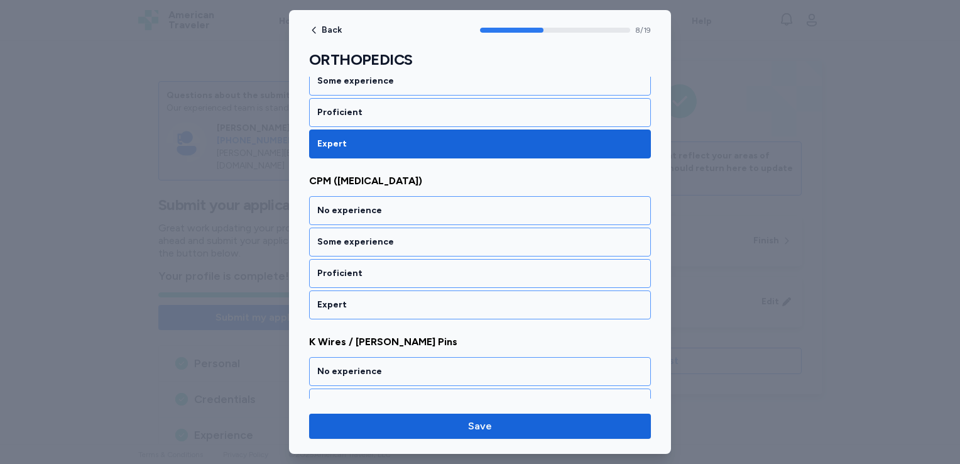
click at [467, 298] on div "Expert" at bounding box center [479, 304] width 325 height 13
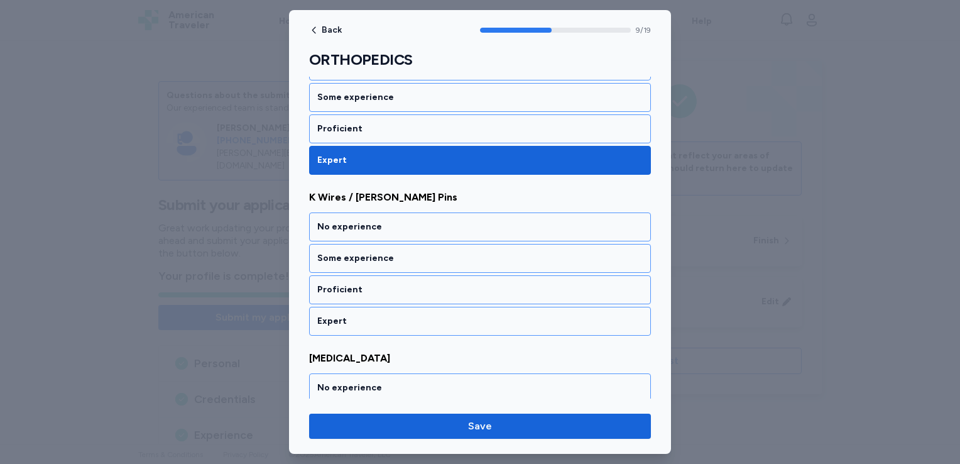
scroll to position [1534, 0]
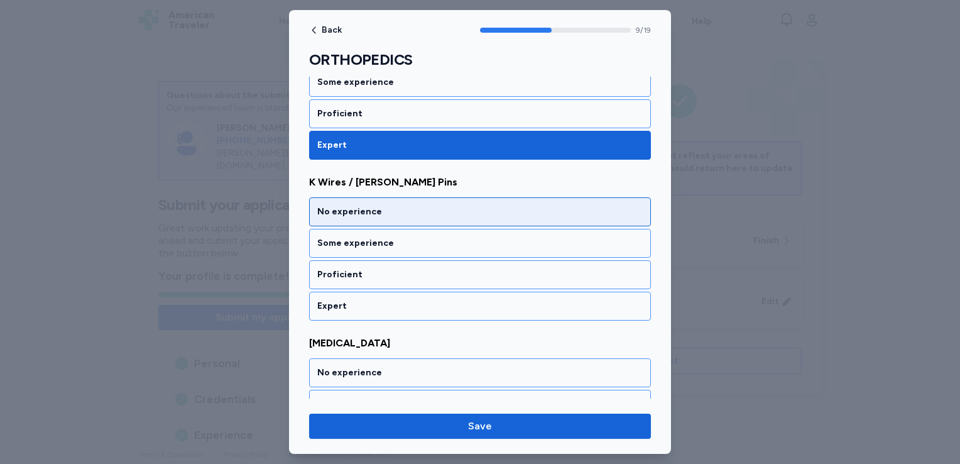
click at [459, 205] on div "No experience" at bounding box center [479, 211] width 325 height 13
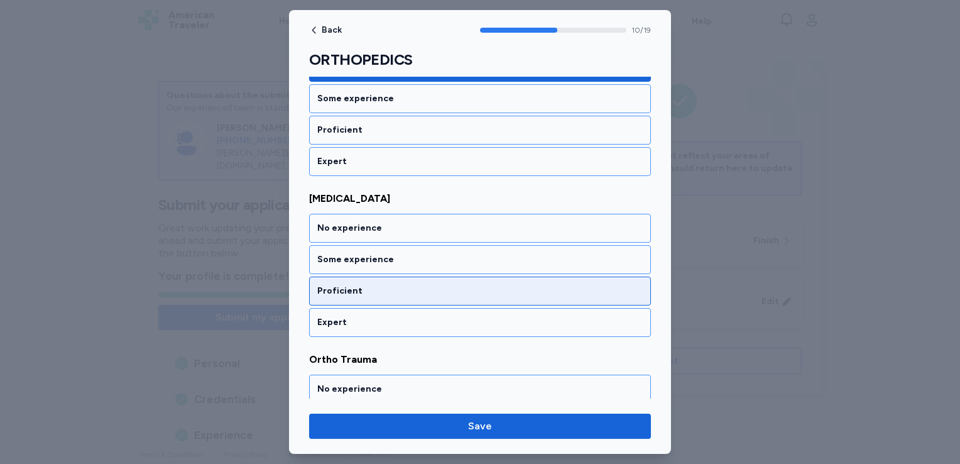
scroll to position [1694, 0]
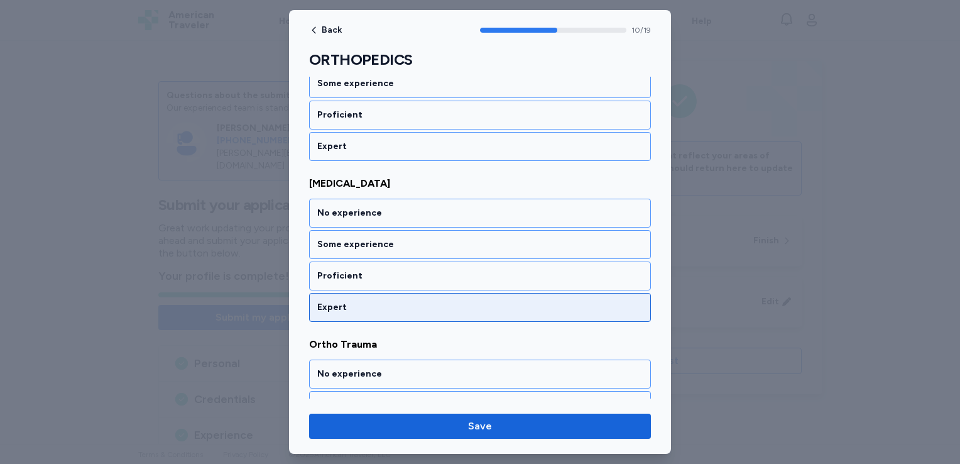
click at [398, 301] on div "Expert" at bounding box center [479, 307] width 325 height 13
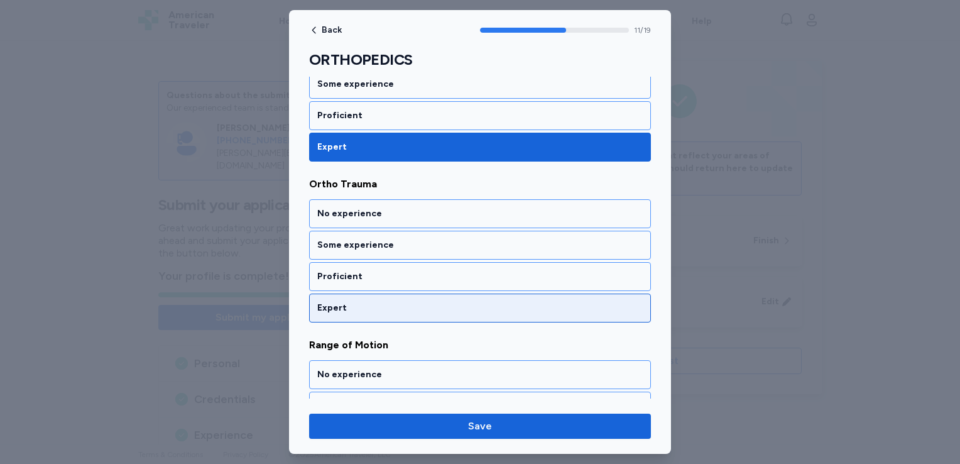
click at [395, 303] on div "Expert" at bounding box center [480, 307] width 342 height 29
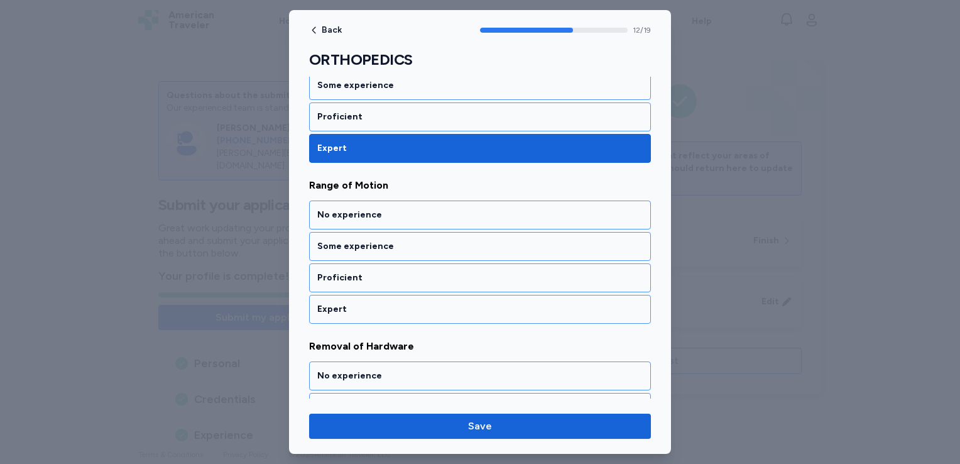
click at [395, 303] on div "Expert" at bounding box center [480, 309] width 342 height 29
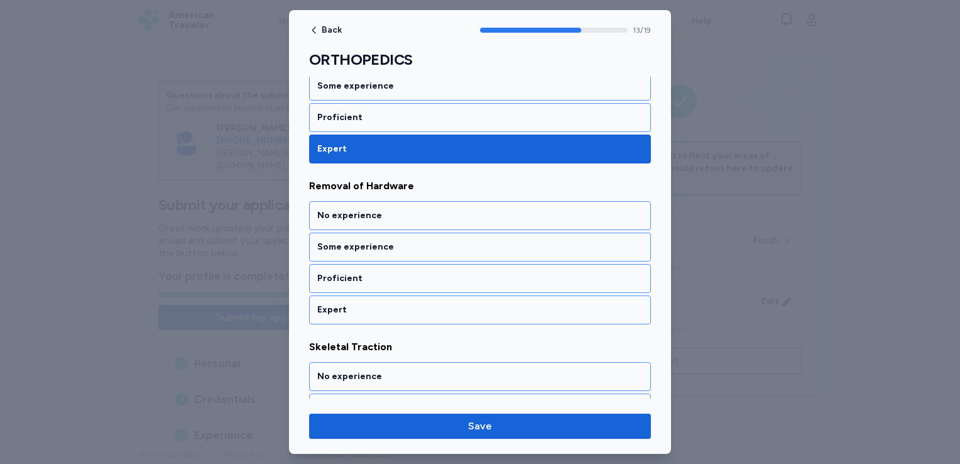
click at [395, 303] on div "Expert" at bounding box center [480, 309] width 342 height 29
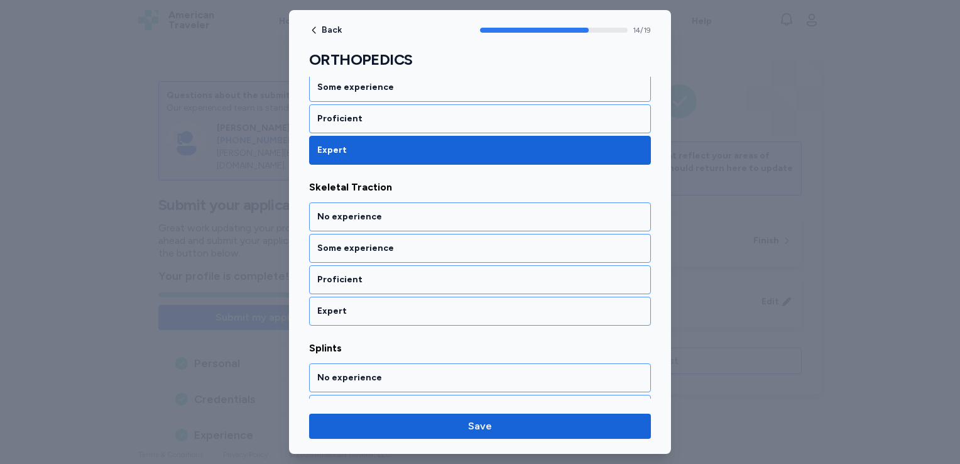
click at [395, 303] on div "Expert" at bounding box center [480, 311] width 342 height 29
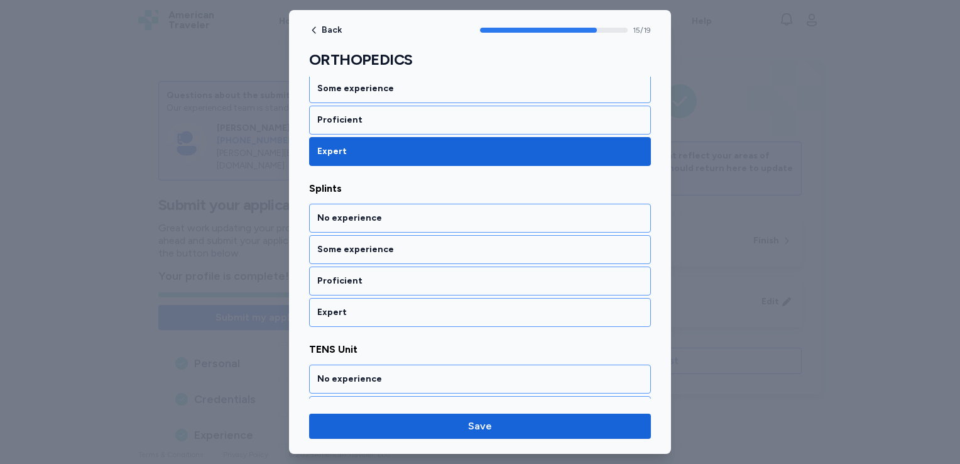
click at [395, 303] on div "Expert" at bounding box center [480, 312] width 342 height 29
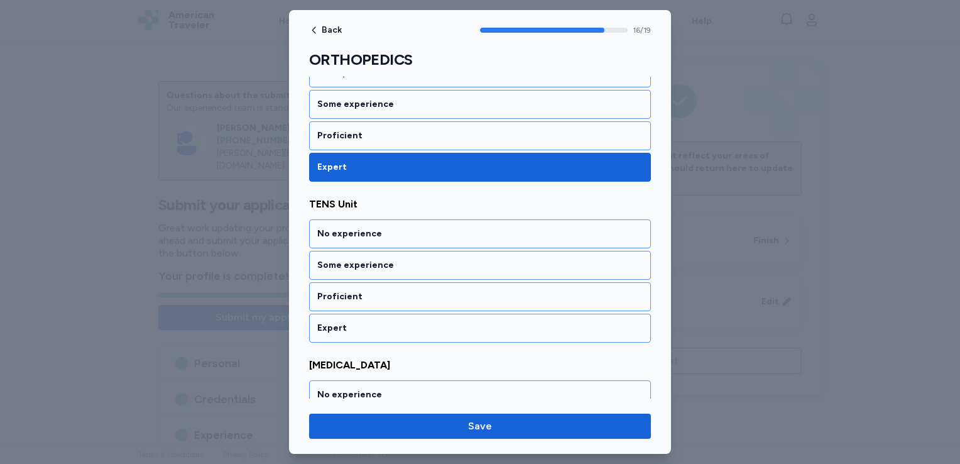
scroll to position [2653, 0]
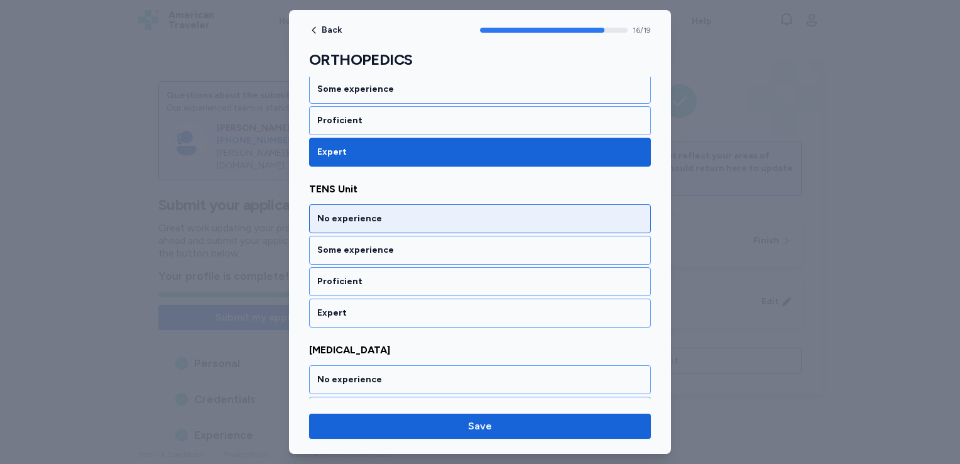
click at [402, 212] on div "No experience" at bounding box center [479, 218] width 325 height 13
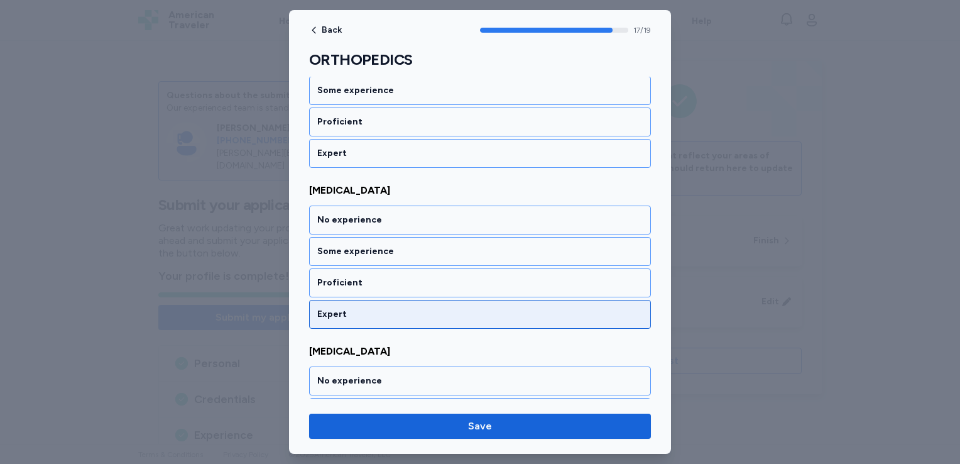
click at [367, 305] on div "Expert" at bounding box center [480, 314] width 342 height 29
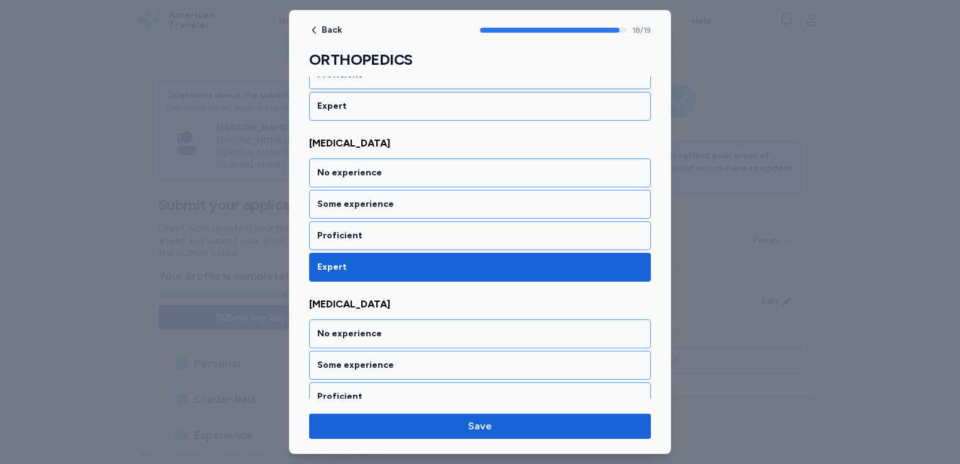
scroll to position [2887, 0]
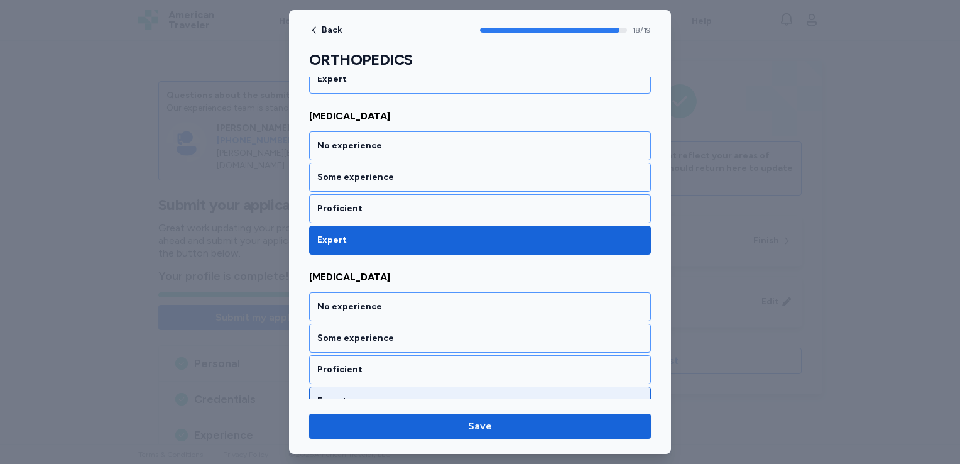
click at [344, 395] on div "Expert" at bounding box center [479, 401] width 325 height 13
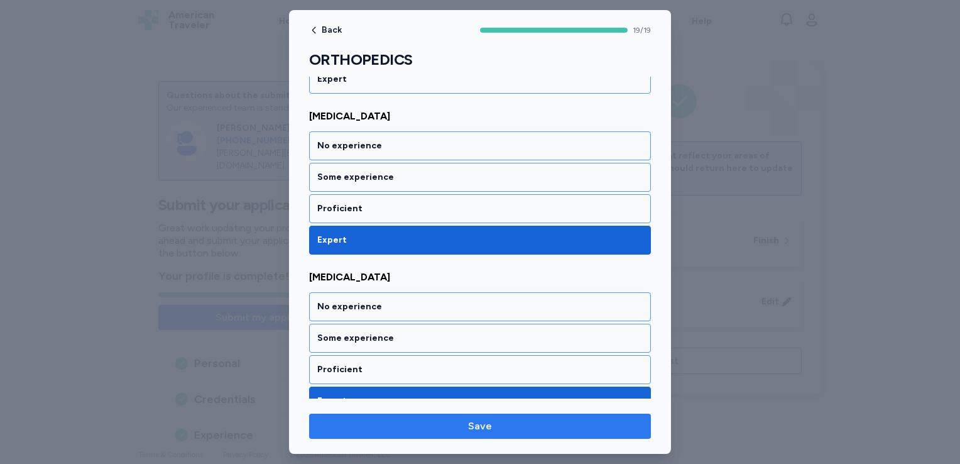
click at [352, 423] on span "Save" at bounding box center [480, 425] width 322 height 15
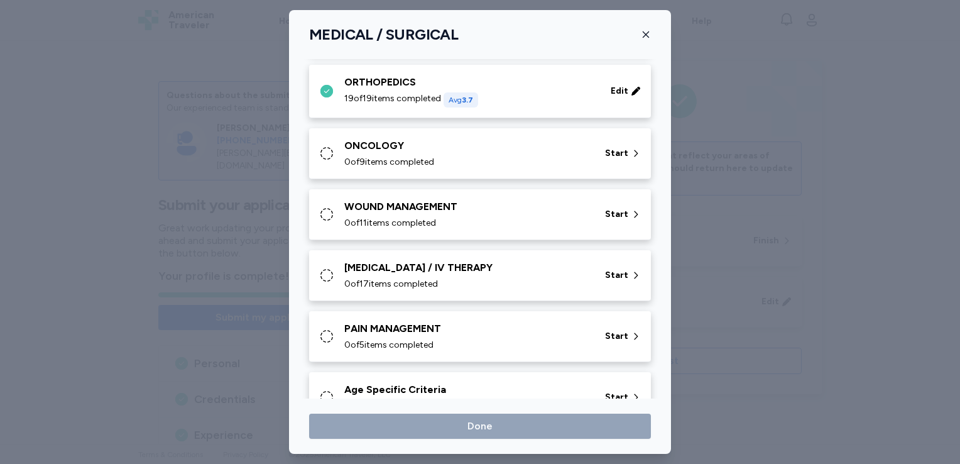
scroll to position [579, 0]
click at [611, 142] on div "Start" at bounding box center [623, 152] width 46 height 23
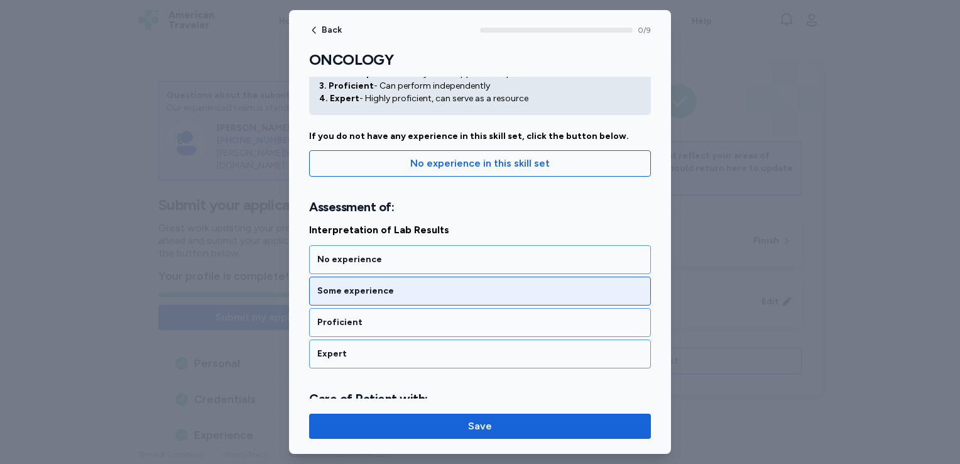
scroll to position [70, 0]
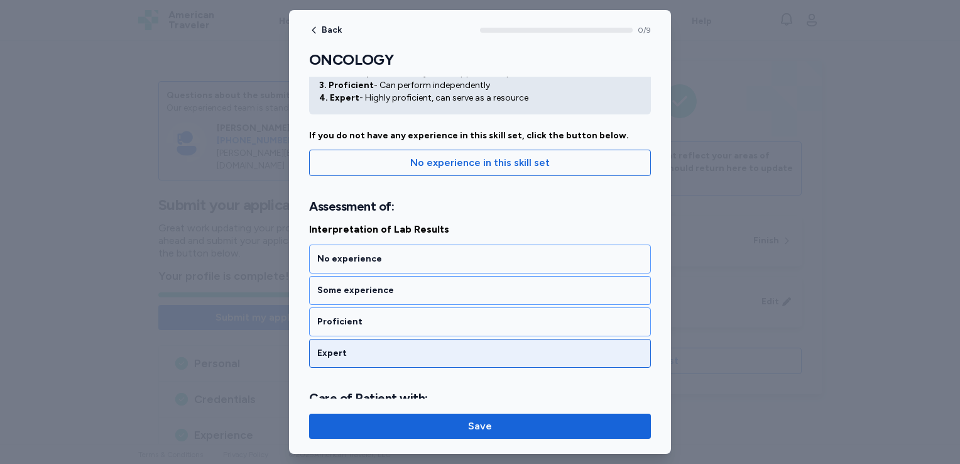
drag, startPoint x: 394, startPoint y: 362, endPoint x: 378, endPoint y: 359, distance: 16.2
click at [378, 359] on div "Expert" at bounding box center [480, 353] width 342 height 29
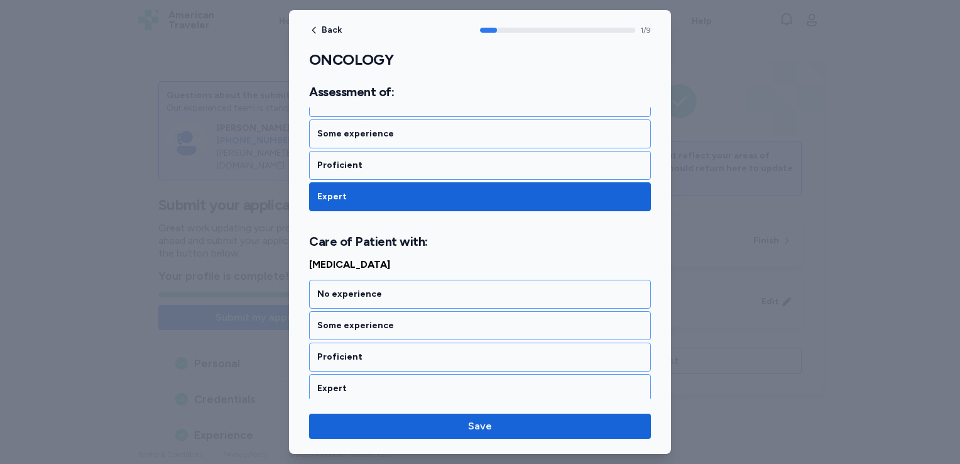
scroll to position [302, 0]
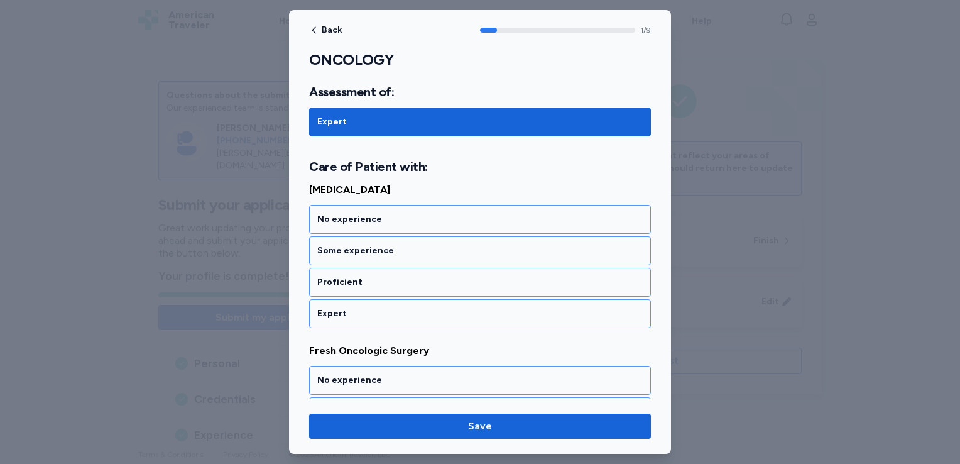
click at [380, 343] on span "Fresh Oncologic Surgery" at bounding box center [480, 350] width 342 height 15
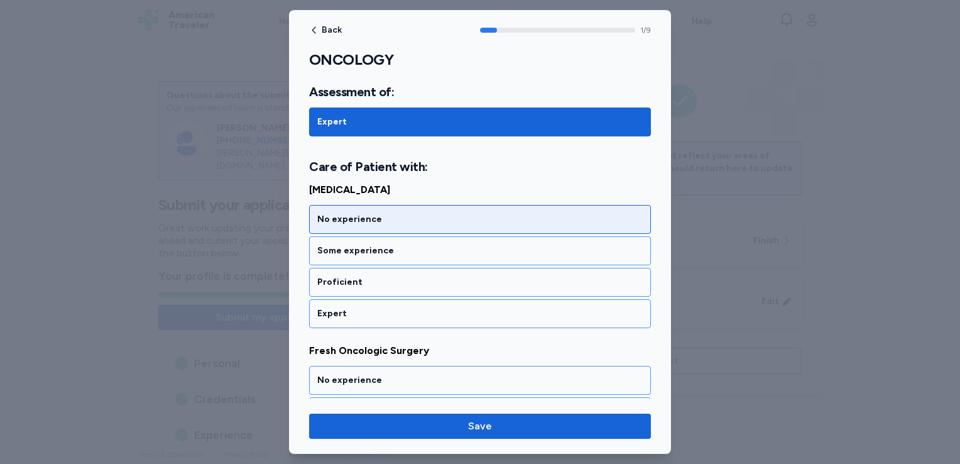
click at [413, 213] on div "No experience" at bounding box center [479, 219] width 325 height 13
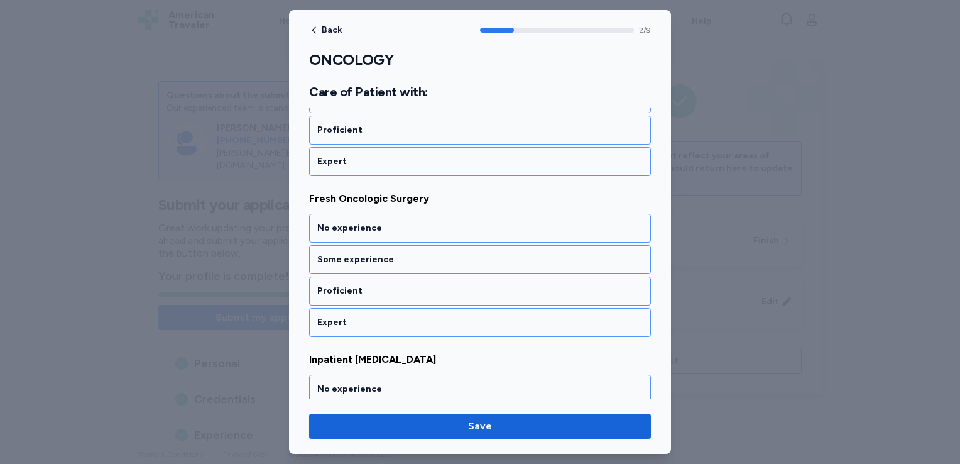
scroll to position [462, 0]
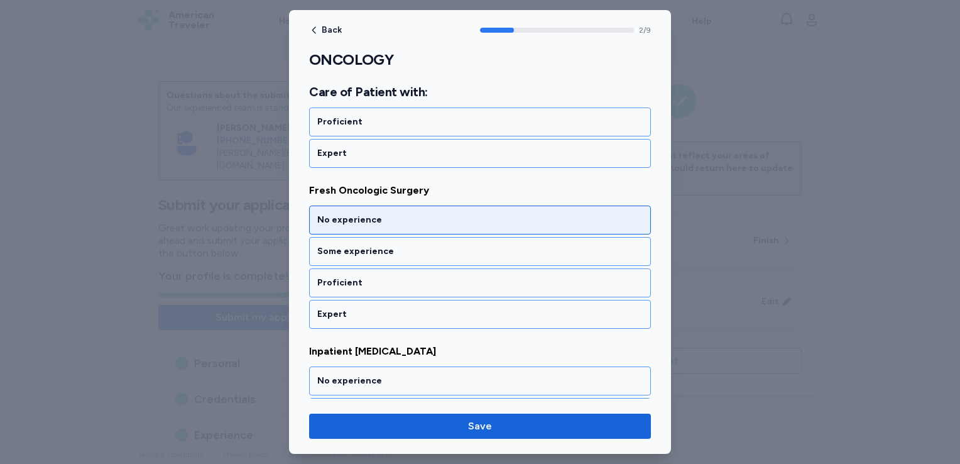
click at [380, 214] on div "No experience" at bounding box center [479, 220] width 325 height 13
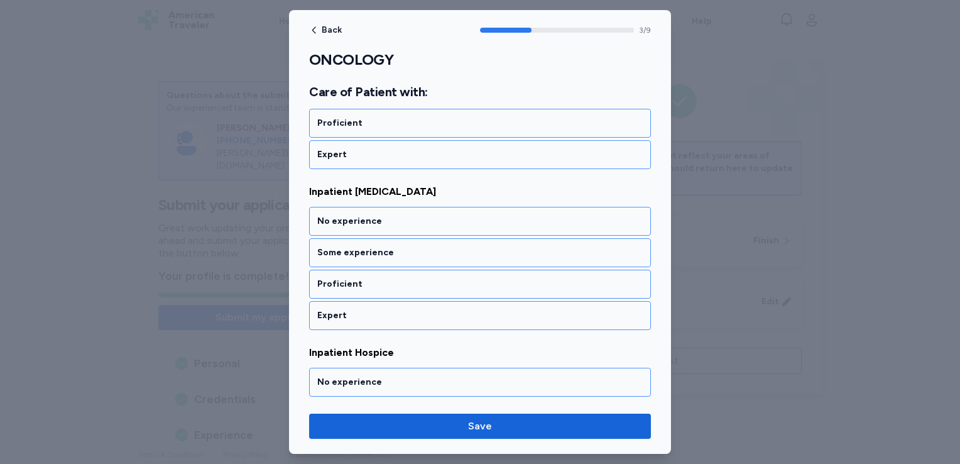
click at [380, 215] on div "No experience" at bounding box center [479, 221] width 325 height 13
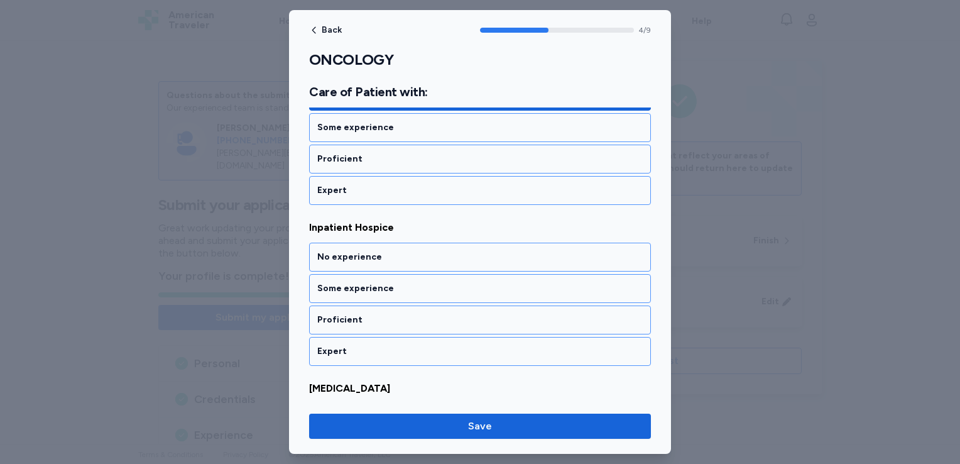
scroll to position [782, 0]
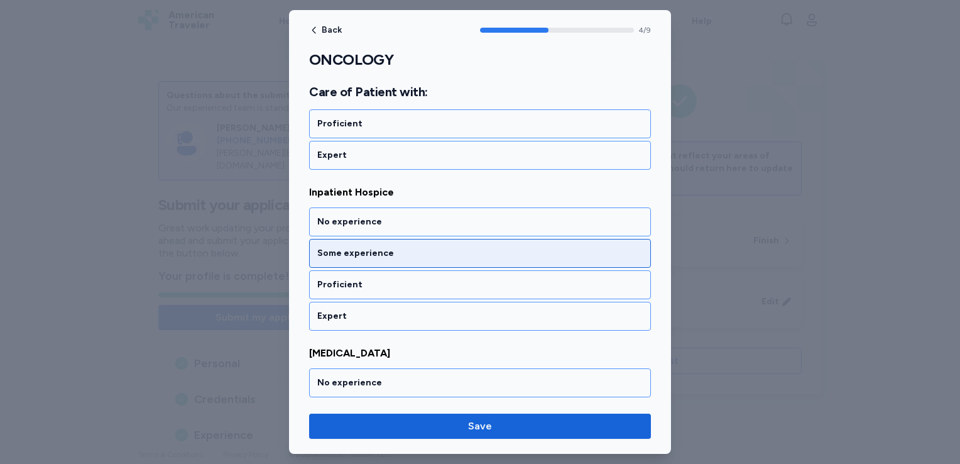
click at [359, 251] on div "Some experience" at bounding box center [479, 253] width 325 height 13
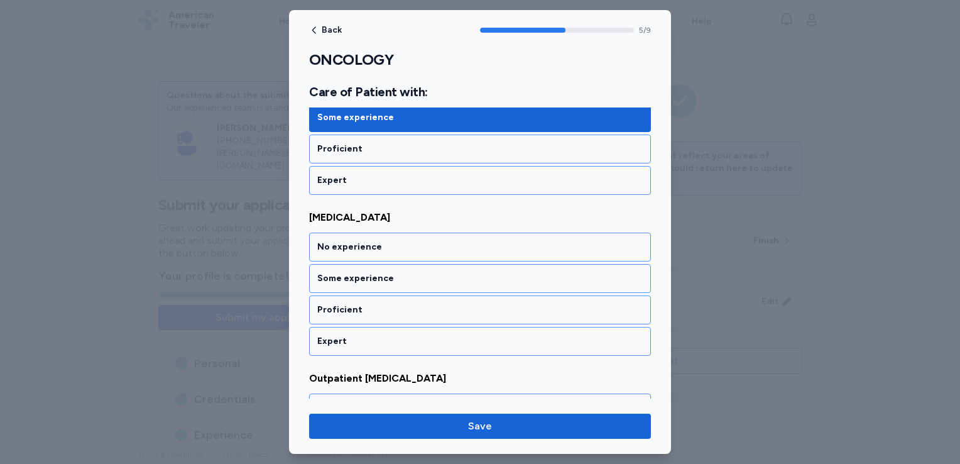
scroll to position [941, 0]
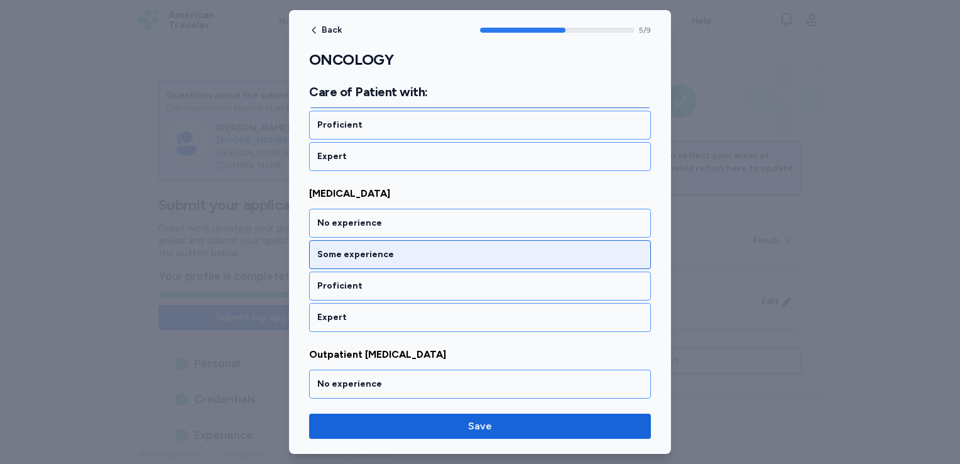
click at [343, 254] on div "Some experience" at bounding box center [479, 254] width 325 height 13
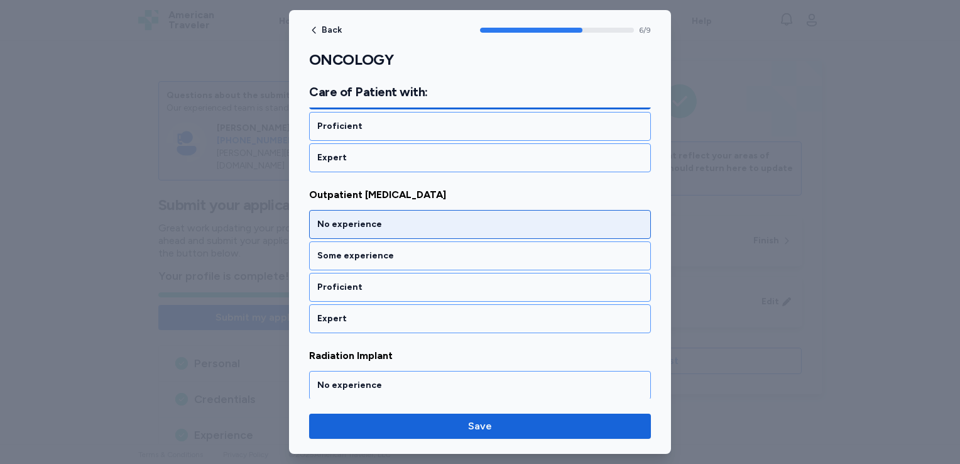
click at [342, 226] on div "No experience" at bounding box center [480, 224] width 342 height 29
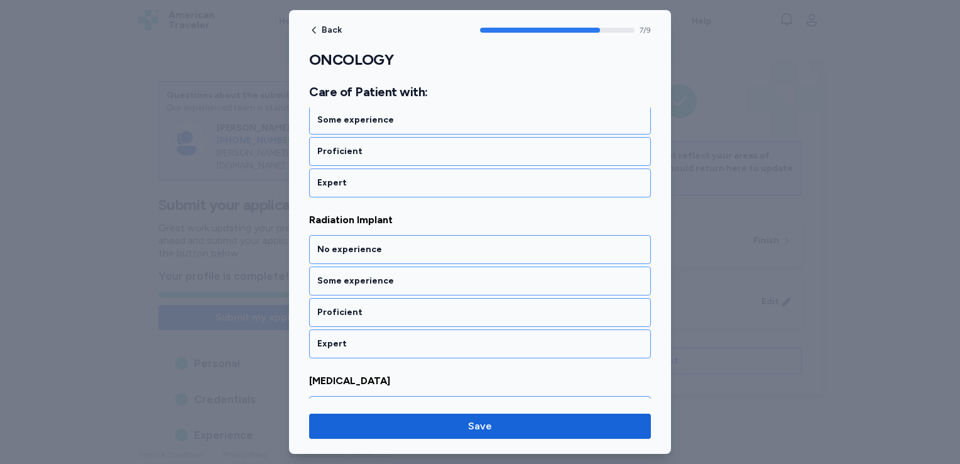
scroll to position [1261, 0]
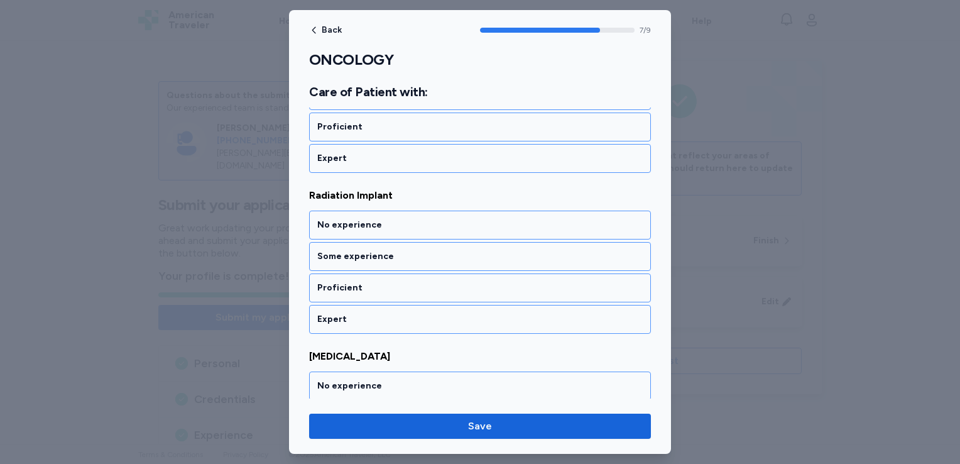
click at [342, 226] on div "No experience" at bounding box center [480, 224] width 342 height 29
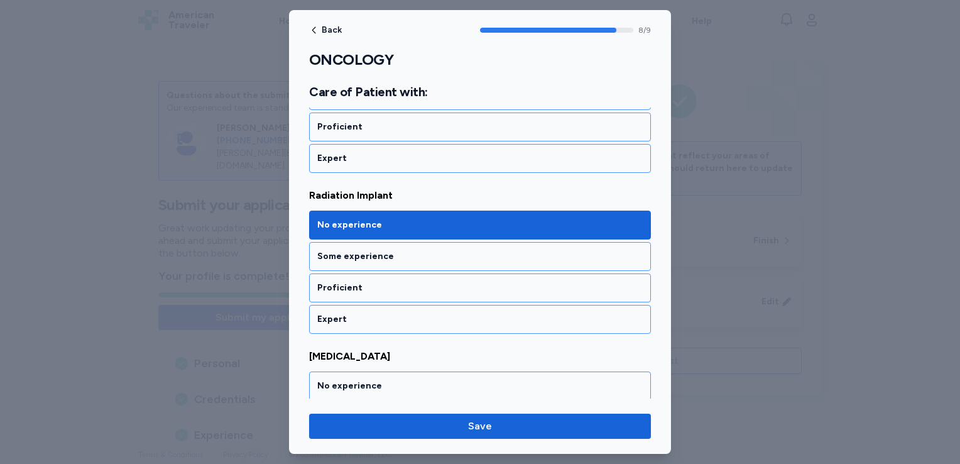
scroll to position [1349, 0]
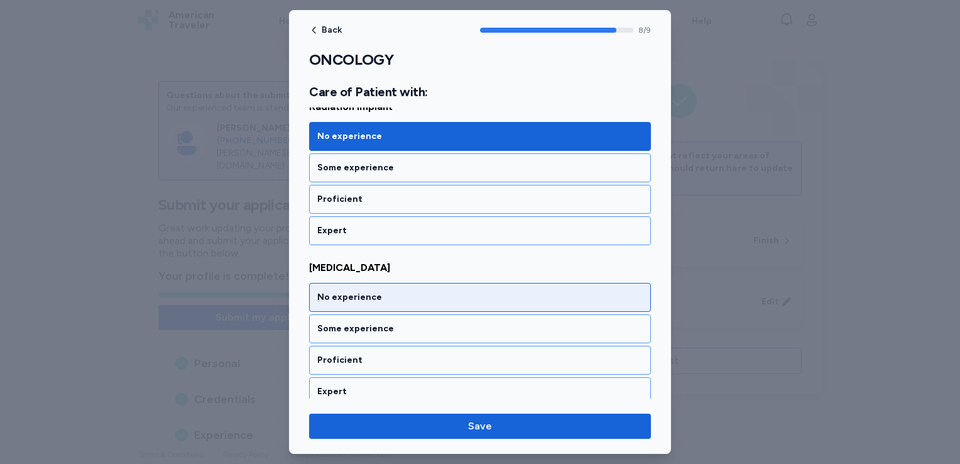
click at [329, 291] on div "No experience" at bounding box center [479, 297] width 325 height 13
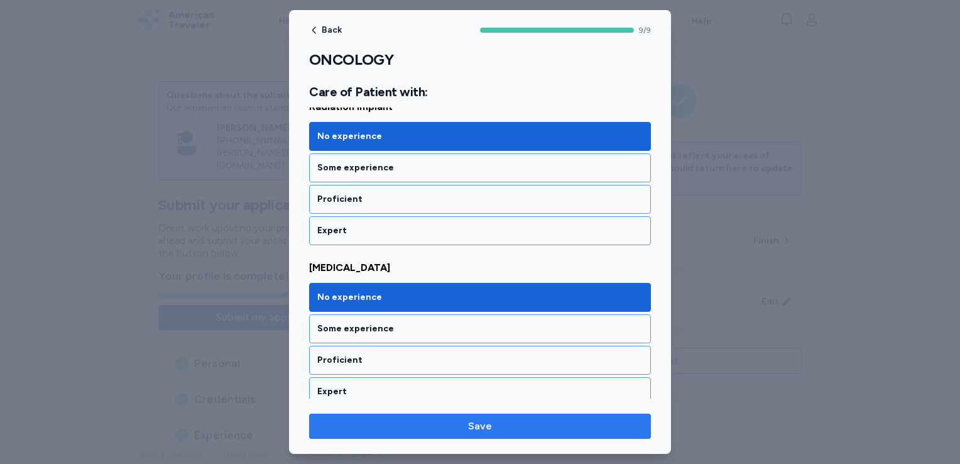
click at [356, 427] on span "Save" at bounding box center [480, 425] width 322 height 15
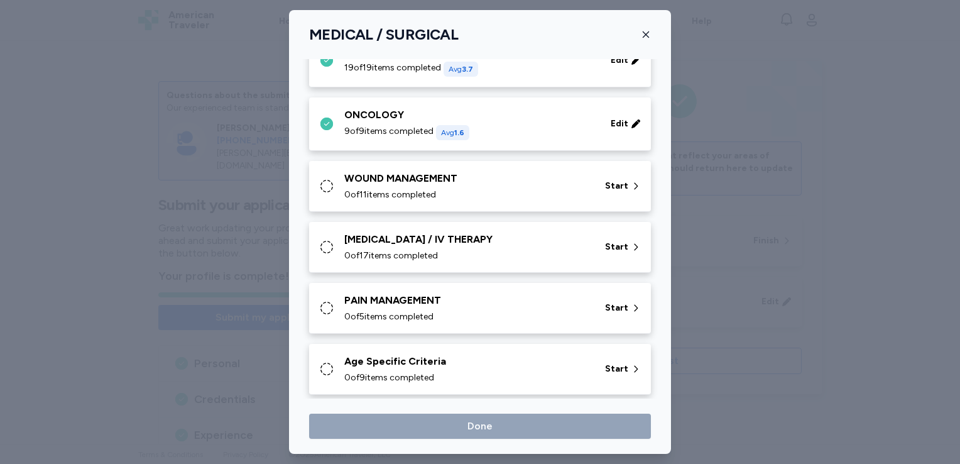
scroll to position [616, 0]
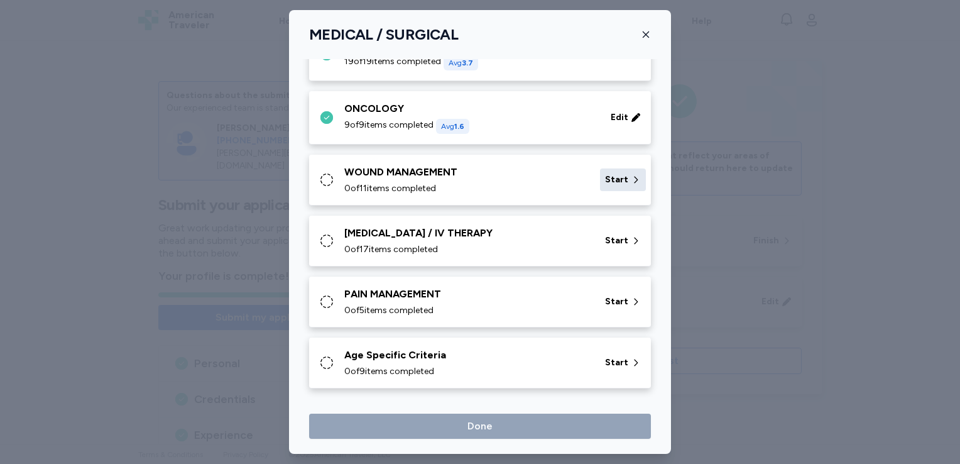
click at [615, 181] on span "Start" at bounding box center [616, 179] width 23 height 13
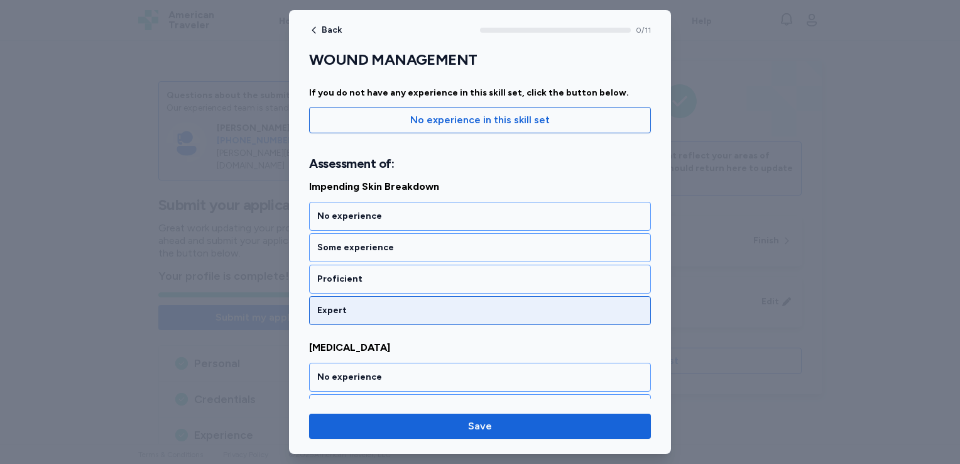
click at [396, 300] on div "Expert" at bounding box center [480, 310] width 342 height 29
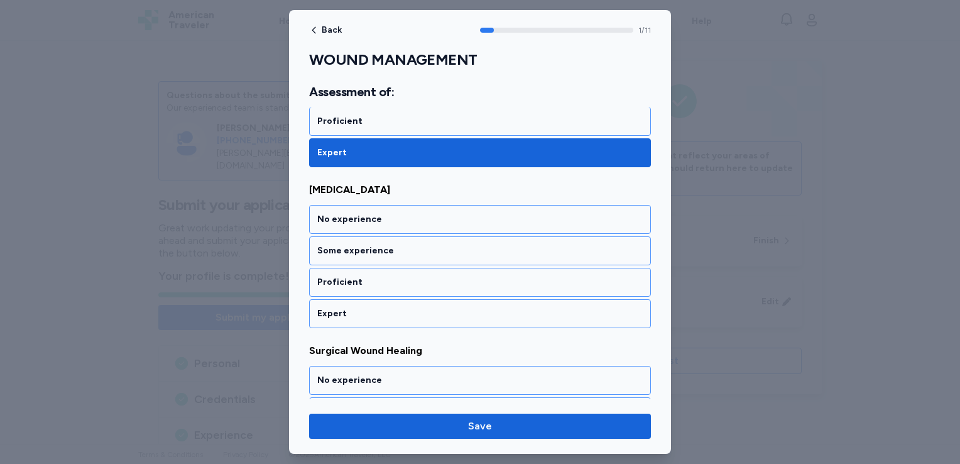
click at [396, 300] on div "Expert" at bounding box center [480, 313] width 342 height 29
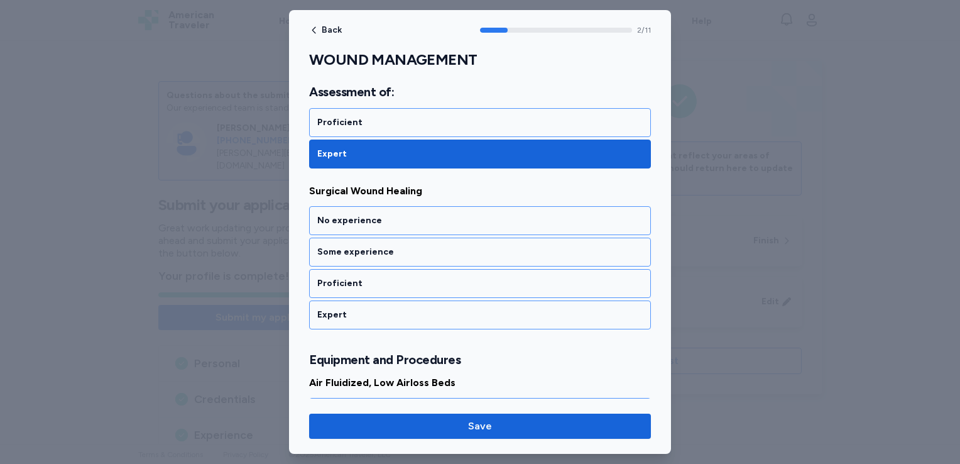
click at [396, 300] on div "Expert" at bounding box center [480, 314] width 342 height 29
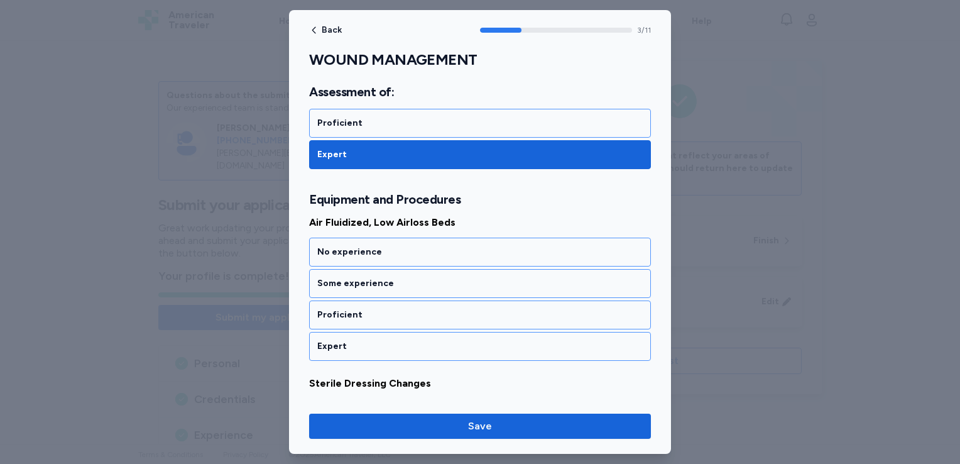
scroll to position [621, 0]
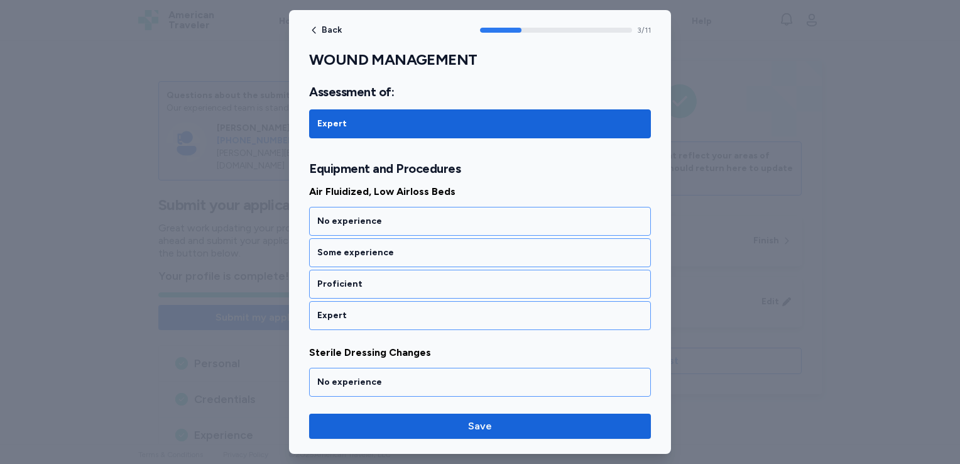
click at [396, 301] on div "Expert" at bounding box center [480, 315] width 342 height 29
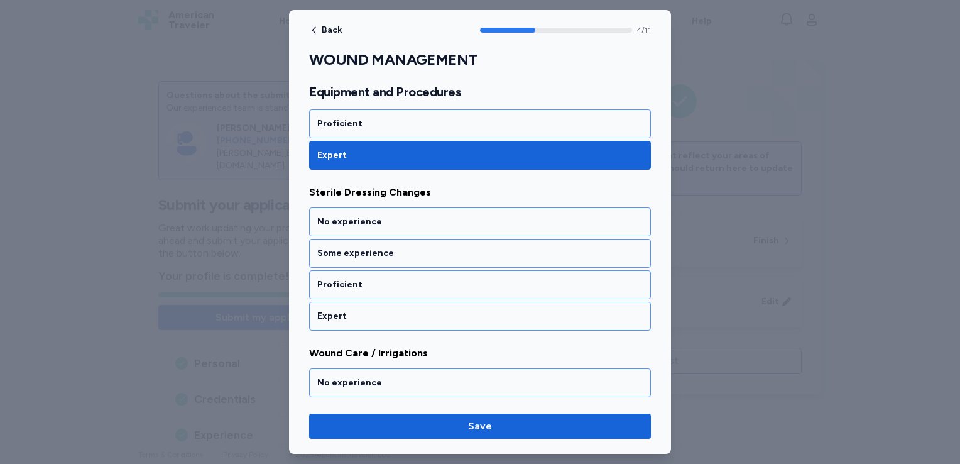
click at [396, 302] on div "Expert" at bounding box center [480, 316] width 342 height 29
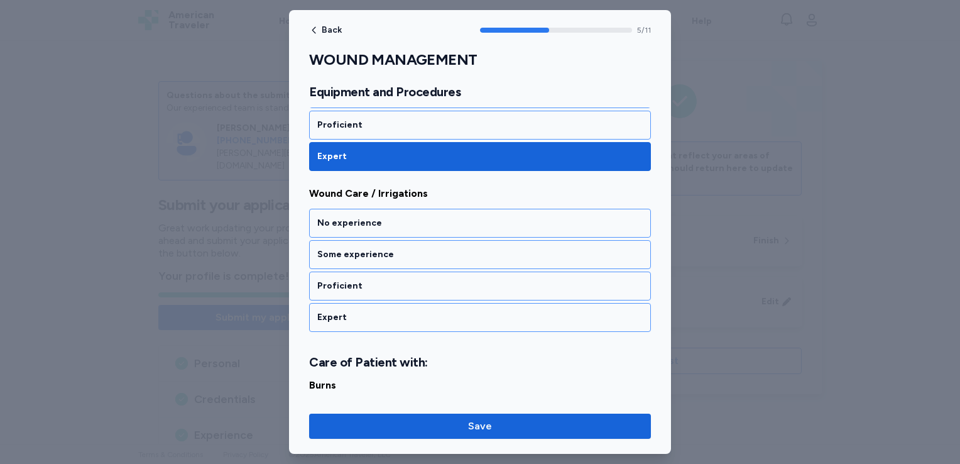
click at [396, 303] on div "Expert" at bounding box center [480, 317] width 342 height 29
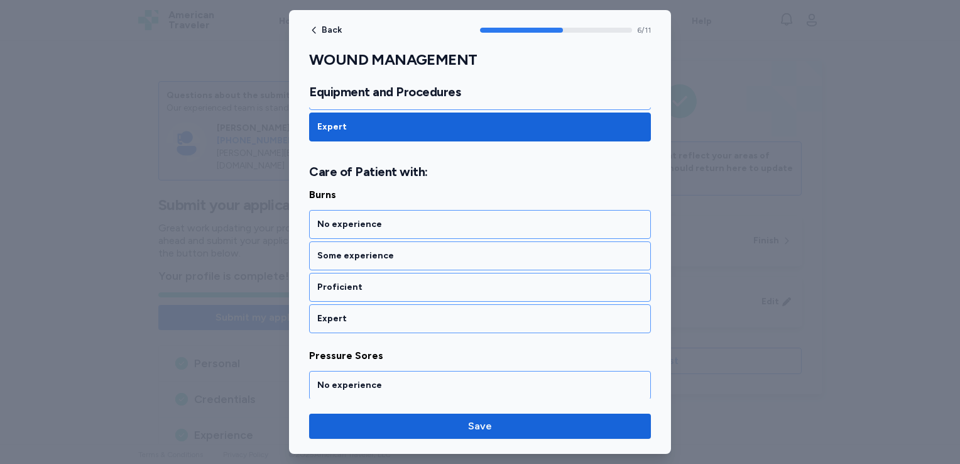
click at [396, 304] on div "Expert" at bounding box center [480, 318] width 342 height 29
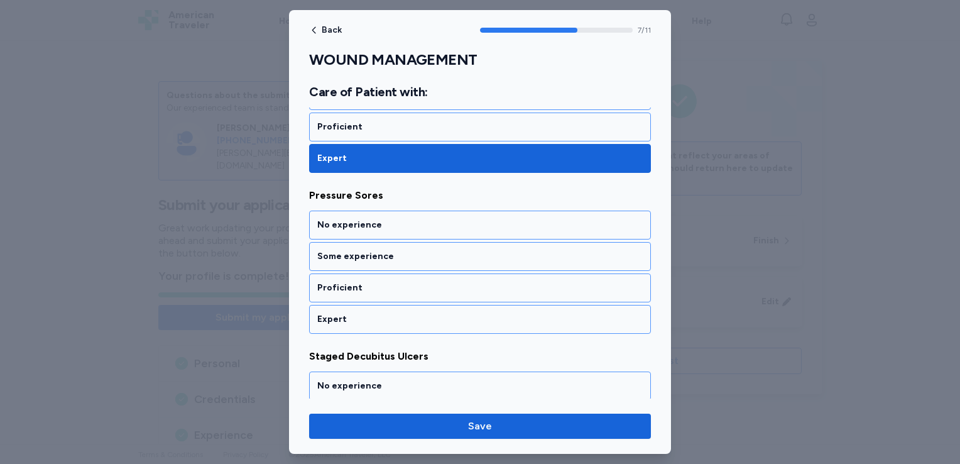
click at [396, 305] on div "Expert" at bounding box center [480, 319] width 342 height 29
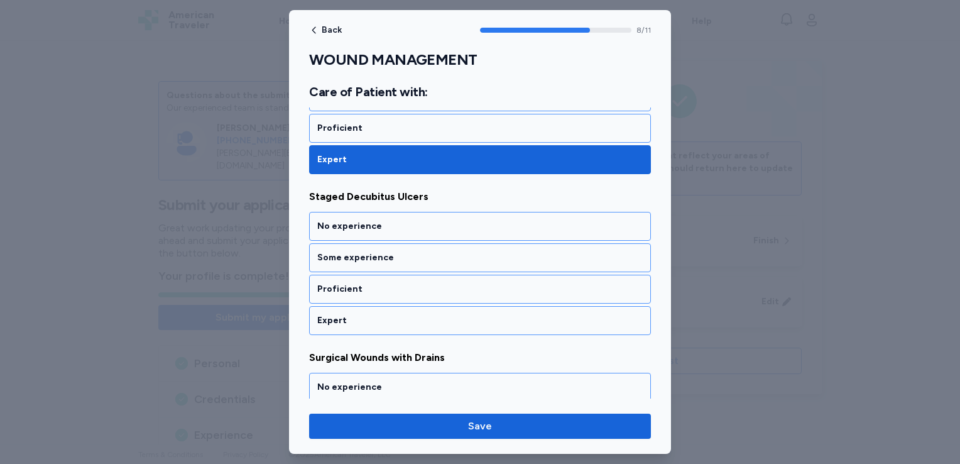
click at [396, 306] on div "Expert" at bounding box center [480, 320] width 342 height 29
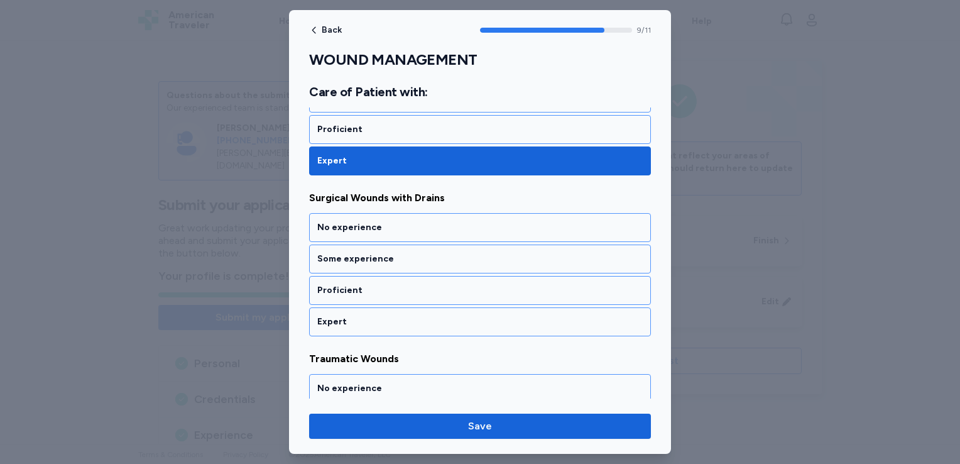
click at [396, 307] on div "Expert" at bounding box center [480, 321] width 342 height 29
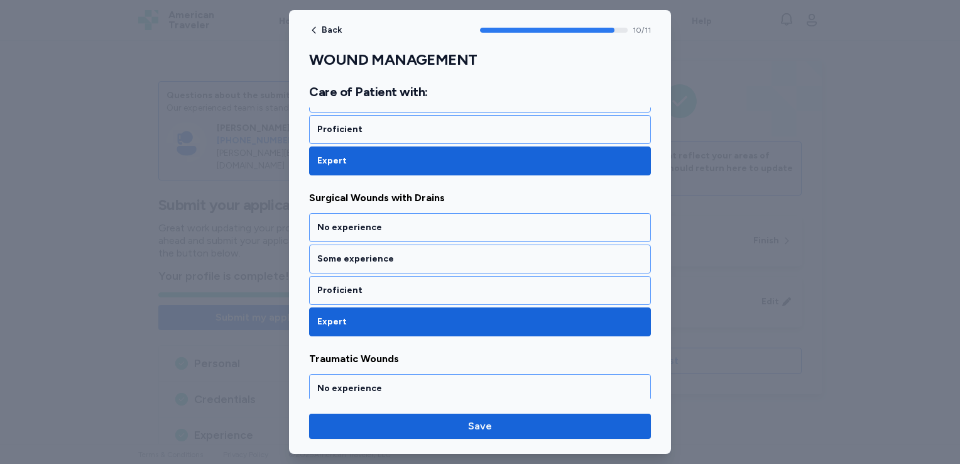
scroll to position [1700, 0]
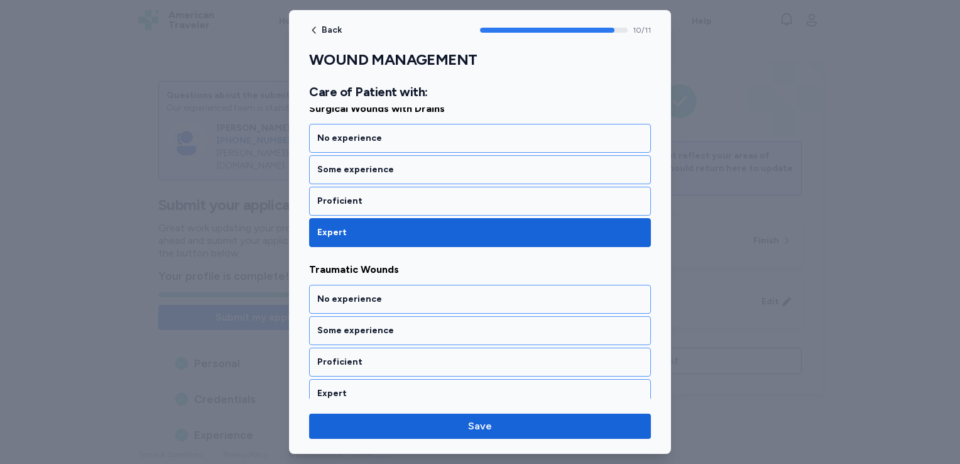
click at [396, 300] on div "No experience" at bounding box center [480, 299] width 342 height 29
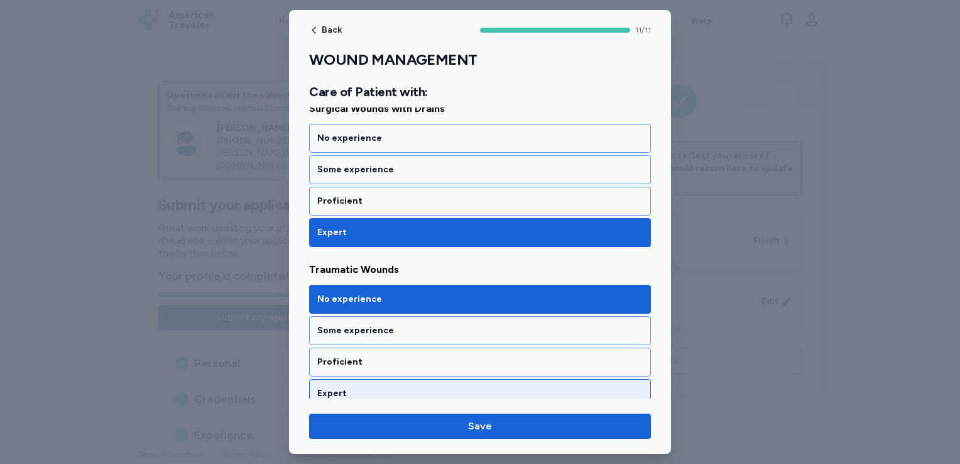
click at [352, 387] on div "Expert" at bounding box center [479, 393] width 325 height 13
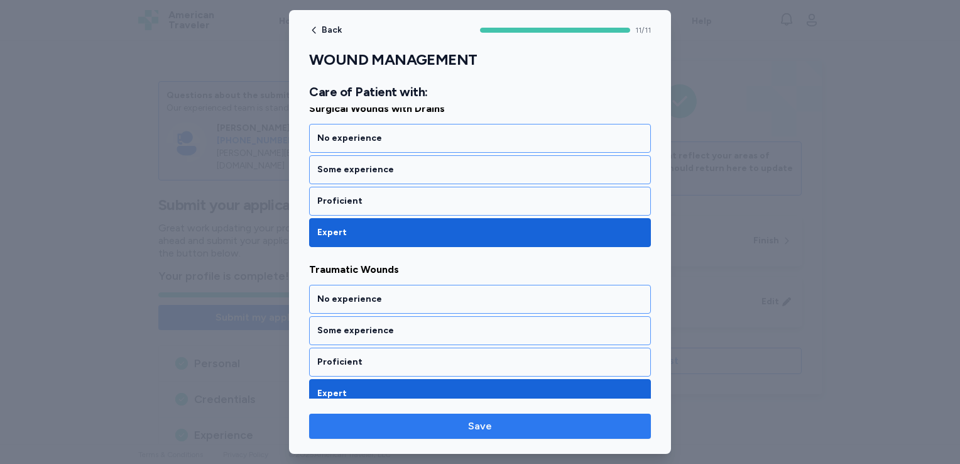
drag, startPoint x: 351, startPoint y: 425, endPoint x: 339, endPoint y: 425, distance: 12.0
click at [339, 425] on span "Save" at bounding box center [480, 425] width 322 height 15
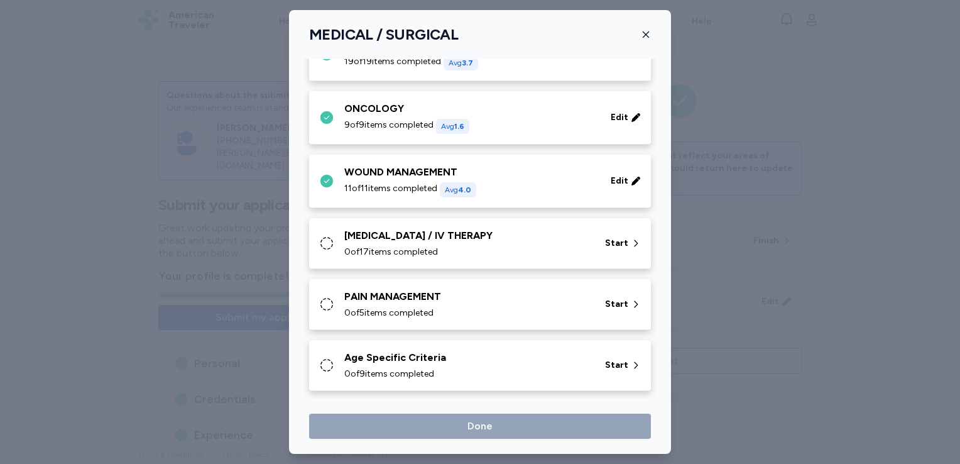
scroll to position [618, 0]
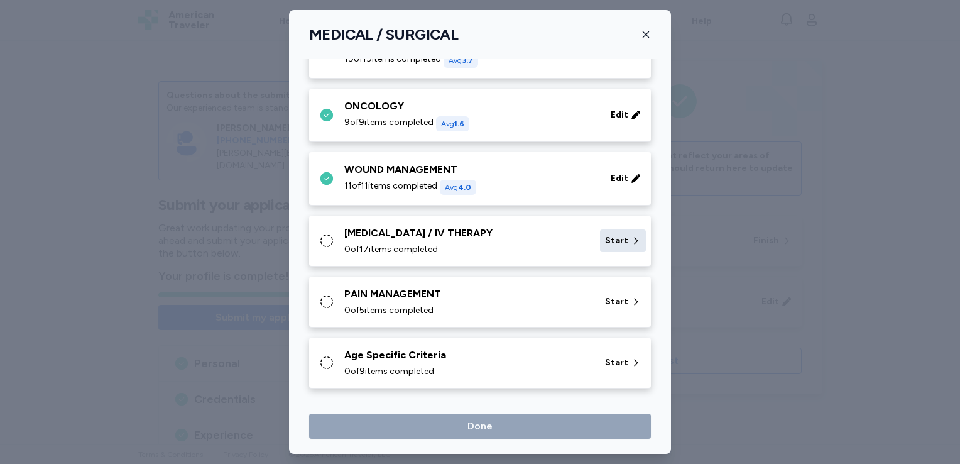
drag, startPoint x: 613, startPoint y: 232, endPoint x: 598, endPoint y: 237, distance: 15.9
click at [605, 237] on span "Start" at bounding box center [616, 240] width 23 height 13
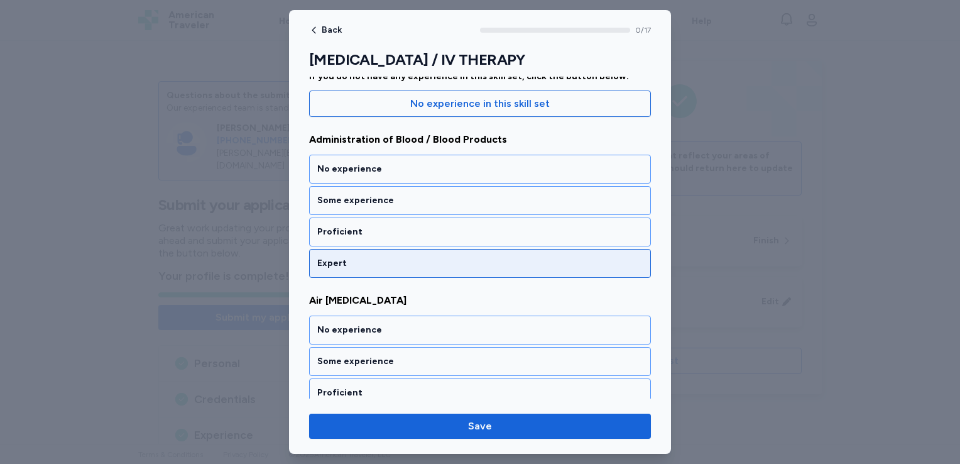
scroll to position [136, 0]
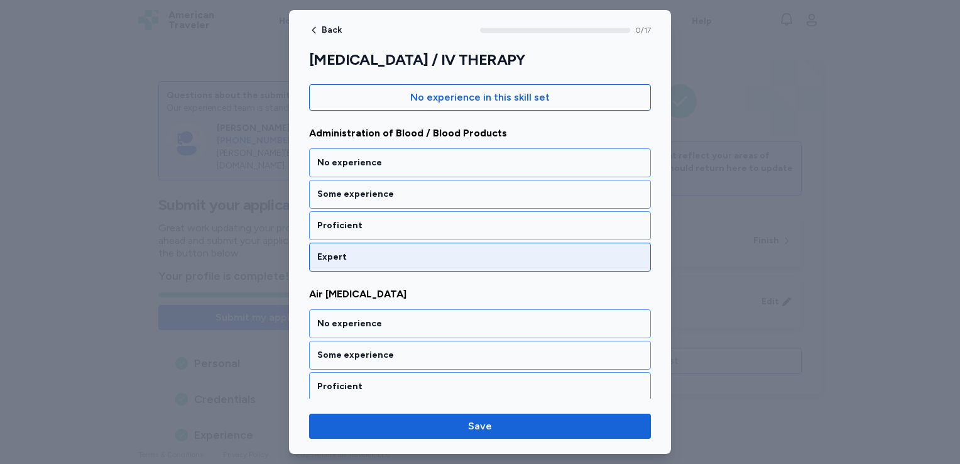
click at [384, 254] on div "Expert" at bounding box center [479, 257] width 325 height 13
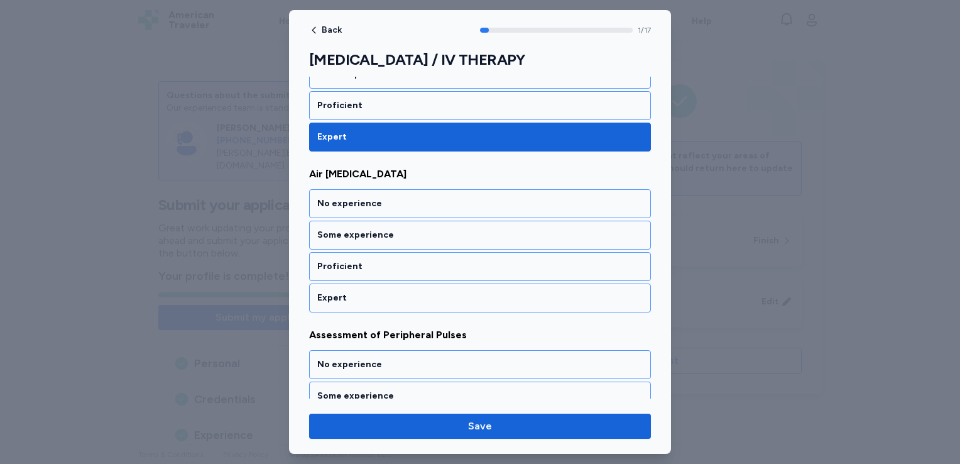
click at [384, 254] on div "Proficient" at bounding box center [480, 266] width 342 height 29
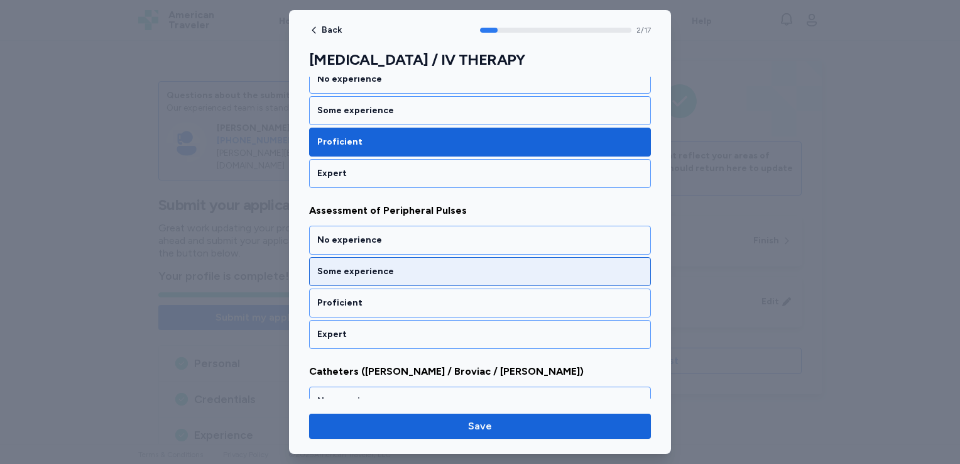
scroll to position [415, 0]
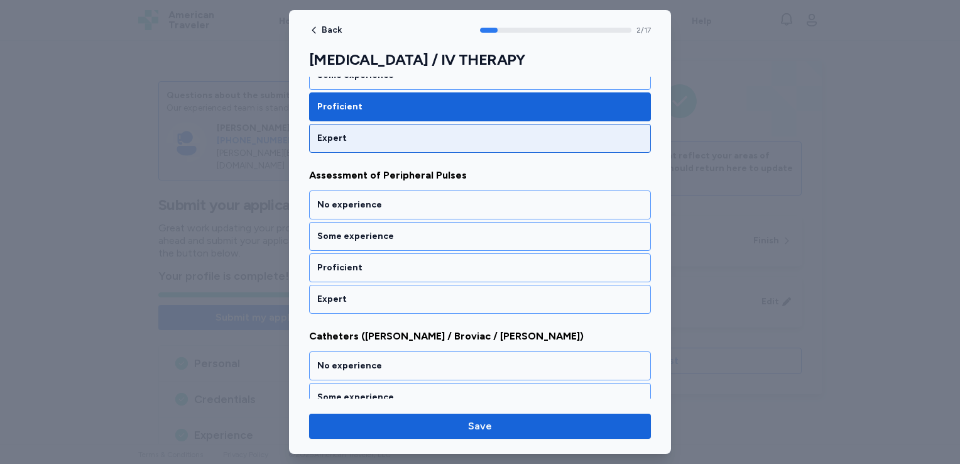
click at [402, 132] on div "Expert" at bounding box center [479, 138] width 325 height 13
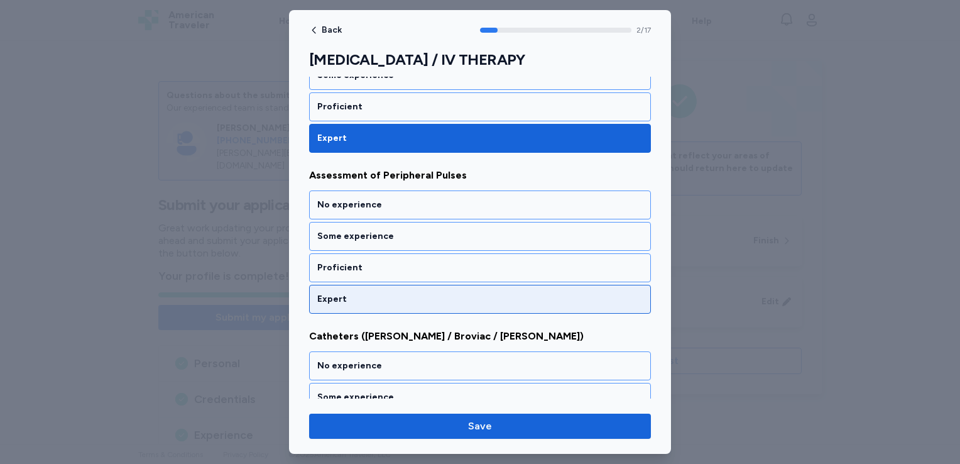
click at [351, 295] on div "Expert" at bounding box center [479, 299] width 325 height 13
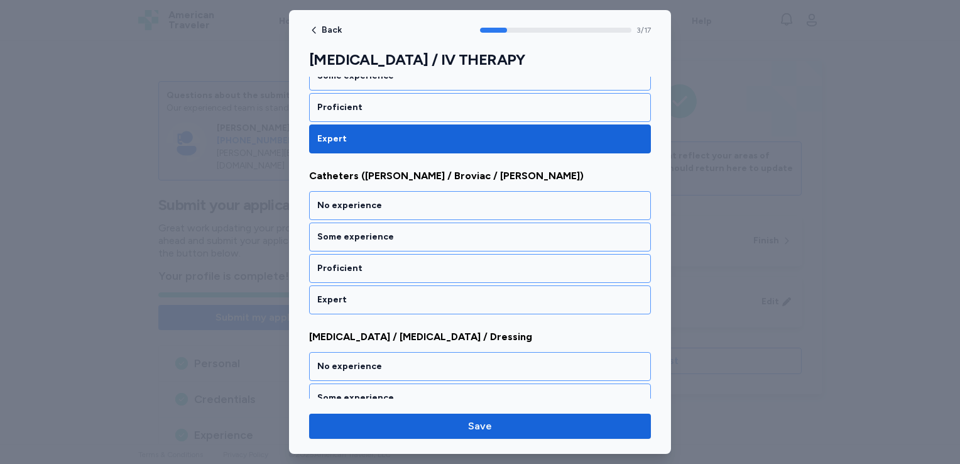
click at [351, 295] on div "Expert" at bounding box center [479, 299] width 325 height 13
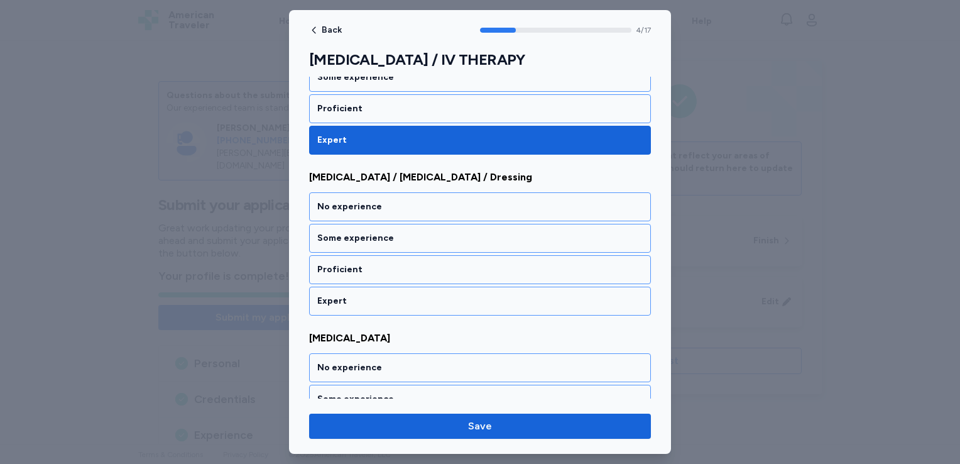
click at [351, 295] on div "Expert" at bounding box center [479, 301] width 325 height 13
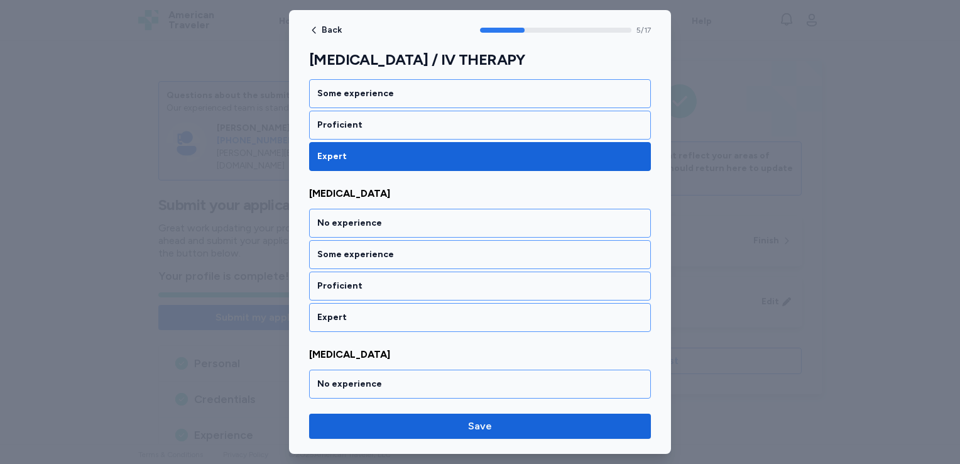
scroll to position [895, 0]
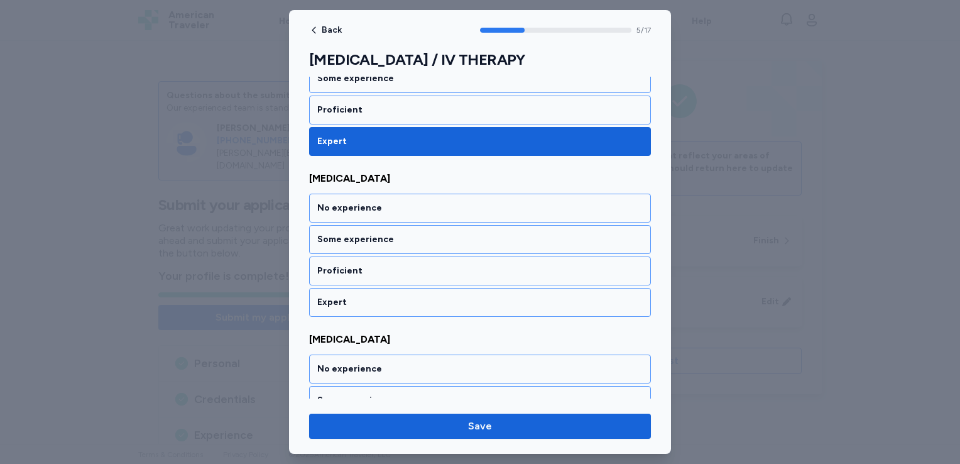
click at [351, 296] on div "Expert" at bounding box center [479, 302] width 325 height 13
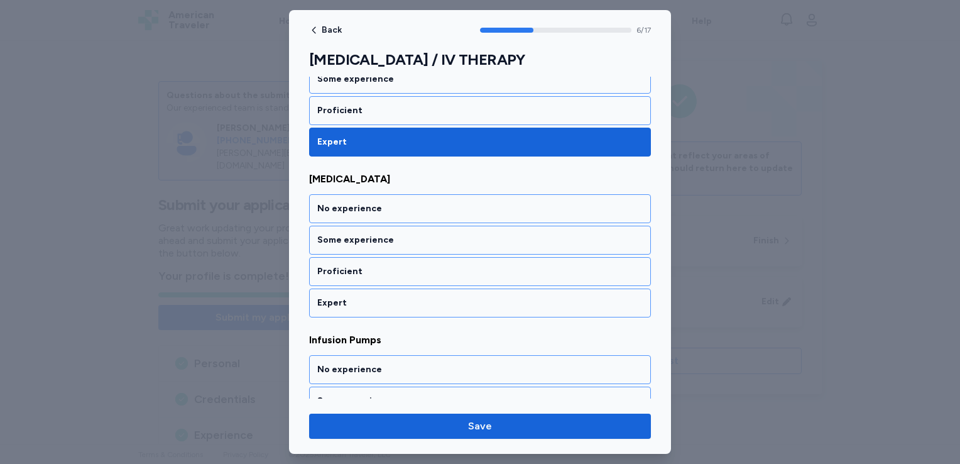
click at [351, 297] on div "Expert" at bounding box center [479, 303] width 325 height 13
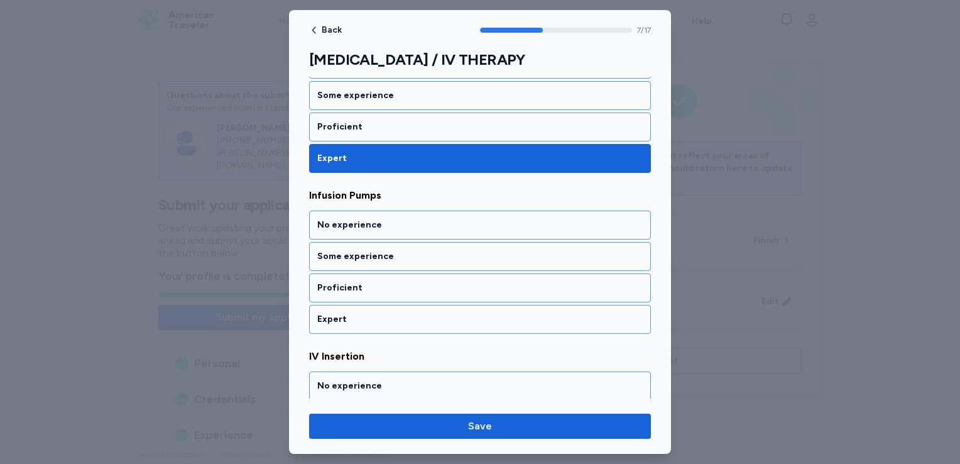
scroll to position [1214, 0]
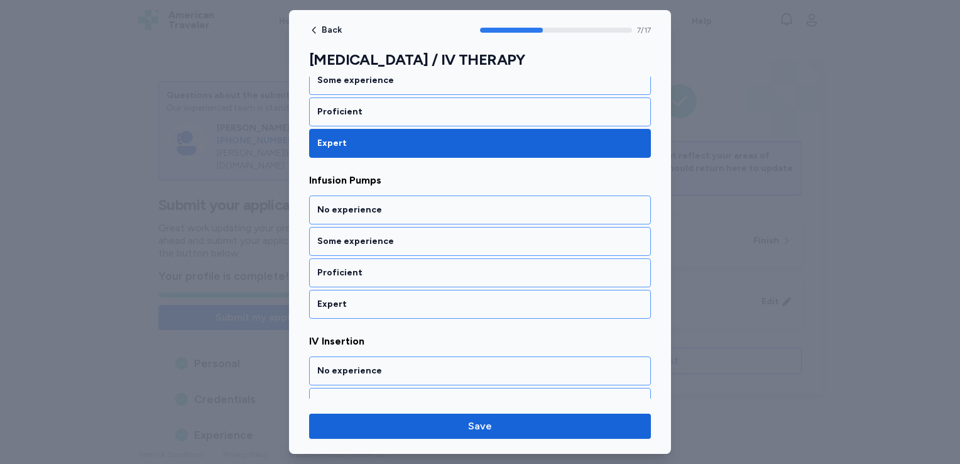
click at [351, 298] on div "Expert" at bounding box center [479, 304] width 325 height 13
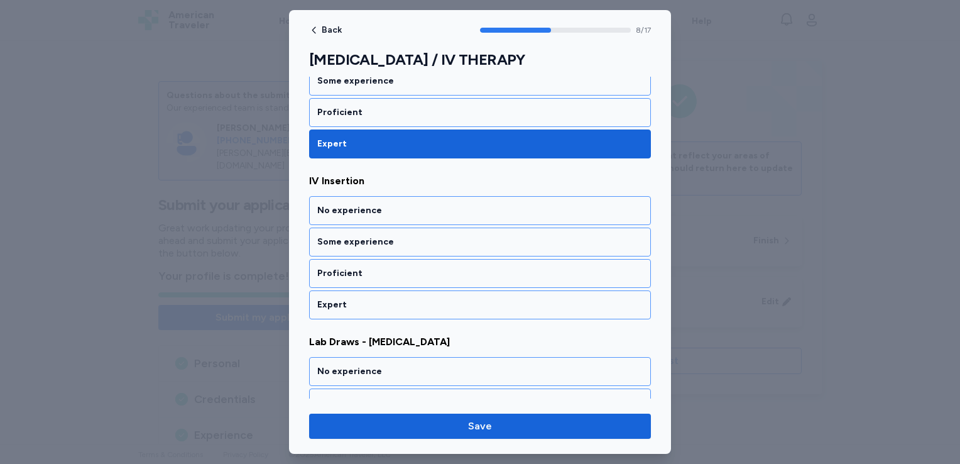
click at [351, 298] on div "Expert" at bounding box center [479, 304] width 325 height 13
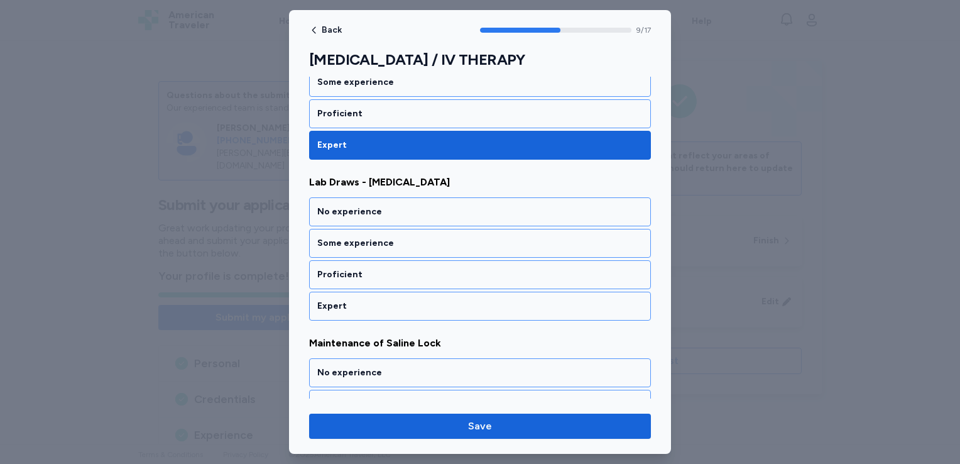
click at [351, 300] on div "Expert" at bounding box center [479, 306] width 325 height 13
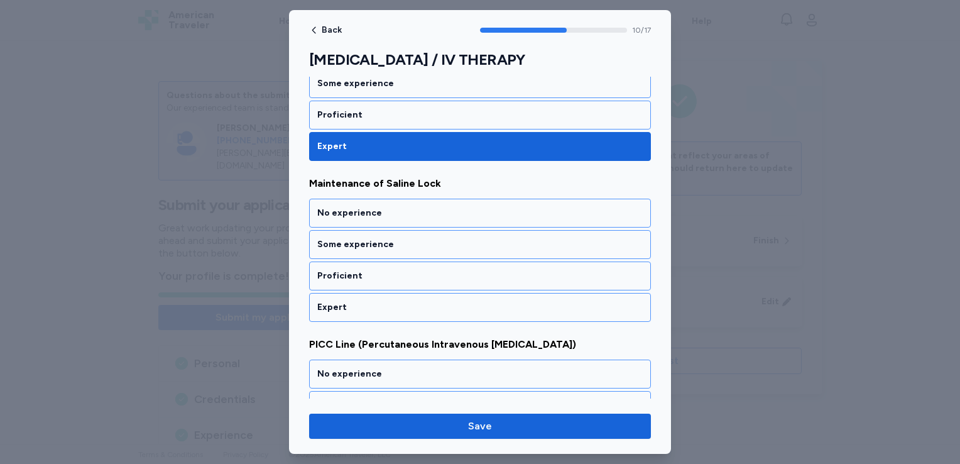
click at [351, 301] on div "Expert" at bounding box center [479, 307] width 325 height 13
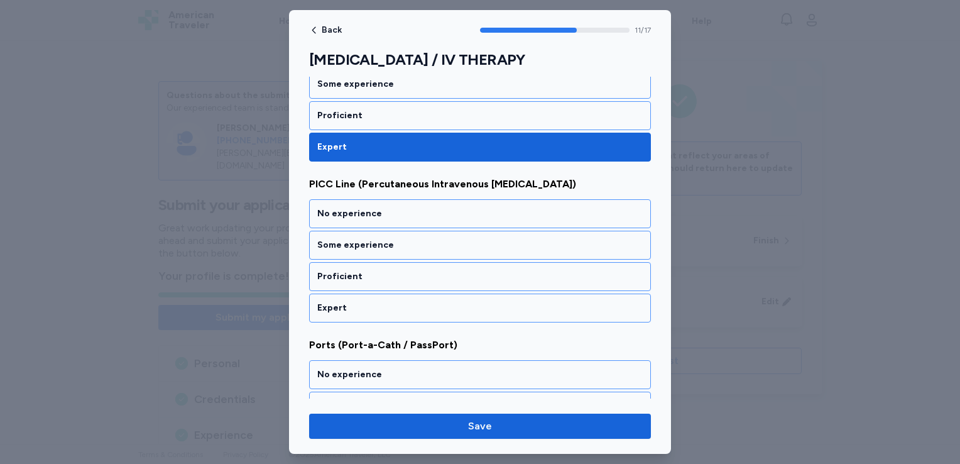
click at [351, 302] on div "Expert" at bounding box center [479, 308] width 325 height 13
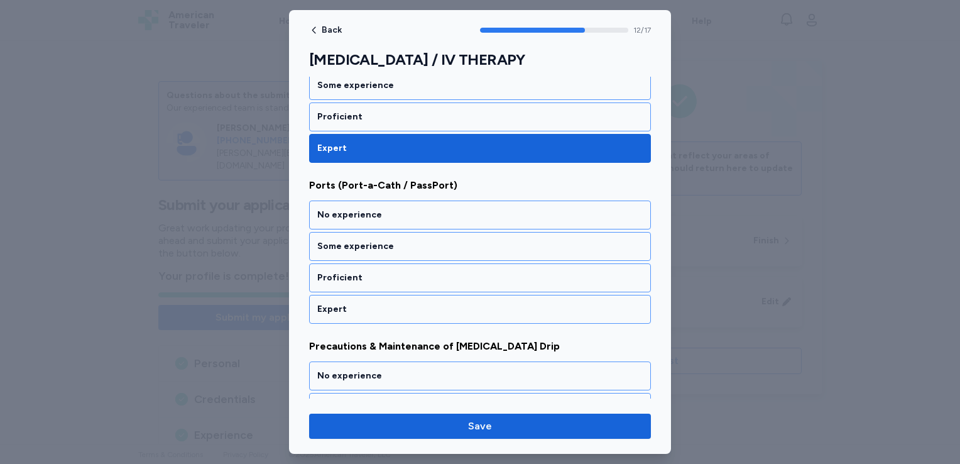
click at [351, 303] on div "Expert" at bounding box center [479, 309] width 325 height 13
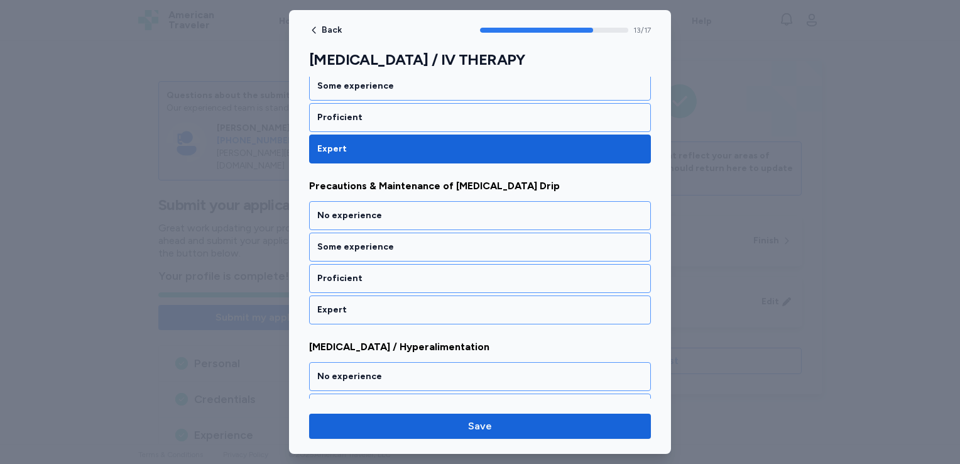
click at [351, 303] on div "Expert" at bounding box center [479, 309] width 325 height 13
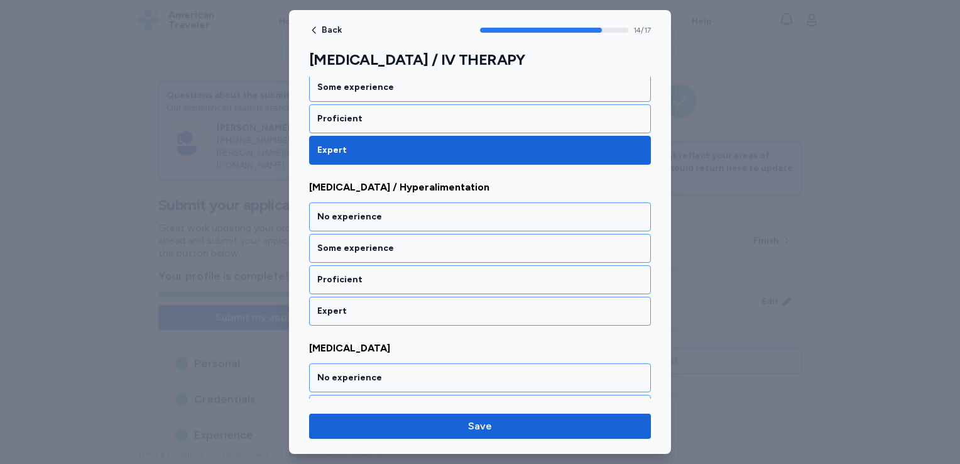
click at [351, 305] on div "Expert" at bounding box center [479, 311] width 325 height 13
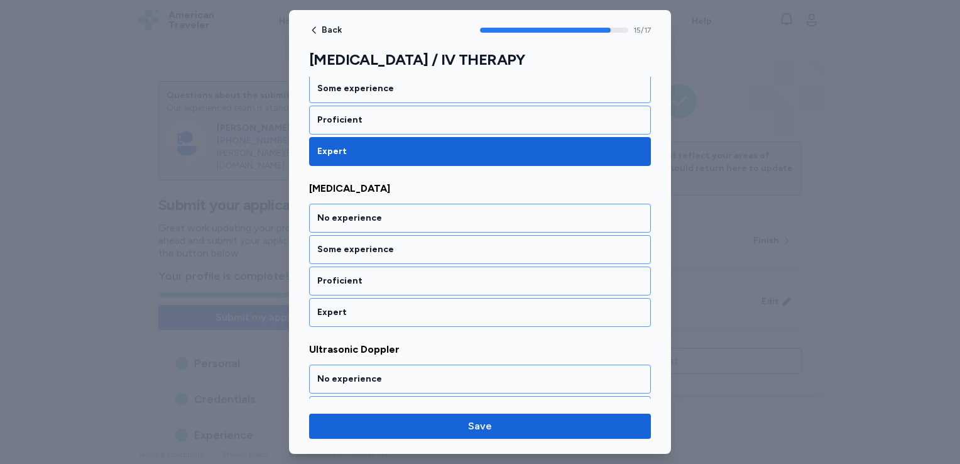
click at [351, 306] on div "Expert" at bounding box center [479, 312] width 325 height 13
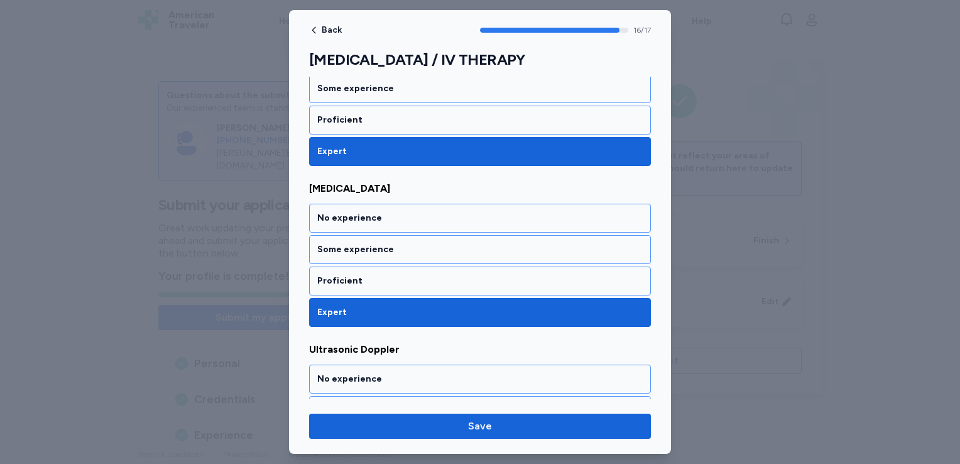
scroll to position [2567, 0]
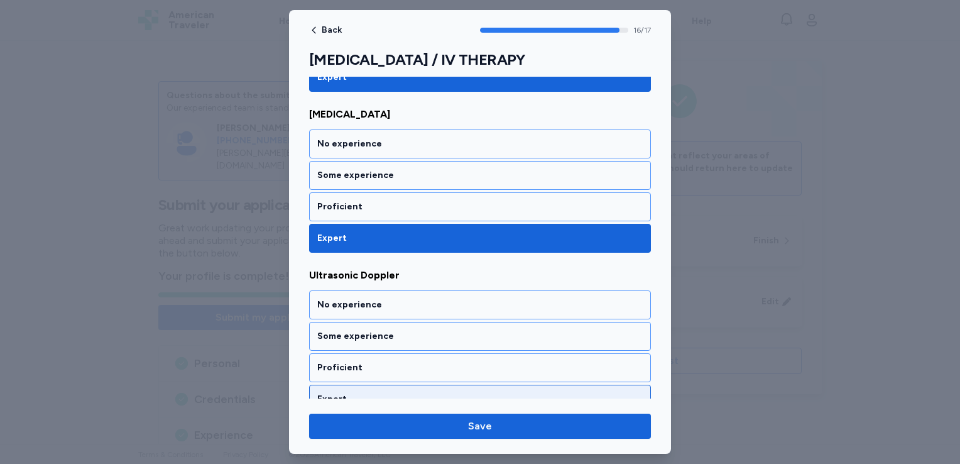
click at [326, 393] on div "Expert" at bounding box center [479, 399] width 325 height 13
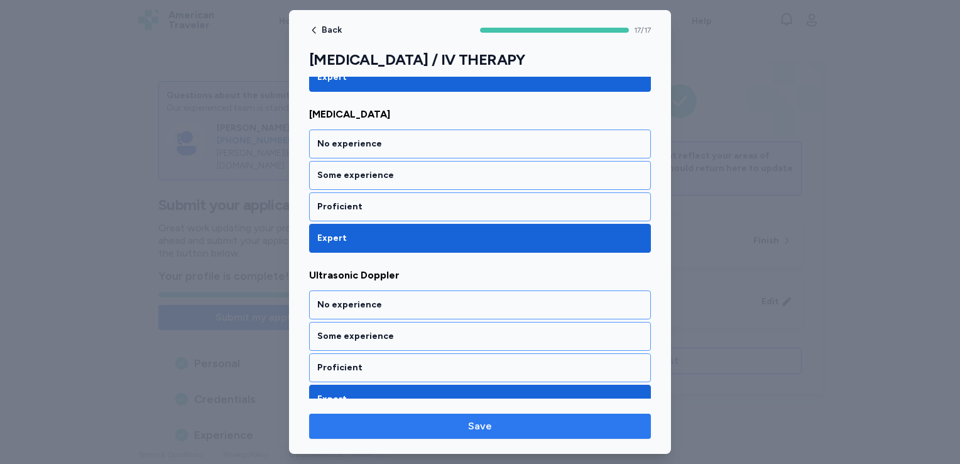
drag, startPoint x: 342, startPoint y: 417, endPoint x: 337, endPoint y: 427, distance: 11.2
click at [337, 427] on span "Save" at bounding box center [480, 425] width 322 height 15
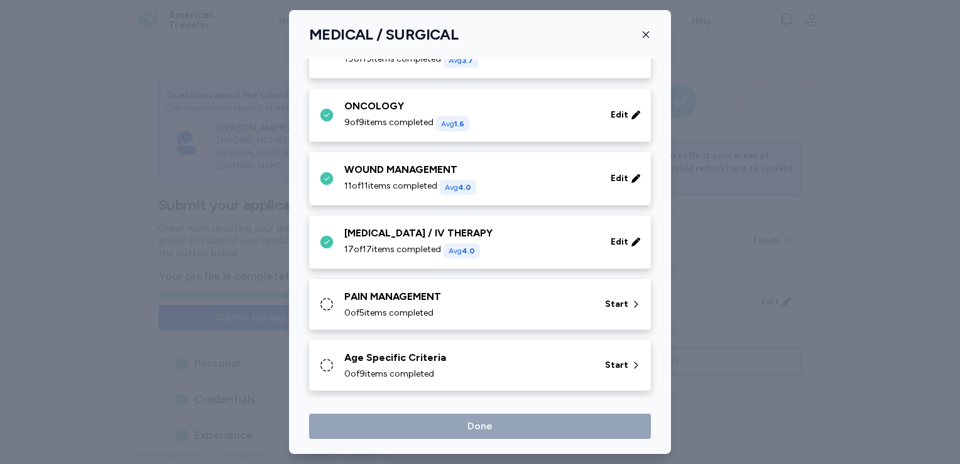
scroll to position [621, 0]
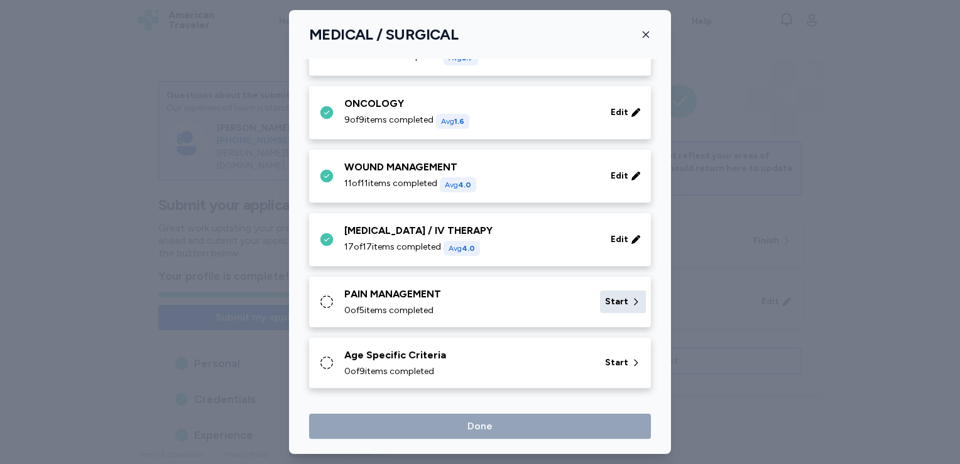
click at [611, 297] on span "Start" at bounding box center [616, 301] width 23 height 13
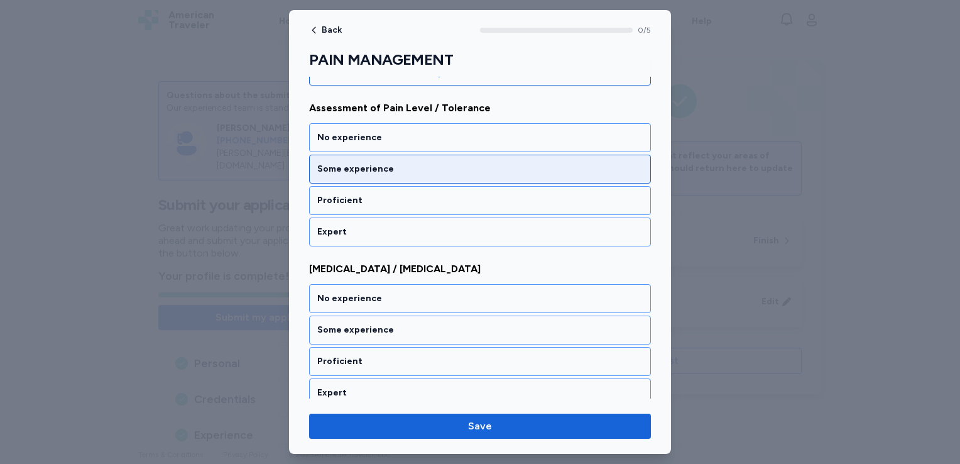
scroll to position [161, 0]
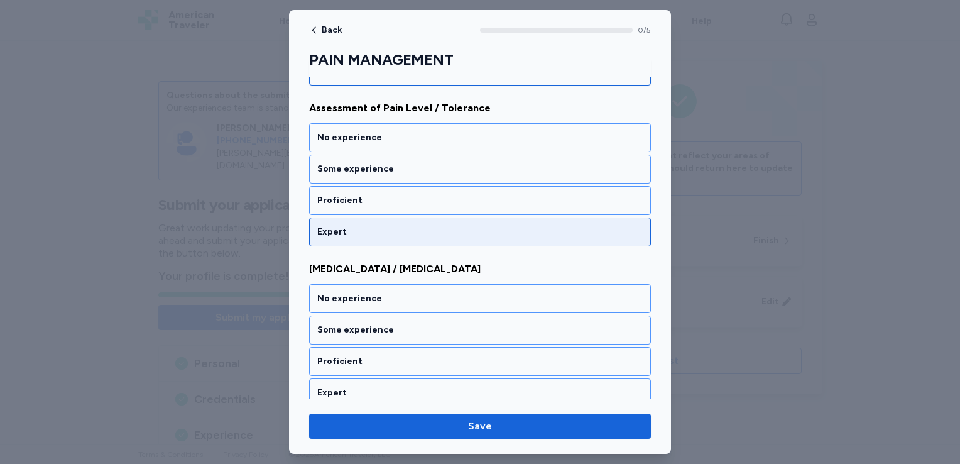
click at [515, 230] on div "Expert" at bounding box center [479, 232] width 325 height 13
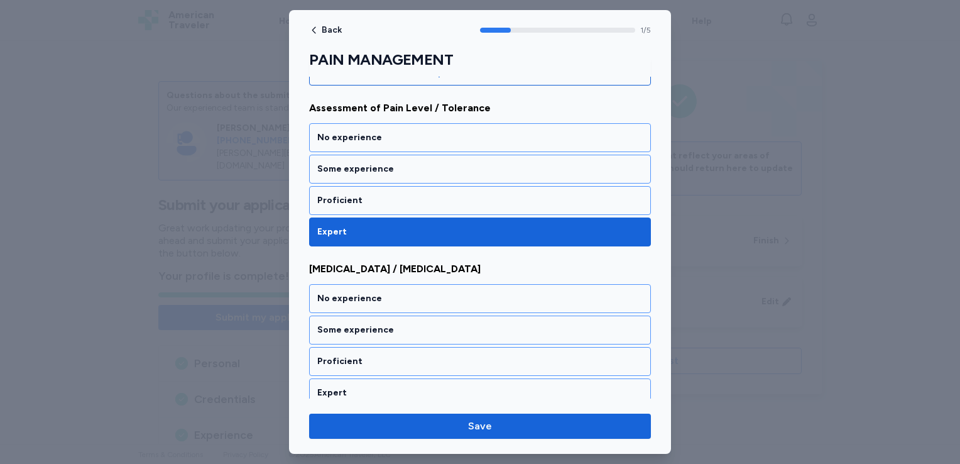
scroll to position [256, 0]
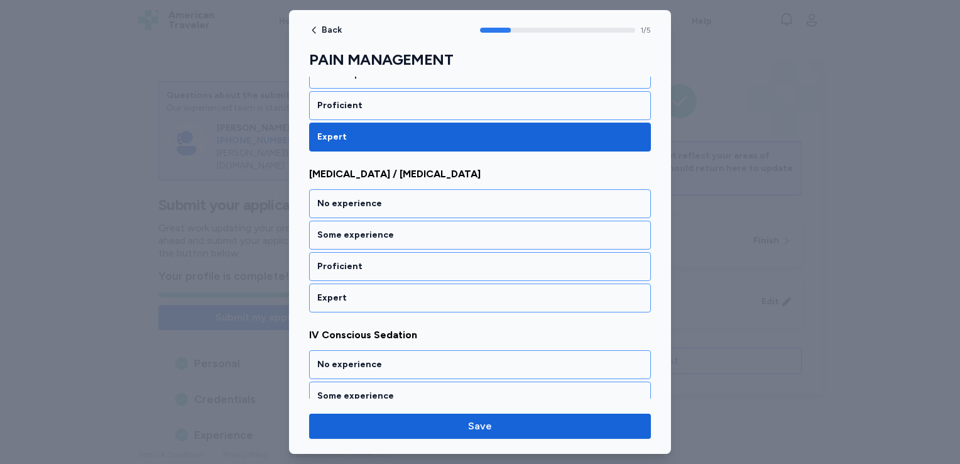
click at [470, 316] on div "PAIN MANAGEMENT Rate your ability as accurately as possible for each skill belo…" at bounding box center [480, 295] width 342 height 1000
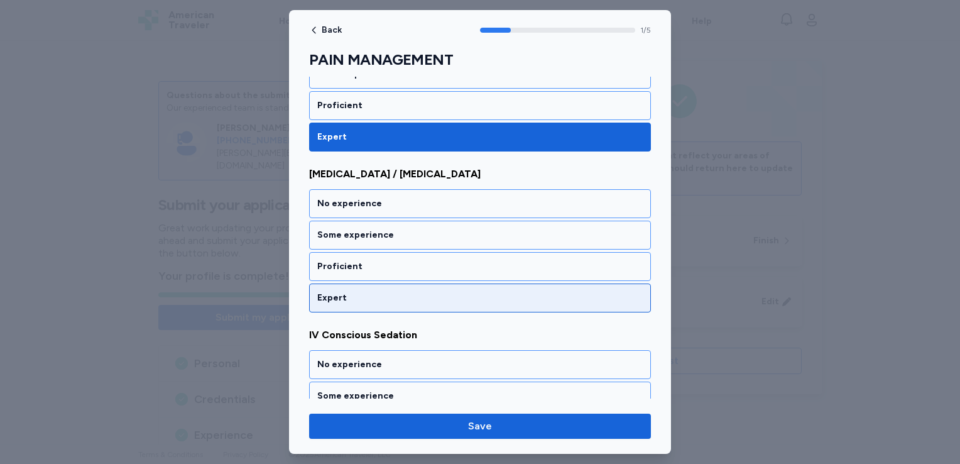
click at [469, 308] on div "Expert" at bounding box center [480, 297] width 342 height 29
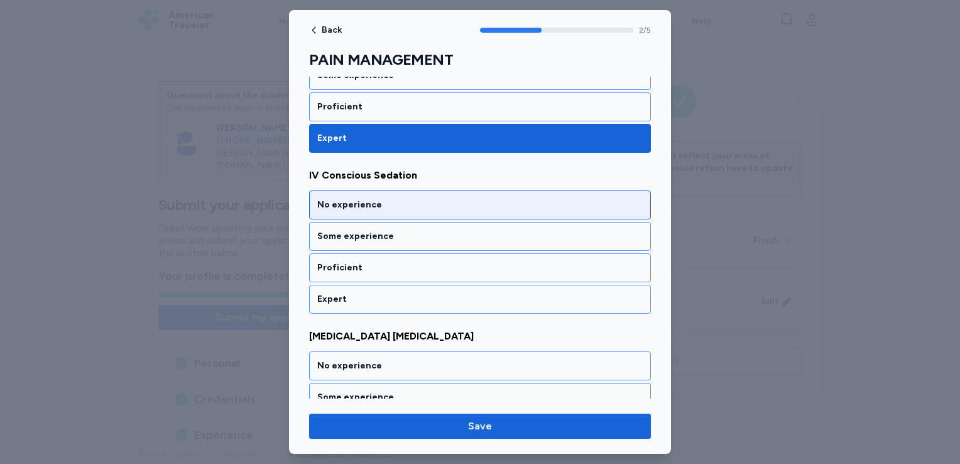
click at [481, 200] on div "No experience" at bounding box center [479, 205] width 325 height 13
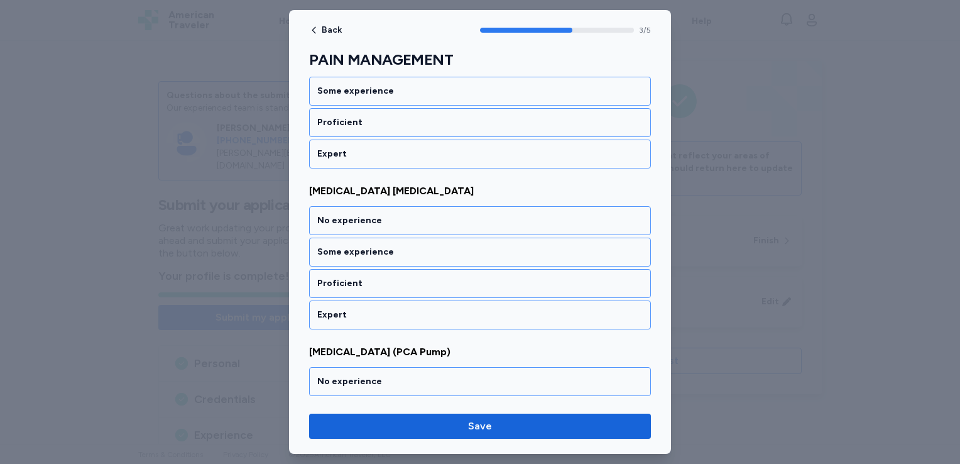
scroll to position [575, 0]
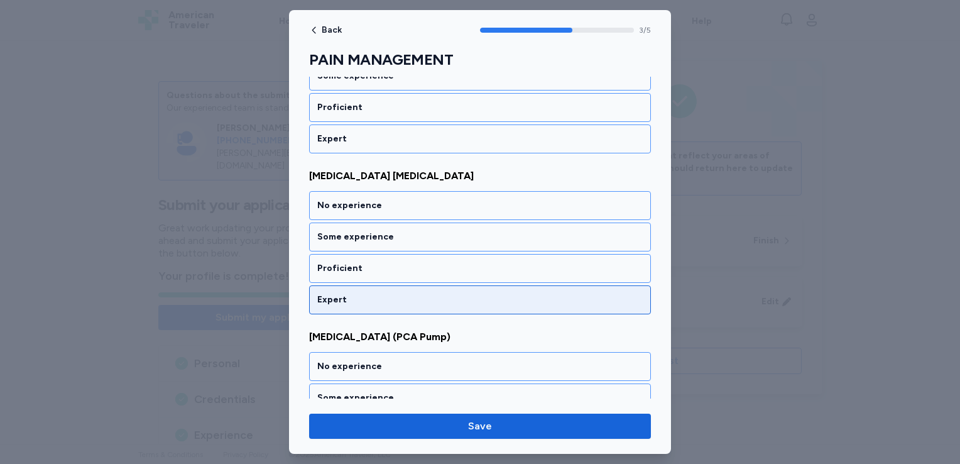
click at [445, 293] on div "Expert" at bounding box center [479, 299] width 325 height 13
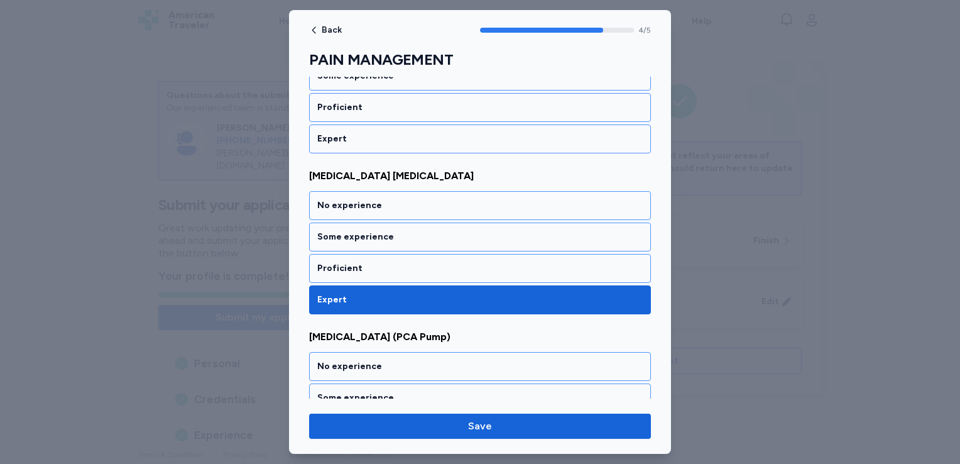
scroll to position [649, 0]
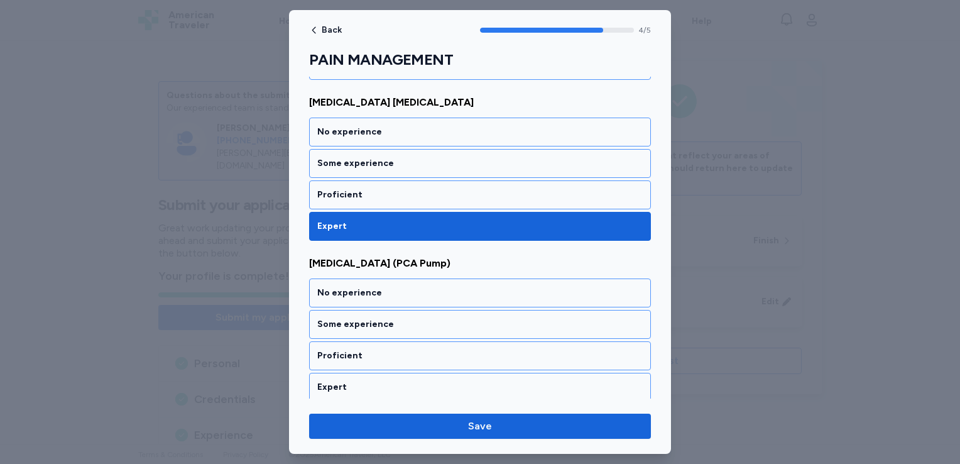
click at [404, 366] on div "No experience Some experience Proficient Expert" at bounding box center [480, 339] width 342 height 123
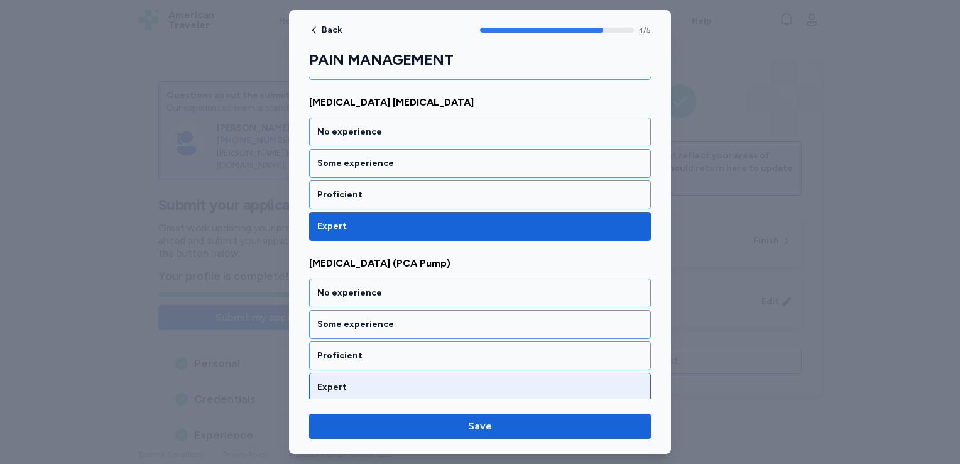
click at [400, 373] on div "Expert" at bounding box center [480, 387] width 342 height 29
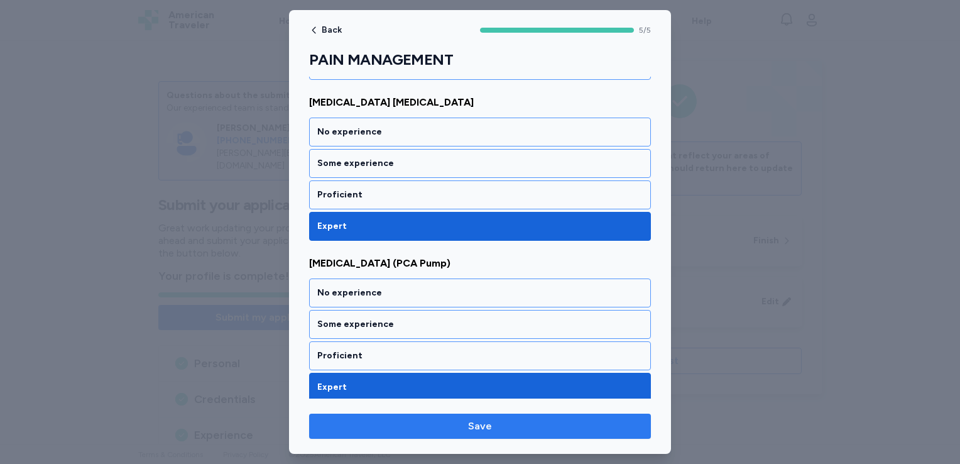
click at [381, 413] on button "Save" at bounding box center [480, 425] width 342 height 25
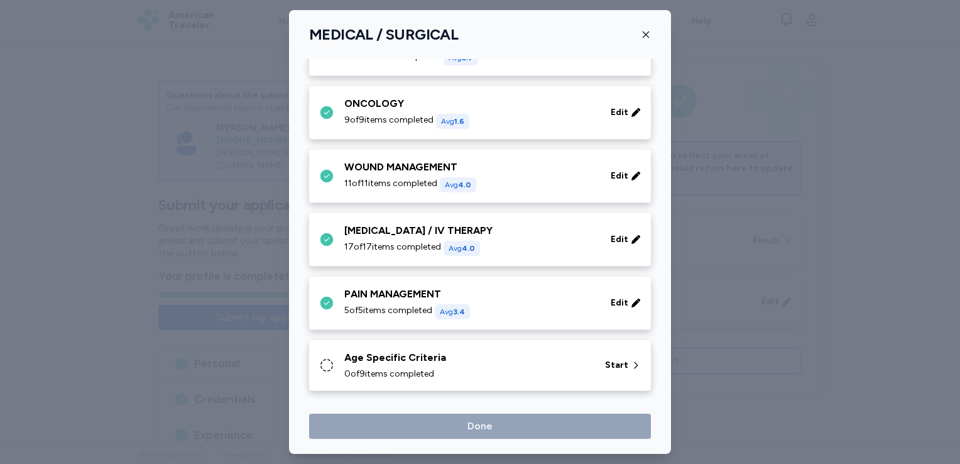
scroll to position [623, 0]
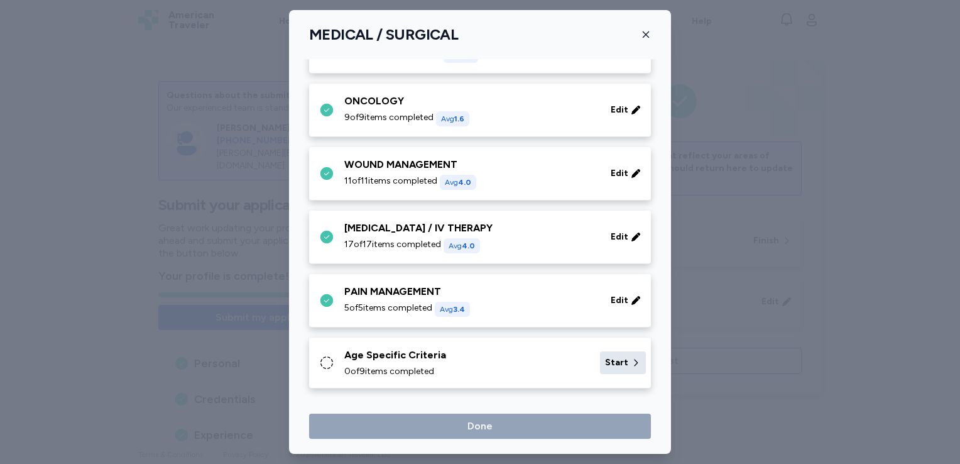
drag, startPoint x: 616, startPoint y: 366, endPoint x: 603, endPoint y: 361, distance: 13.5
click at [605, 361] on span "Start" at bounding box center [616, 362] width 23 height 13
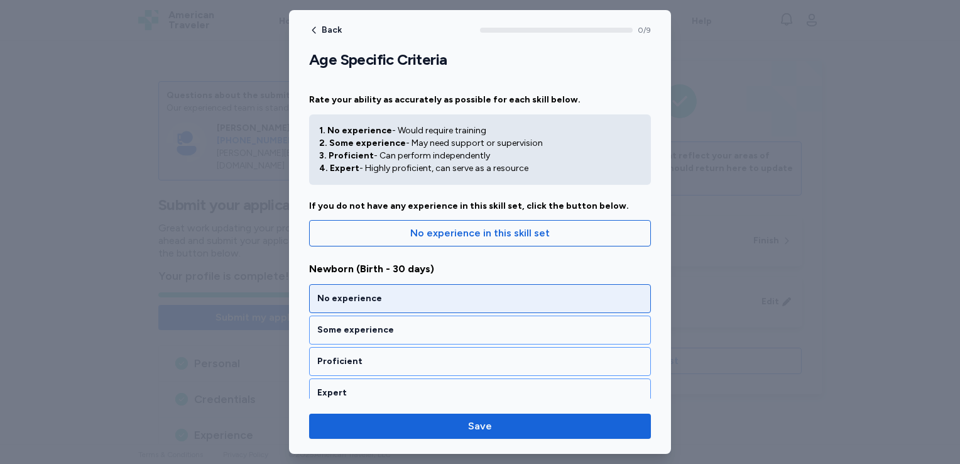
click at [448, 295] on div "No experience" at bounding box center [479, 298] width 325 height 13
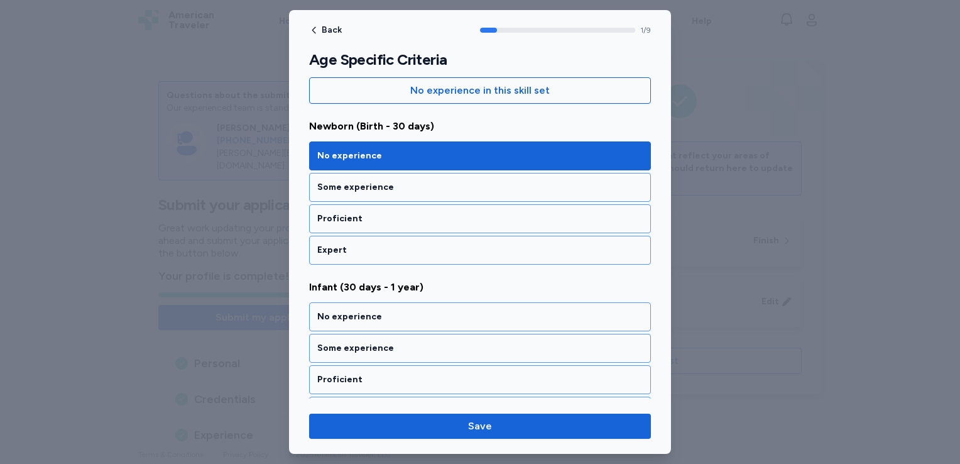
scroll to position [256, 0]
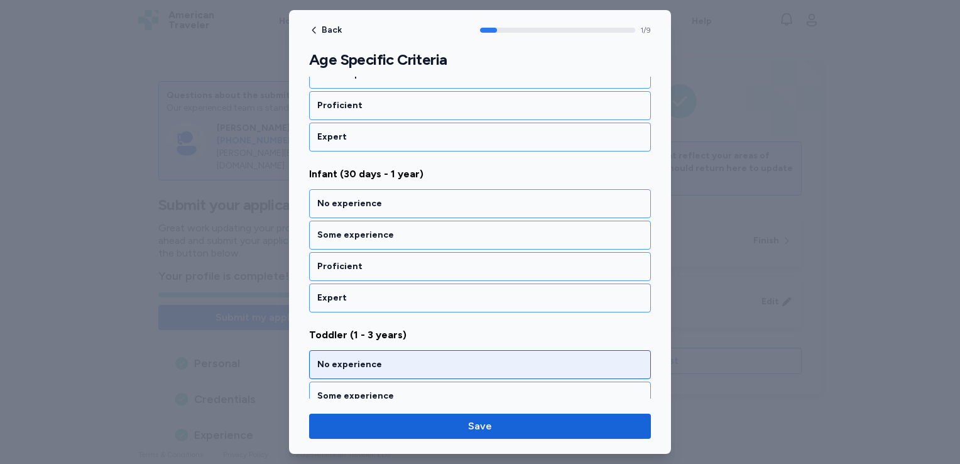
drag, startPoint x: 409, startPoint y: 371, endPoint x: 359, endPoint y: 374, distance: 49.7
click at [359, 374] on div "No experience" at bounding box center [480, 364] width 342 height 29
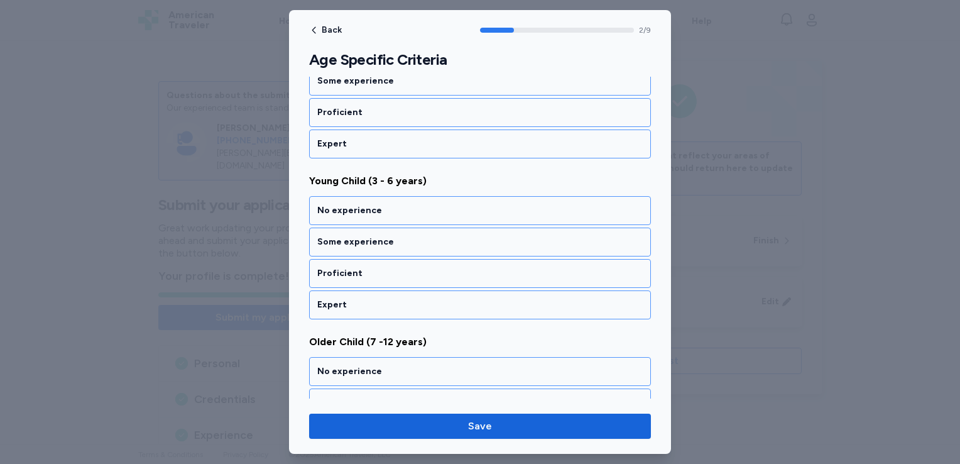
scroll to position [575, 0]
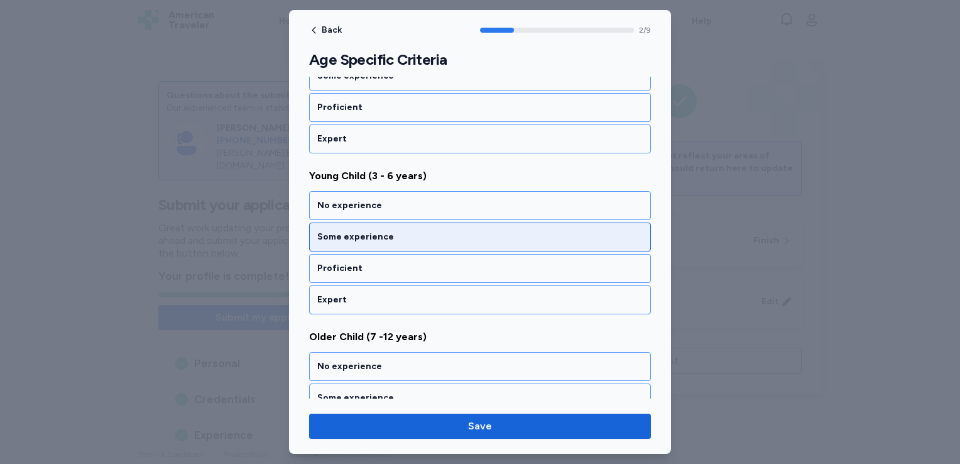
click at [388, 241] on div "Some experience" at bounding box center [480, 236] width 342 height 29
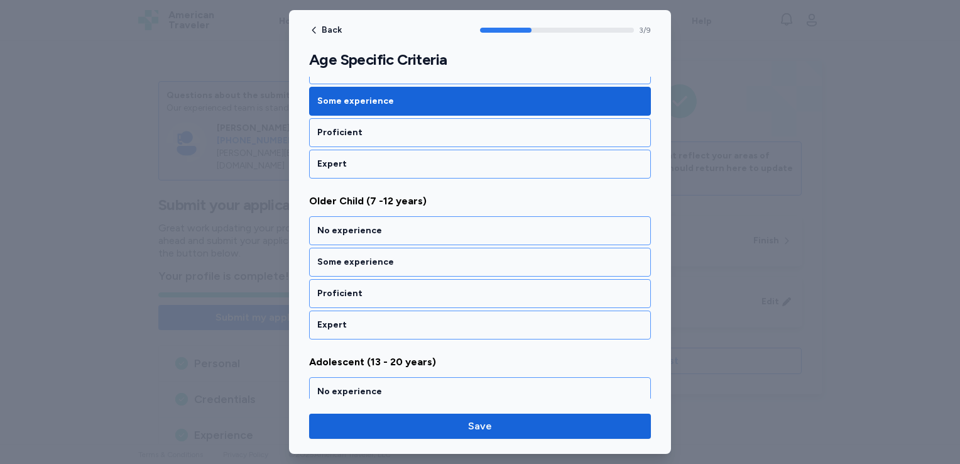
scroll to position [735, 0]
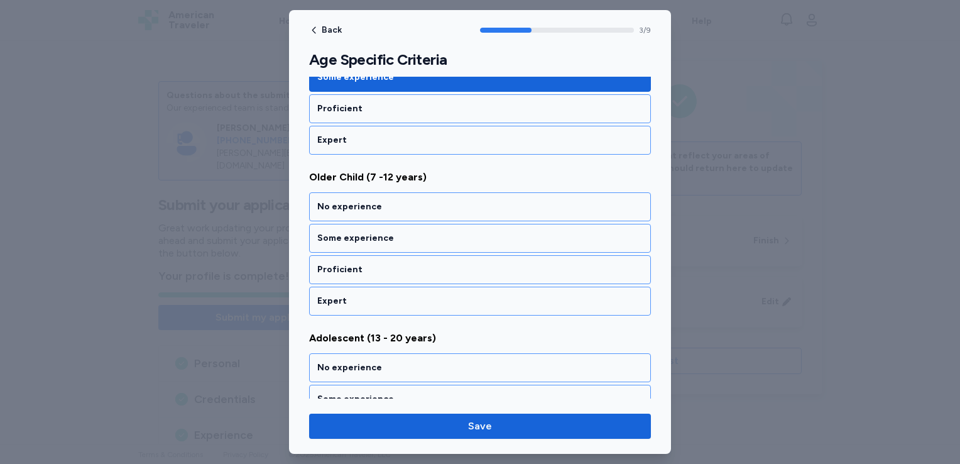
click at [388, 241] on div "Some experience" at bounding box center [480, 238] width 342 height 29
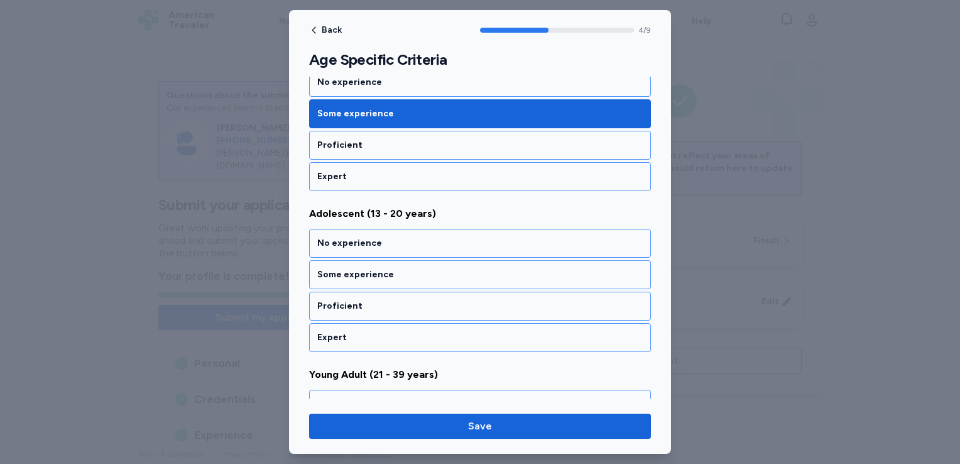
scroll to position [895, 0]
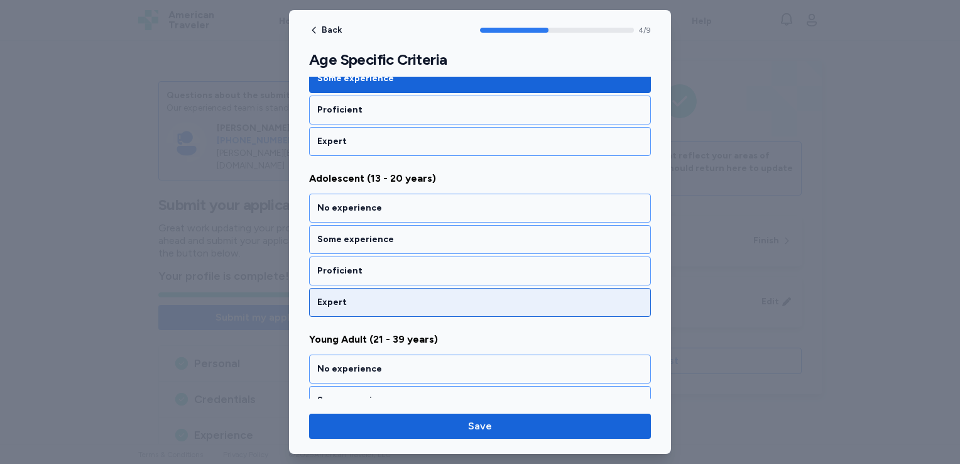
click at [367, 296] on div "Expert" at bounding box center [479, 302] width 325 height 13
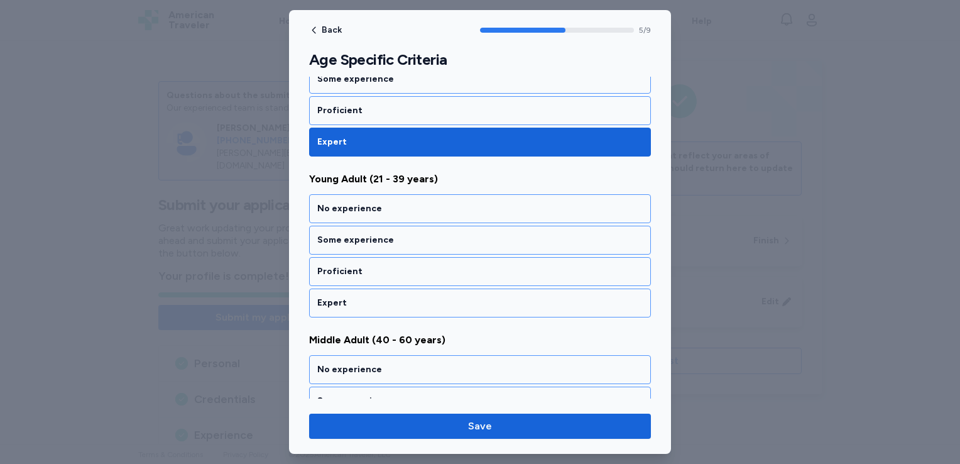
click at [367, 297] on div "Expert" at bounding box center [479, 303] width 325 height 13
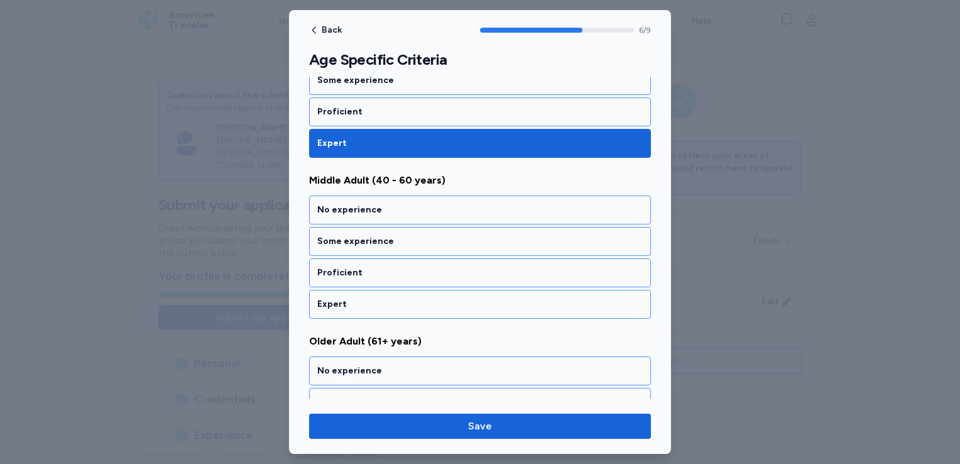
click at [367, 298] on div "Expert" at bounding box center [479, 304] width 325 height 13
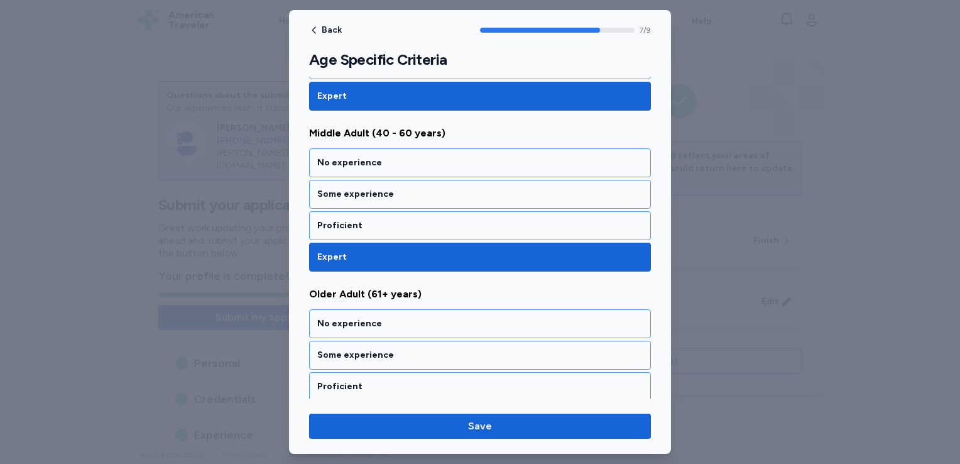
scroll to position [1288, 0]
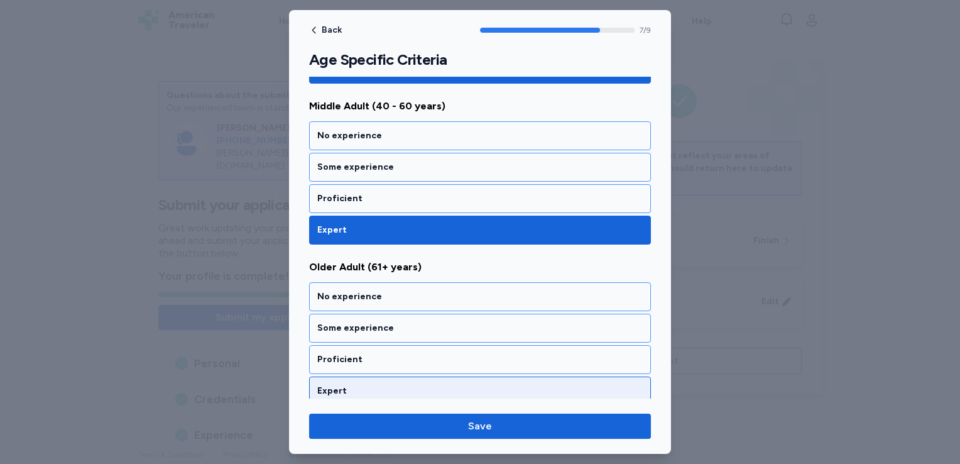
drag, startPoint x: 329, startPoint y: 379, endPoint x: 343, endPoint y: 393, distance: 19.5
drag, startPoint x: 343, startPoint y: 393, endPoint x: 337, endPoint y: 389, distance: 7.3
click at [337, 389] on div "Expert" at bounding box center [480, 390] width 342 height 29
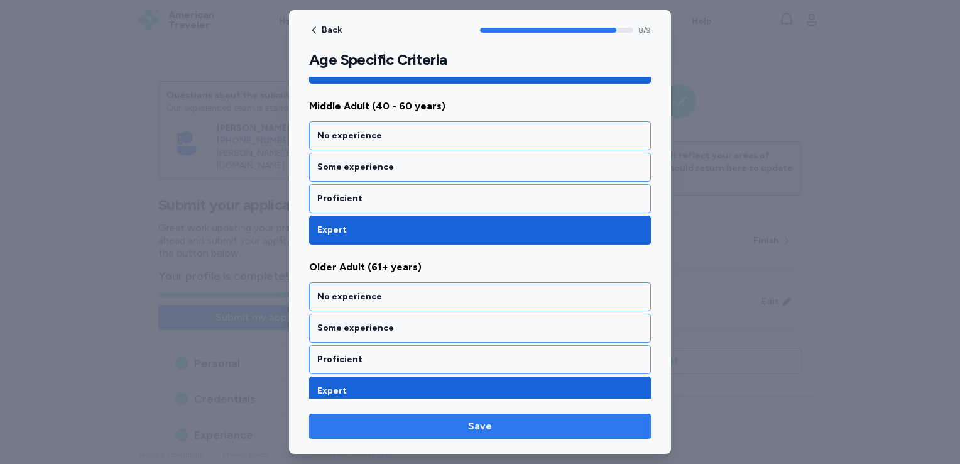
click at [352, 430] on span "Save" at bounding box center [480, 425] width 322 height 15
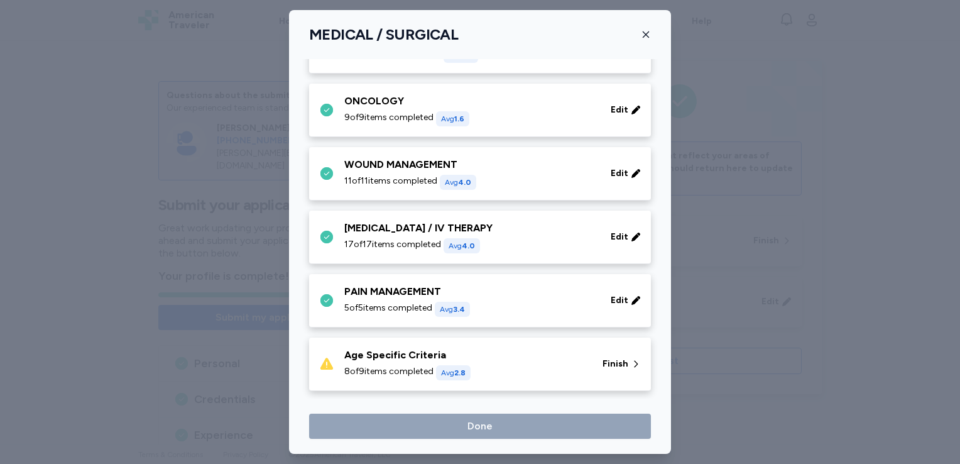
scroll to position [626, 0]
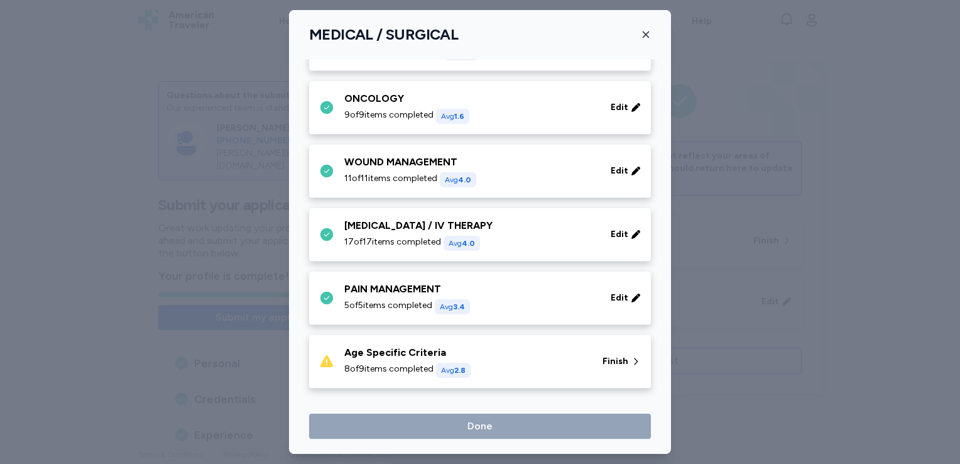
click at [466, 359] on div "Age Specific Criteria 8 of 9 items completed Avg 2.8" at bounding box center [465, 361] width 243 height 33
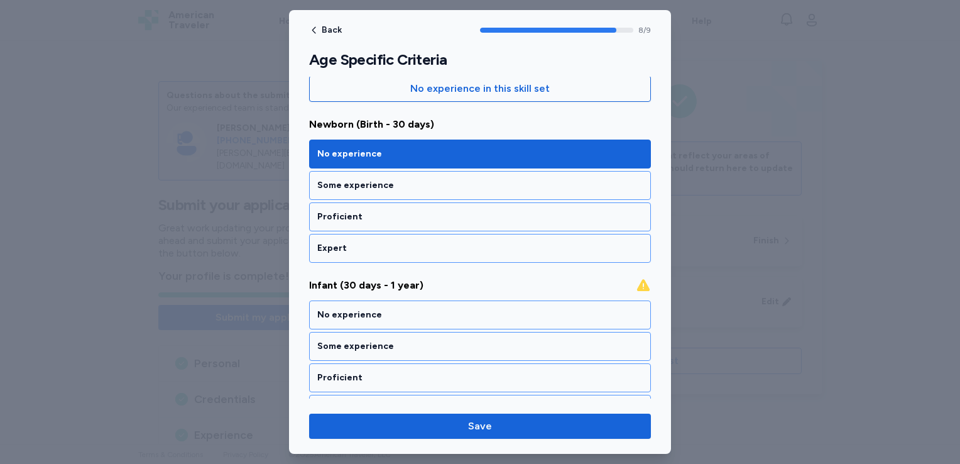
scroll to position [246, 0]
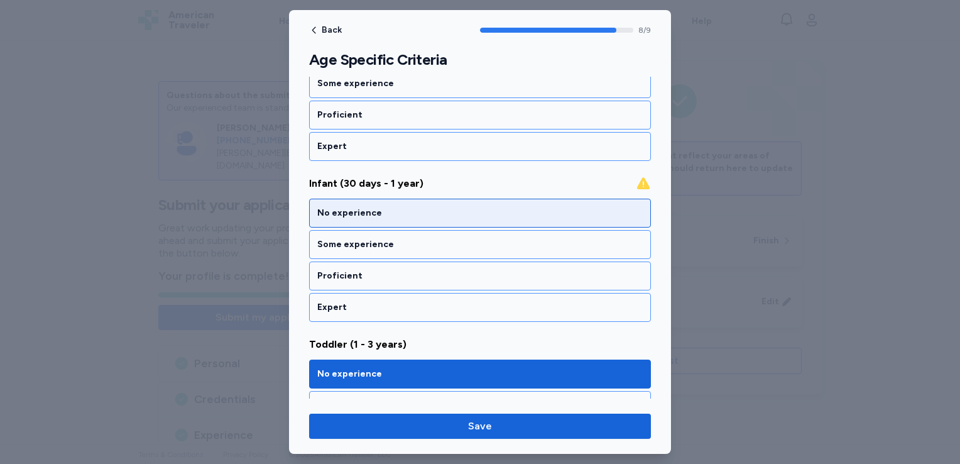
click at [436, 204] on div "No experience" at bounding box center [480, 213] width 342 height 29
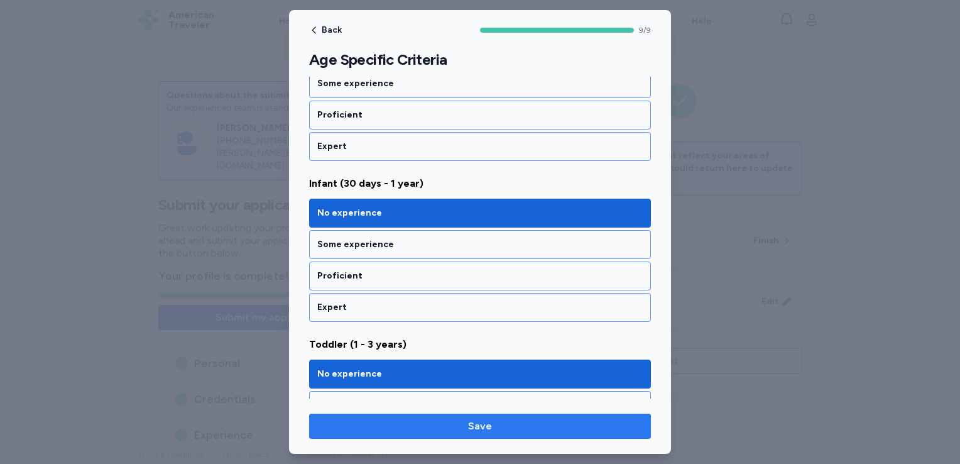
click at [400, 428] on span "Save" at bounding box center [480, 425] width 322 height 15
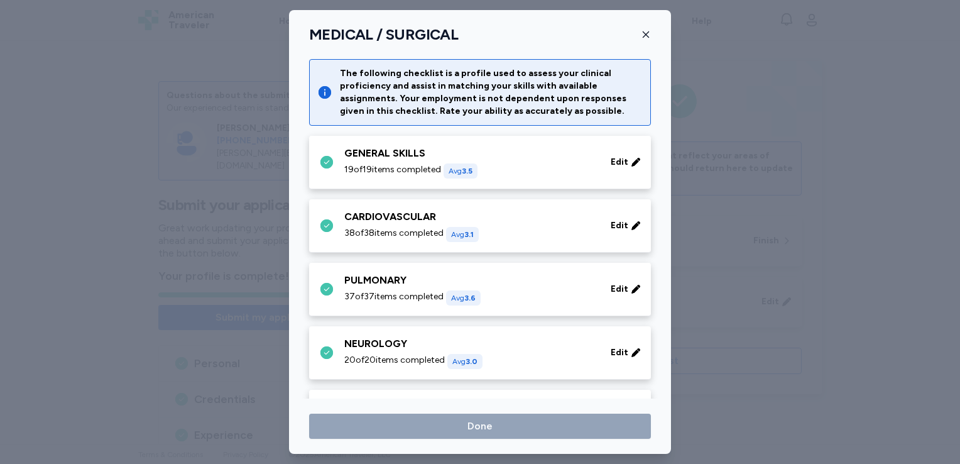
scroll to position [626, 0]
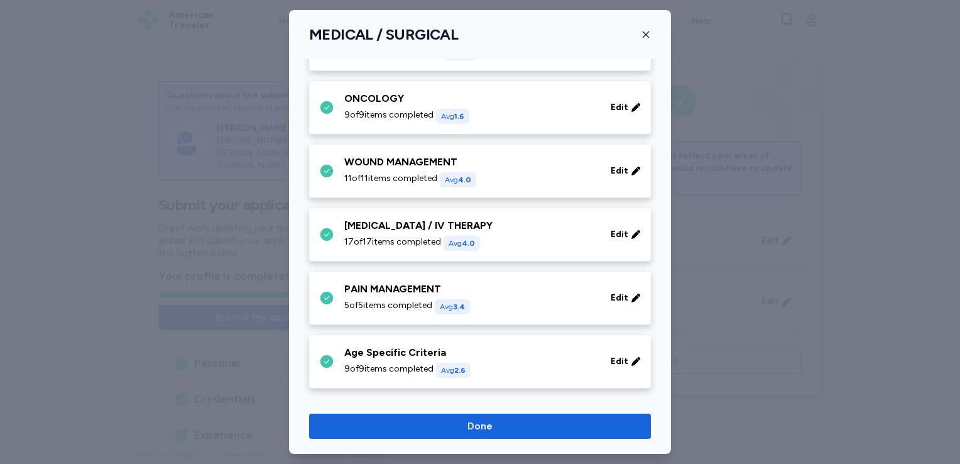
click at [400, 428] on span "Done" at bounding box center [480, 425] width 322 height 15
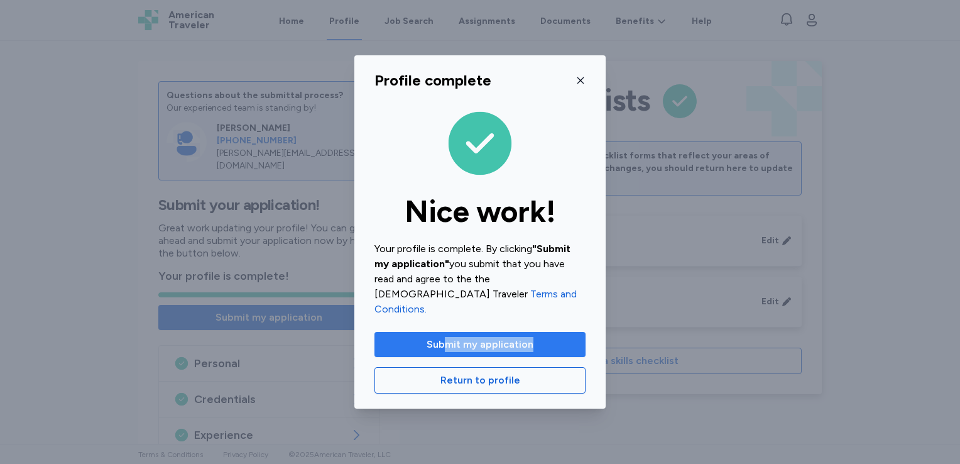
drag, startPoint x: 400, startPoint y: 428, endPoint x: 447, endPoint y: 332, distance: 107.6
click at [447, 332] on div "Profile complete Nice work! Your profile is complete. By clicking "Submit my ap…" at bounding box center [480, 232] width 960 height 464
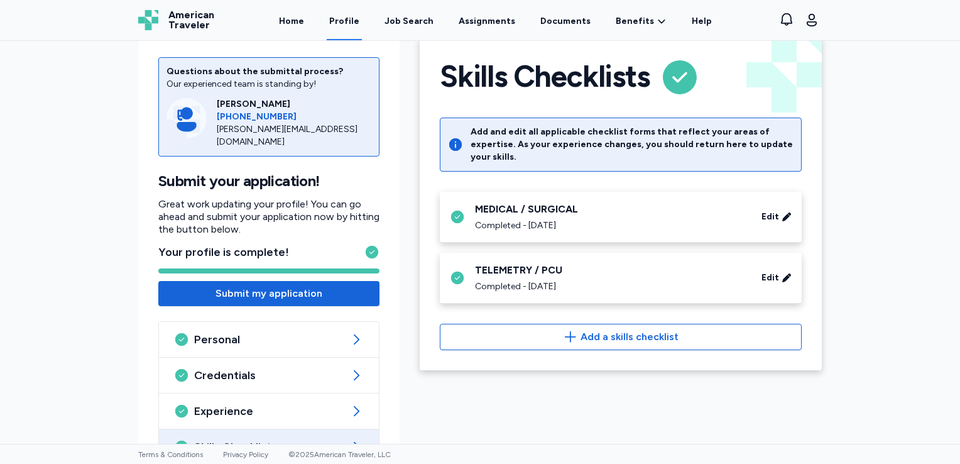
scroll to position [106, 0]
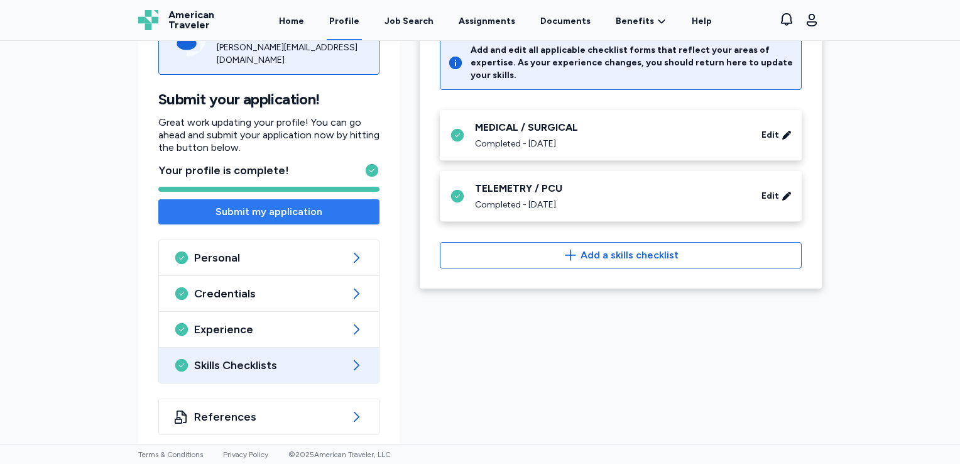
click at [221, 209] on button "Submit my application" at bounding box center [268, 211] width 221 height 25
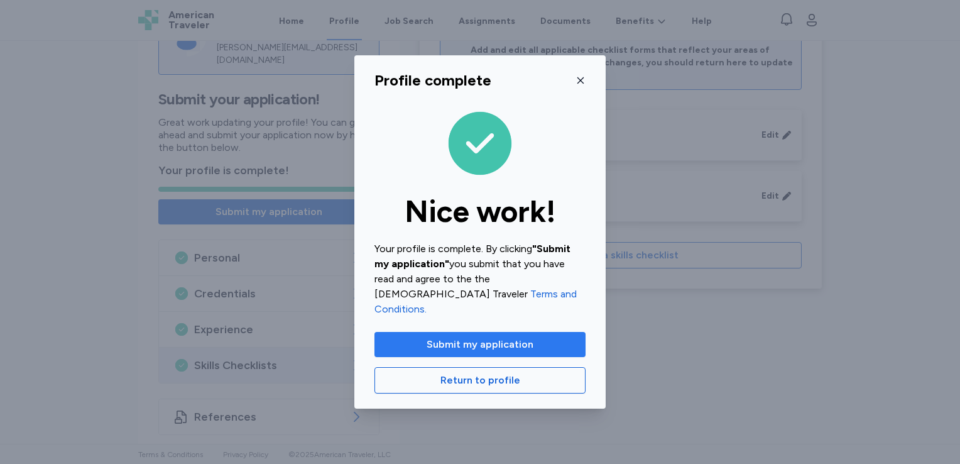
click at [413, 332] on button "Submit my application" at bounding box center [479, 344] width 211 height 25
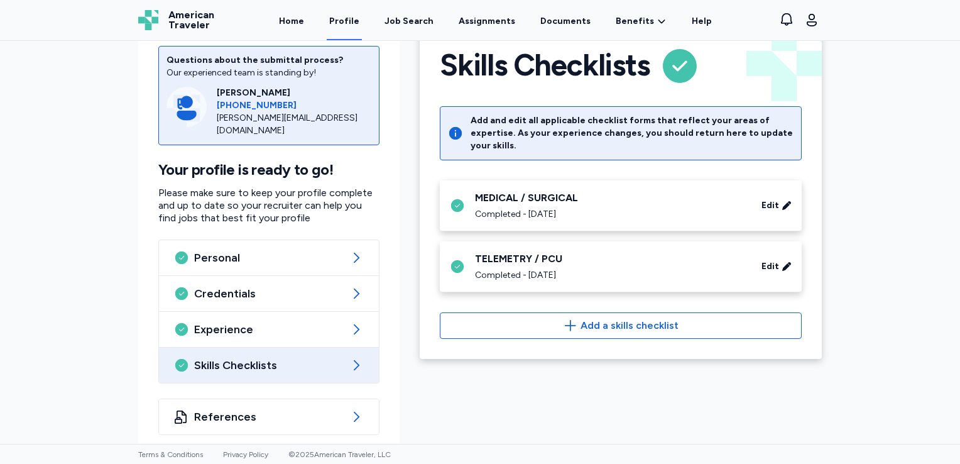
scroll to position [0, 0]
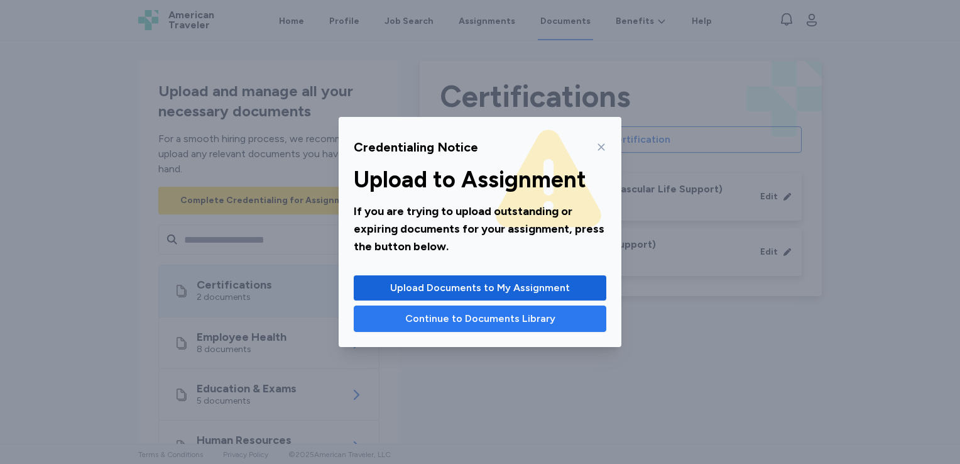
click at [485, 318] on span "Continue to Documents Library" at bounding box center [480, 318] width 150 height 15
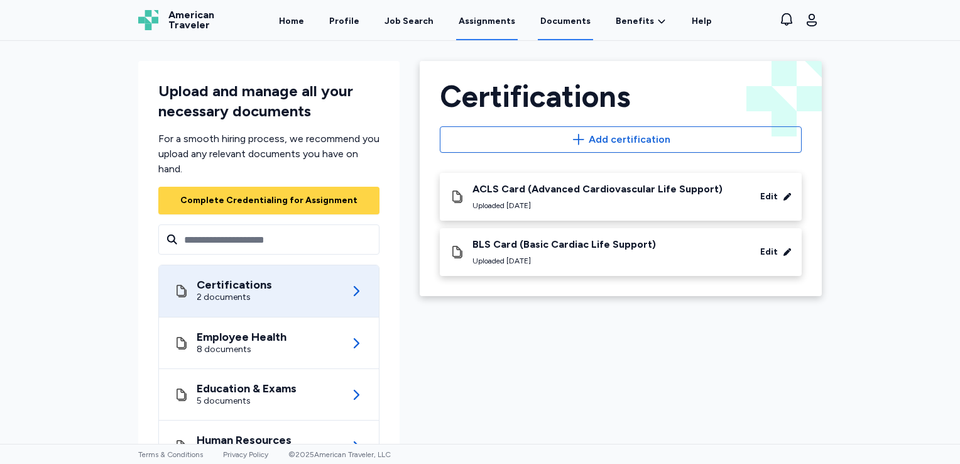
click at [501, 23] on link "Assignments" at bounding box center [487, 20] width 62 height 39
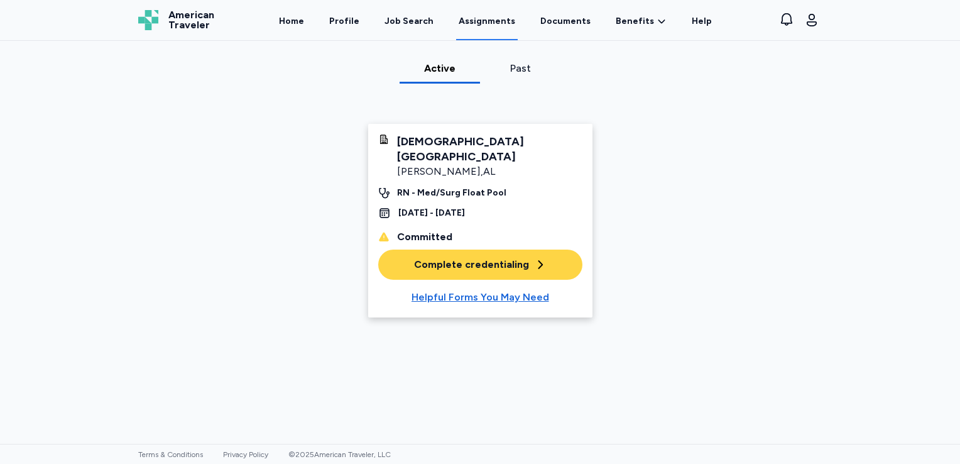
click at [414, 257] on div "Complete credentialing" at bounding box center [480, 264] width 133 height 15
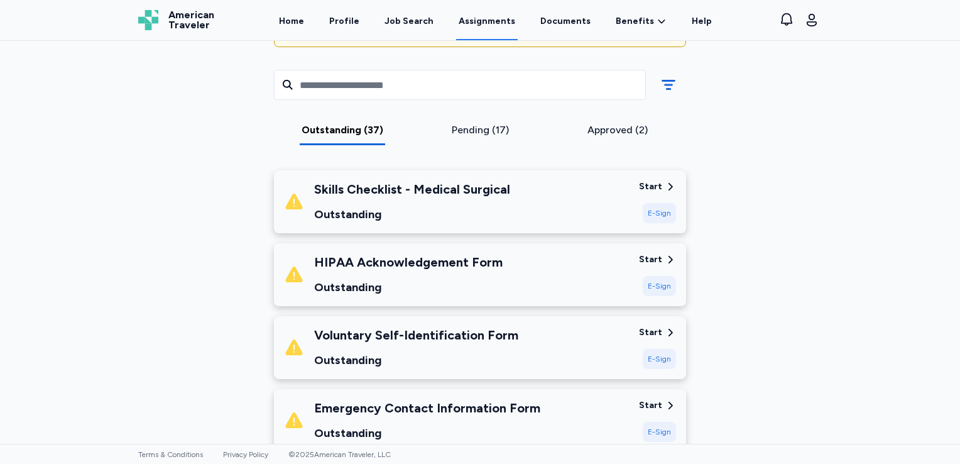
scroll to position [162, 0]
click at [653, 217] on div "E-Sign" at bounding box center [659, 212] width 33 height 20
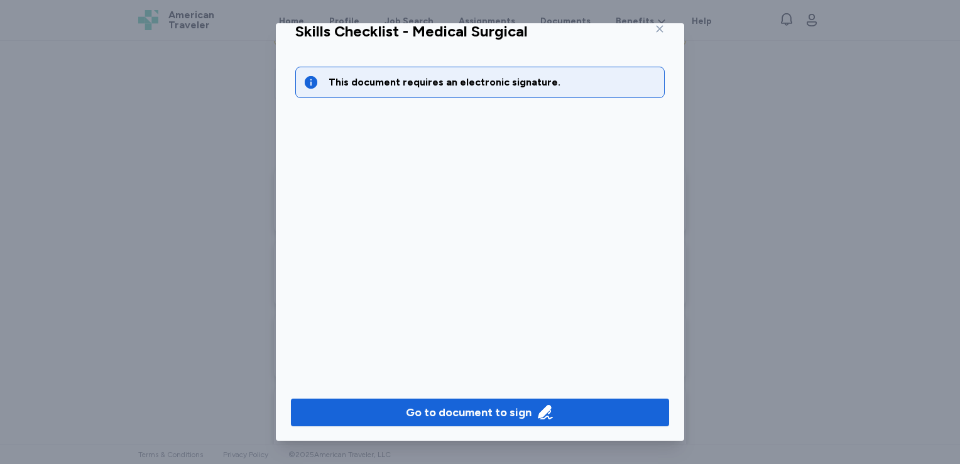
scroll to position [9, 0]
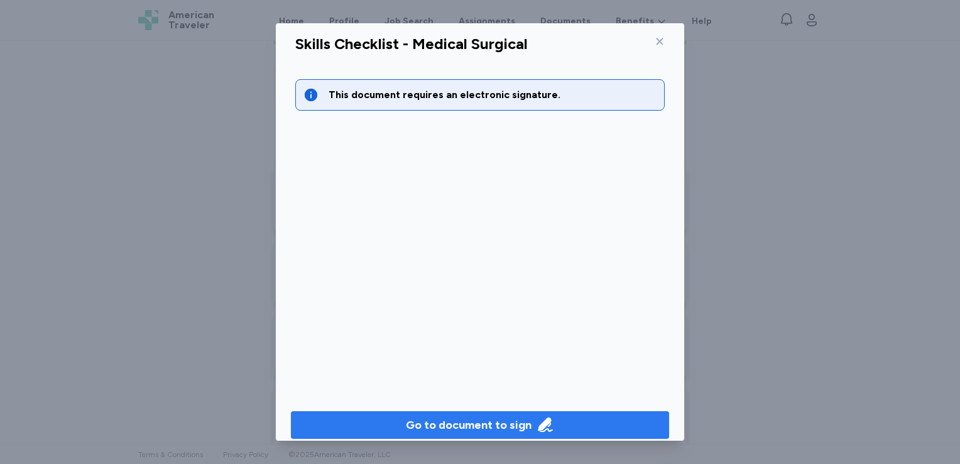
click at [447, 432] on div "Go to document to sign" at bounding box center [469, 425] width 126 height 18
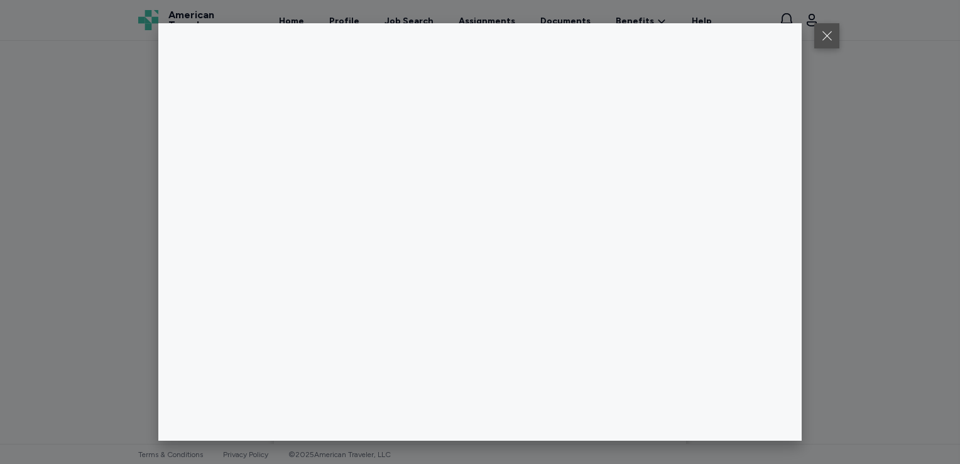
click at [824, 32] on button at bounding box center [826, 35] width 25 height 25
click at [829, 43] on button at bounding box center [826, 35] width 25 height 25
click at [824, 39] on button at bounding box center [826, 35] width 25 height 25
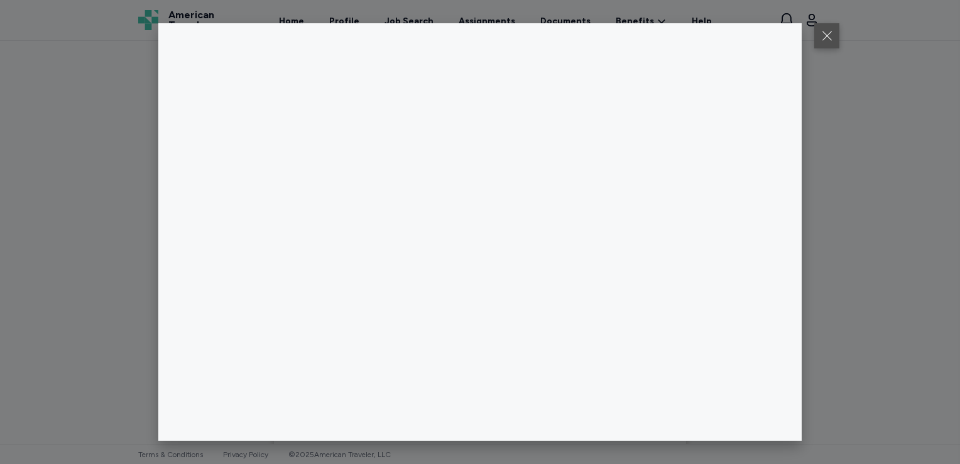
click at [825, 43] on button at bounding box center [826, 35] width 25 height 25
click at [829, 32] on button at bounding box center [826, 35] width 25 height 25
click at [842, 30] on div at bounding box center [480, 232] width 960 height 464
click at [825, 36] on button at bounding box center [826, 35] width 25 height 25
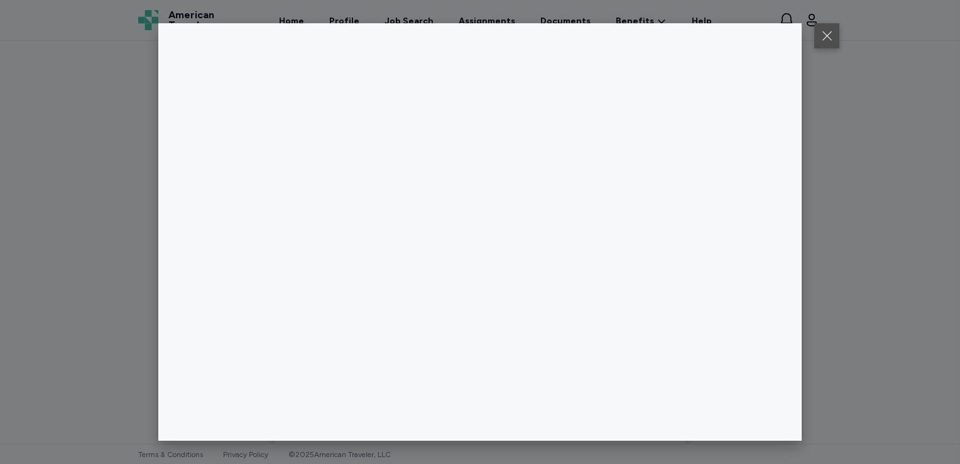
click at [819, 32] on button at bounding box center [826, 35] width 25 height 25
